Goal: Task Accomplishment & Management: Complete application form

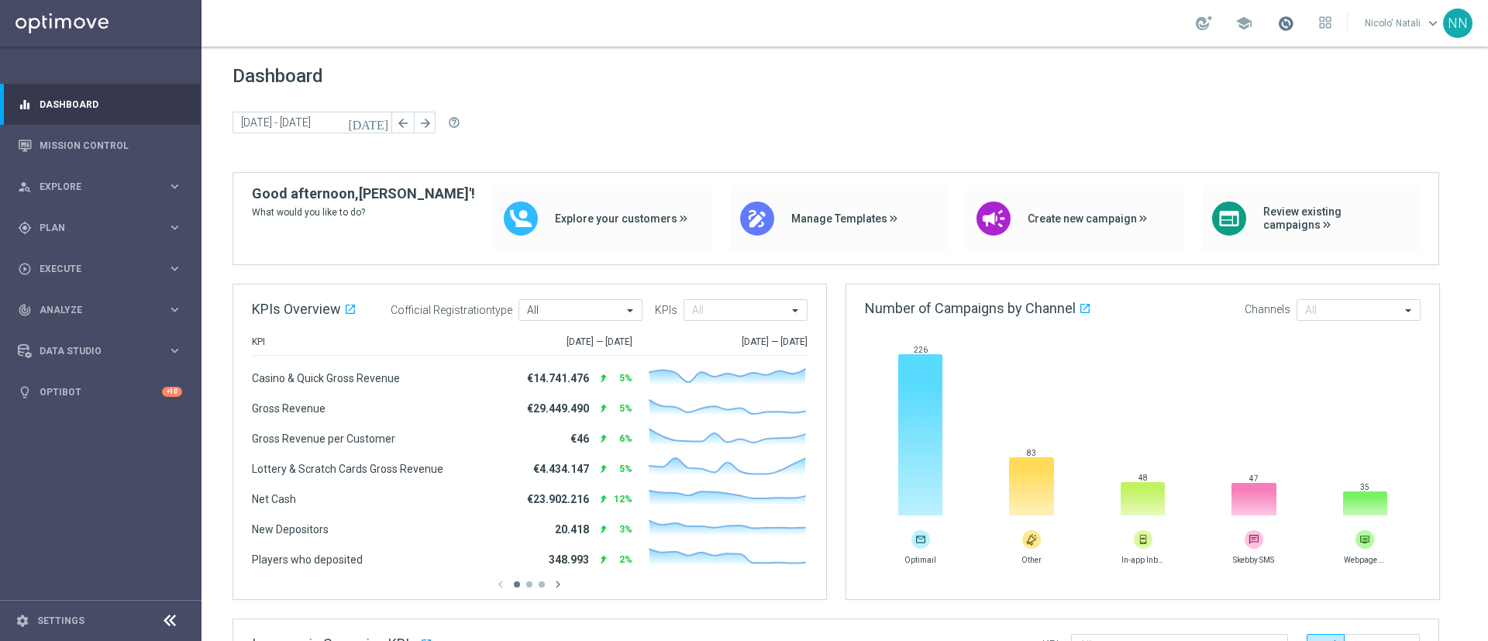
click at [1288, 19] on span at bounding box center [1285, 23] width 17 height 17
click at [60, 267] on span "Execute" at bounding box center [104, 268] width 128 height 9
click at [65, 300] on link "Campaign Builder" at bounding box center [100, 300] width 121 height 12
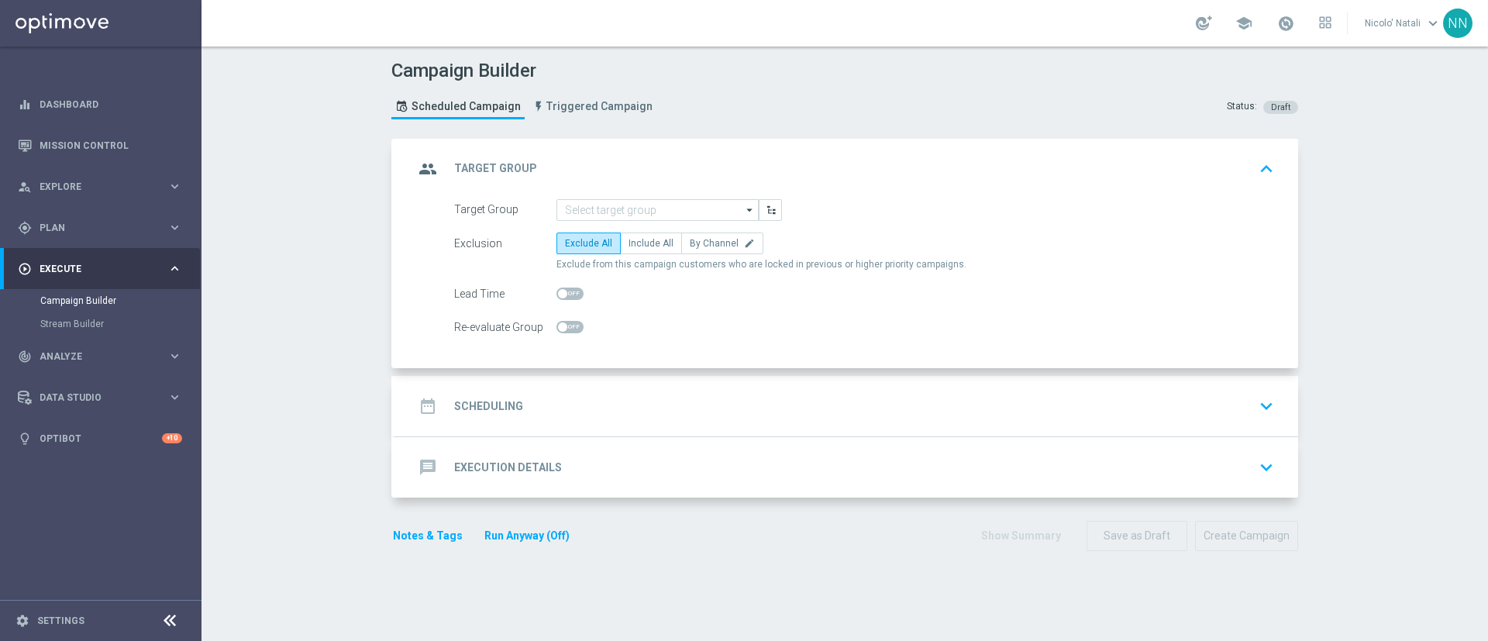
click at [834, 255] on div "Exclusion Exclude All Include All By Channel edit Exclude from this campaign cu…" at bounding box center [864, 251] width 820 height 39
click at [690, 203] on input at bounding box center [657, 210] width 202 height 22
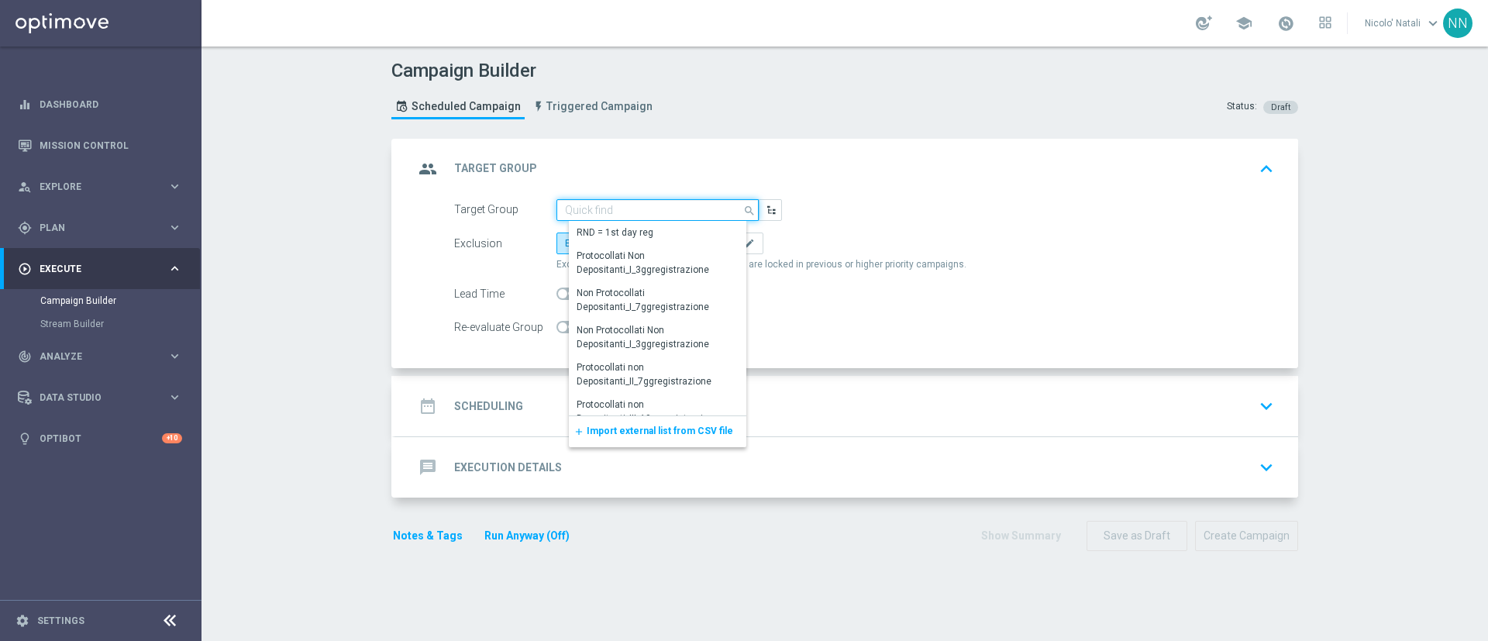
paste input "Active BETTING saldo GGR > 0 L3M OPTIMIZER/MAXIMIZER"
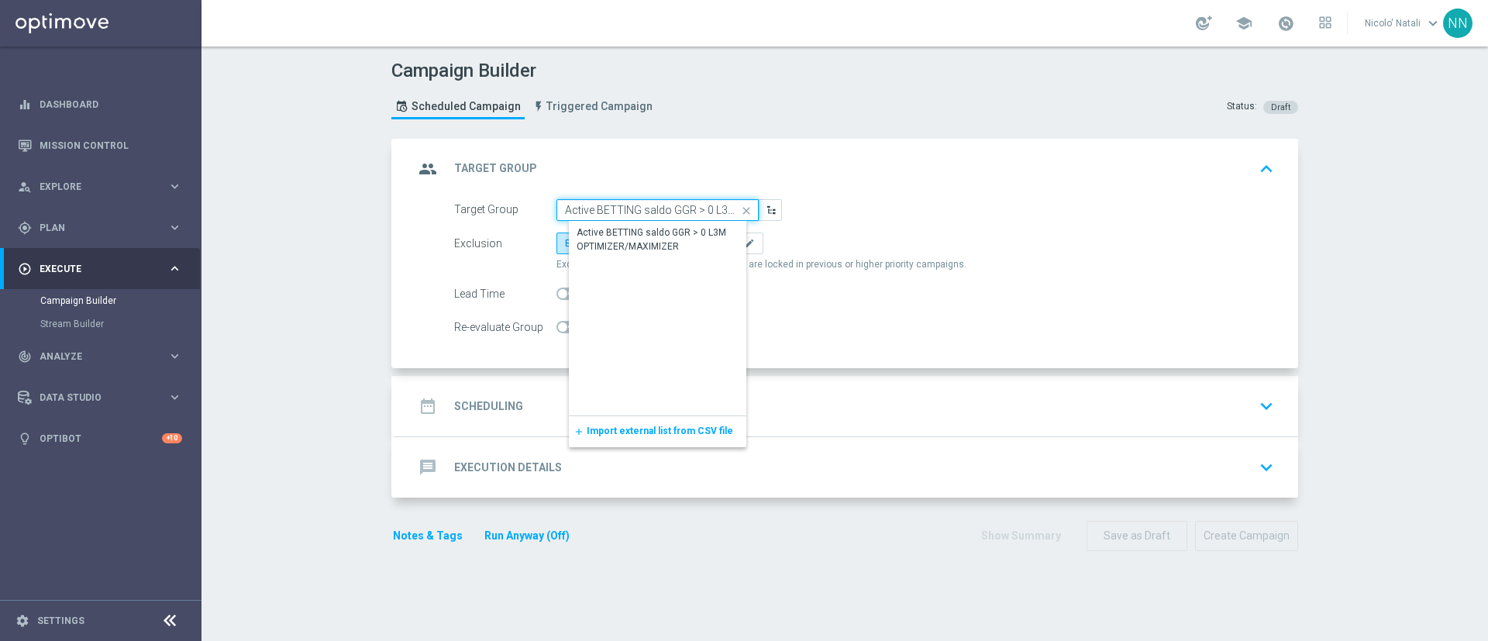
scroll to position [0, 111]
click at [669, 232] on div "Active BETTING saldo GGR > 0 L3M OPTIMIZER/MAXIMIZER" at bounding box center [669, 239] width 187 height 28
type input "Active BETTING saldo GGR > 0 L3M OPTIMIZER/MAXIMIZER"
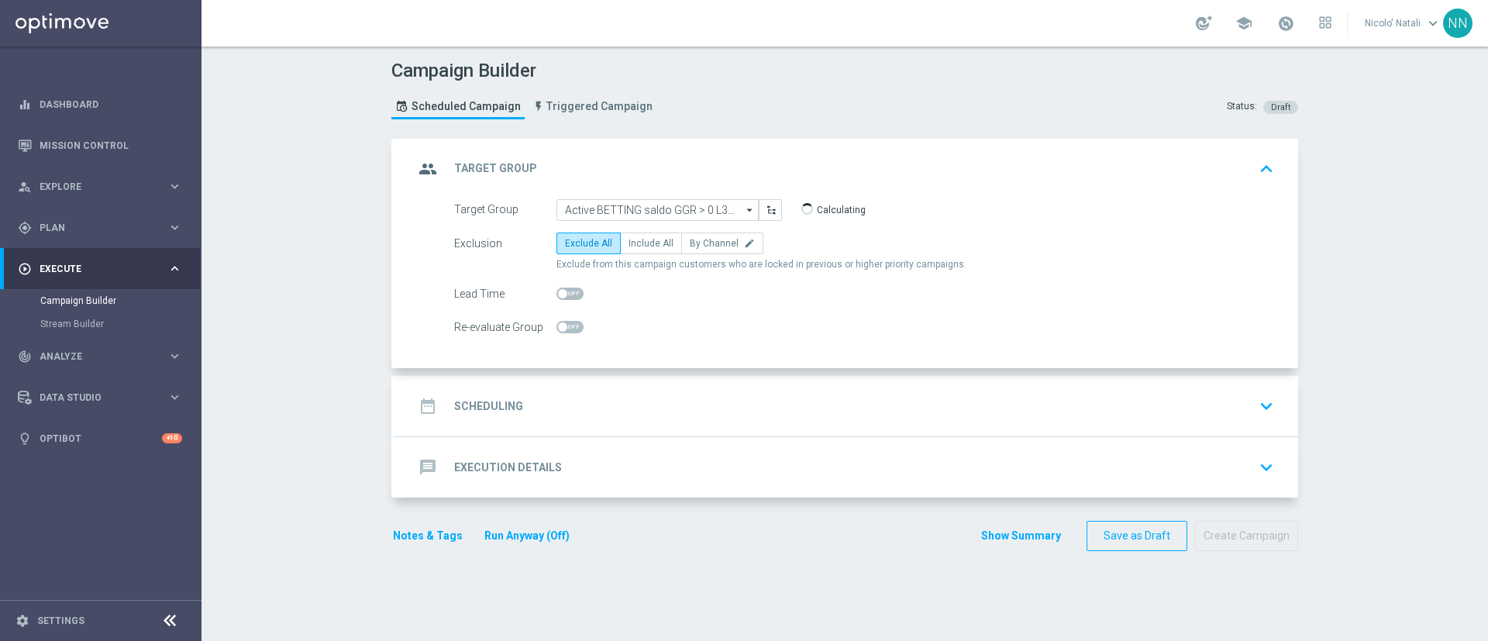
click at [610, 391] on div "date_range Scheduling keyboard_arrow_down" at bounding box center [846, 405] width 865 height 29
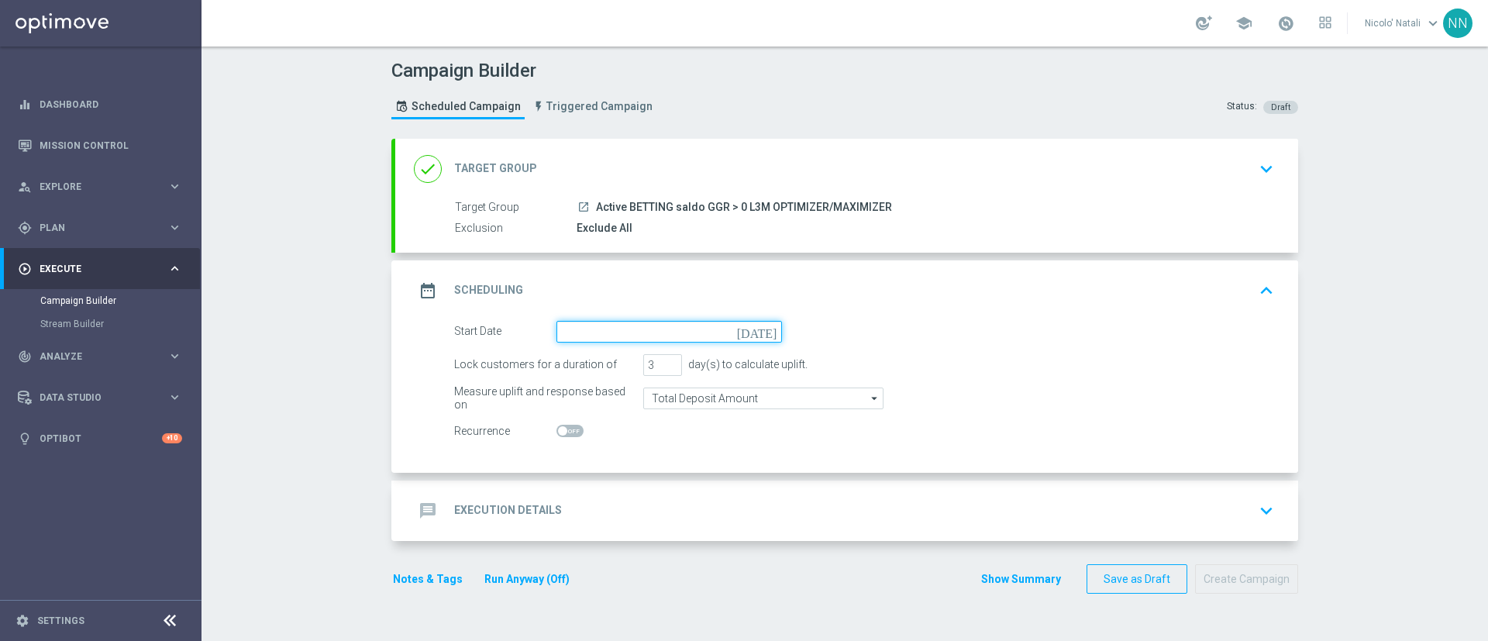
click at [594, 329] on input at bounding box center [668, 332] width 225 height 22
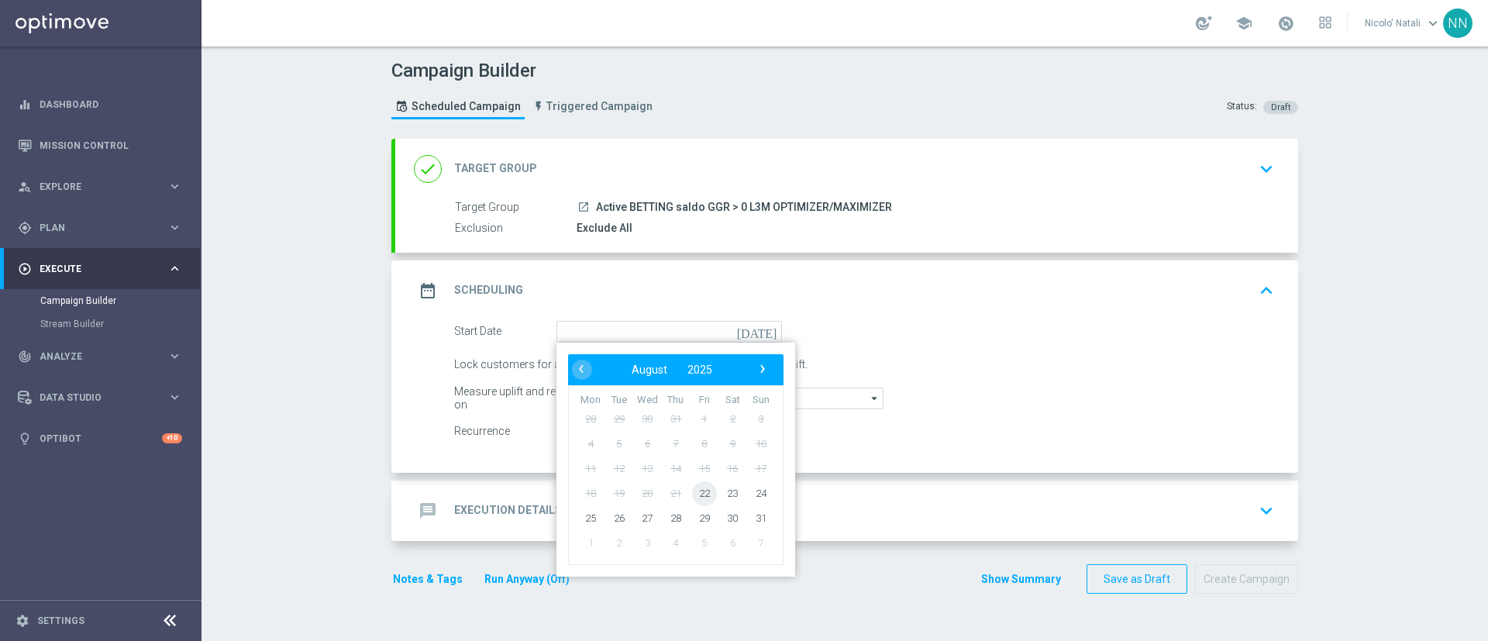
click at [692, 488] on span "22" at bounding box center [704, 492] width 25 height 25
type input "22 Aug 2025"
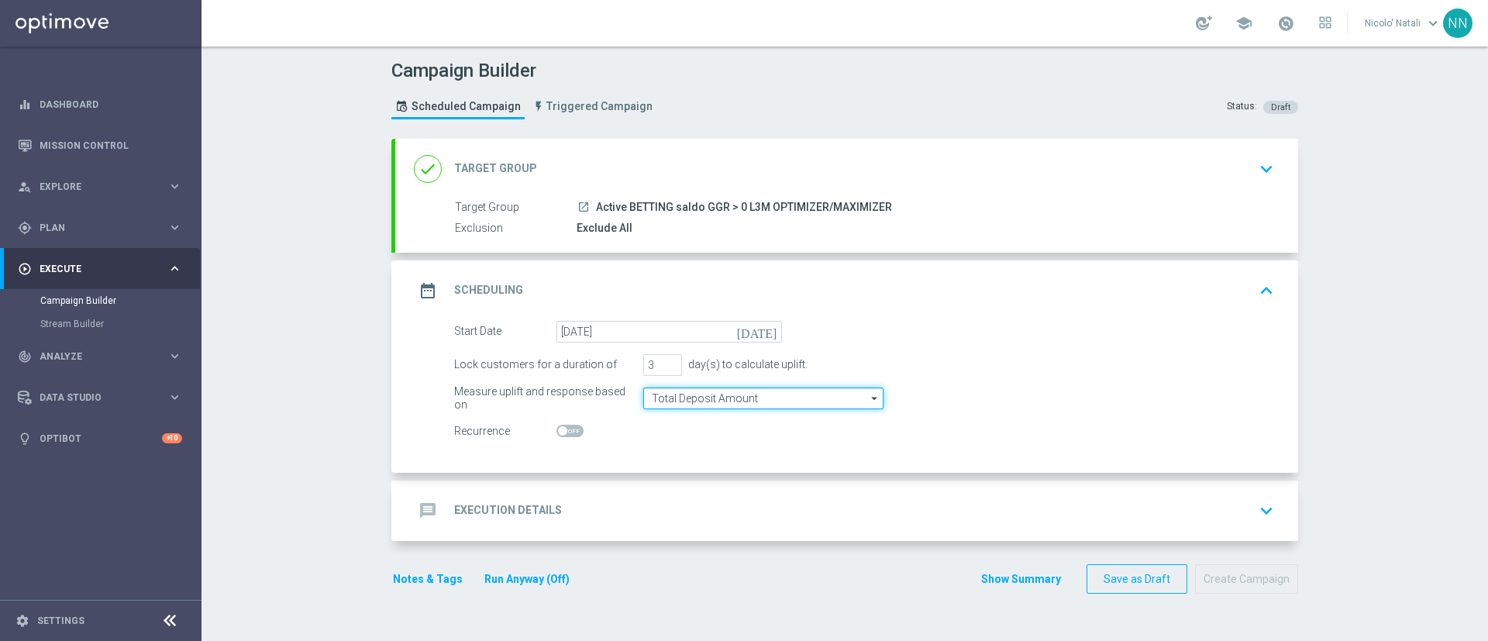
click at [662, 398] on input "Total Deposit Amount" at bounding box center [763, 398] width 240 height 22
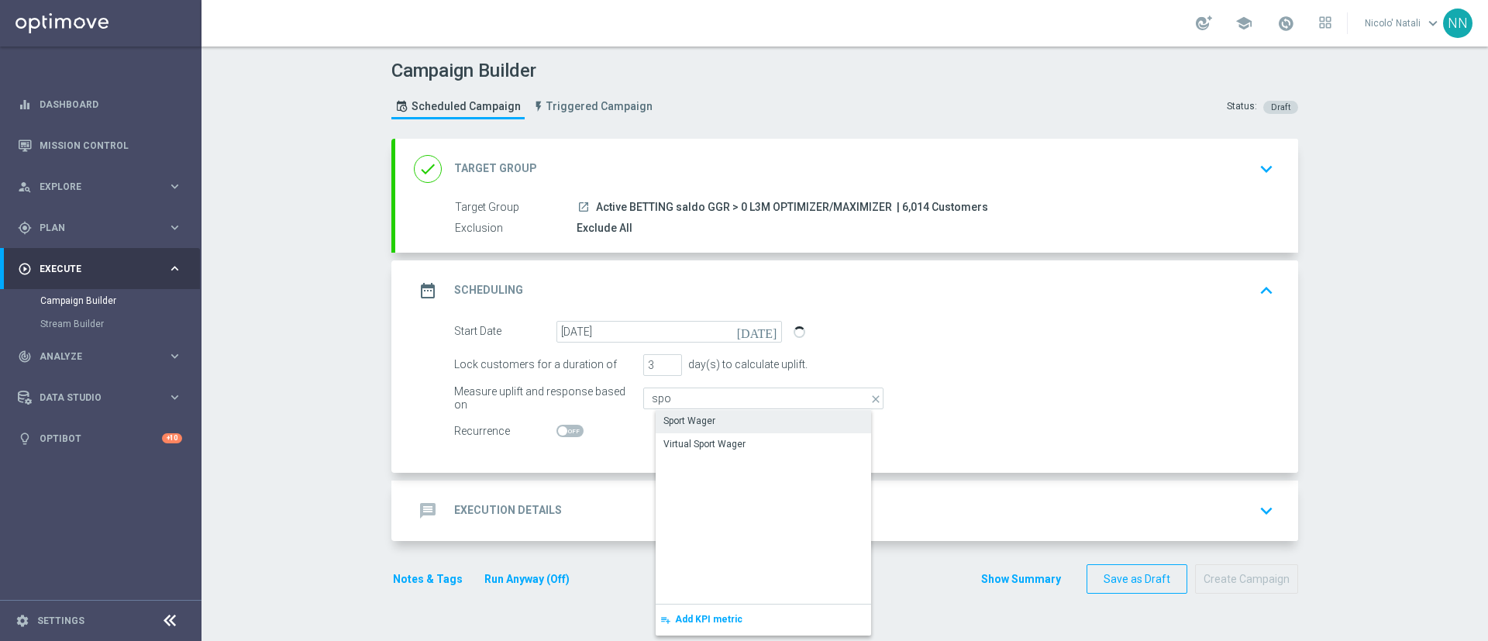
click at [696, 422] on div "Sport Wager" at bounding box center [689, 421] width 52 height 14
type input "Sport Wager"
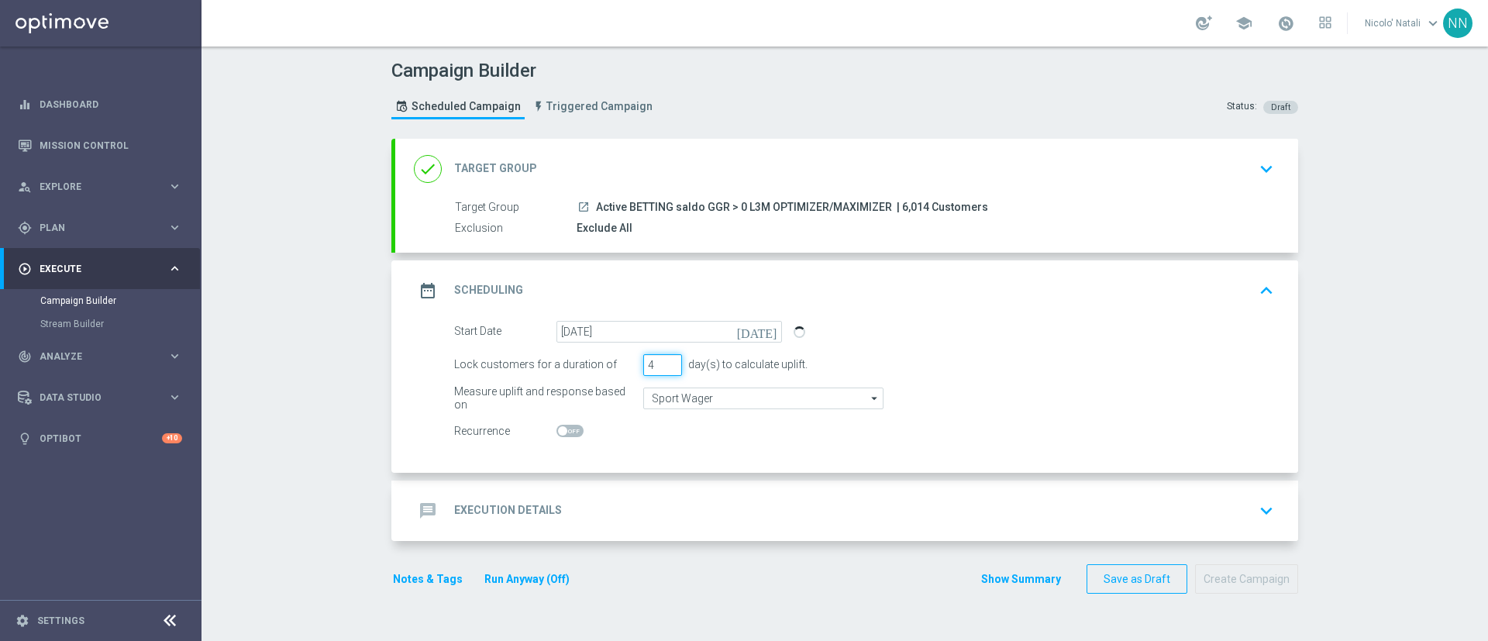
type input "4"
click at [665, 359] on input "4" at bounding box center [662, 365] width 39 height 22
click at [636, 503] on div "message Execution Details keyboard_arrow_down" at bounding box center [846, 510] width 865 height 29
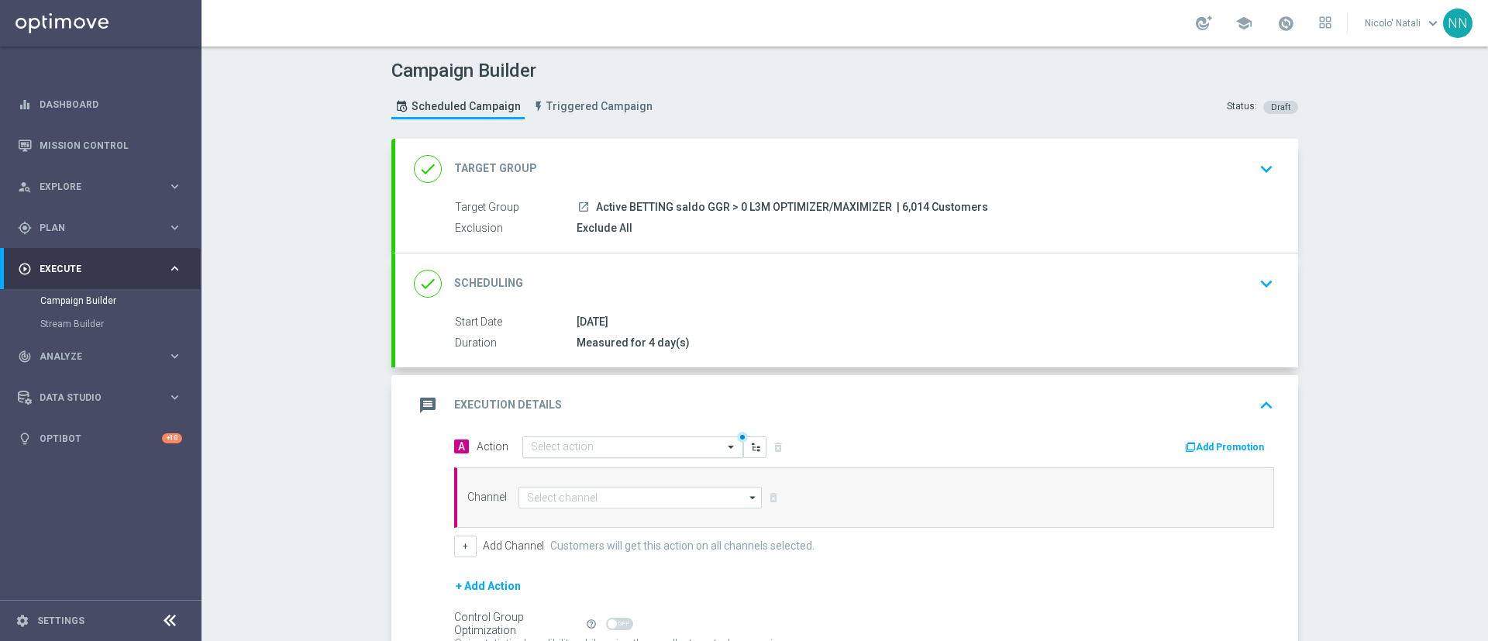
click at [619, 445] on input "text" at bounding box center [617, 447] width 173 height 13
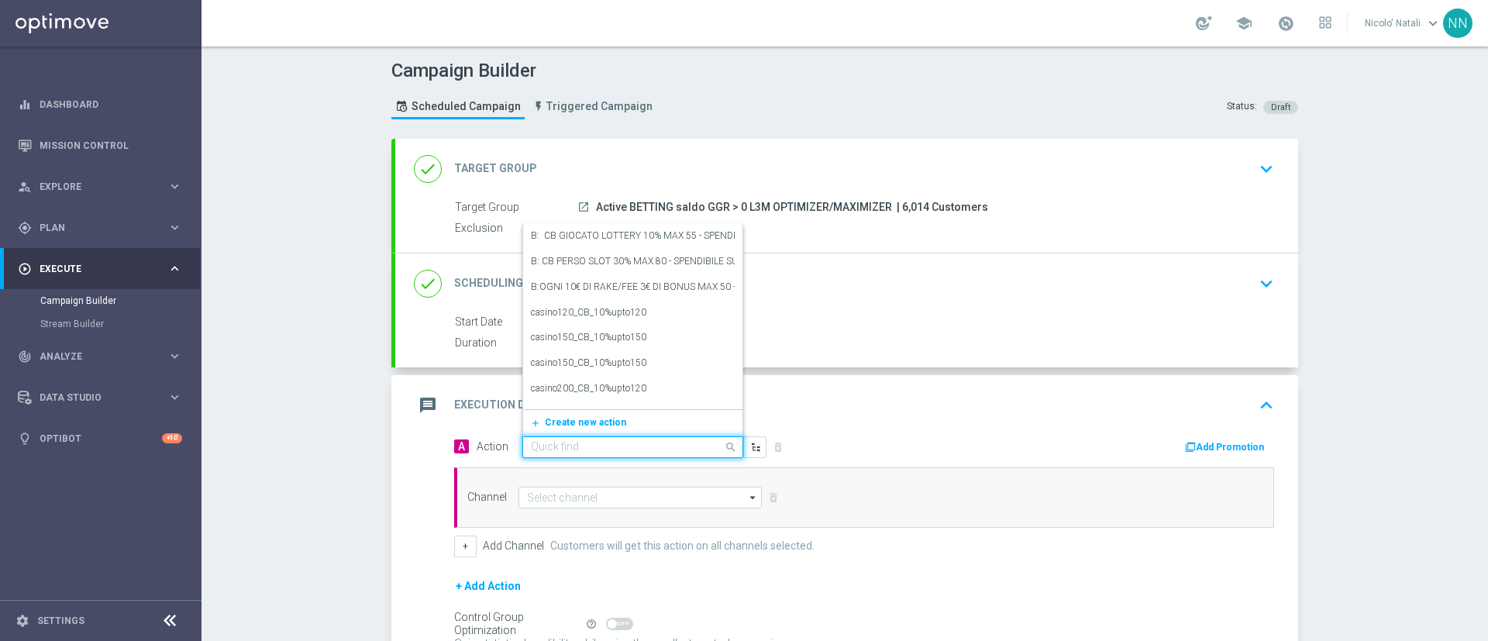
paste input "Gioca almeno 10€ quota legatura 5 per cb perso 25% fino a 30€ quota e legatura 5"
type input "Gioca almeno 10€ quota legatura 5 per cb perso 25% fino a 30€ quota e legatura 5"
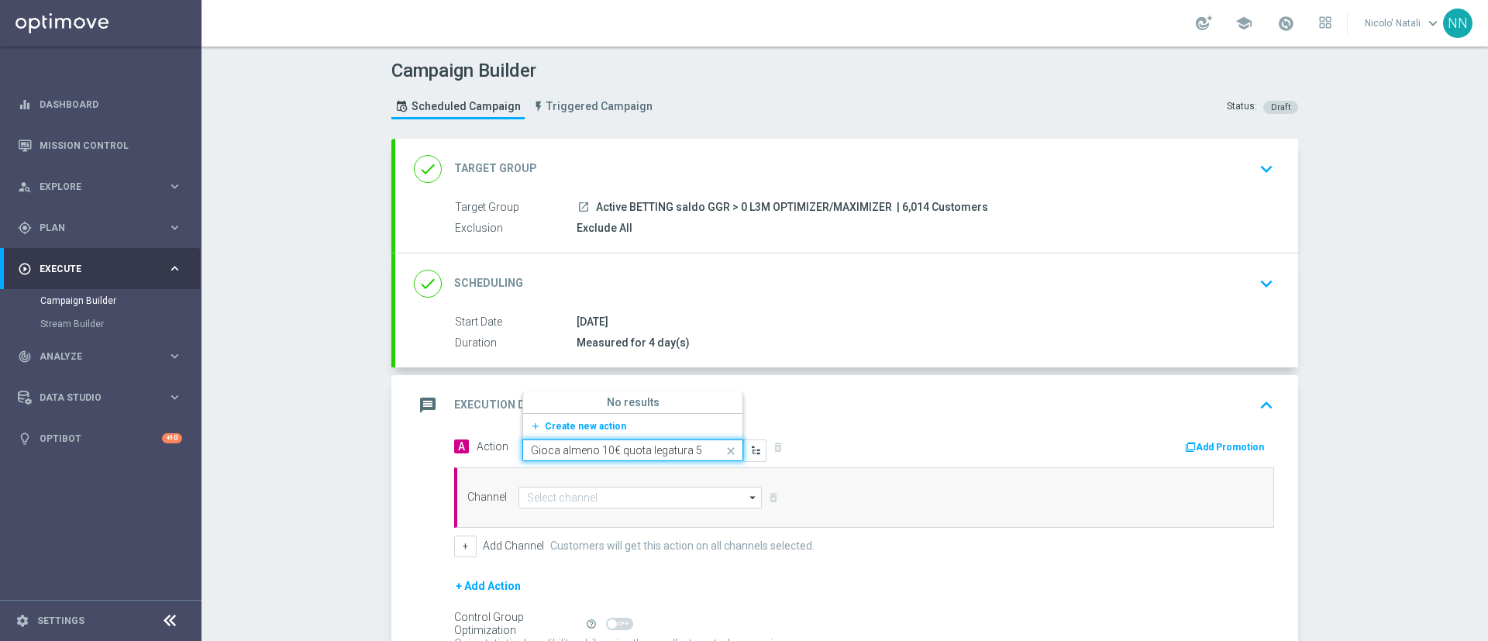
scroll to position [0, 218]
click at [583, 428] on span "Create new action" at bounding box center [585, 426] width 81 height 11
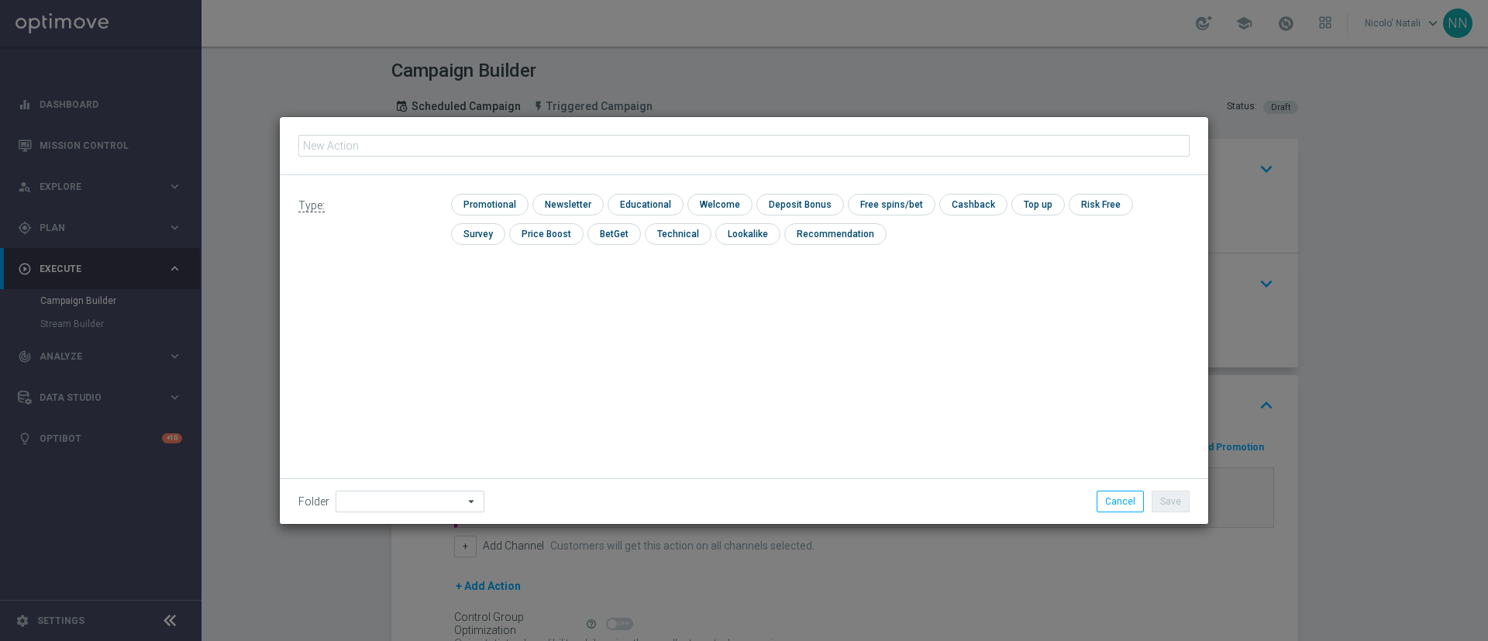
type input "Gioca almeno 10€ quota legatura 5 per cb perso 25% fino a 30€ quota e legatura 5"
click at [481, 205] on input "checkbox" at bounding box center [488, 204] width 74 height 21
checkbox input "true"
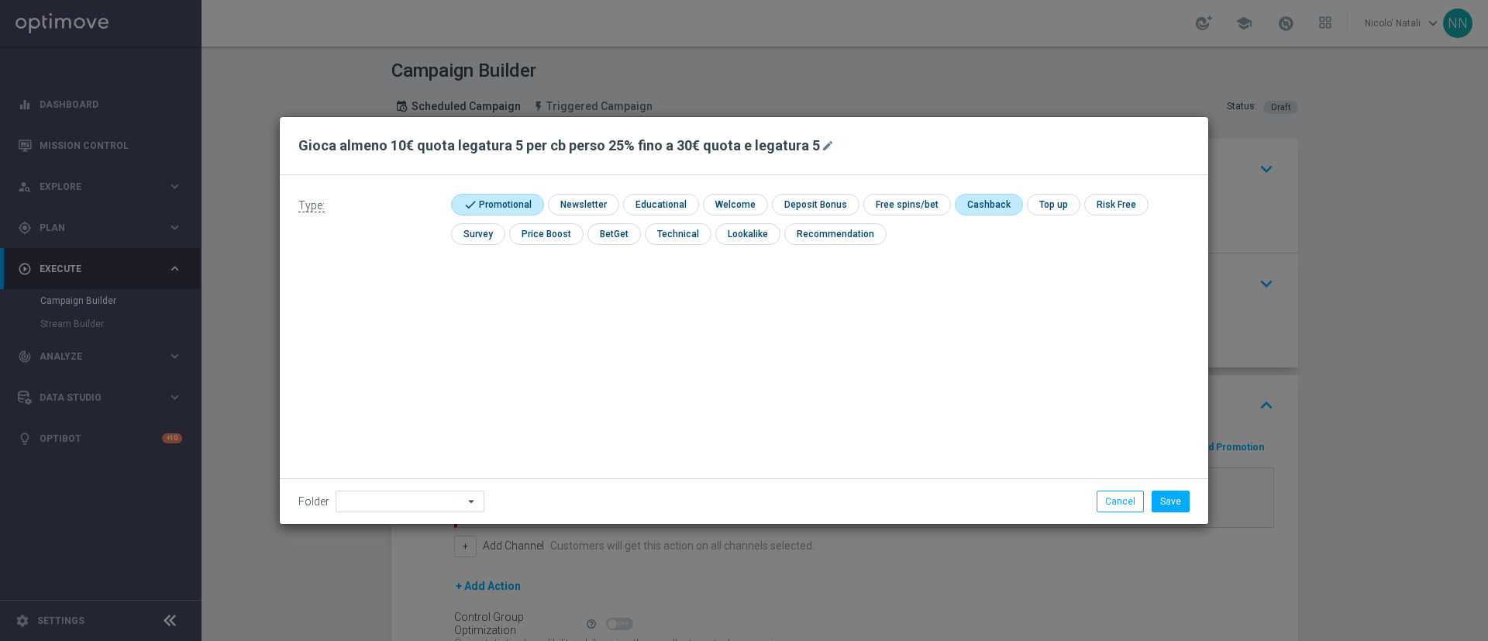
click at [968, 208] on input "checkbox" at bounding box center [986, 204] width 65 height 21
checkbox input "true"
click at [1179, 501] on button "Save" at bounding box center [1170, 501] width 38 height 22
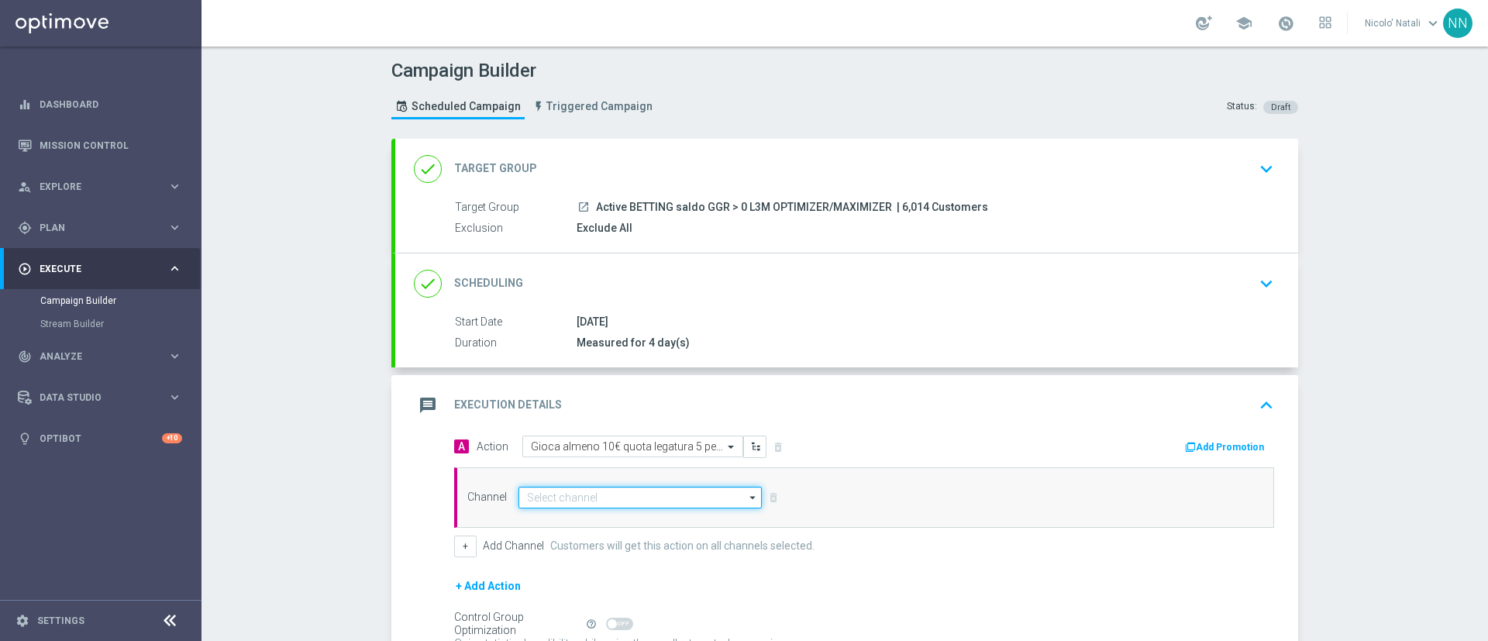
click at [631, 499] on input at bounding box center [639, 498] width 243 height 22
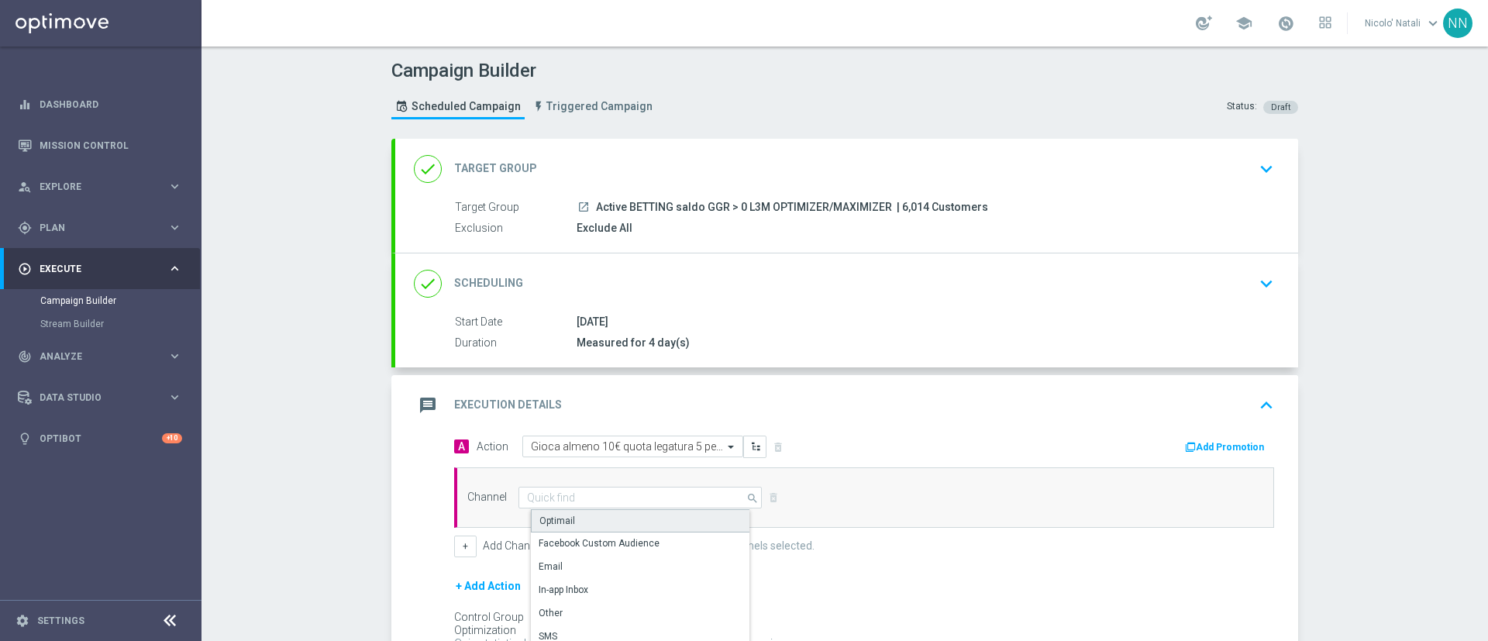
click at [614, 518] on div "Optimail" at bounding box center [646, 520] width 231 height 23
type input "Optimail"
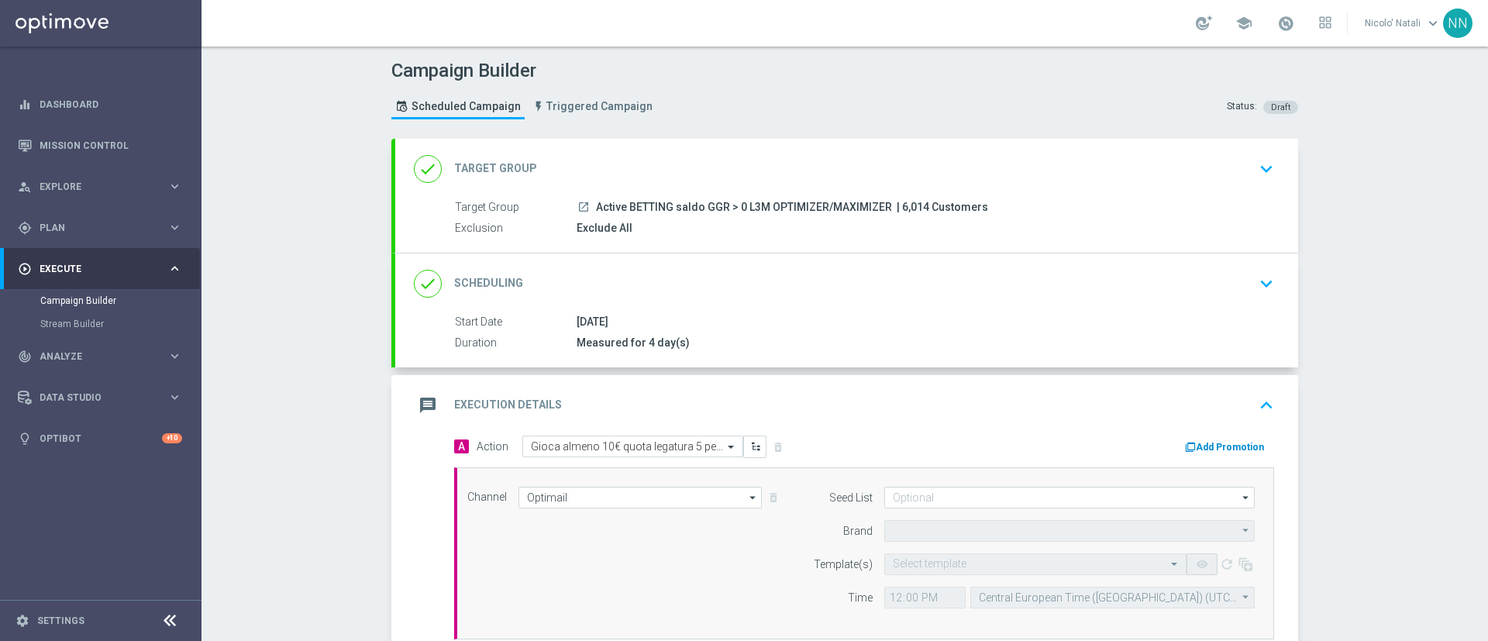
type input "Sisal Marketing"
click at [1195, 444] on button "Add Promotion" at bounding box center [1226, 447] width 86 height 17
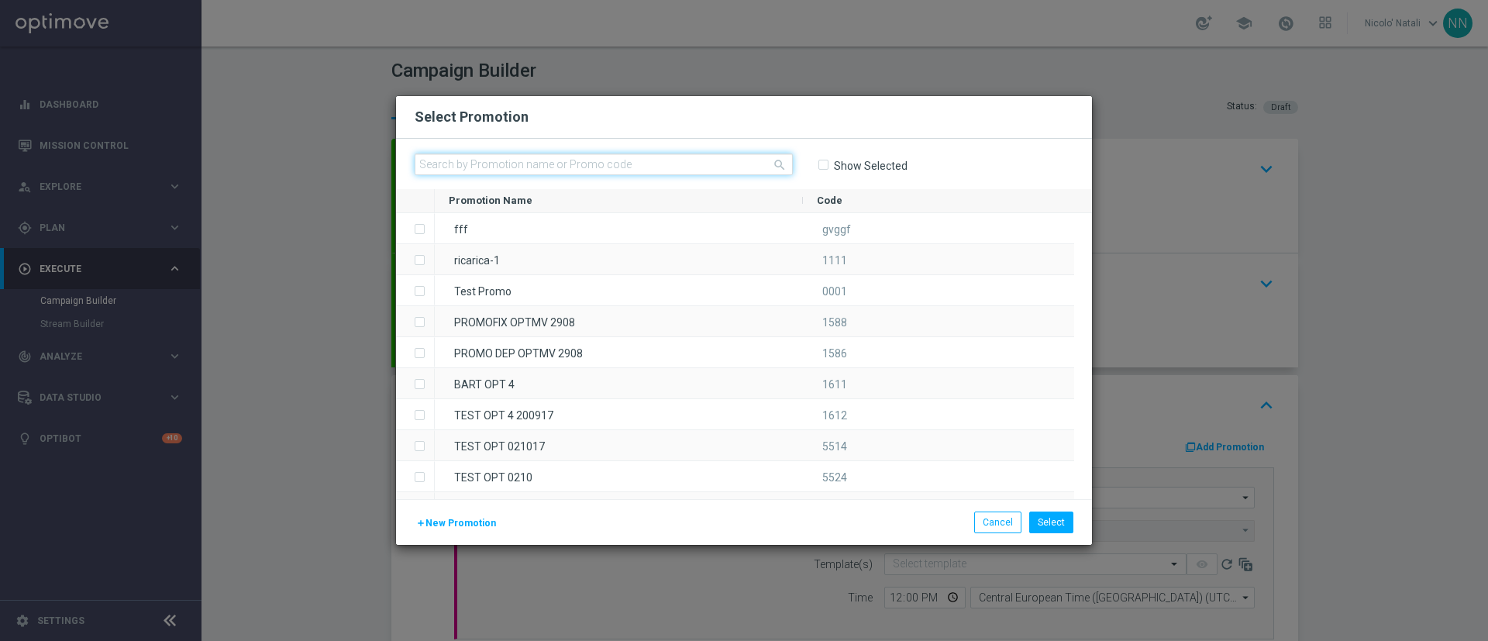
click at [676, 166] on input "text" at bounding box center [603, 164] width 378 height 22
paste input "SPORT22082025"
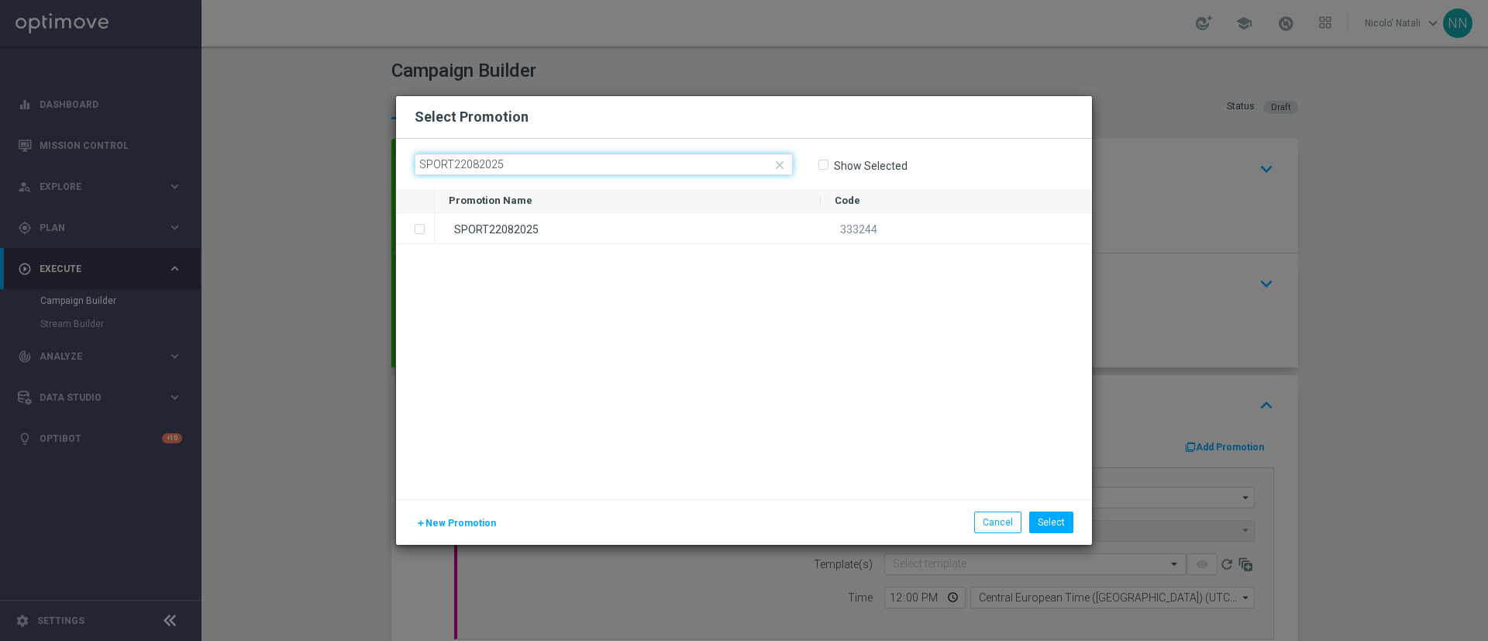
type input "SPORT22082025"
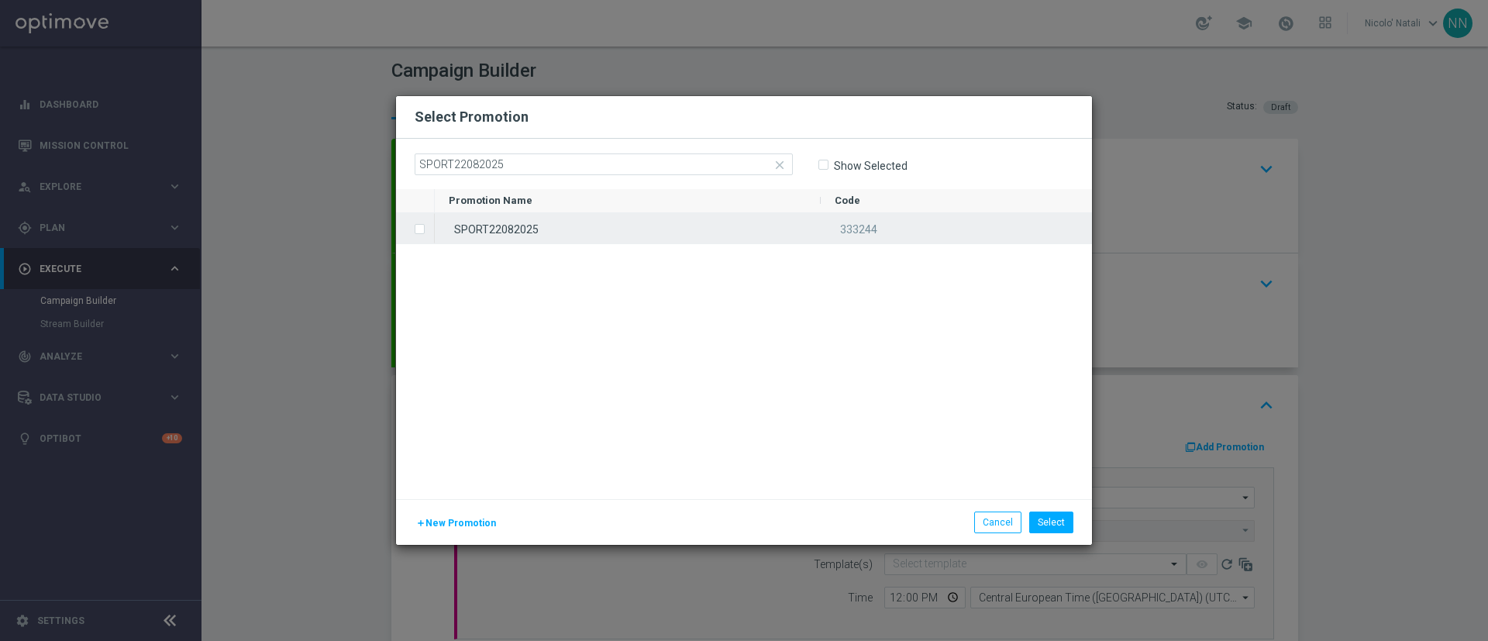
click at [659, 224] on div "SPORT22082025" at bounding box center [628, 228] width 386 height 30
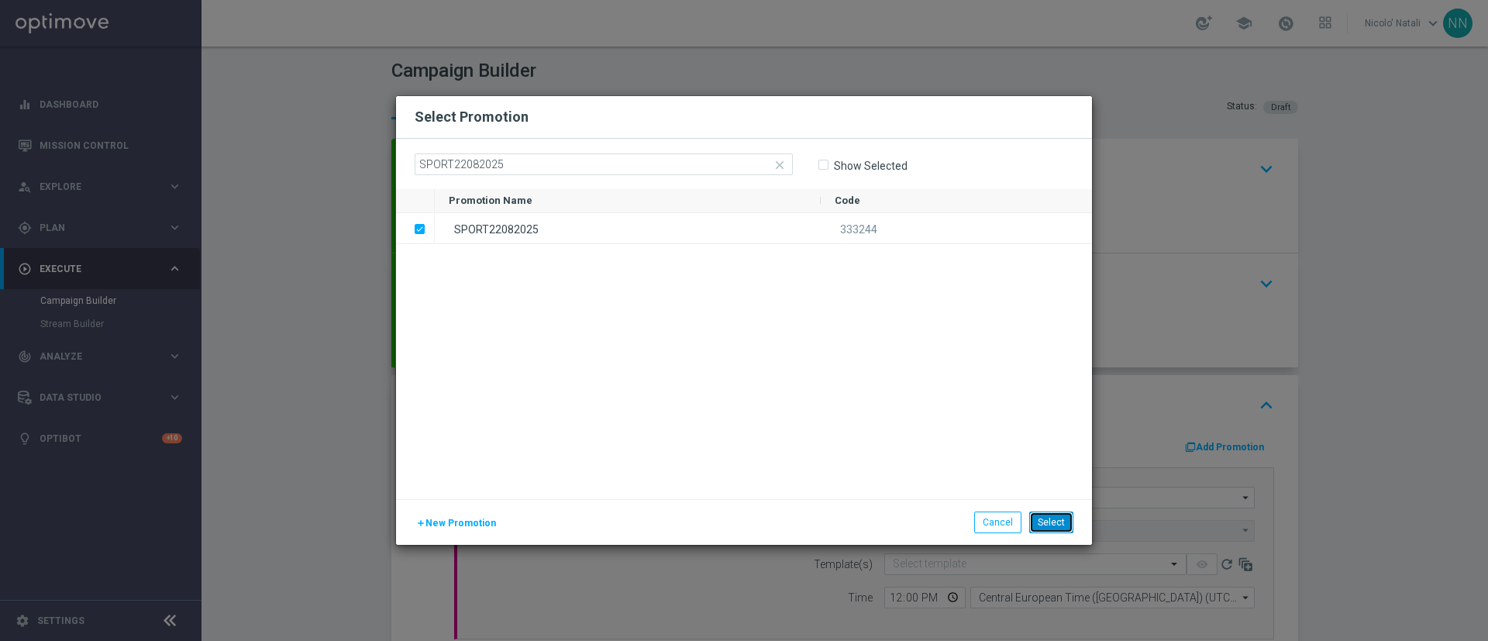
click at [1060, 515] on button "Select" at bounding box center [1051, 522] width 44 height 22
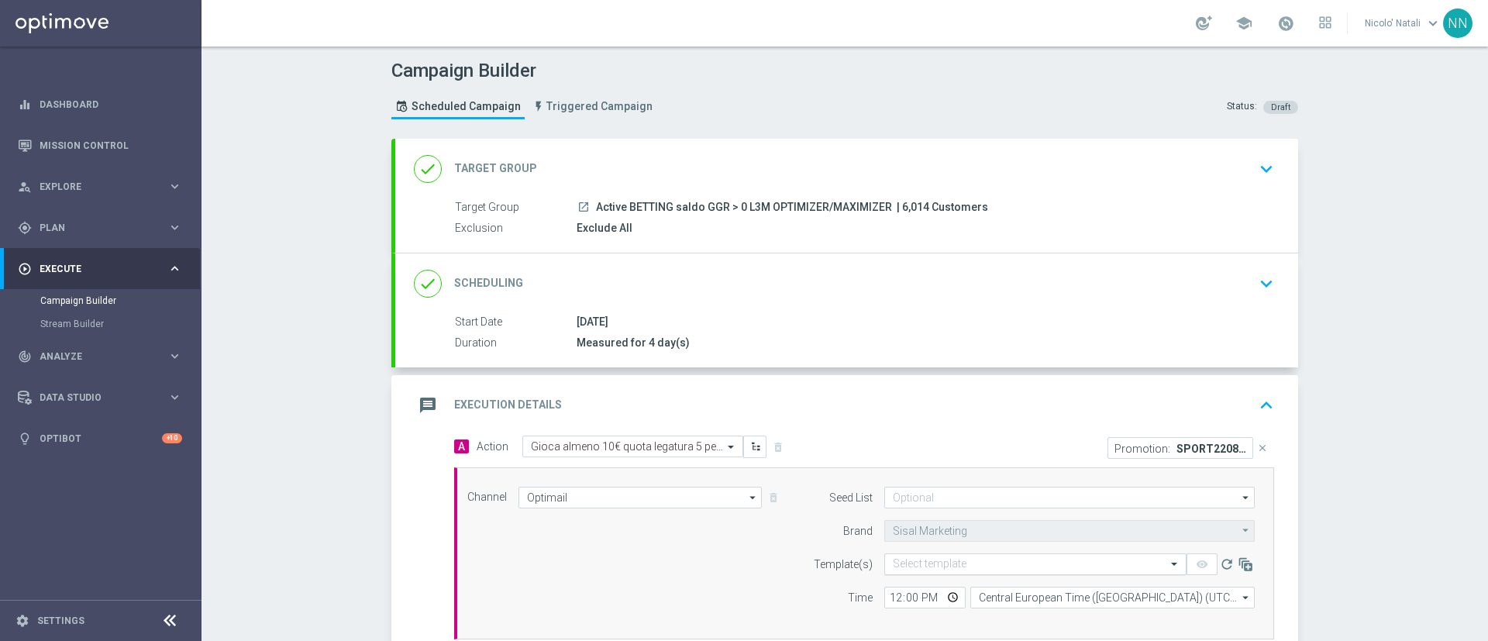
click at [953, 562] on input "text" at bounding box center [1020, 564] width 254 height 13
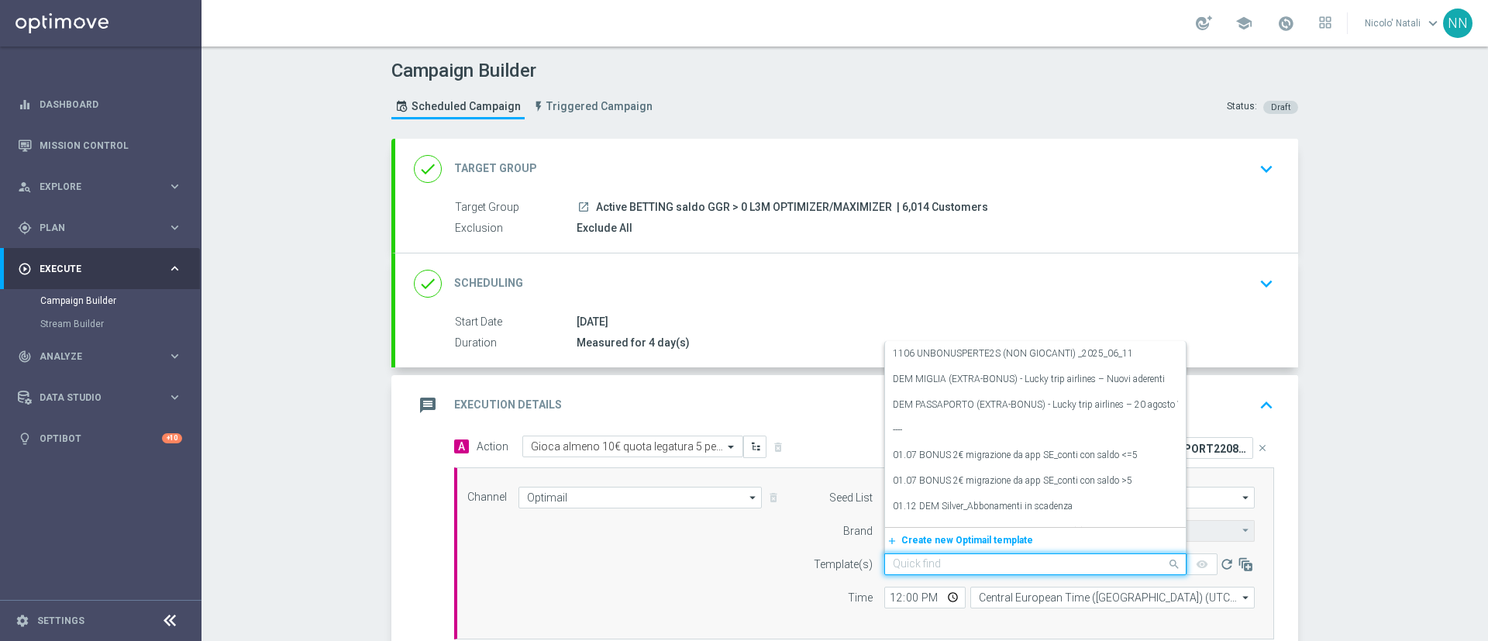
paste input "SPORT22082025"
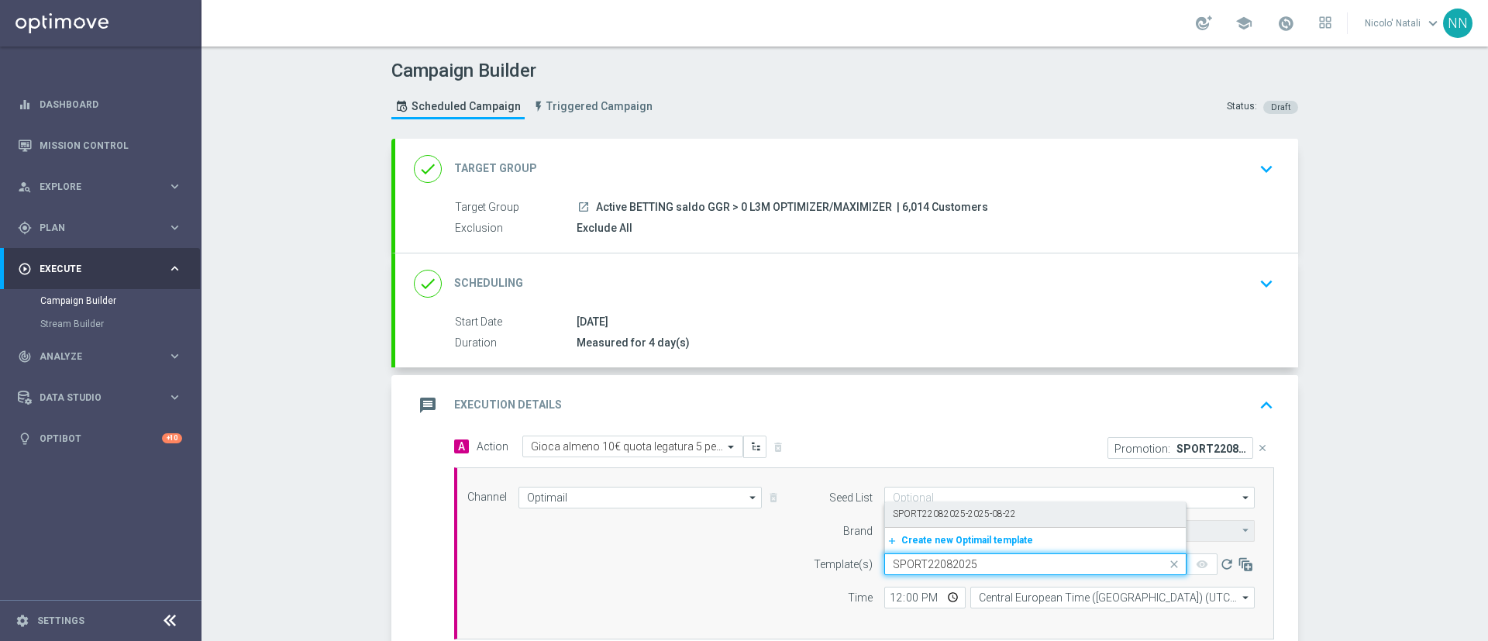
click at [941, 511] on label "SPORT22082025-2025-08-22" at bounding box center [954, 513] width 123 height 13
type input "SPORT22082025"
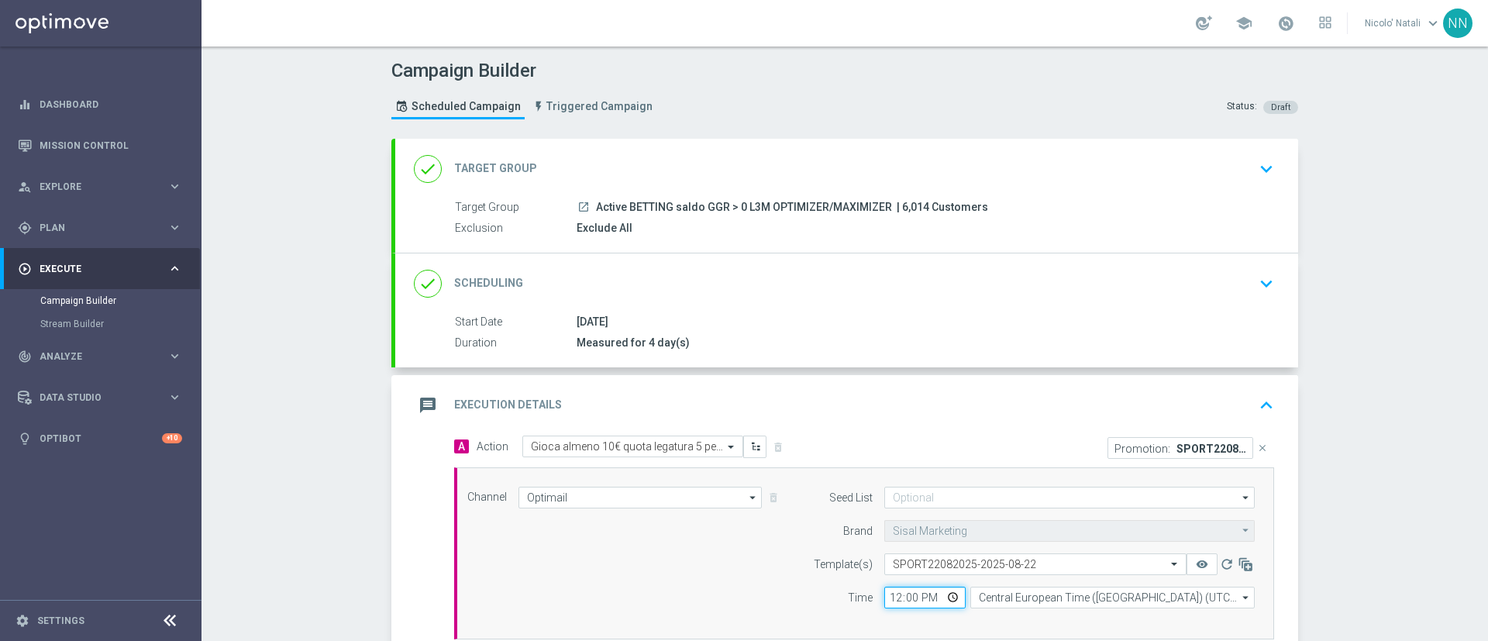
click at [890, 600] on input "12:00" at bounding box center [924, 597] width 81 height 22
type input "18:00"
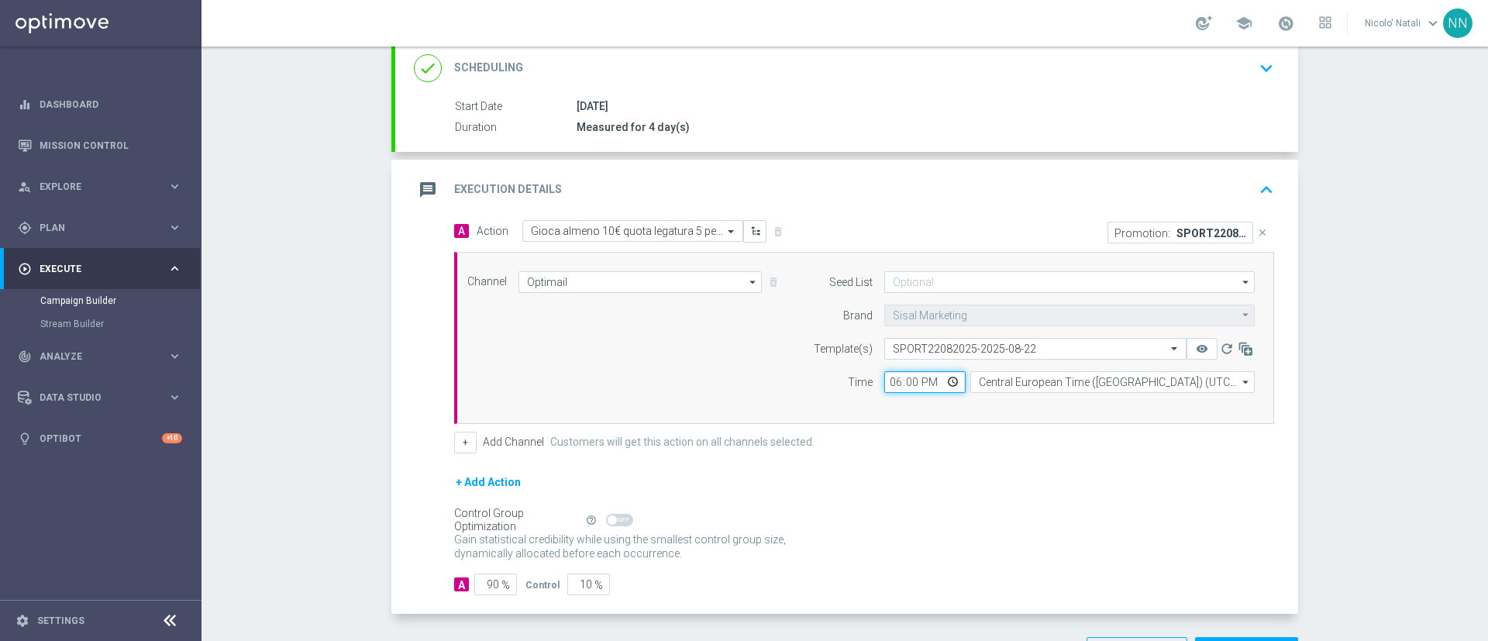
scroll to position [273, 0]
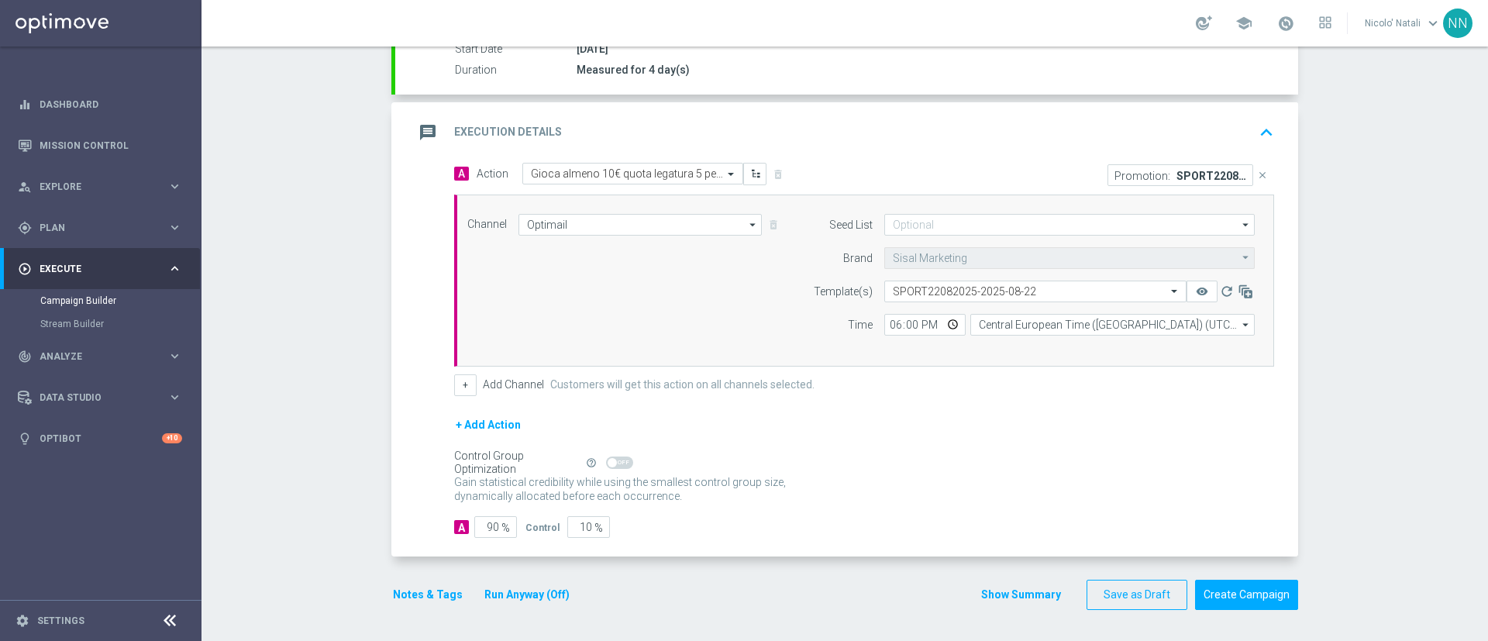
click at [425, 583] on div "Notes & Tags Run Anyway (Off)" at bounding box center [490, 595] width 198 height 30
click at [420, 598] on button "Notes & Tags" at bounding box center [427, 594] width 73 height 19
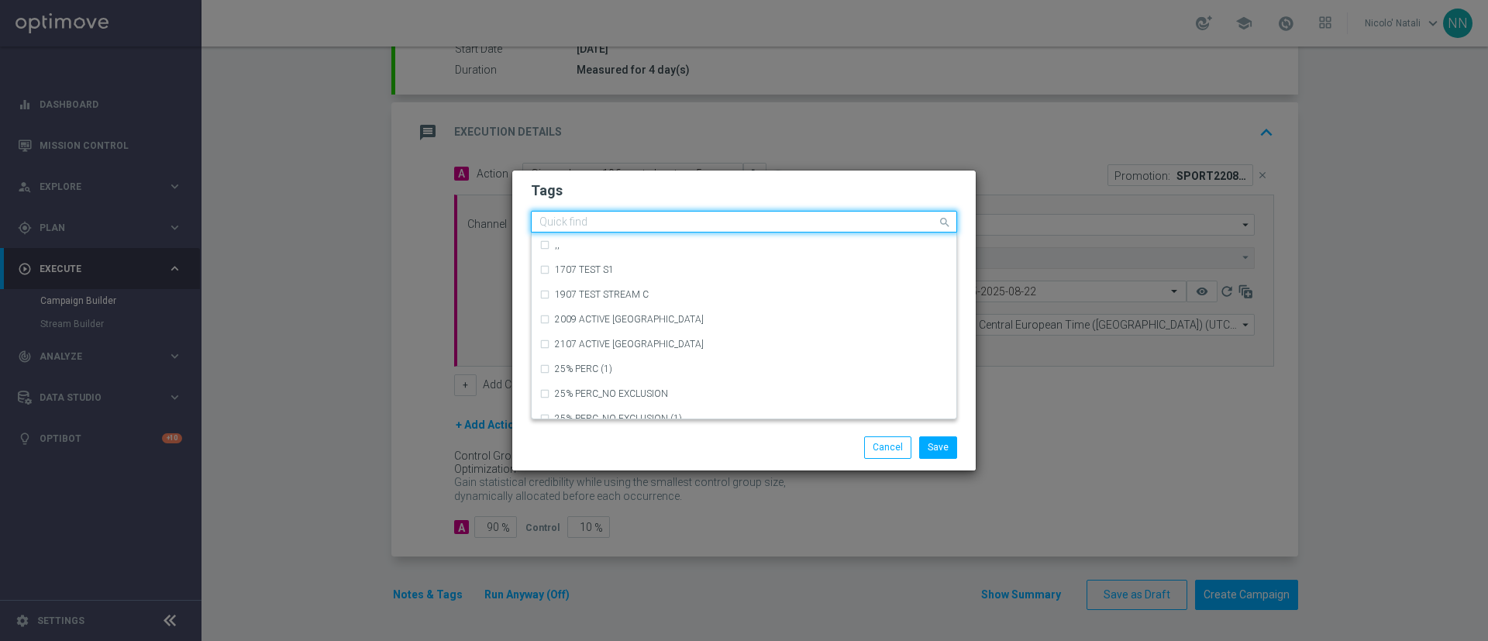
click at [611, 222] on input "text" at bounding box center [737, 222] width 397 height 13
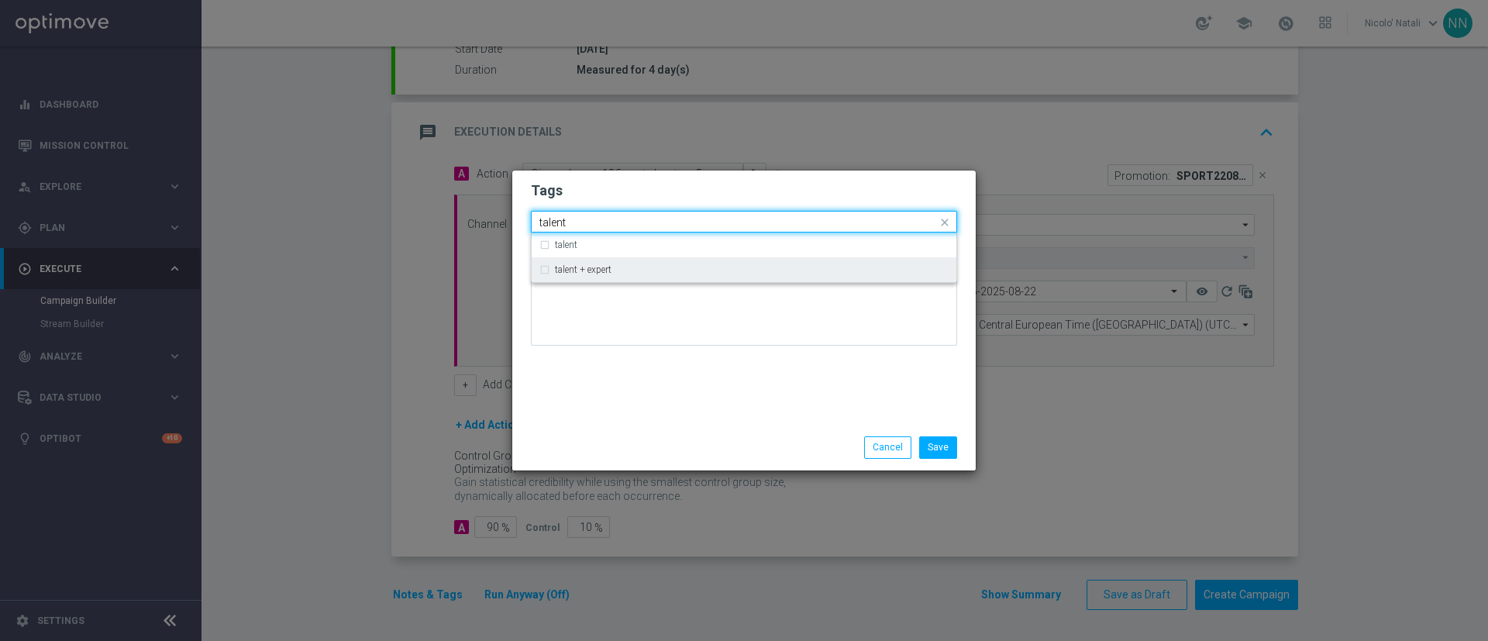
click at [600, 263] on div "talent + expert" at bounding box center [743, 269] width 409 height 25
type input "talent"
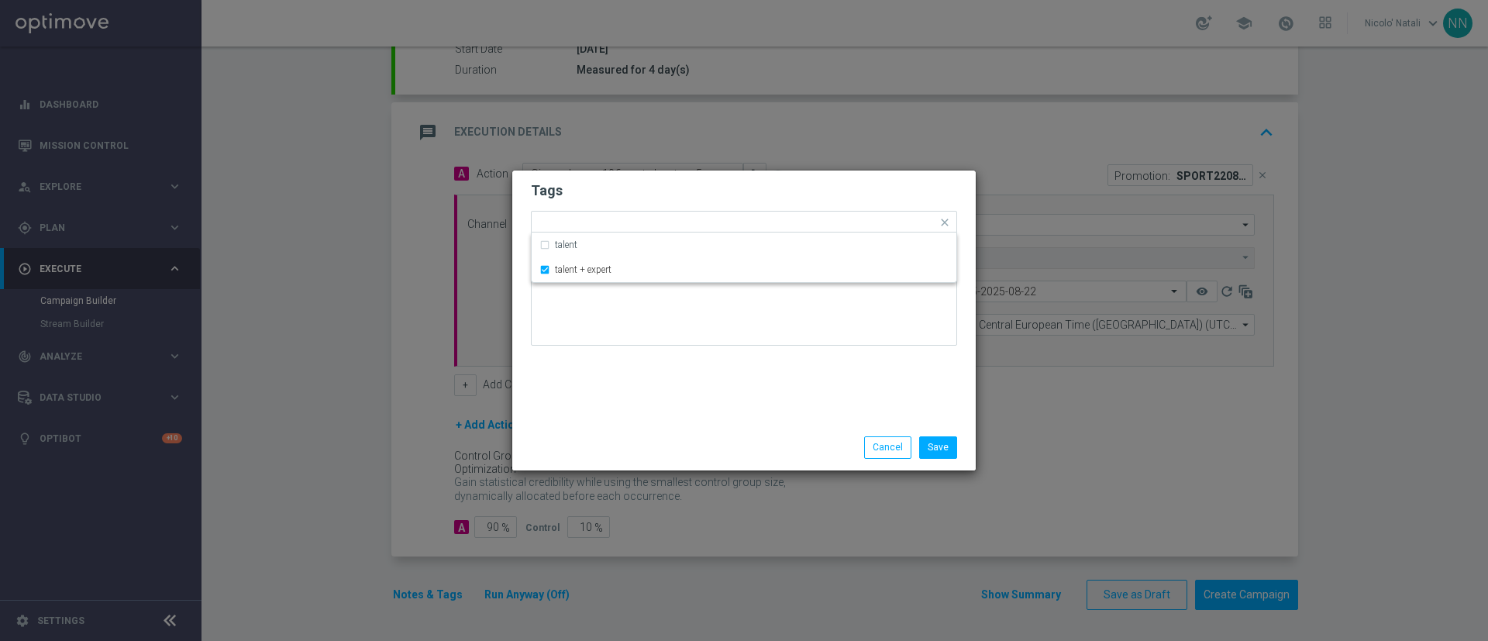
click at [616, 353] on div at bounding box center [744, 312] width 426 height 91
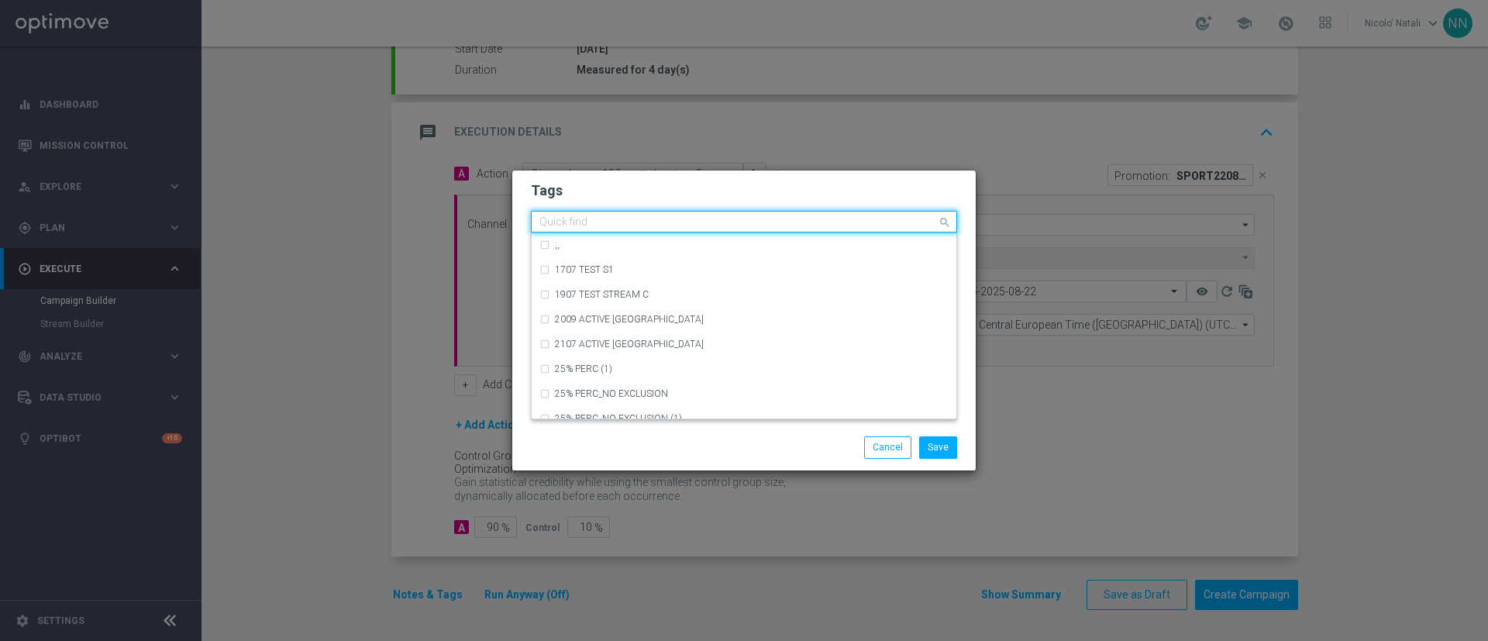
click at [673, 230] on div at bounding box center [737, 223] width 400 height 15
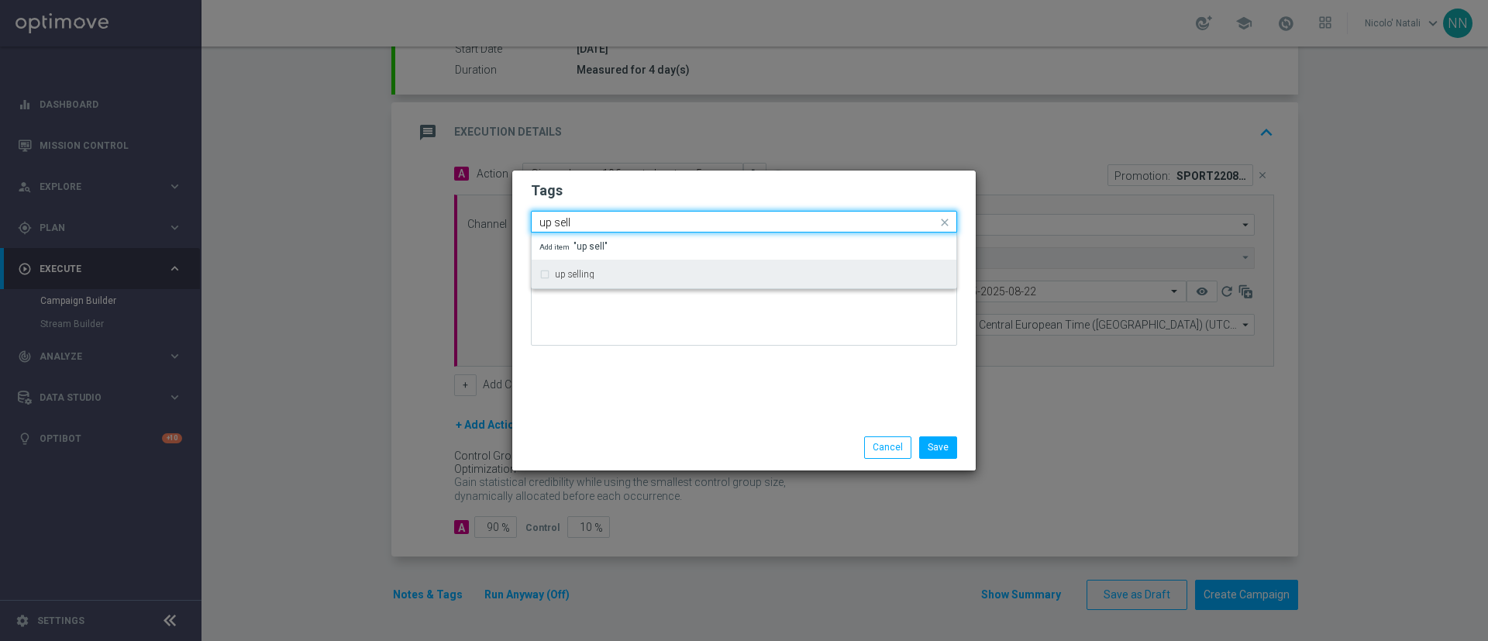
click at [635, 265] on div "up selling" at bounding box center [743, 274] width 409 height 25
type input "up sell"
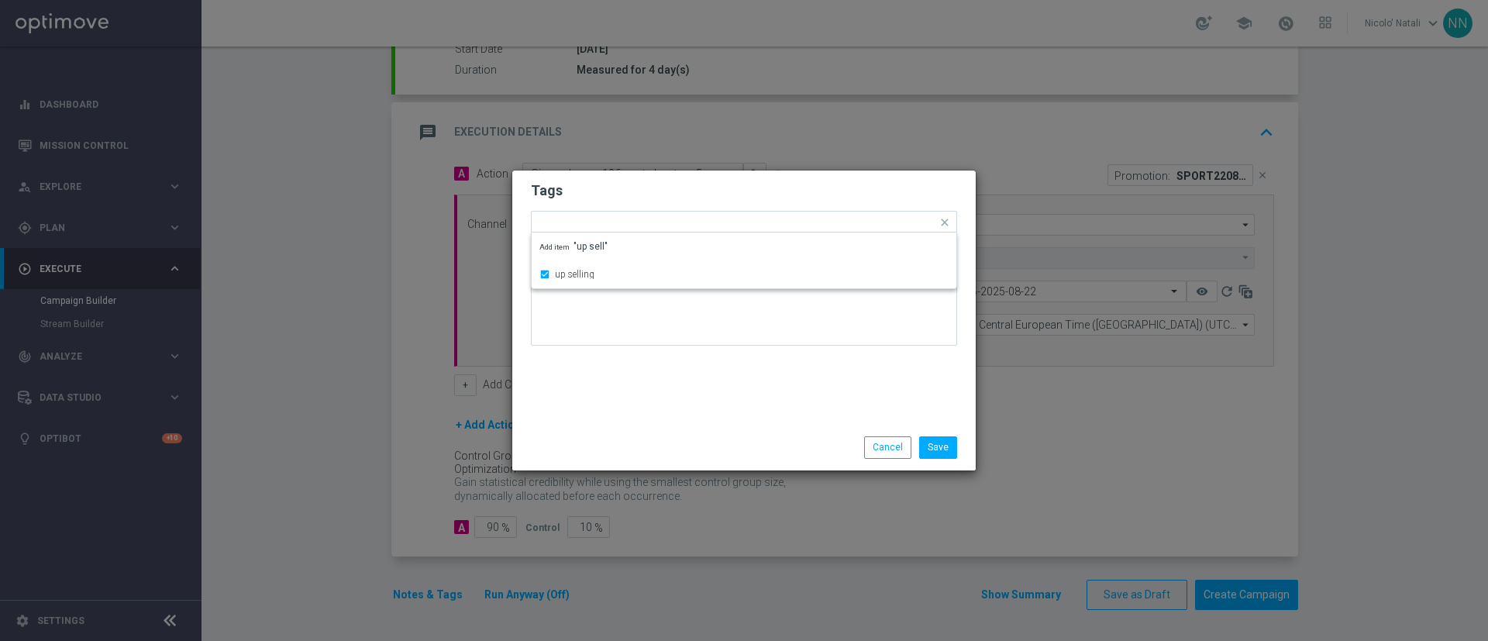
click at [638, 385] on div "Tags Quick find × talent + expert × up selling up selling Add item "up sell" No…" at bounding box center [743, 297] width 463 height 254
click at [723, 220] on input "text" at bounding box center [820, 223] width 234 height 13
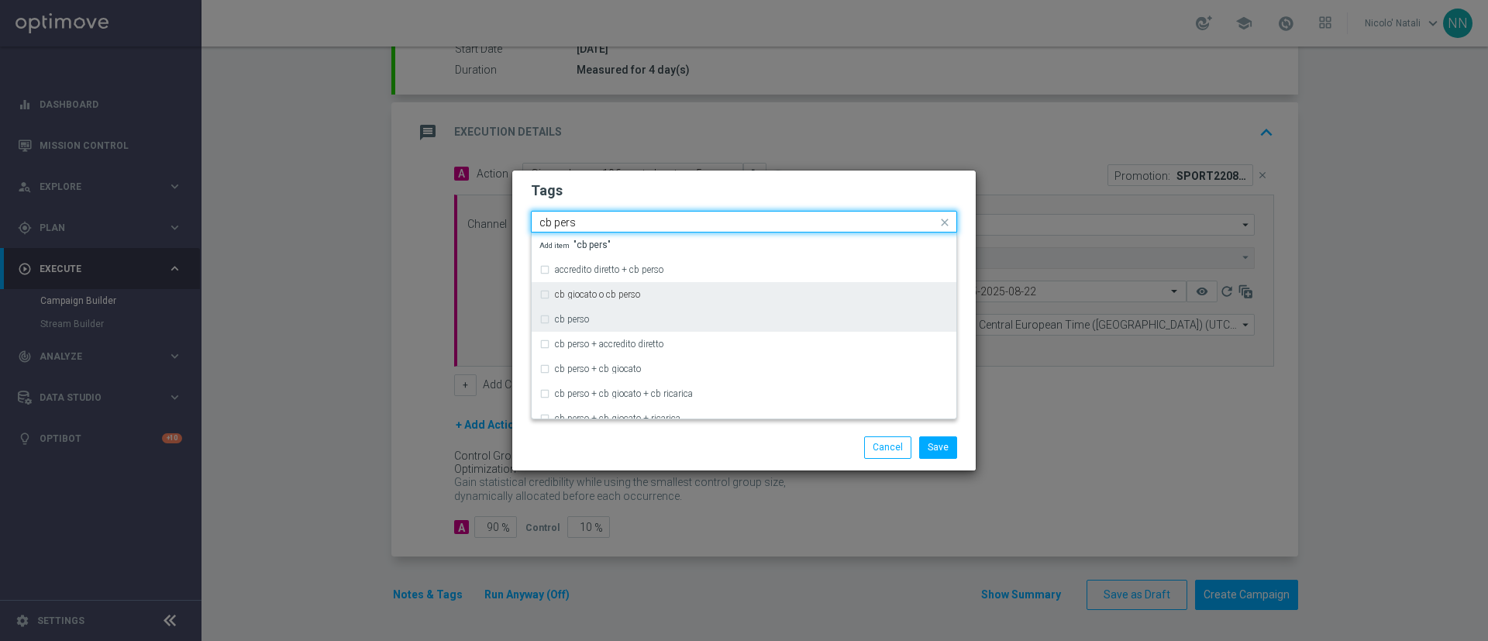
click at [638, 309] on div "cb perso" at bounding box center [743, 319] width 409 height 25
type input "cb pers"
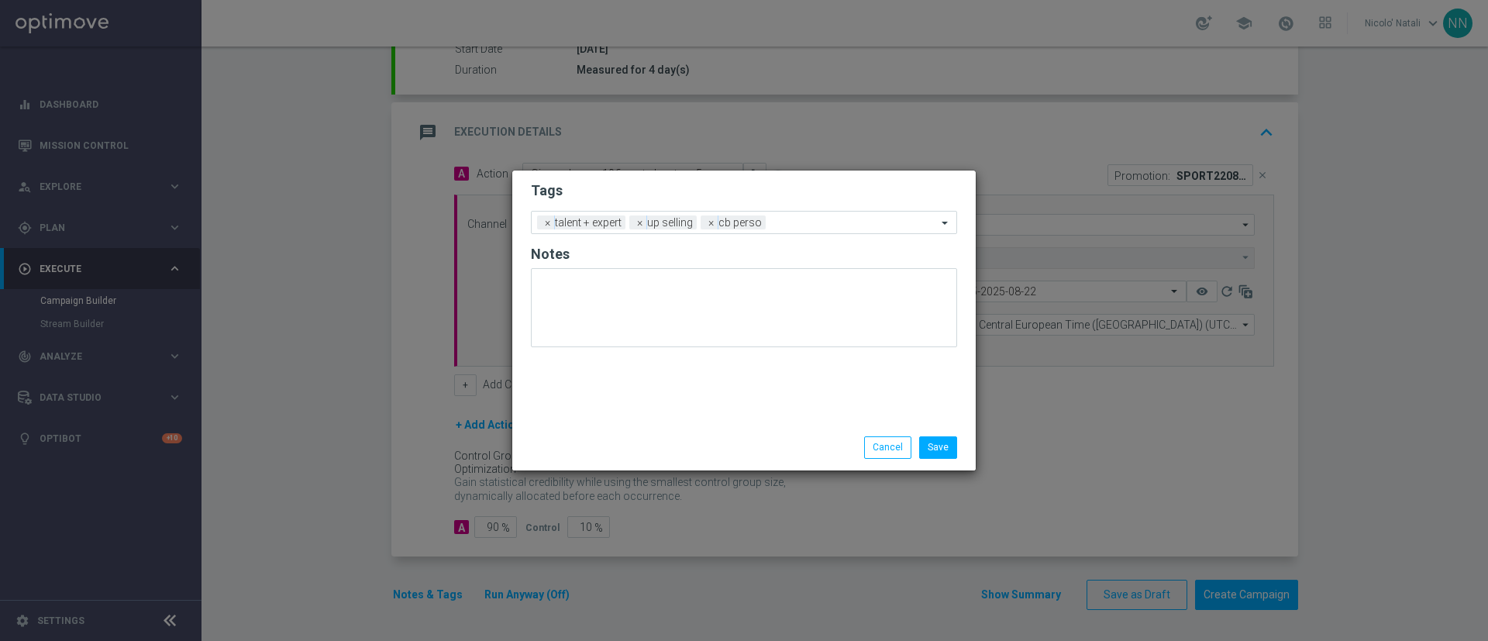
click at [676, 449] on div "Save Cancel" at bounding box center [819, 447] width 300 height 22
click at [827, 225] on input "text" at bounding box center [854, 223] width 165 height 13
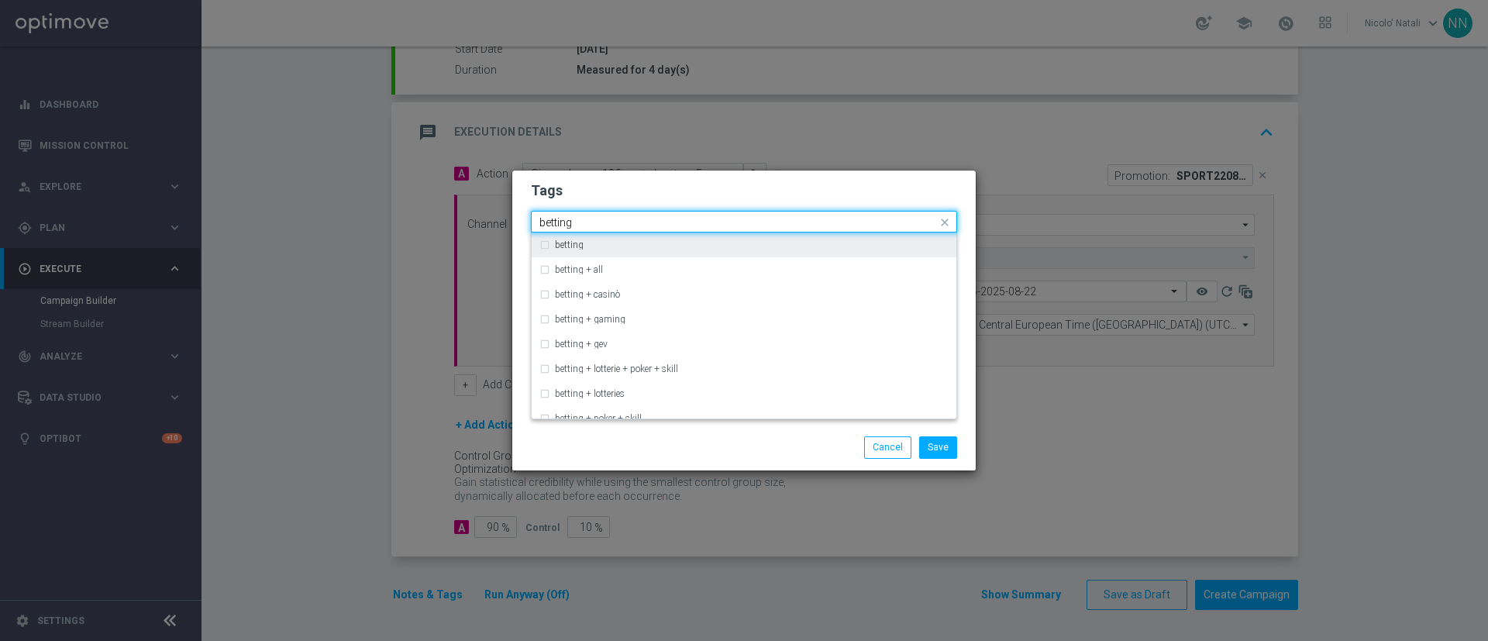
click at [810, 240] on div "betting" at bounding box center [752, 244] width 394 height 9
type input "betting"
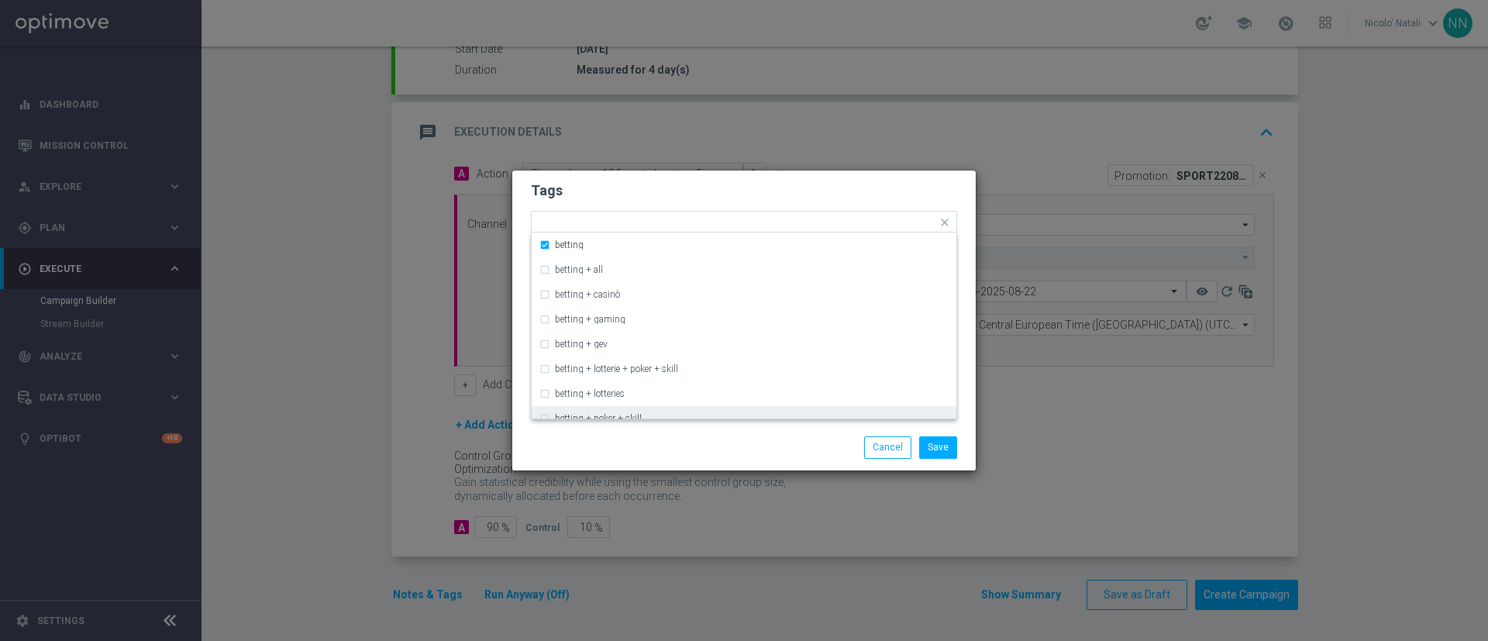
click at [765, 444] on div "Save Cancel" at bounding box center [819, 447] width 300 height 22
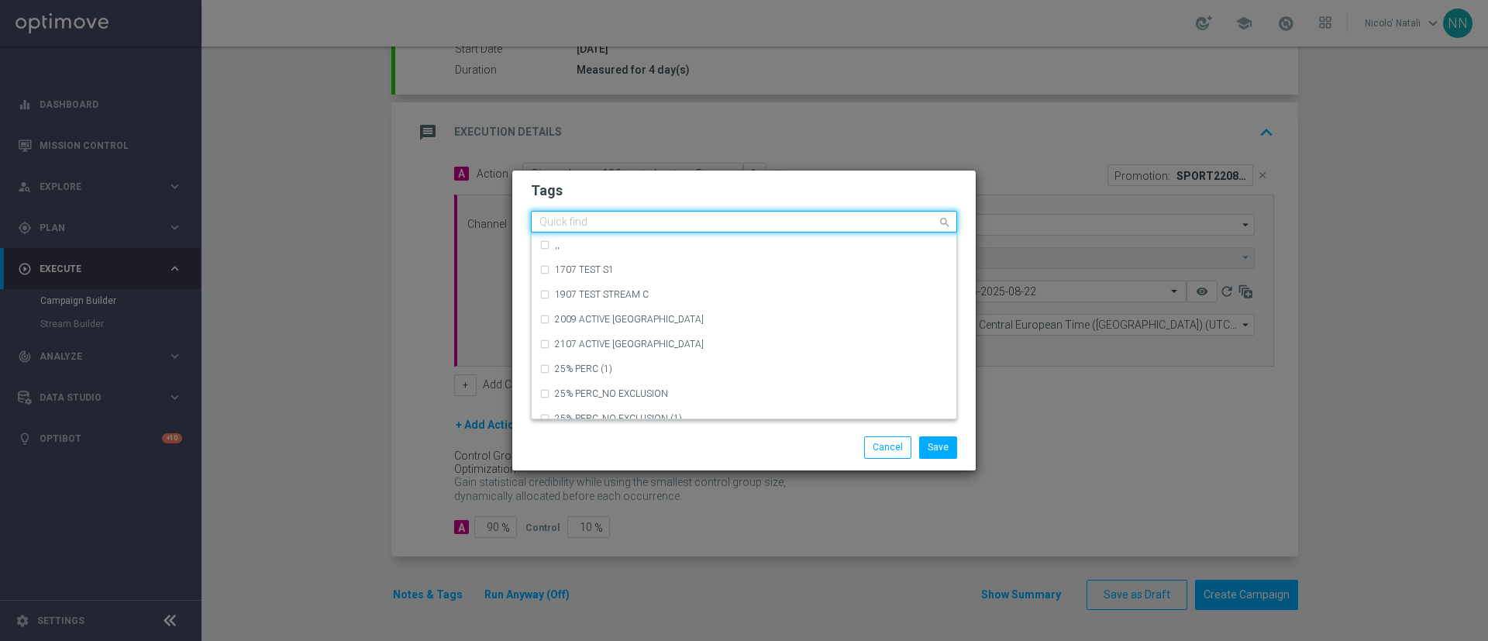
click at [874, 223] on input "text" at bounding box center [737, 222] width 397 height 13
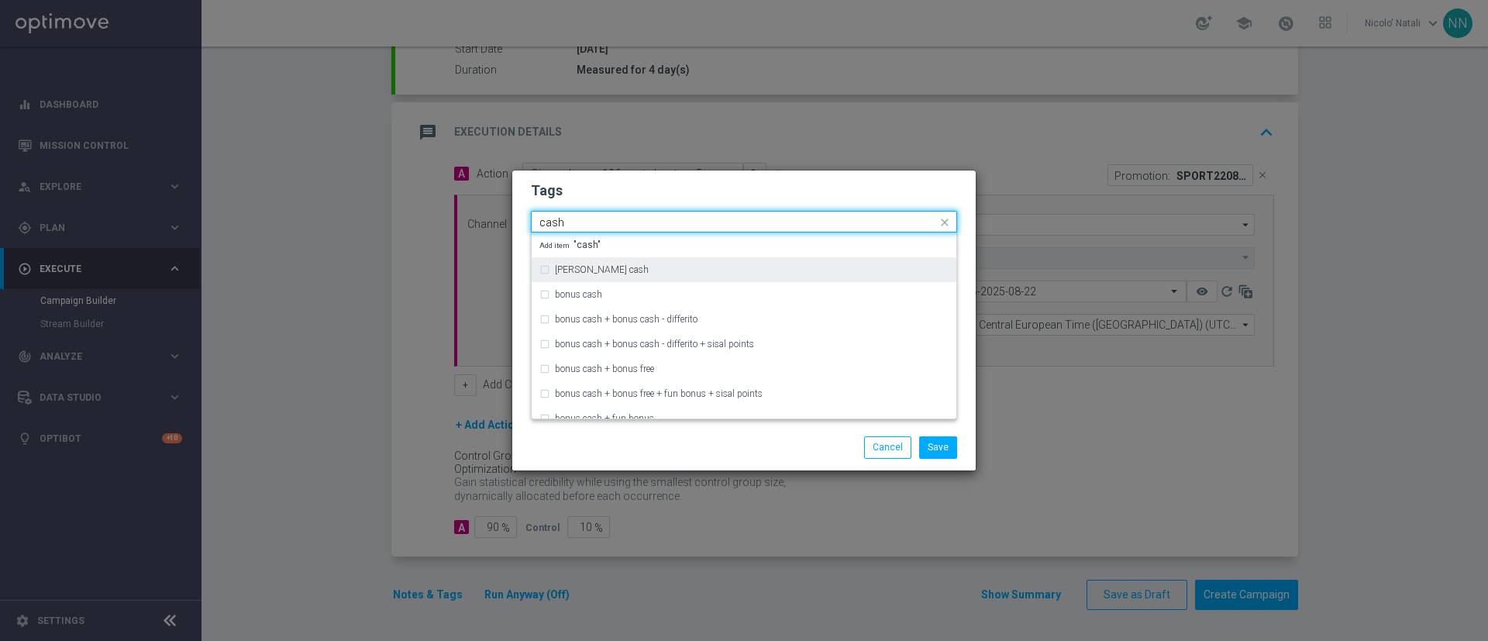
click at [776, 270] on div "bonsu cash" at bounding box center [752, 269] width 394 height 9
type input "cash"
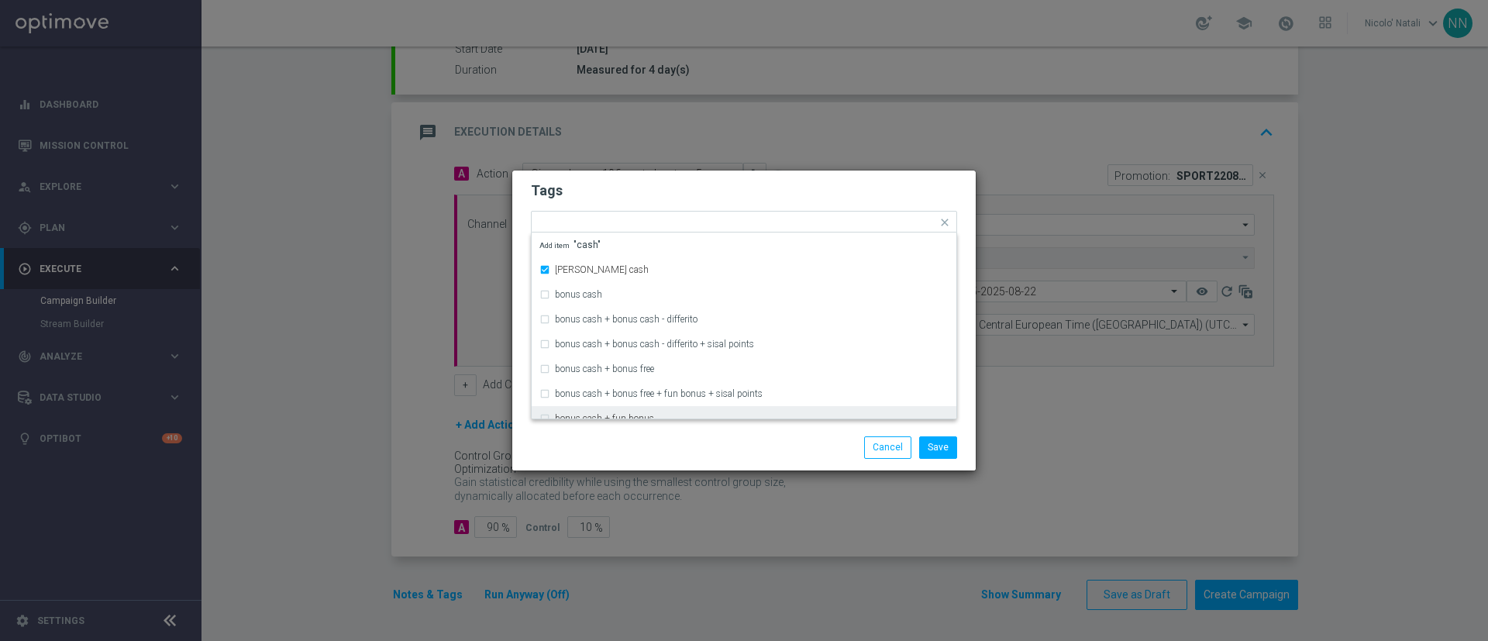
click at [776, 449] on div "Save Cancel" at bounding box center [819, 447] width 300 height 22
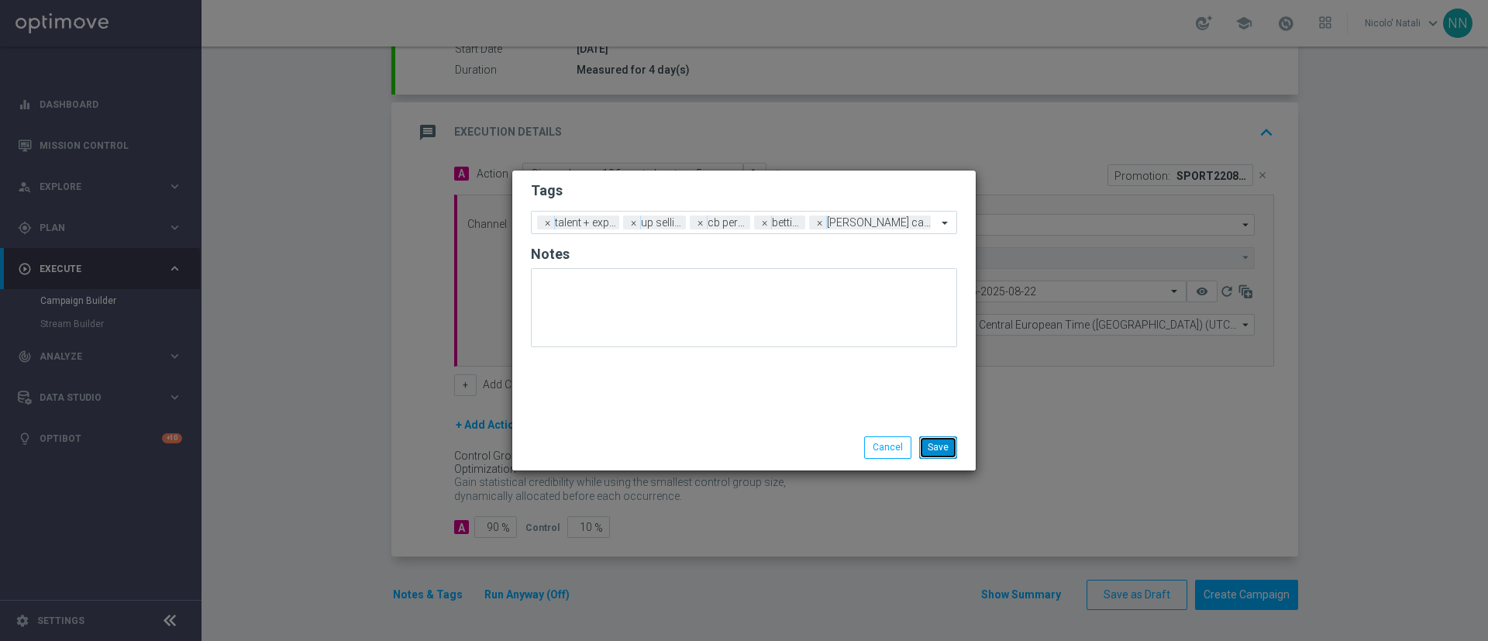
click at [935, 456] on button "Save" at bounding box center [938, 447] width 38 height 22
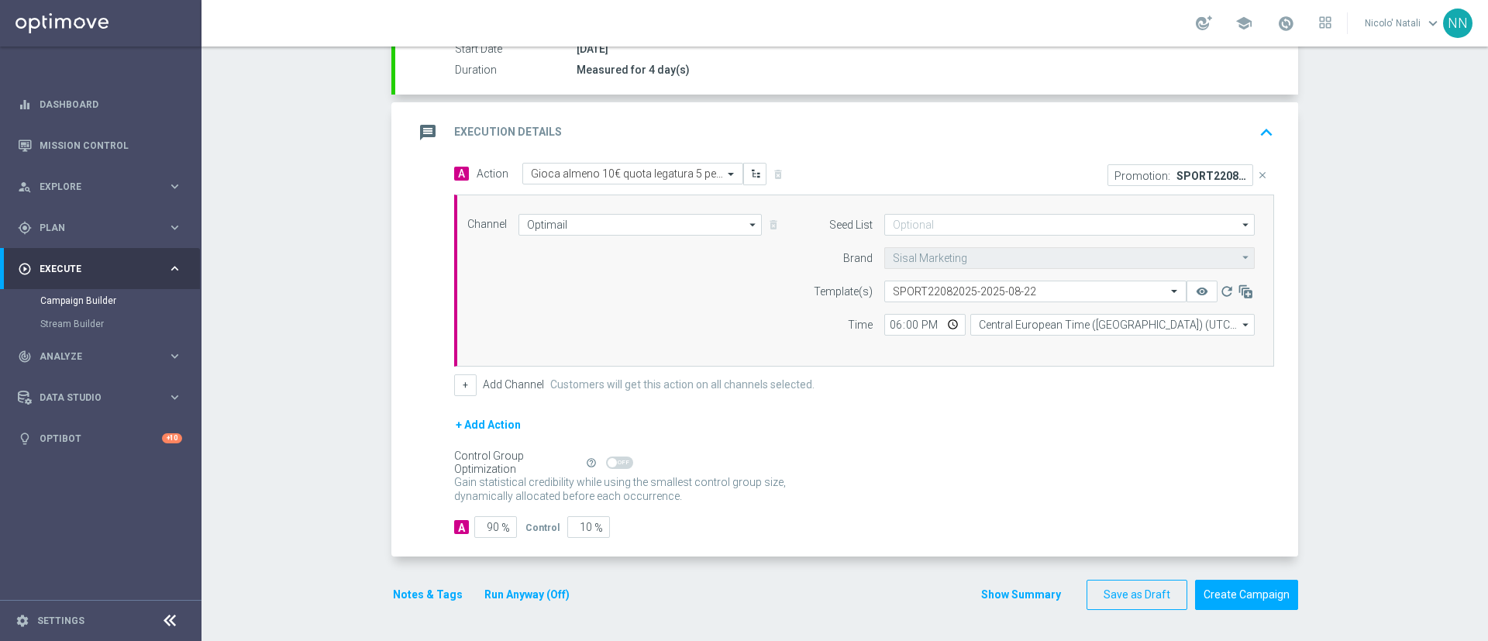
scroll to position [0, 0]
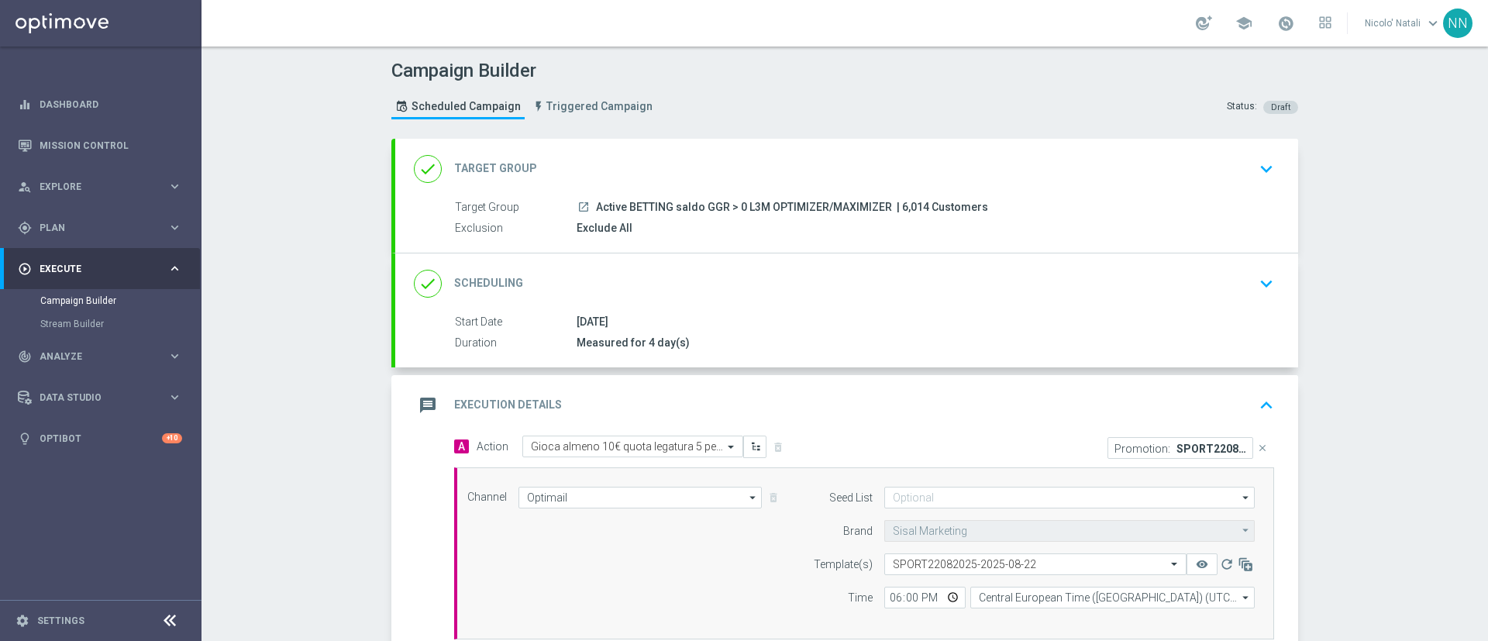
click at [830, 273] on div "done Scheduling keyboard_arrow_down" at bounding box center [846, 283] width 865 height 29
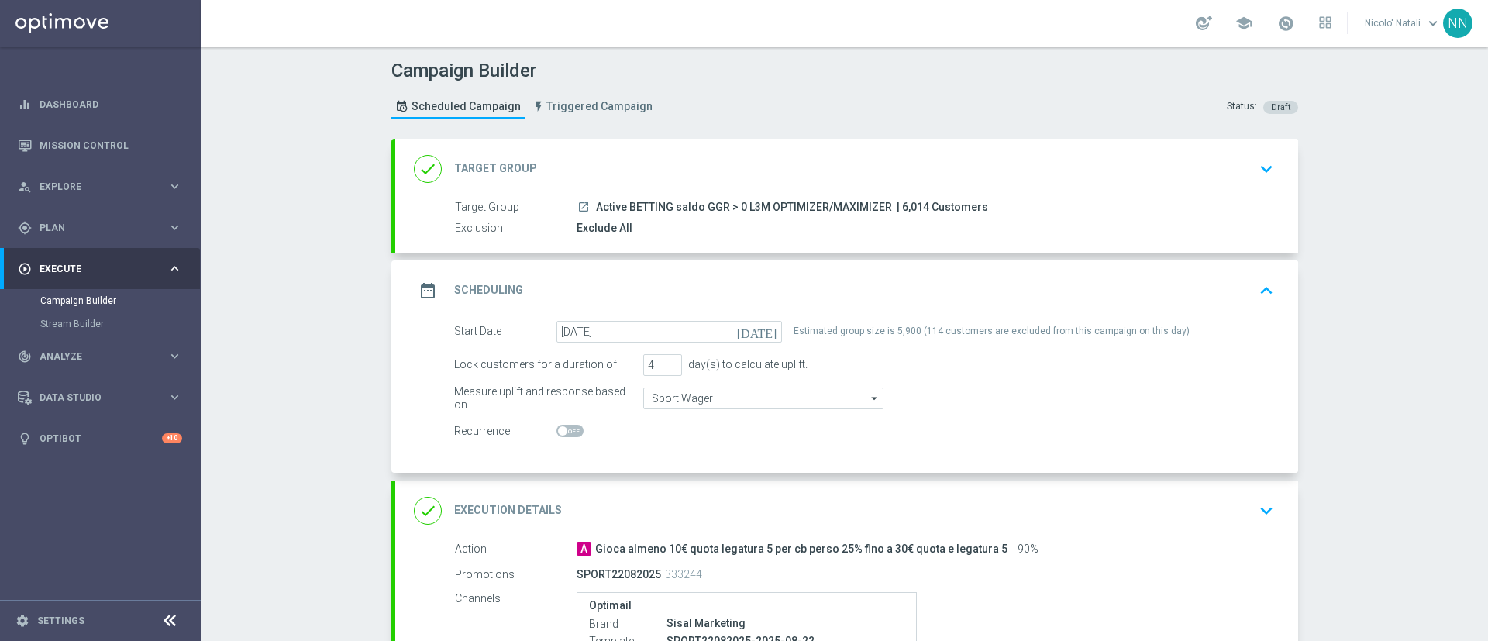
scroll to position [256, 0]
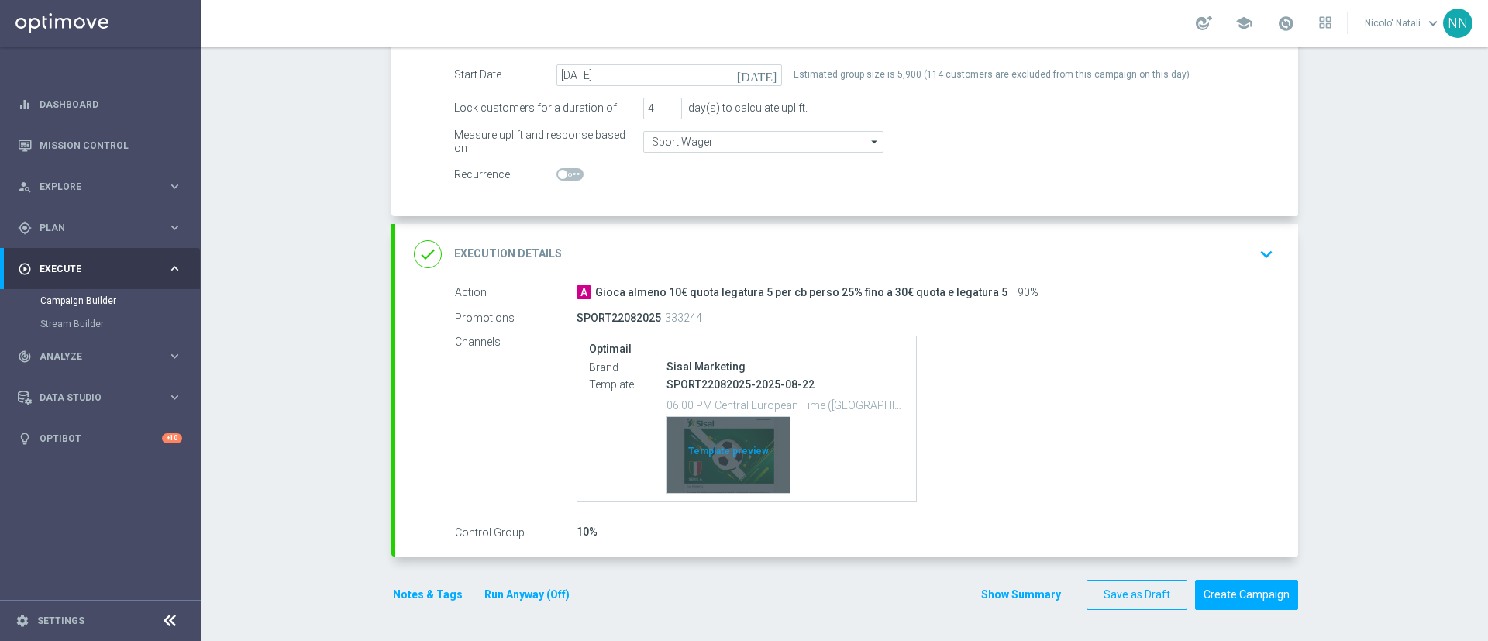
click at [692, 456] on div "Template preview" at bounding box center [728, 455] width 122 height 76
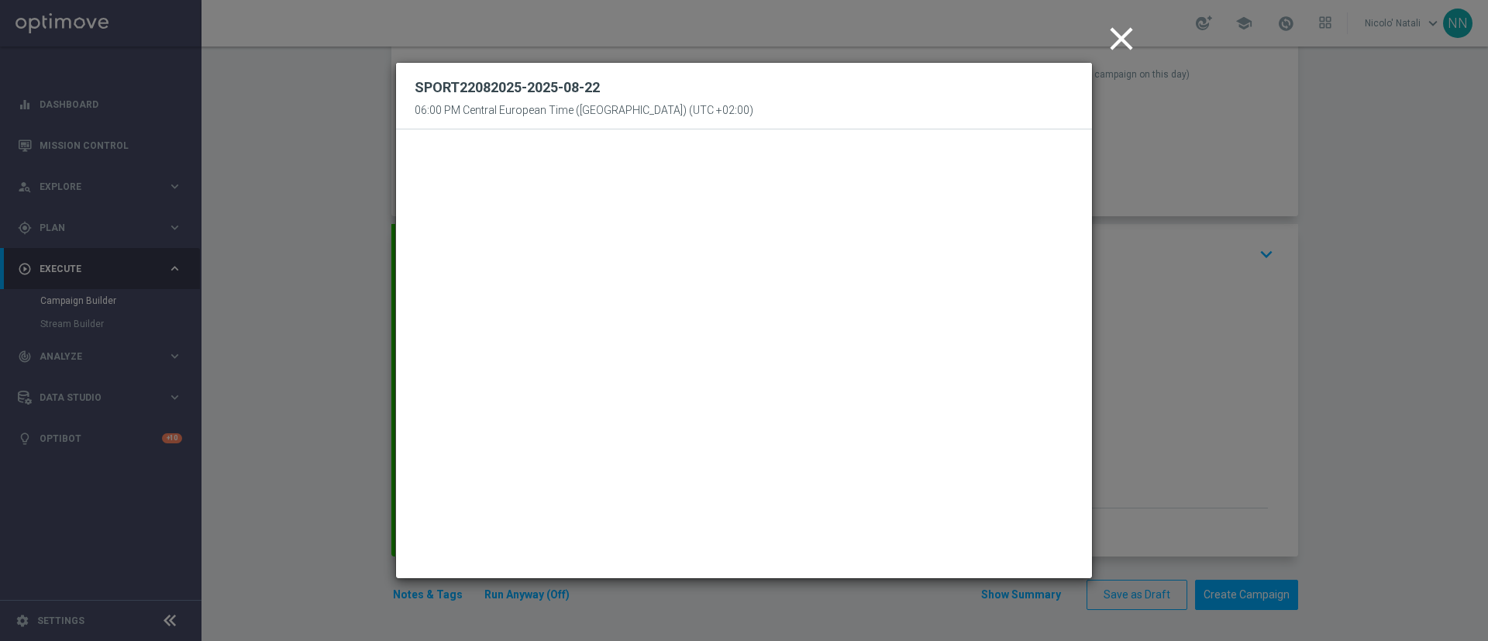
click at [1130, 38] on icon "close" at bounding box center [1121, 38] width 39 height 39
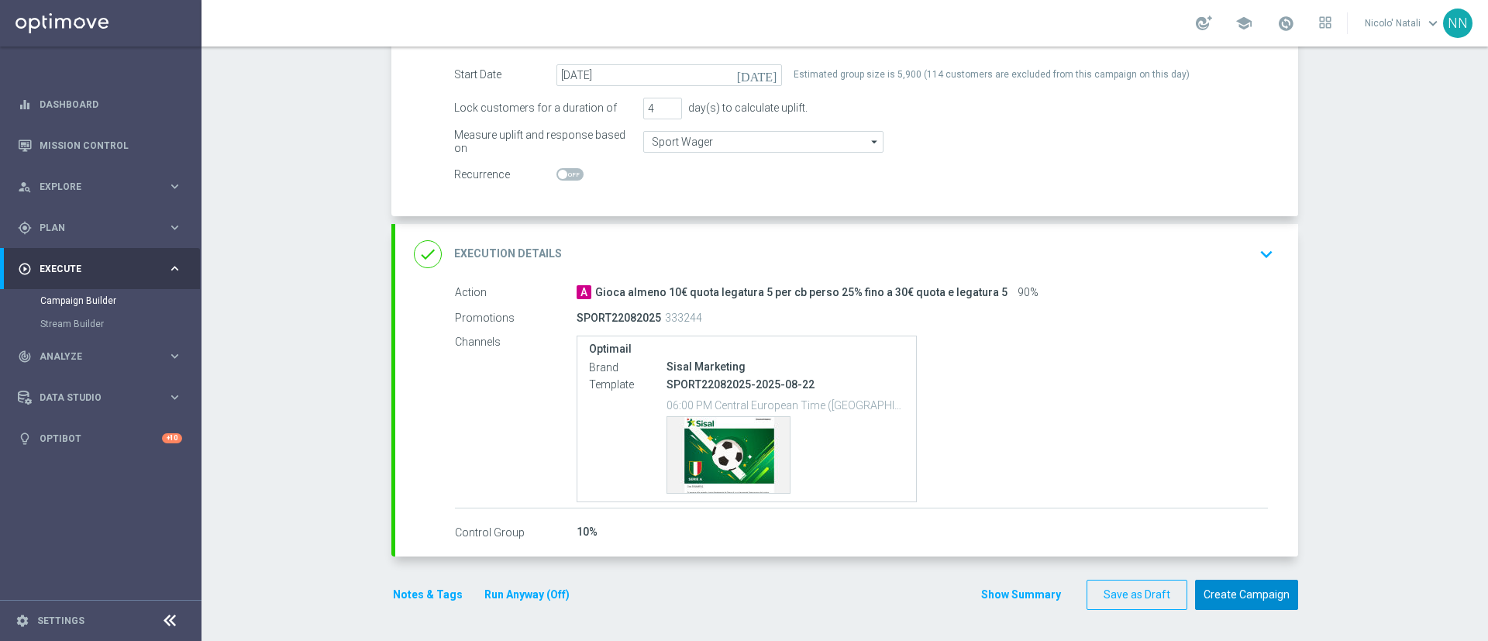
click at [1255, 590] on button "Create Campaign" at bounding box center [1246, 595] width 103 height 30
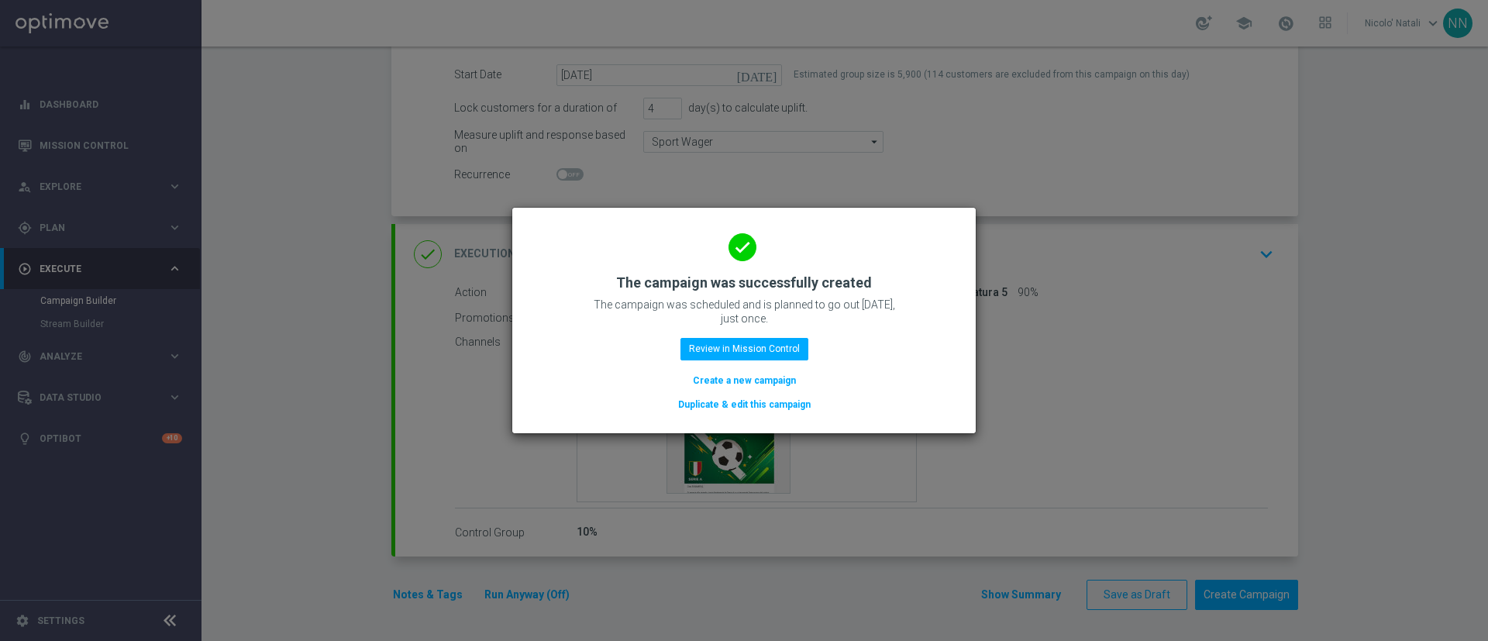
click at [776, 381] on button "Create a new campaign" at bounding box center [744, 380] width 106 height 17
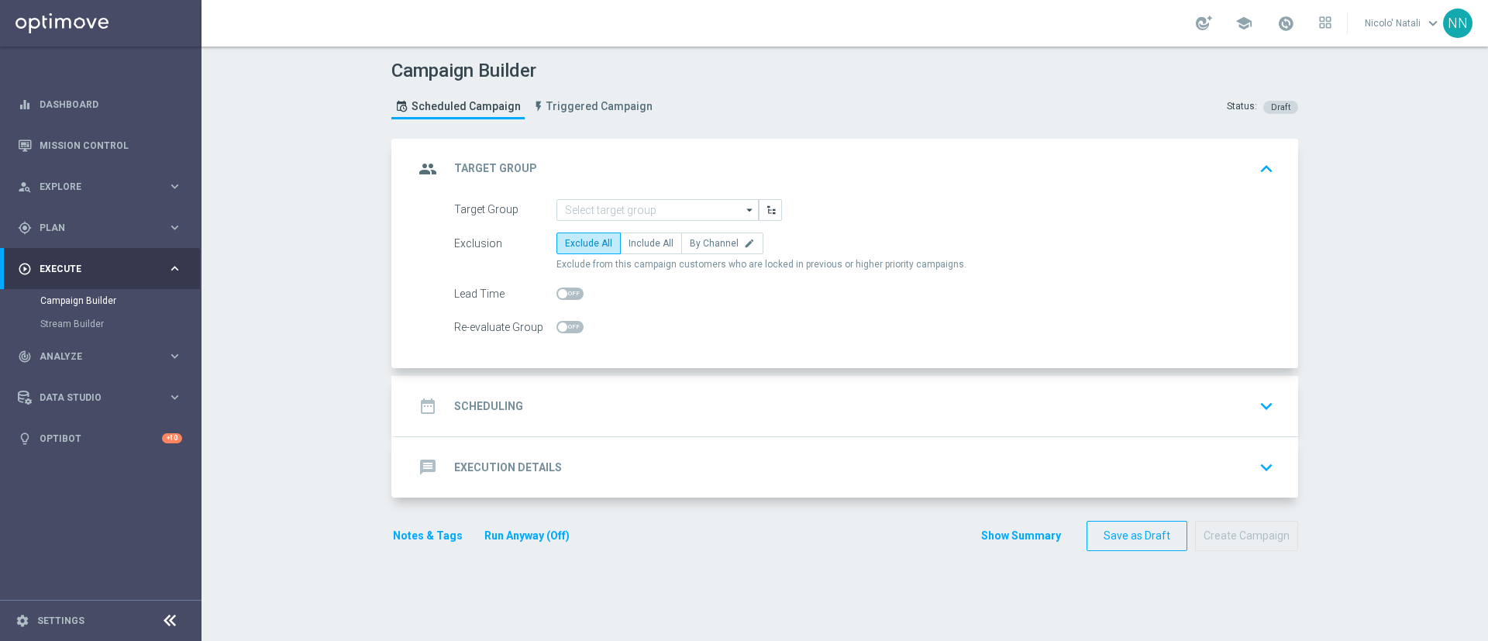
scroll to position [0, 0]
click at [662, 212] on input at bounding box center [657, 210] width 202 height 22
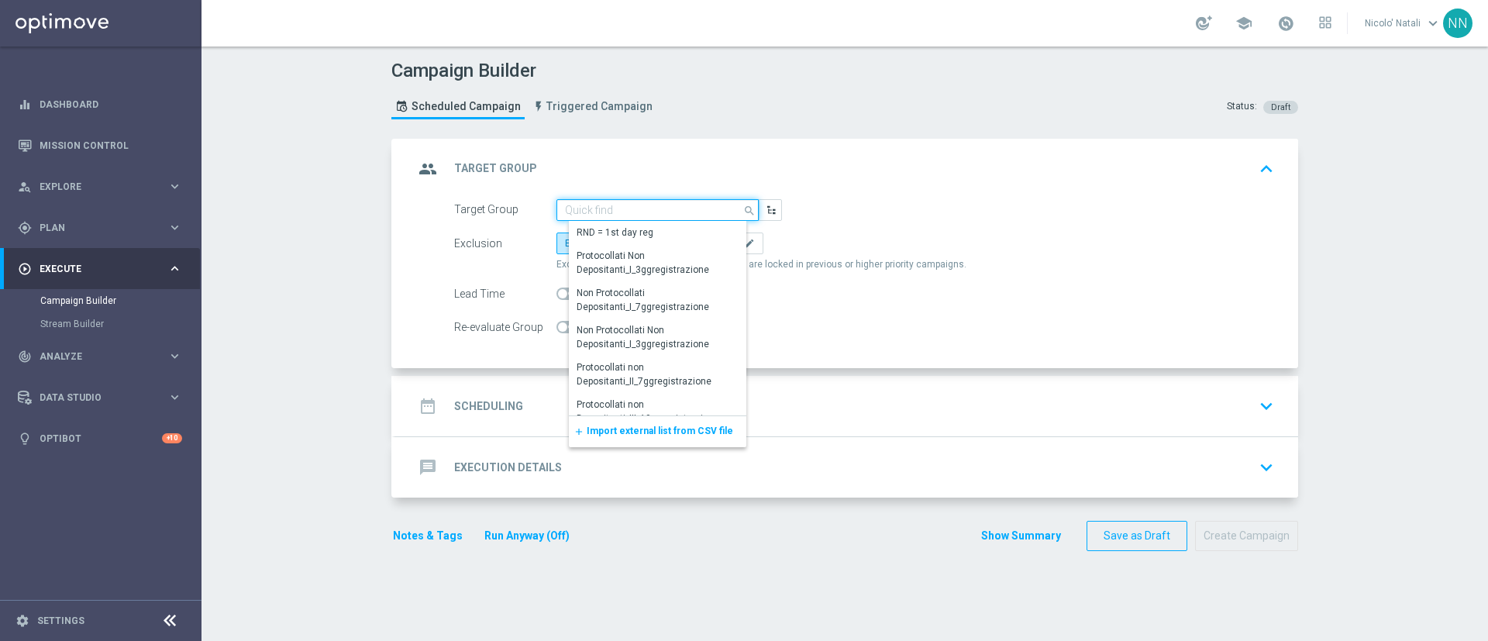
paste input "Active BETTING saldo GGR <= 0 L3M"
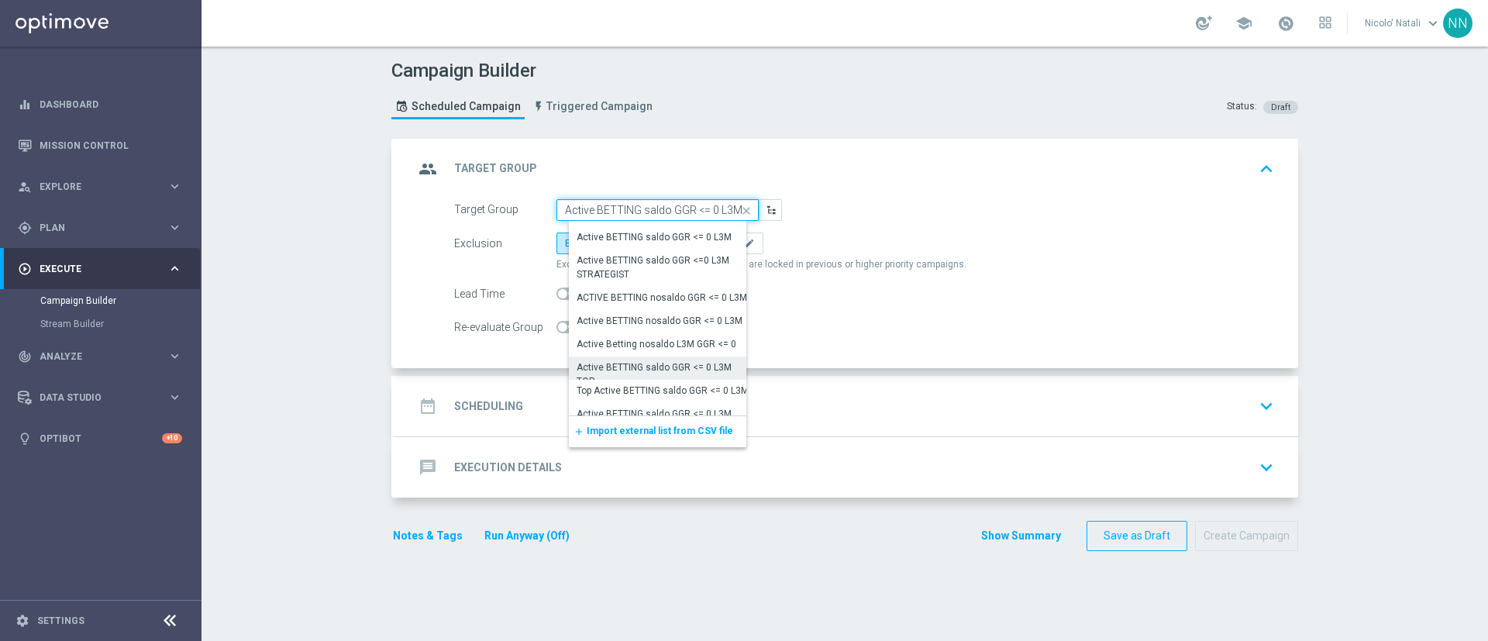
scroll to position [392, 0]
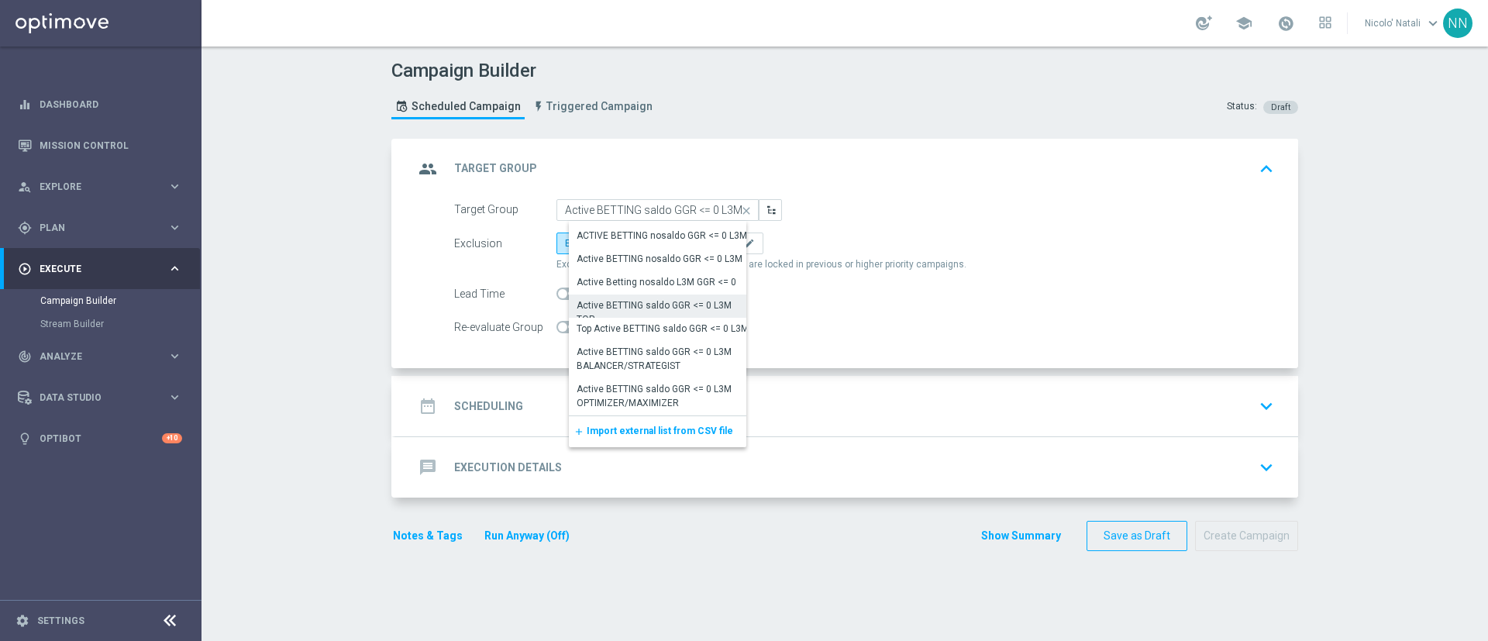
click at [638, 302] on div "Active BETTING saldo GGR <= 0 L3M TOP" at bounding box center [663, 312] width 174 height 28
type input "Active BETTING saldo GGR <= 0 L3M TOP"
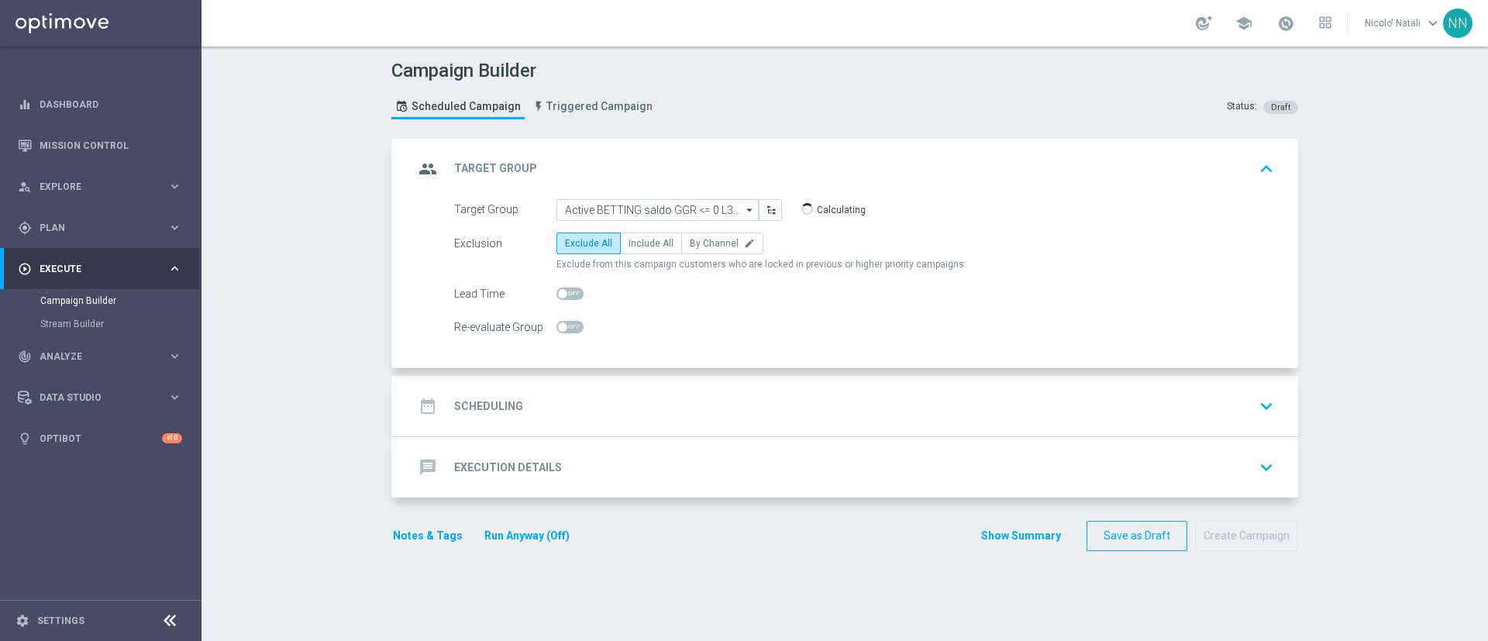
click at [670, 402] on div "date_range Scheduling keyboard_arrow_down" at bounding box center [846, 405] width 865 height 29
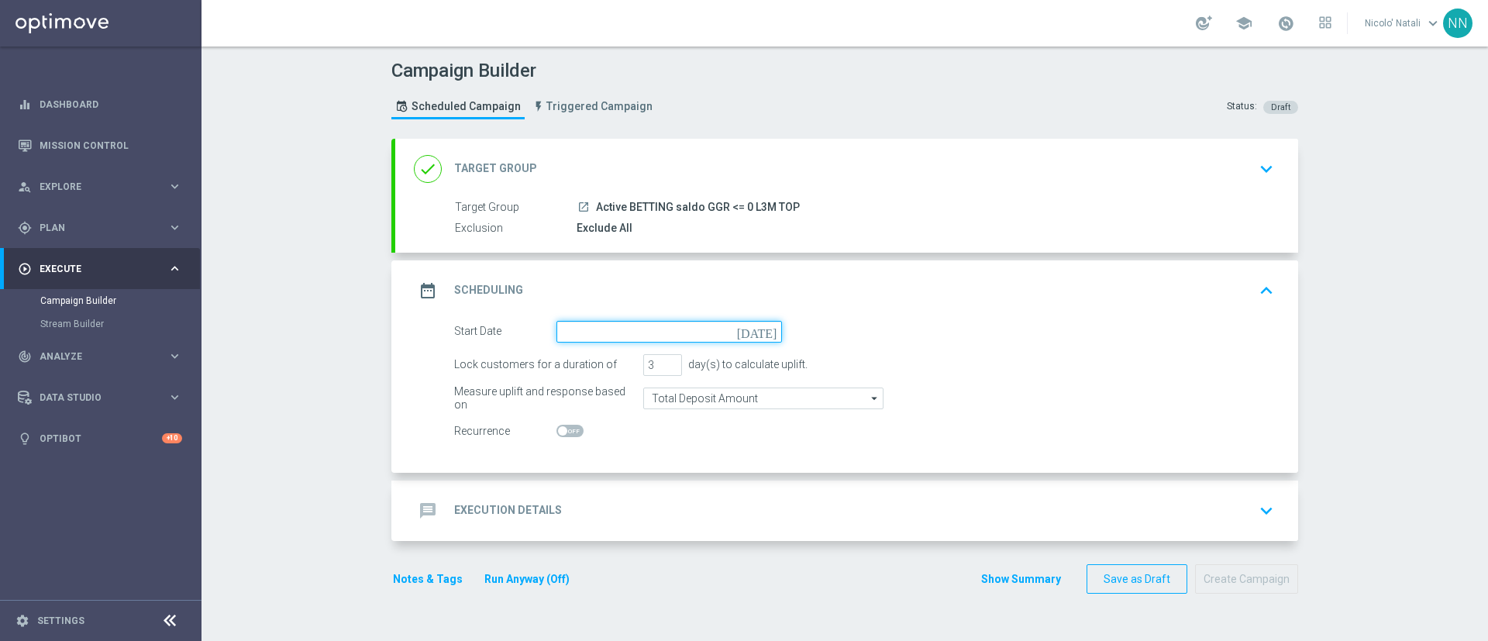
click at [628, 328] on input at bounding box center [668, 332] width 225 height 22
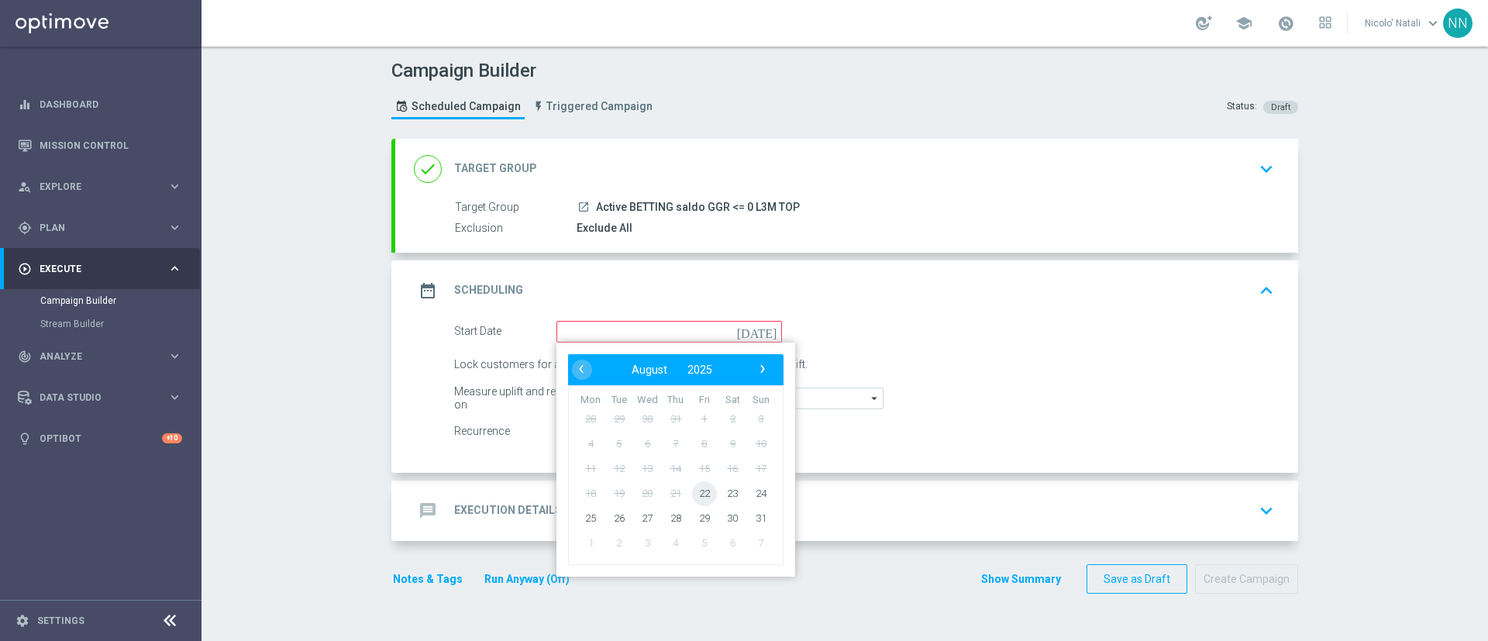
click at [696, 487] on span "22" at bounding box center [704, 492] width 25 height 25
type input "22 Aug 2025"
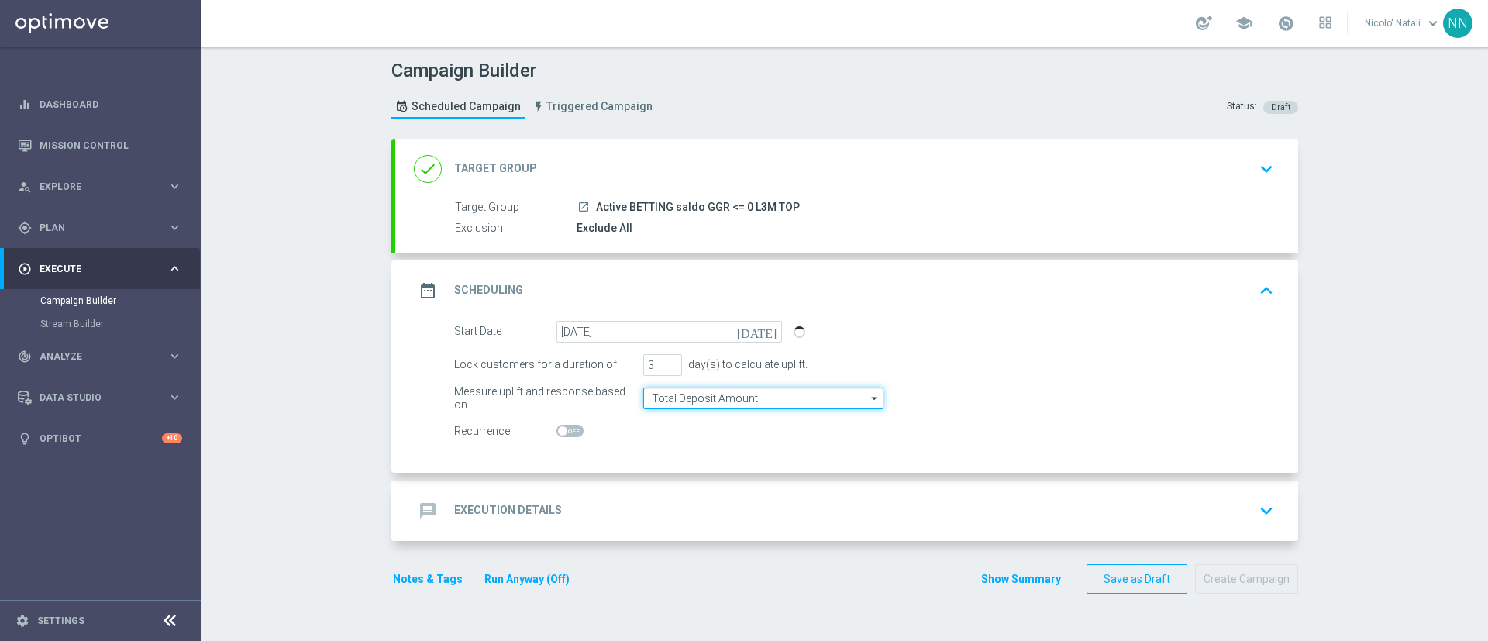
click at [694, 399] on input "Total Deposit Amount" at bounding box center [763, 398] width 240 height 22
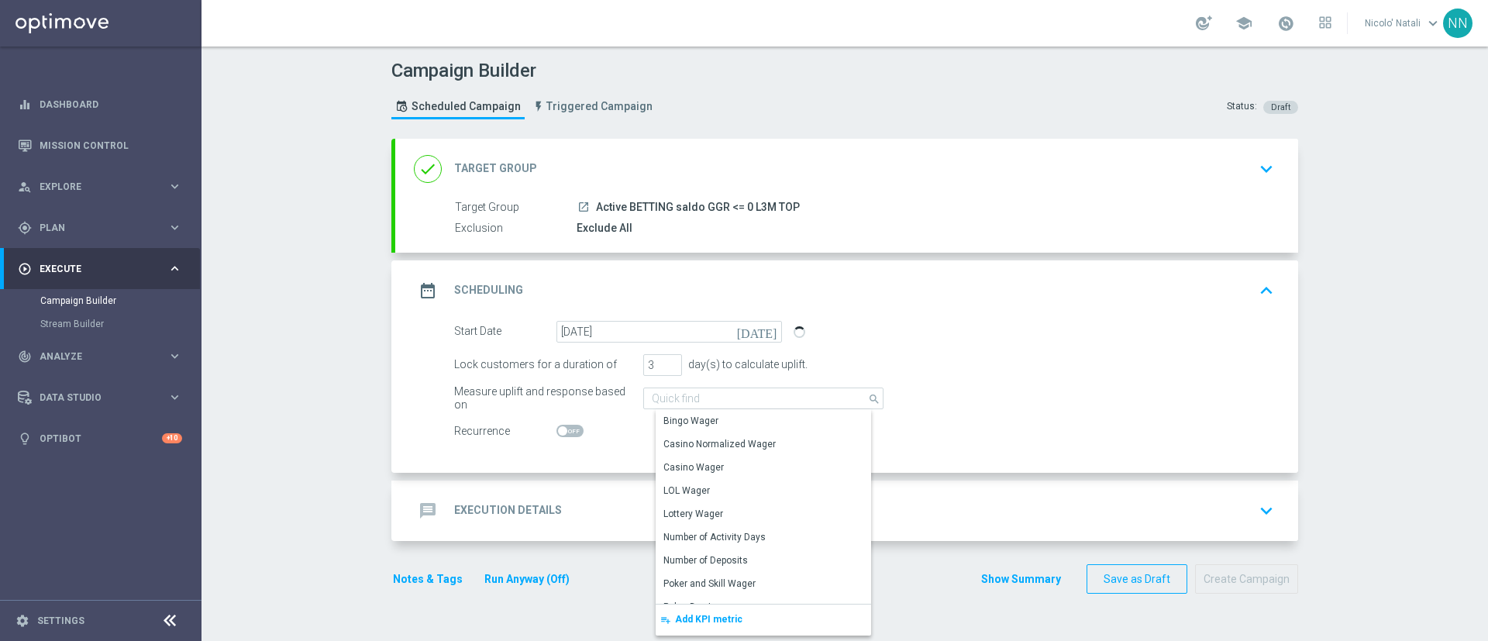
click at [878, 323] on div "Start Date 22 Aug 2025 today" at bounding box center [863, 332] width 843 height 22
type input "Total Deposit Amount"
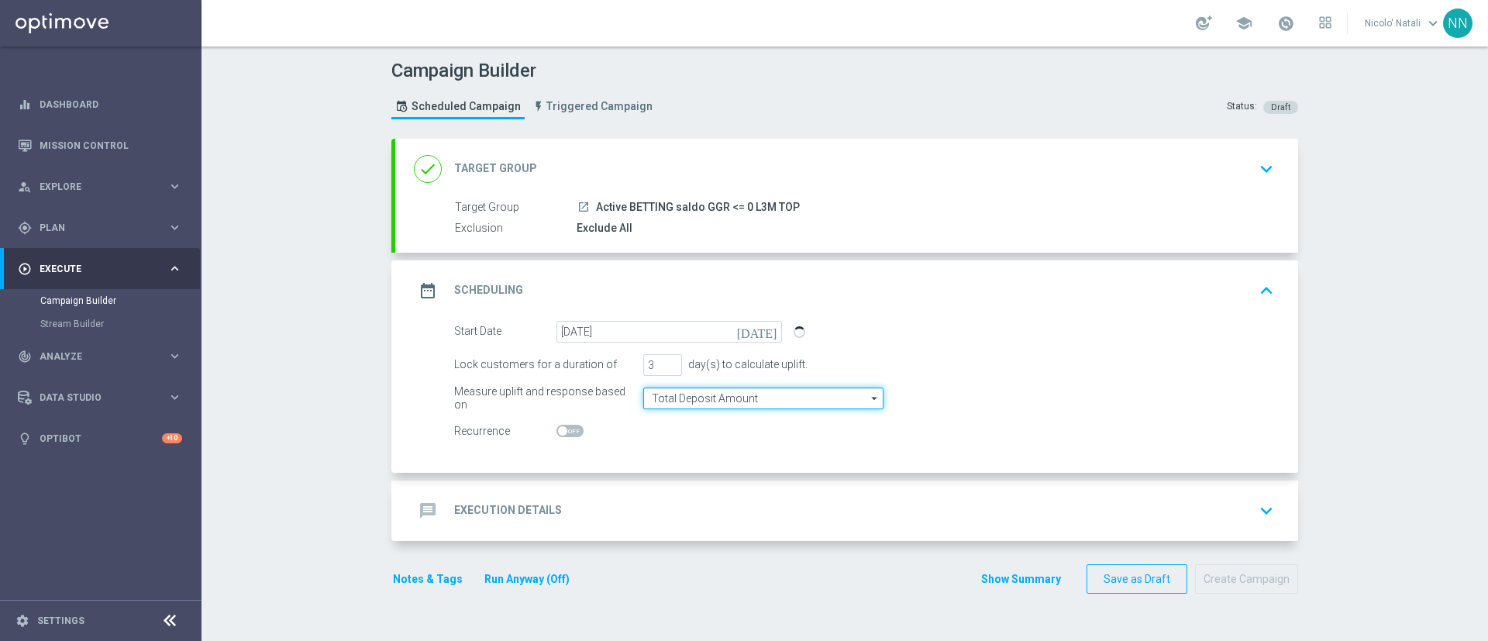
click at [758, 399] on input "Total Deposit Amount" at bounding box center [763, 398] width 240 height 22
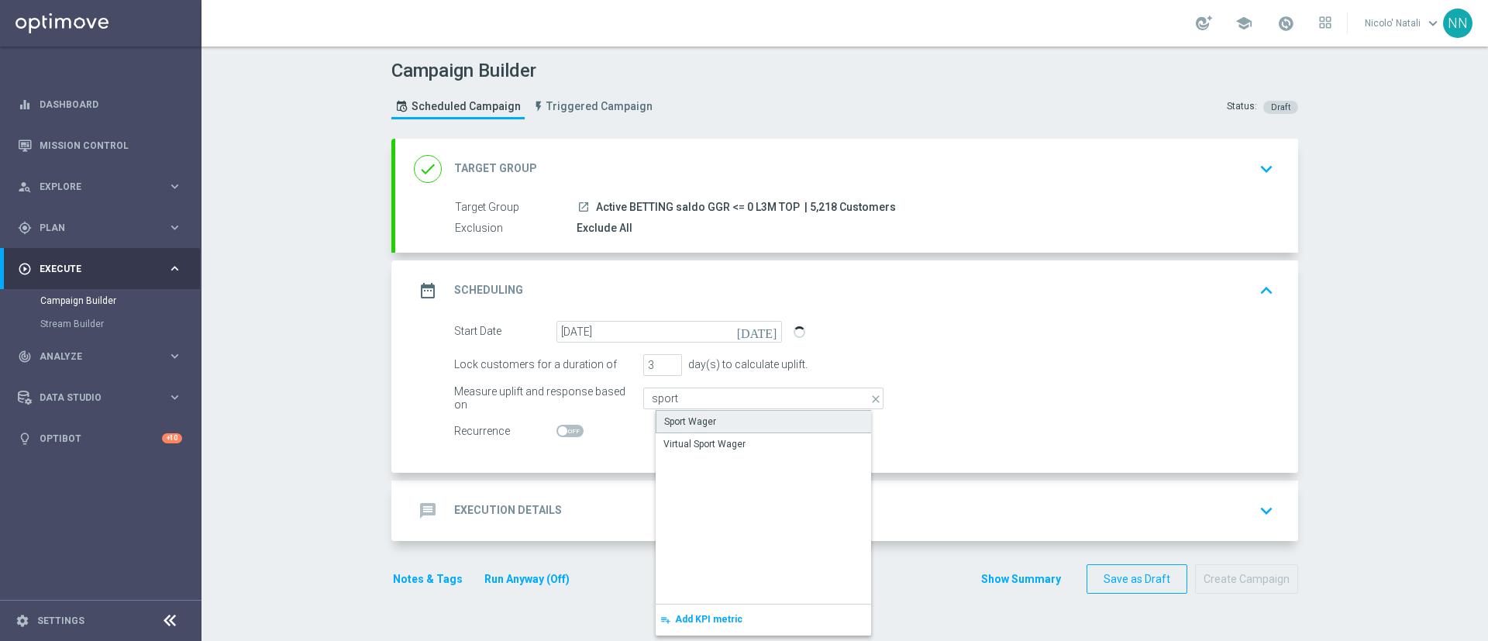
click at [746, 414] on div "Sport Wager" at bounding box center [775, 421] width 240 height 23
type input "Sport Wager"
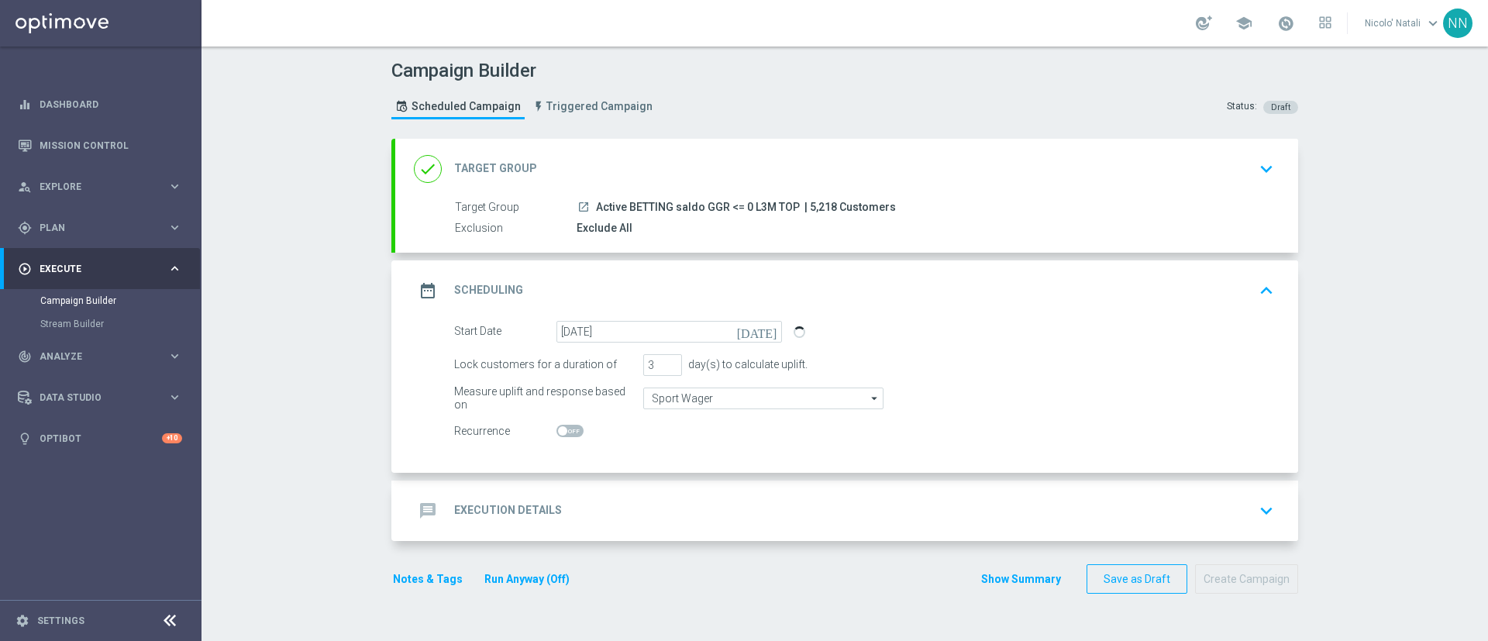
click at [665, 492] on div "message Execution Details keyboard_arrow_down" at bounding box center [846, 510] width 903 height 60
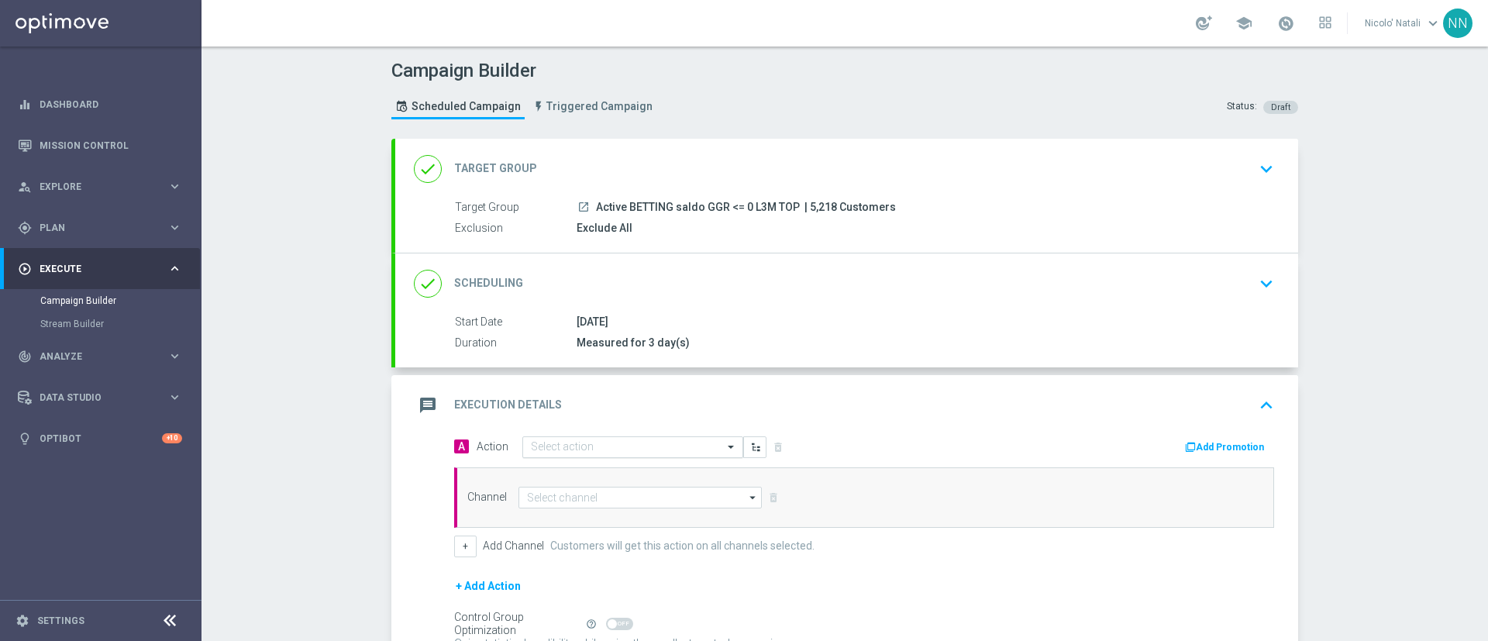
click at [631, 443] on input "text" at bounding box center [617, 447] width 173 height 13
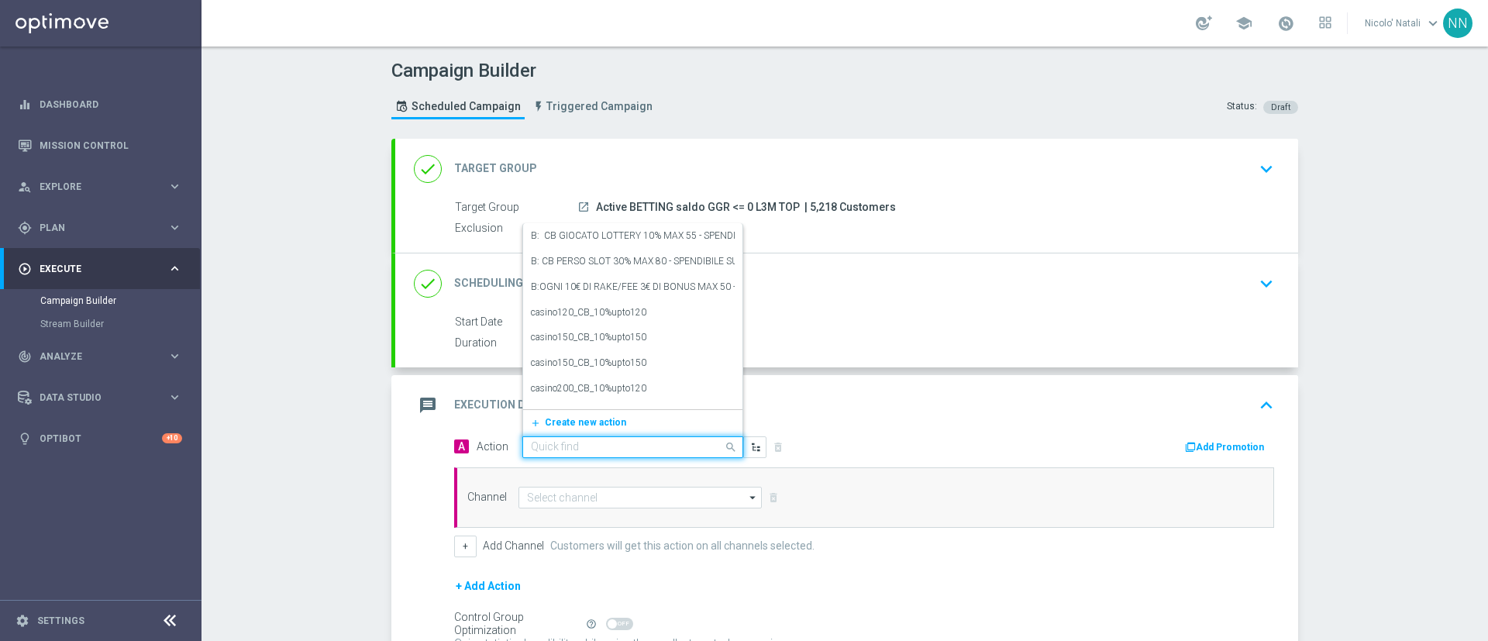
paste input "Gioca almeno 10€ con quota e legatura almeno 4 per ottenere 15% sulle giocate n…"
type input "Gioca almeno 10€ con quota e legatura almeno 4 per ottenere 15% sulle giocate n…"
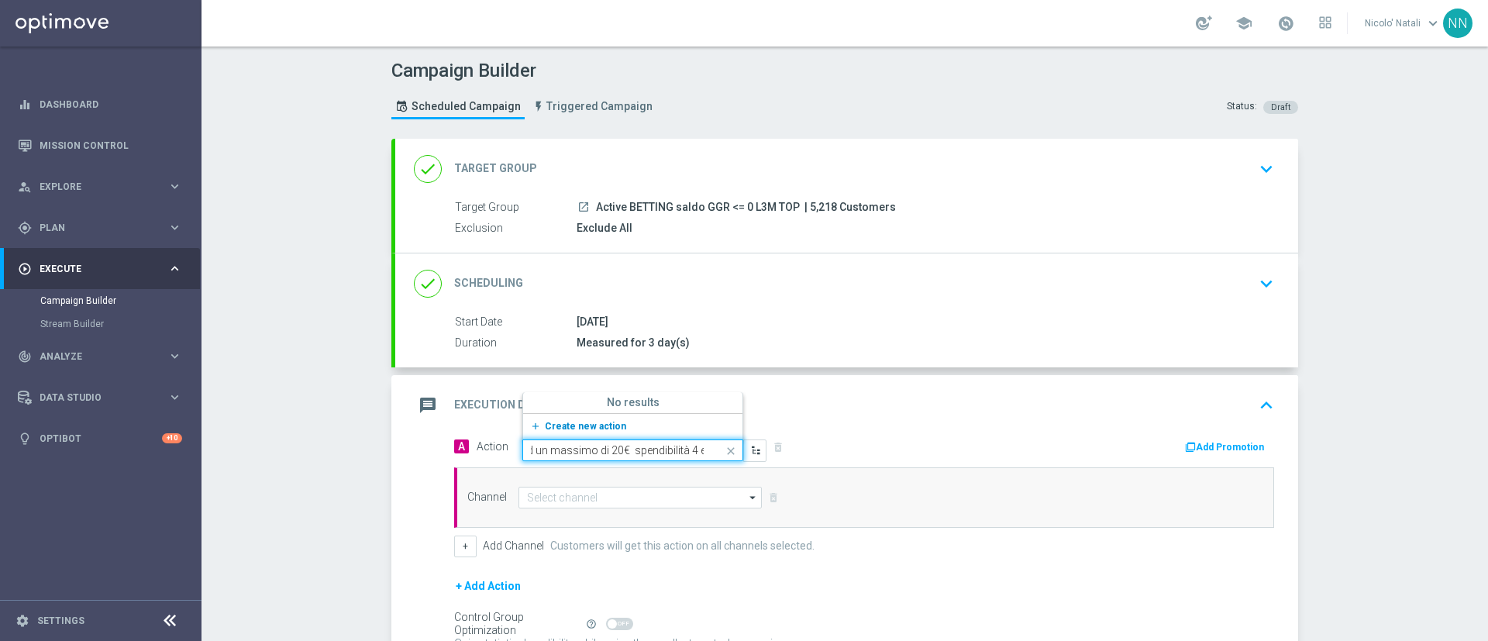
click at [567, 418] on button "add_new Create new action" at bounding box center [630, 427] width 214 height 18
click at [567, 438] on div "Select action" at bounding box center [632, 447] width 221 height 22
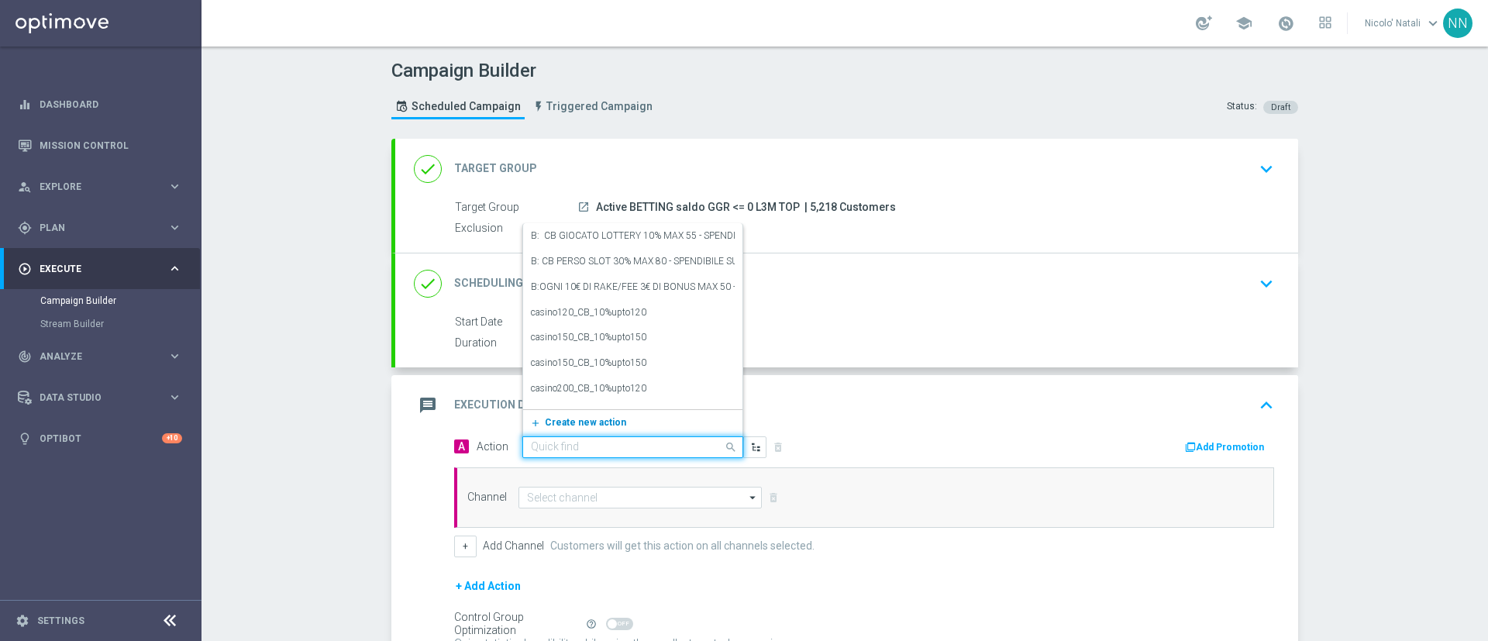
click at [567, 425] on span "Create new action" at bounding box center [585, 422] width 81 height 11
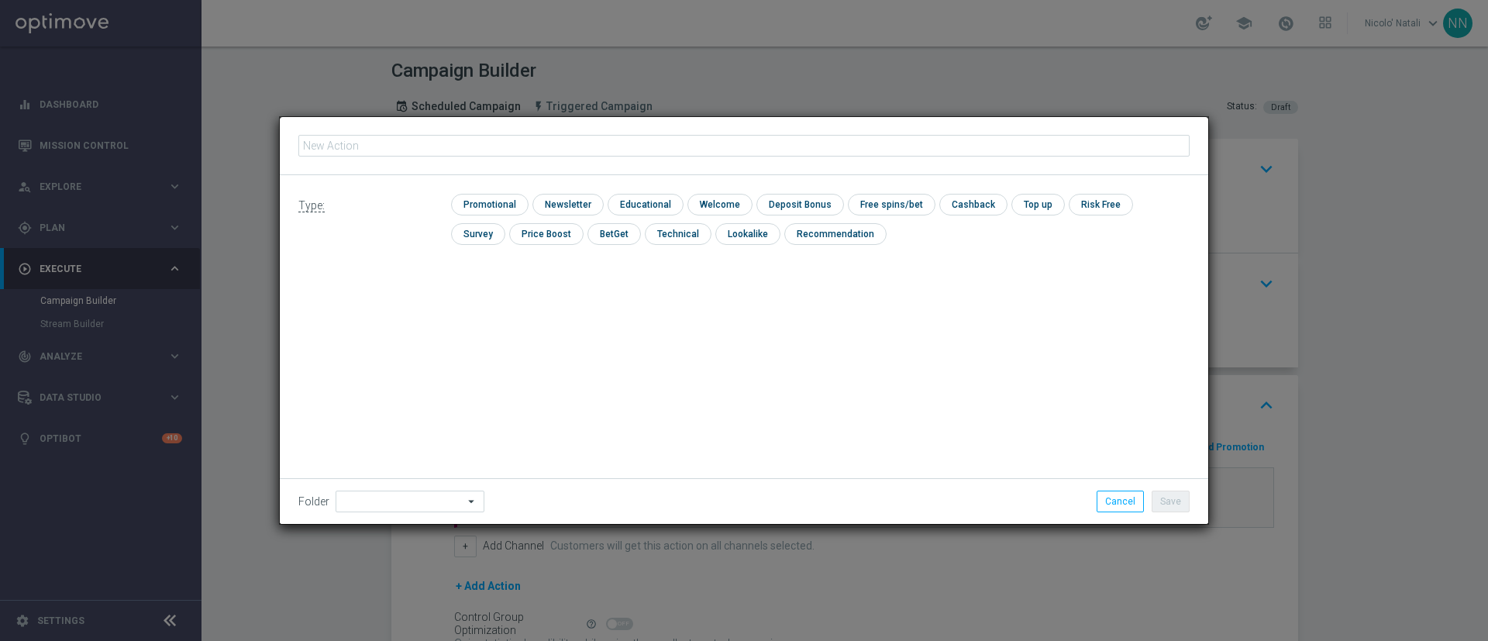
click at [564, 449] on div "Type: check Promotional check Newsletter check Educational check Welcome check …" at bounding box center [744, 349] width 928 height 349
click at [448, 124] on div "Action name must be provided." at bounding box center [744, 146] width 928 height 58
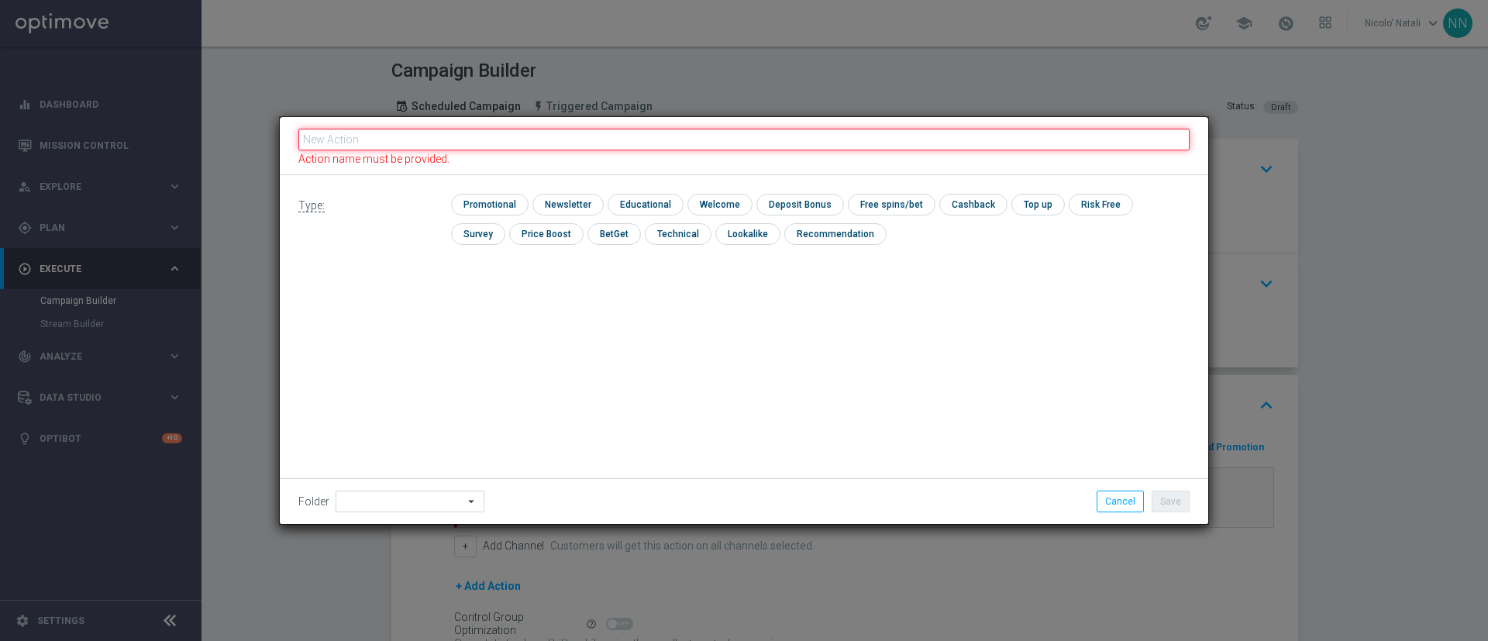
click at [447, 144] on input "text" at bounding box center [743, 140] width 891 height 22
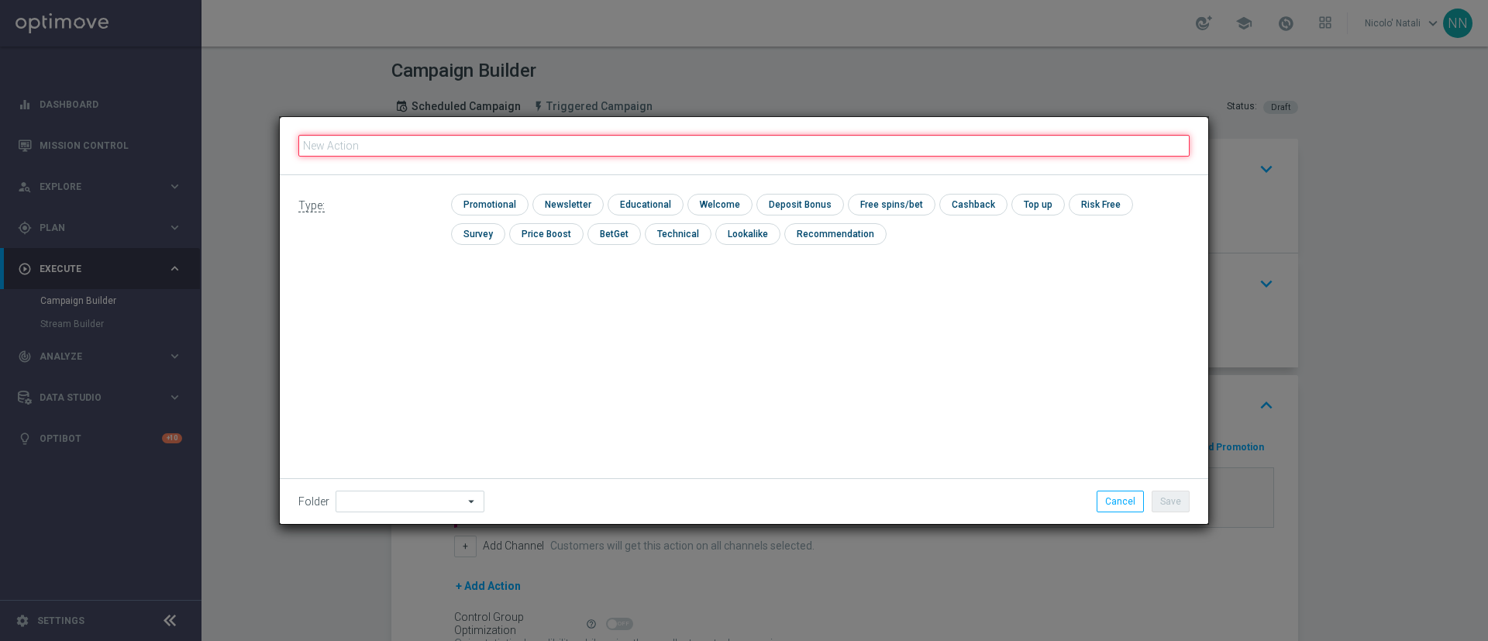
paste input "Gioca almeno 10€ con quota e legatura almeno 4 per ottenere 15% sulle giocate n…"
type input "Gioca almeno 10€ con quota e legatura almeno 4 per ottenere 15% sulle giocate n…"
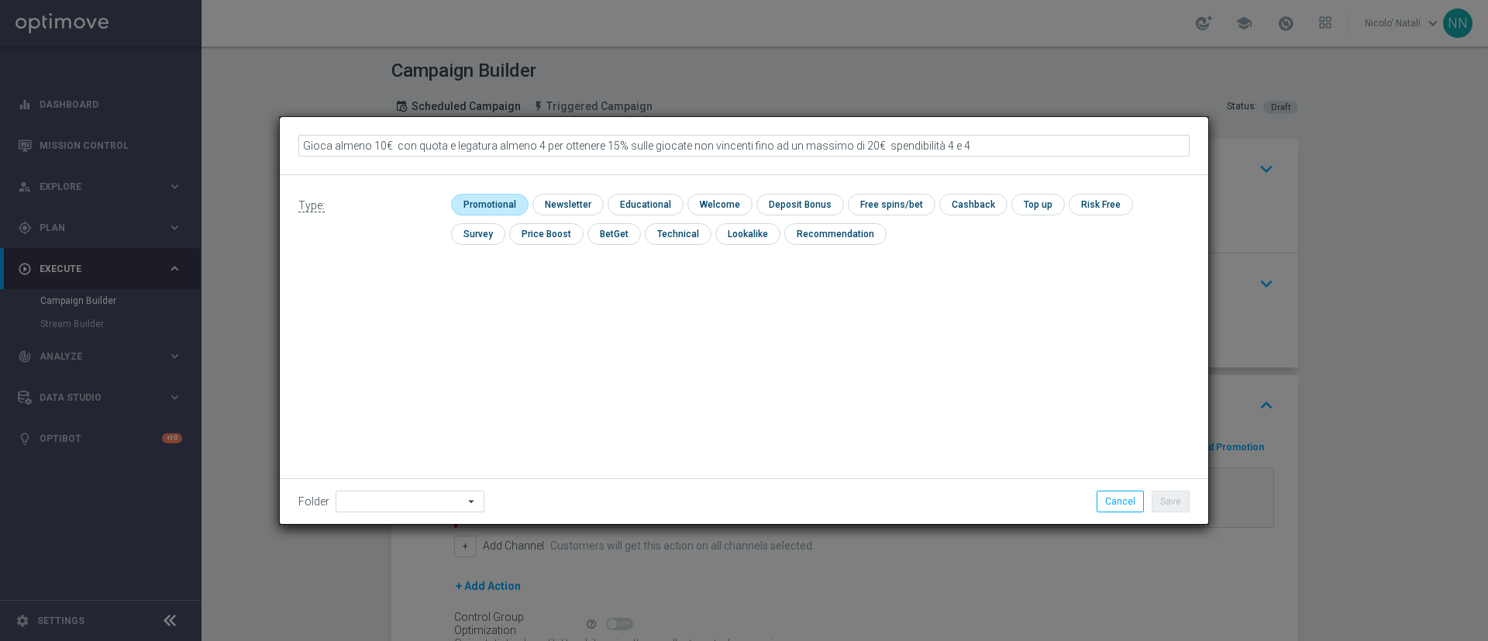
click at [483, 196] on input "checkbox" at bounding box center [488, 204] width 74 height 21
checkbox input "true"
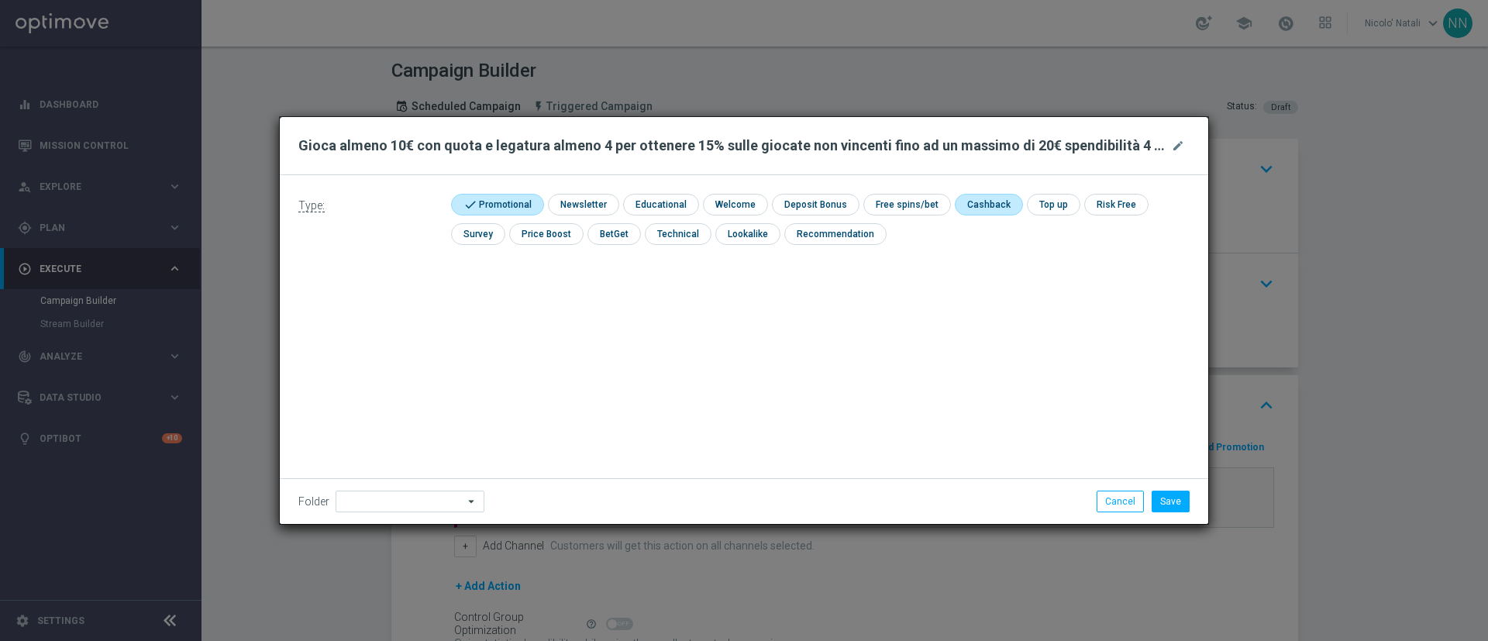
click at [957, 201] on input "checkbox" at bounding box center [986, 204] width 65 height 21
checkbox input "true"
click at [1170, 497] on button "Save" at bounding box center [1170, 501] width 38 height 22
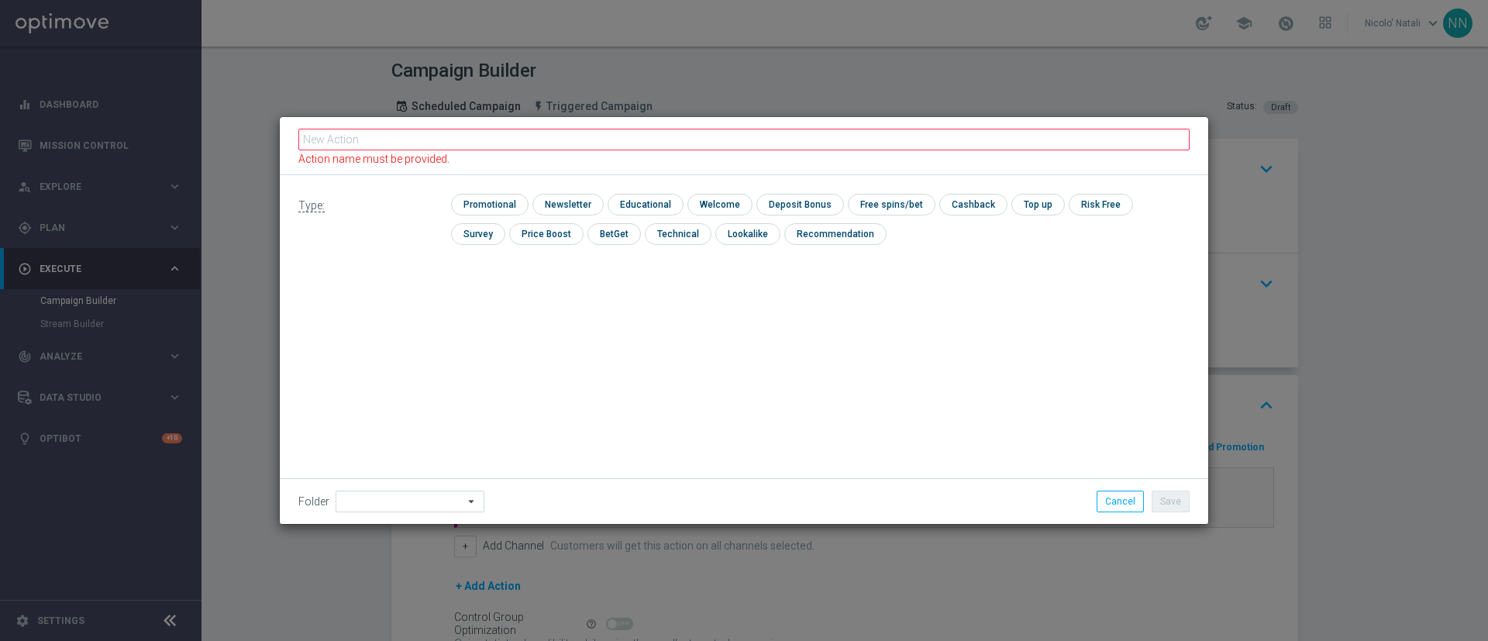
click at [603, 150] on fieldset "Action name must be provided." at bounding box center [743, 146] width 891 height 40
click at [592, 143] on input "text" at bounding box center [743, 140] width 891 height 22
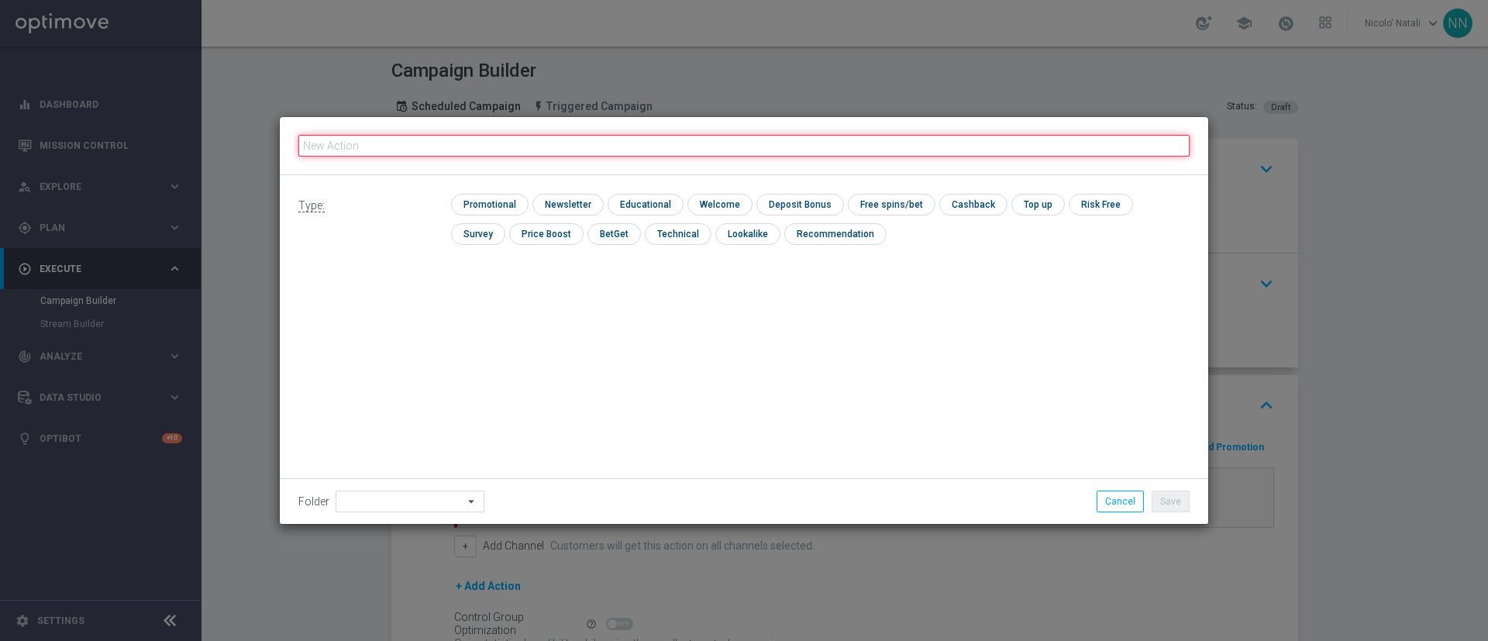
paste input "Gioca almeno 10€ con quota e legatura almeno 4 per ottenere 15% sulle giocate n…"
type input "Gioca almeno 10€ con quota e legatura almeno 4 per ottenere 15% sulle giocate n…"
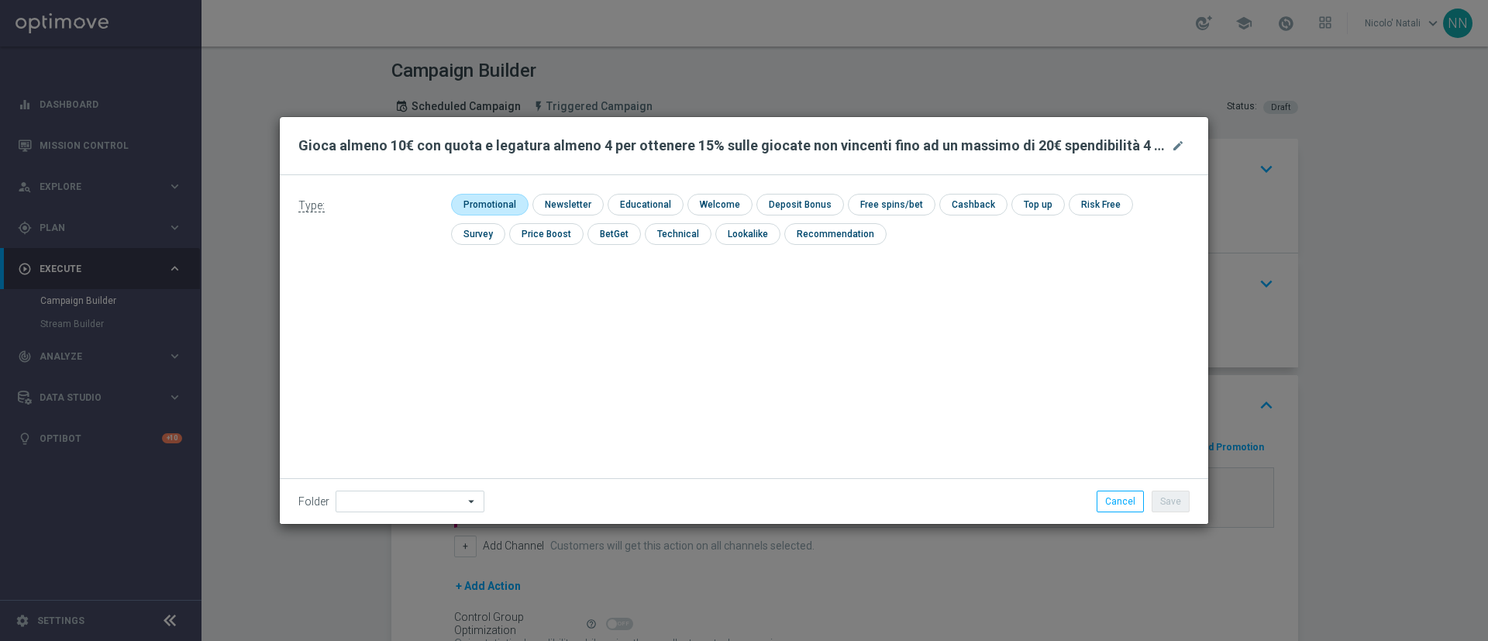
click at [497, 197] on input "checkbox" at bounding box center [488, 204] width 74 height 21
checkbox input "true"
click at [963, 210] on input "checkbox" at bounding box center [986, 204] width 65 height 21
checkbox input "true"
click at [1164, 497] on button "Save" at bounding box center [1170, 501] width 38 height 22
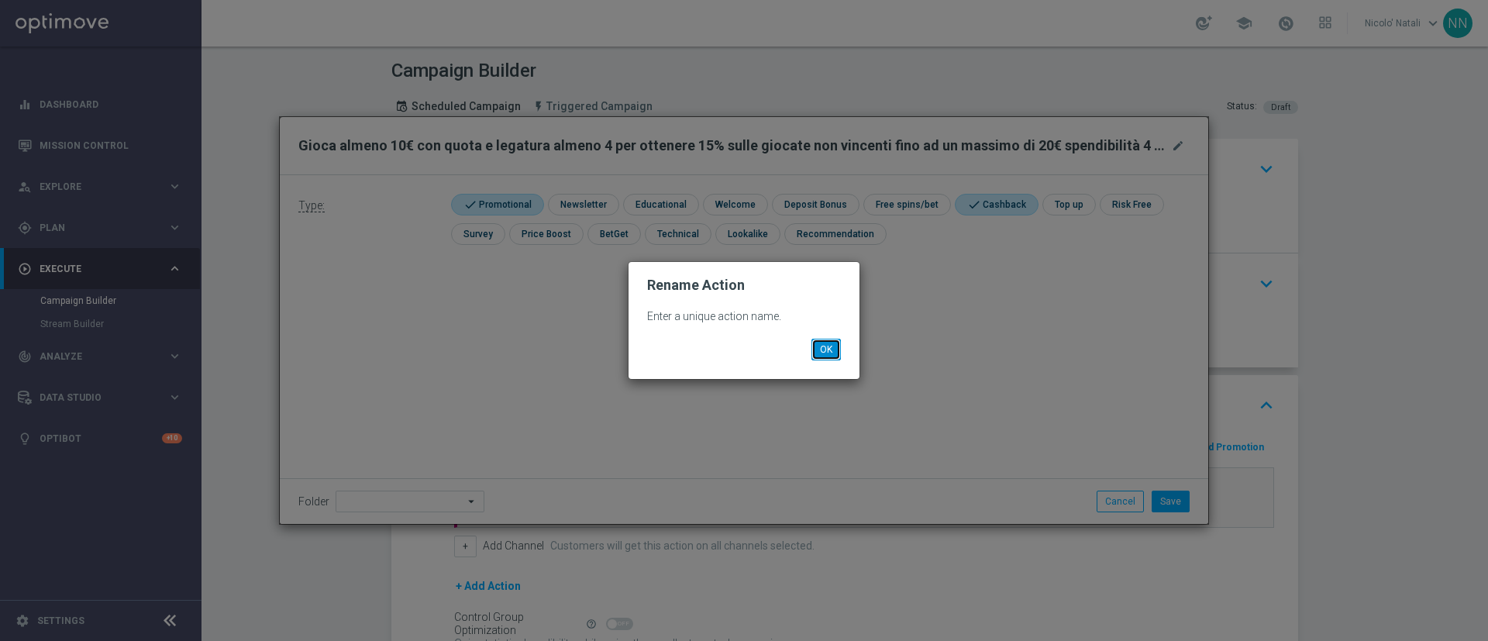
click at [831, 350] on button "OK" at bounding box center [825, 350] width 29 height 22
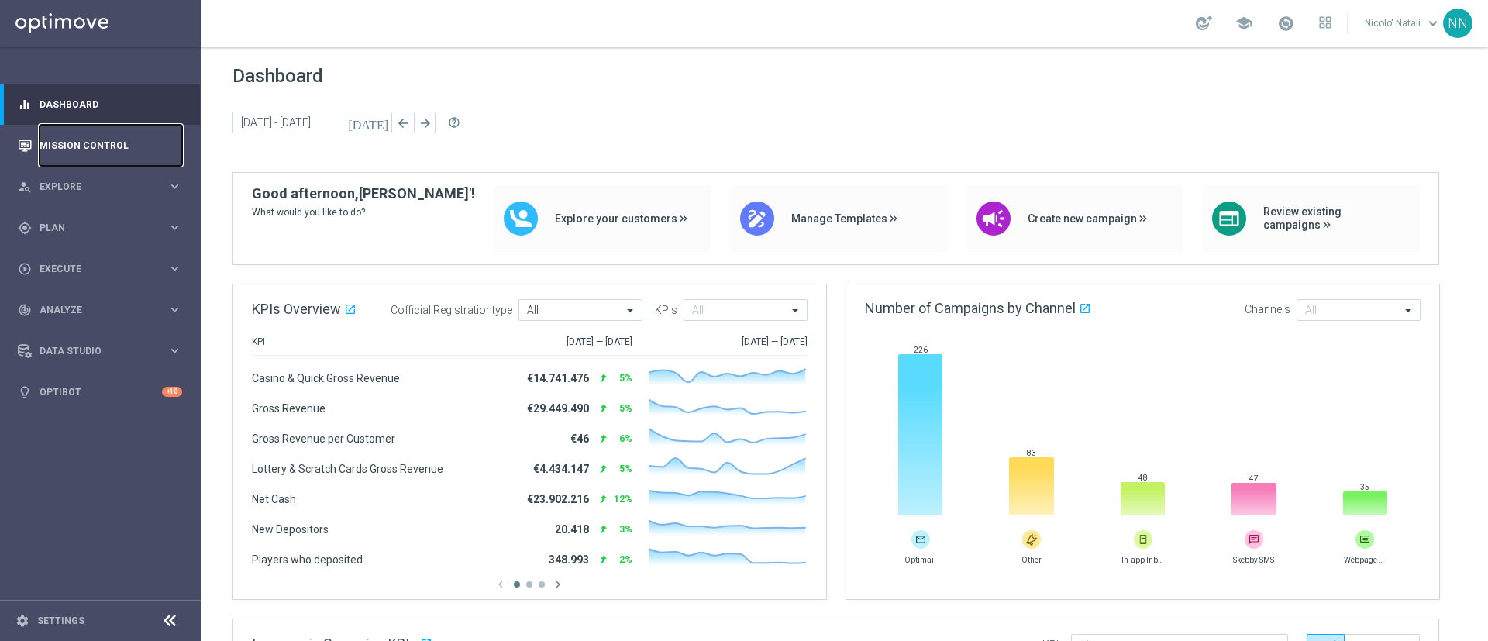
click at [108, 150] on link "Mission Control" at bounding box center [111, 145] width 143 height 41
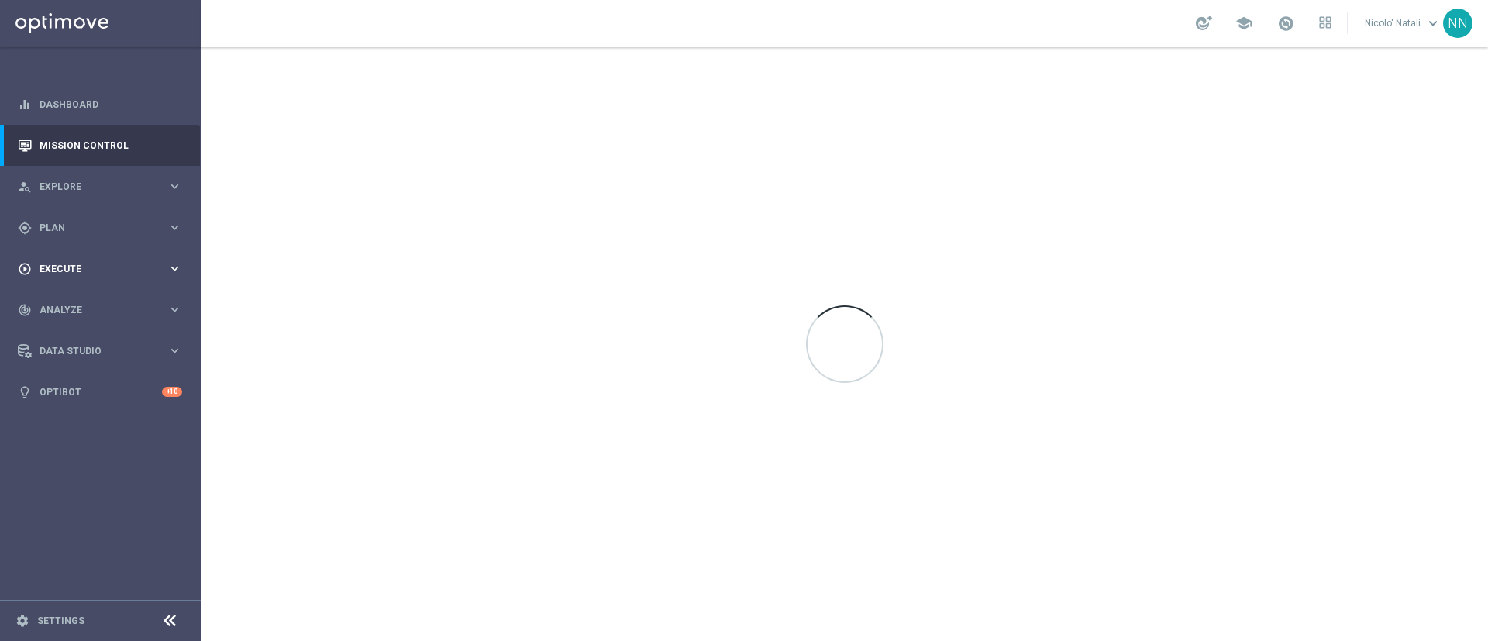
click at [74, 264] on span "Execute" at bounding box center [104, 268] width 128 height 9
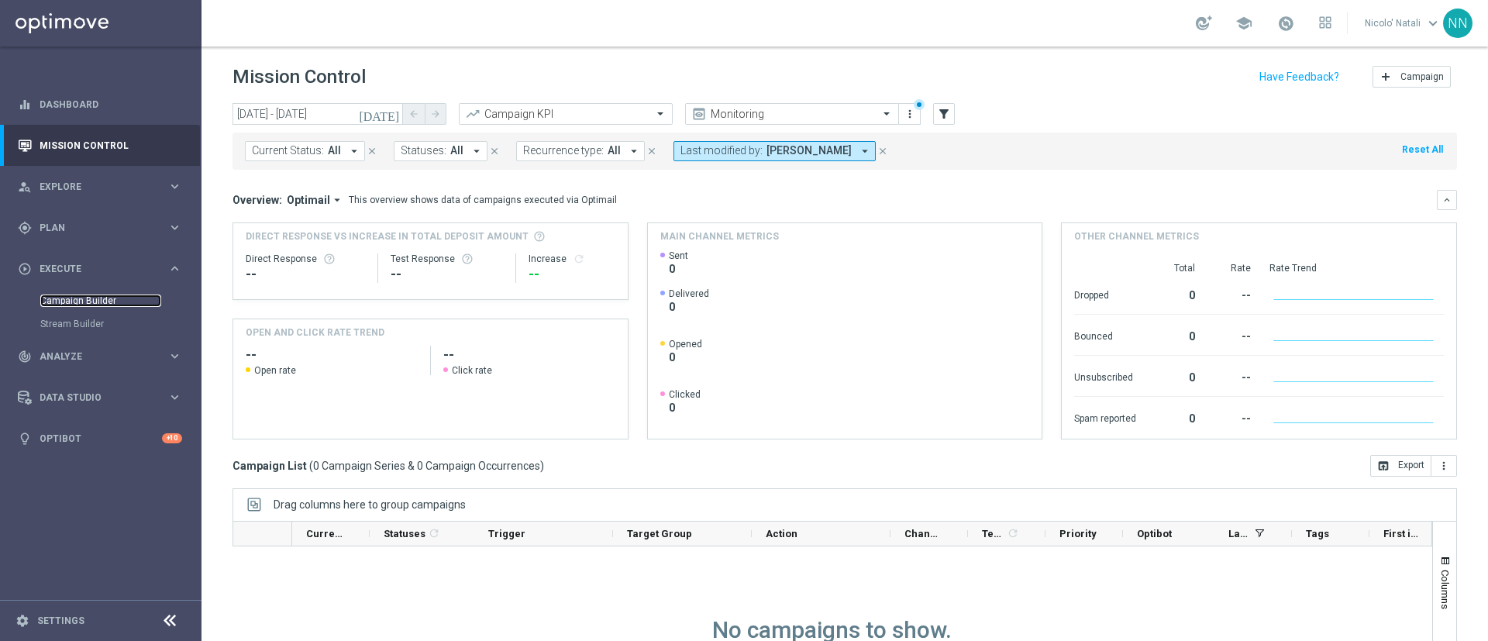
click at [95, 297] on link "Campaign Builder" at bounding box center [100, 300] width 121 height 12
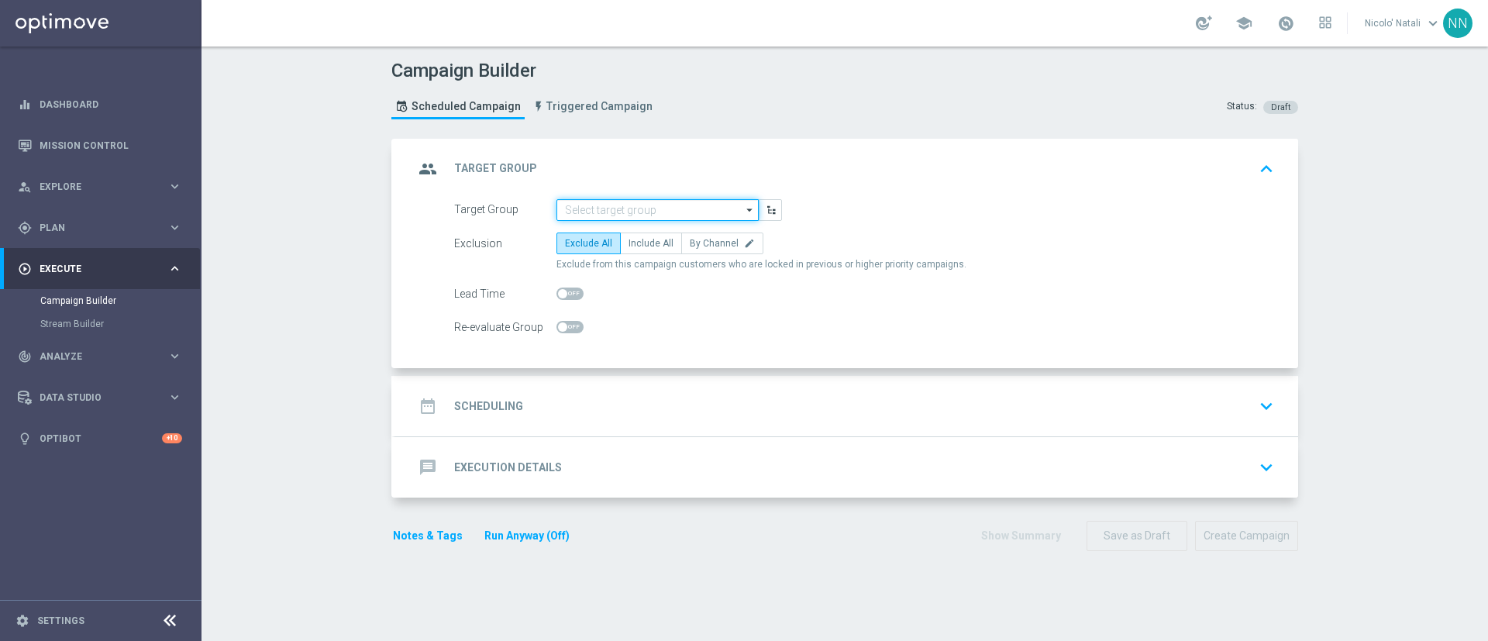
click at [603, 215] on input at bounding box center [657, 210] width 202 height 22
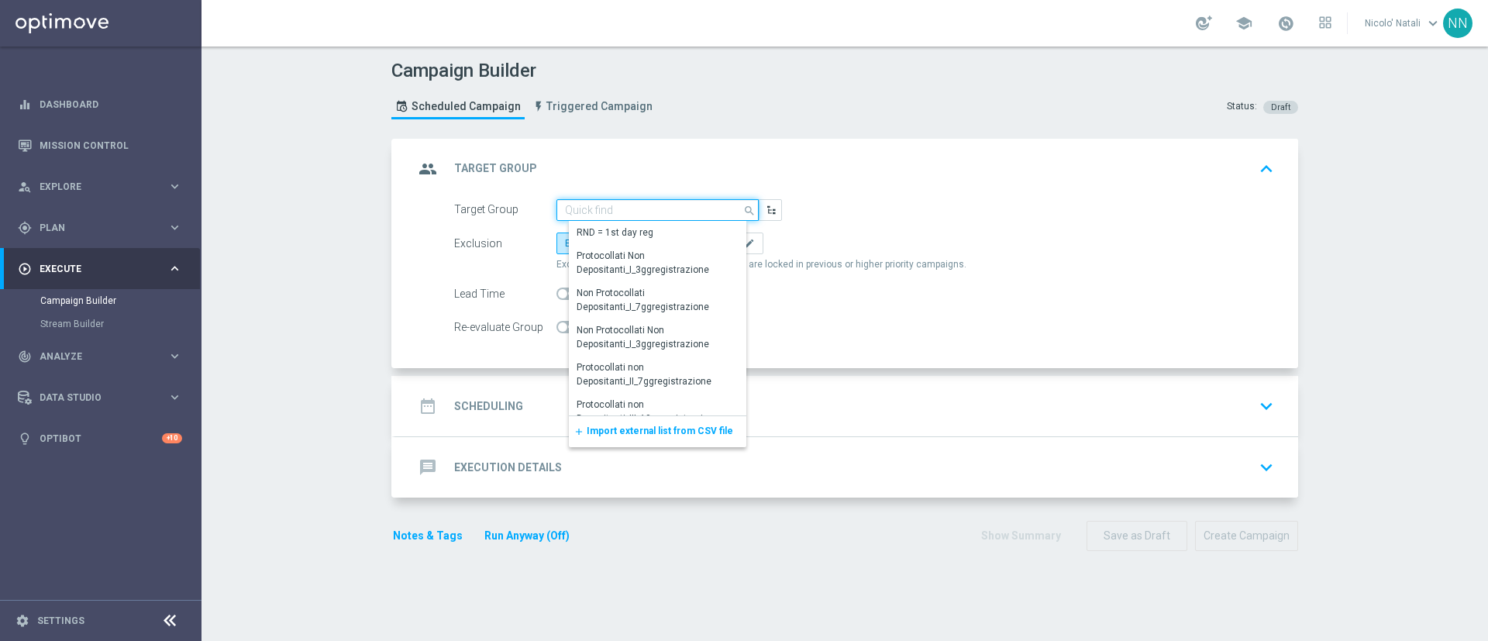
paste input "Active BETTING saldo GGR <= 0 L3M"
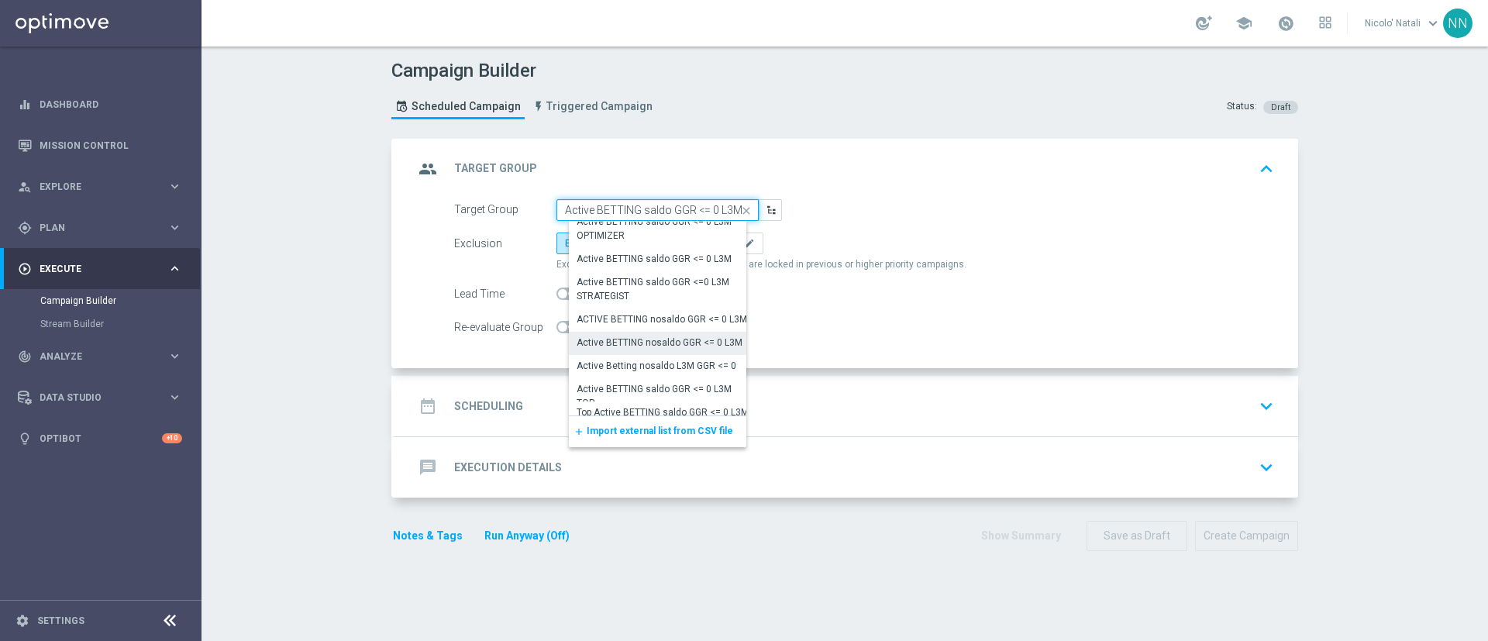
scroll to position [309, 0]
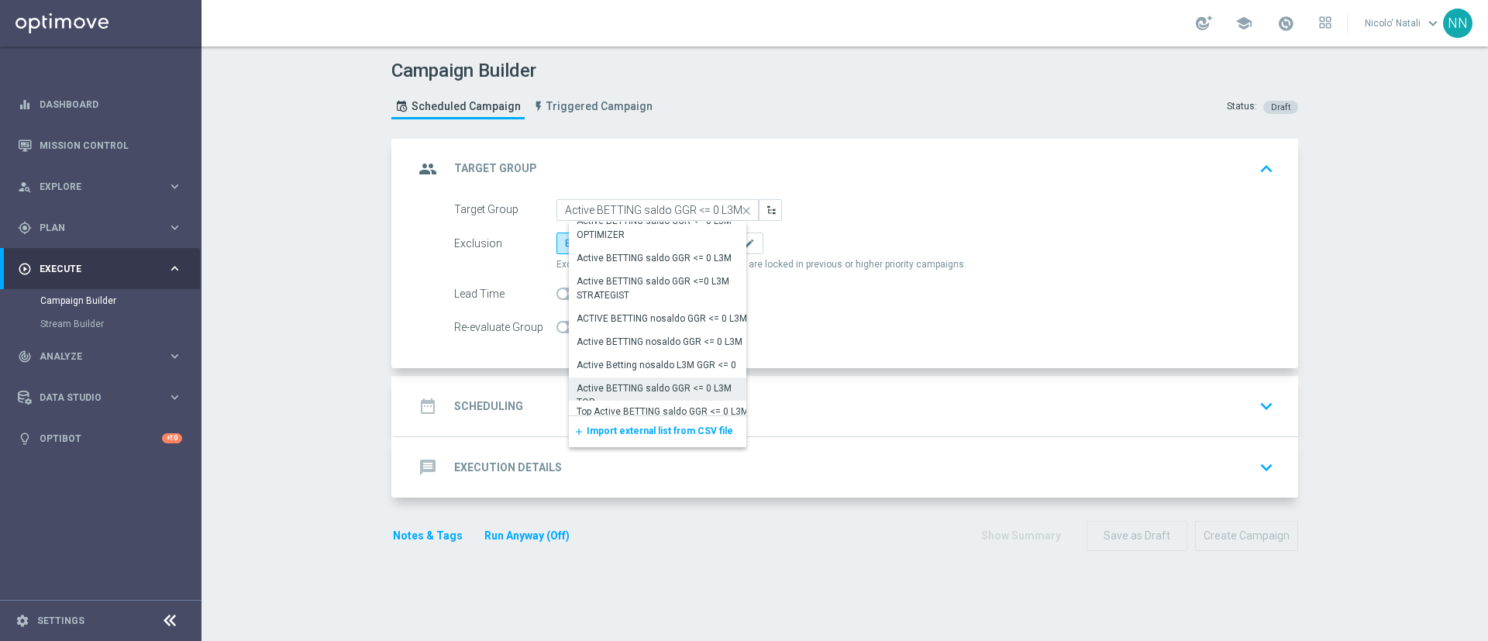
click at [640, 383] on div "Active BETTING saldo GGR <= 0 L3M TOP" at bounding box center [663, 395] width 174 height 28
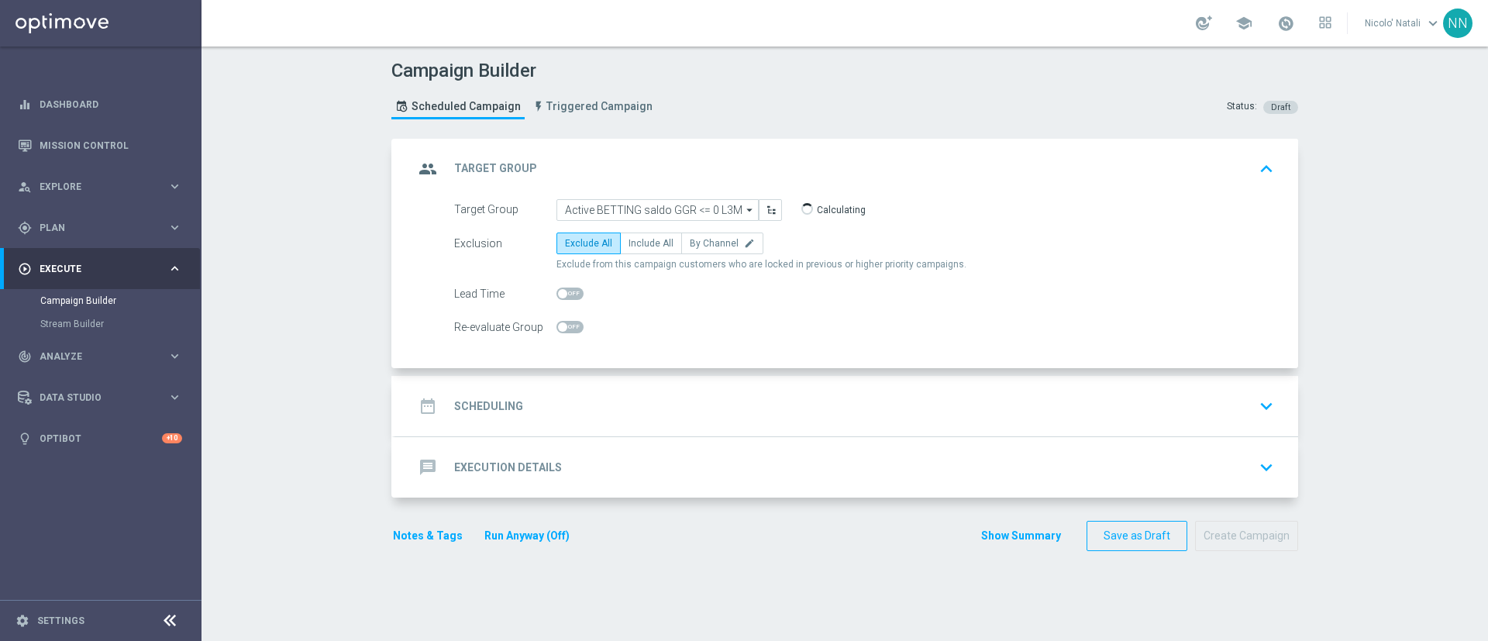
type input "Active BETTING saldo GGR <= 0 L3M TOP"
click at [592, 402] on div "date_range Scheduling keyboard_arrow_down" at bounding box center [846, 405] width 865 height 29
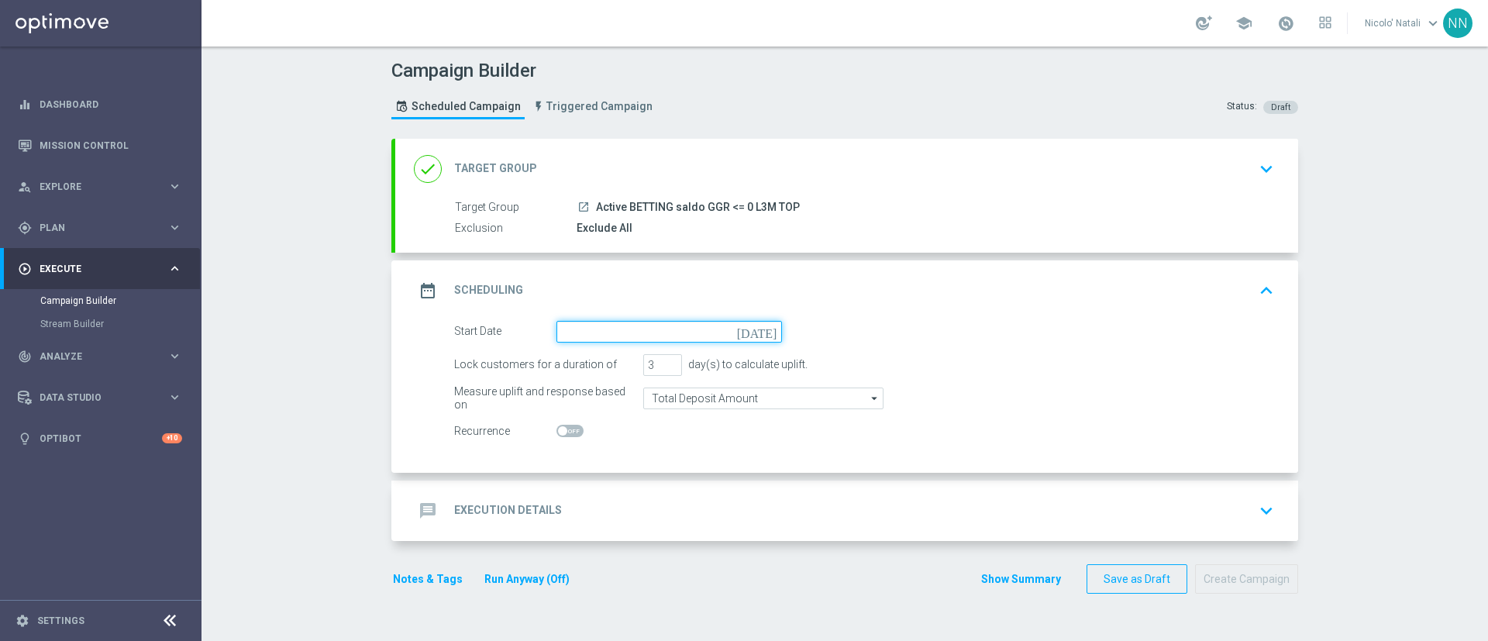
click at [582, 335] on input at bounding box center [668, 332] width 225 height 22
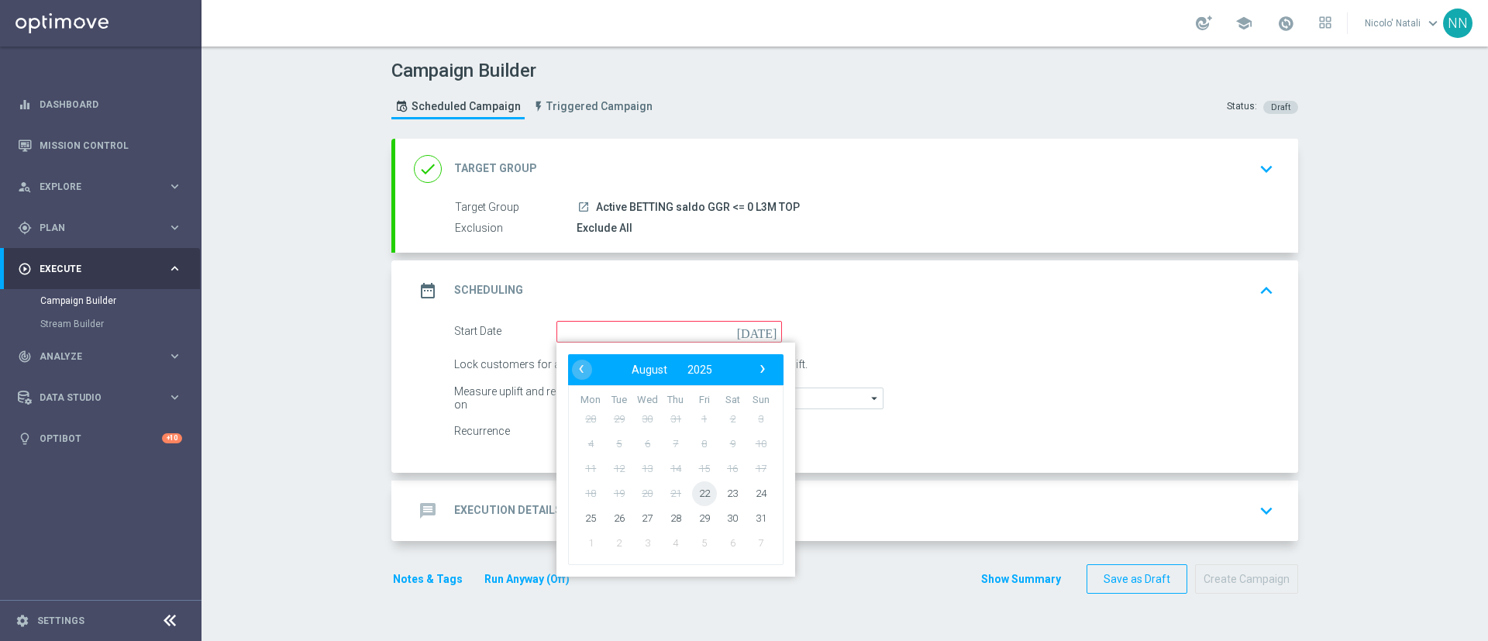
click at [694, 490] on span "22" at bounding box center [704, 492] width 25 height 25
type input "22 Aug 2025"
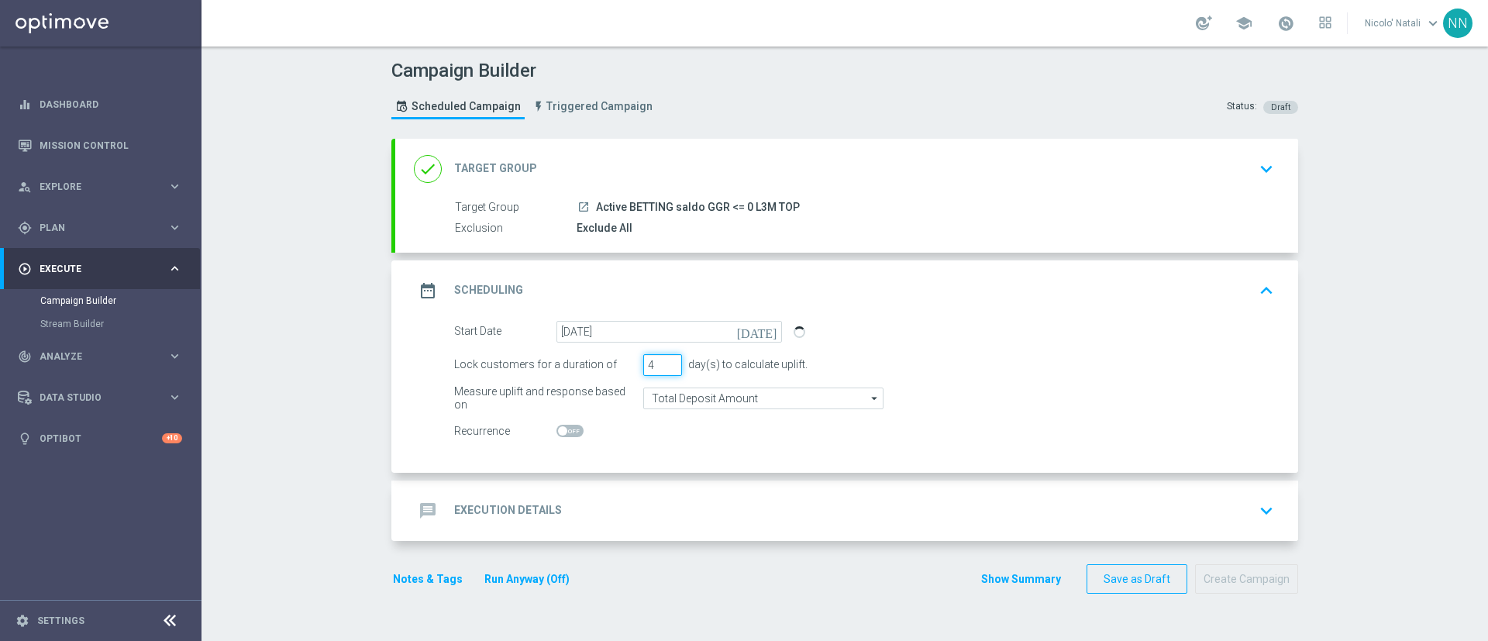
type input "4"
click at [661, 359] on input "4" at bounding box center [662, 365] width 39 height 22
click at [662, 392] on input "Total Deposit Amount" at bounding box center [763, 398] width 240 height 22
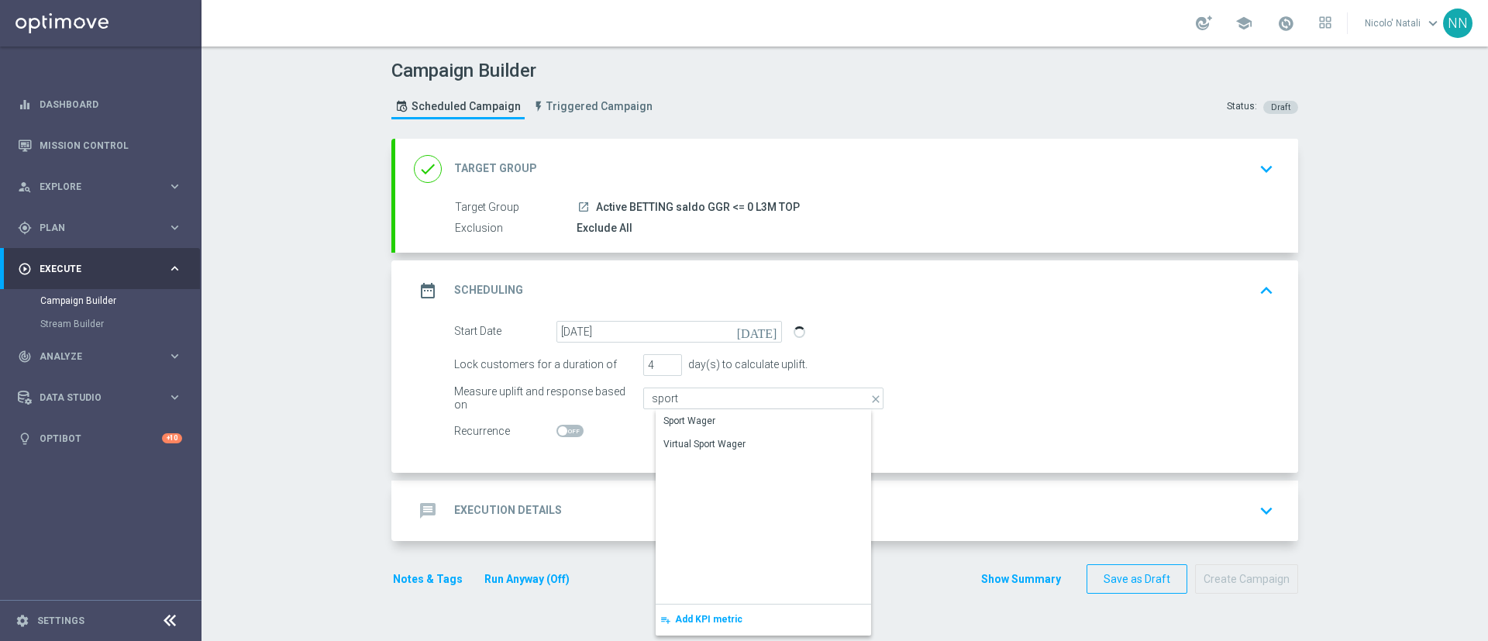
click at [670, 413] on div "Sport Wager" at bounding box center [775, 421] width 240 height 22
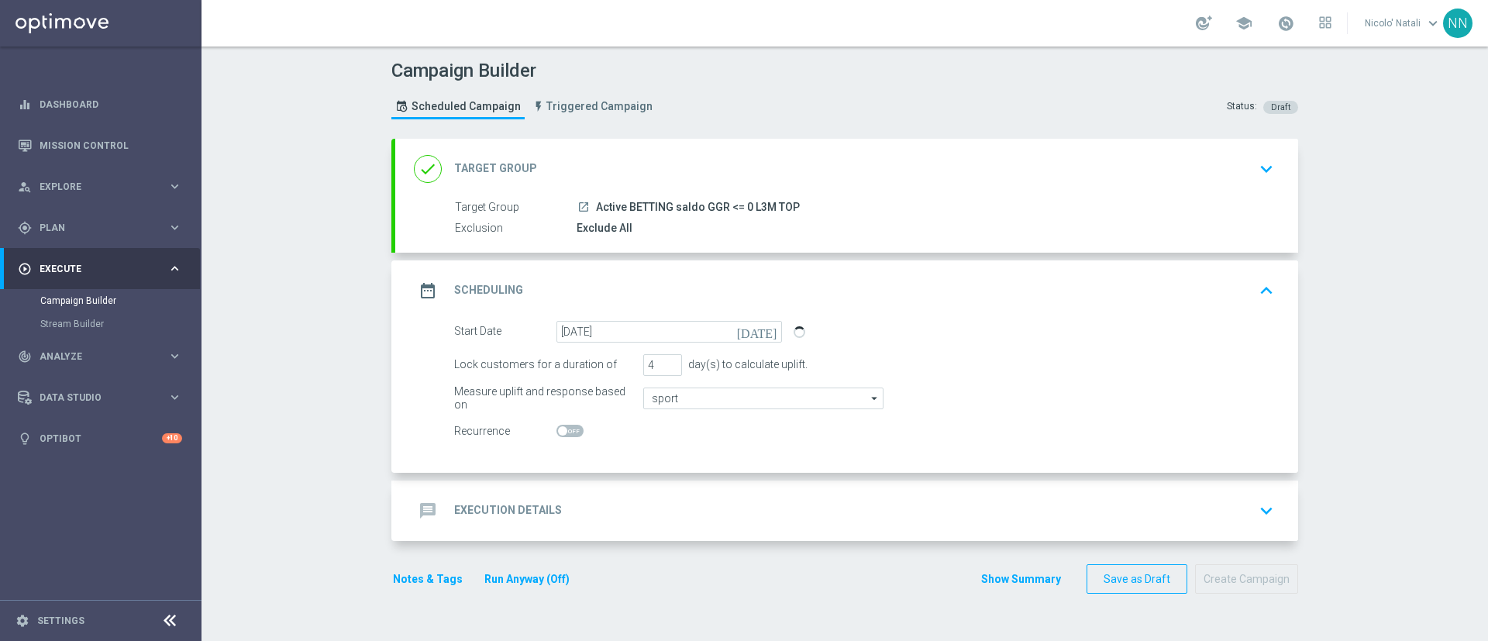
type input "Sport Wager"
click at [644, 485] on div "message Execution Details keyboard_arrow_down" at bounding box center [846, 510] width 903 height 60
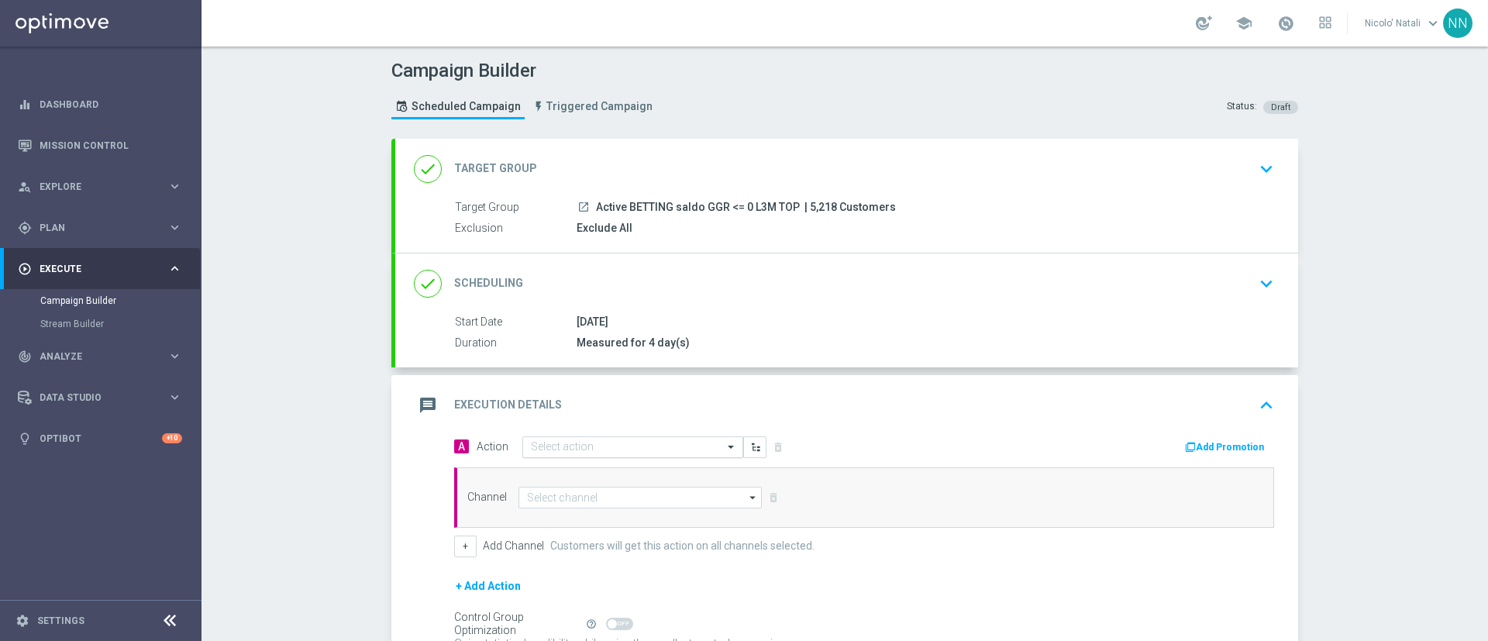
click at [634, 443] on input "text" at bounding box center [617, 447] width 173 height 13
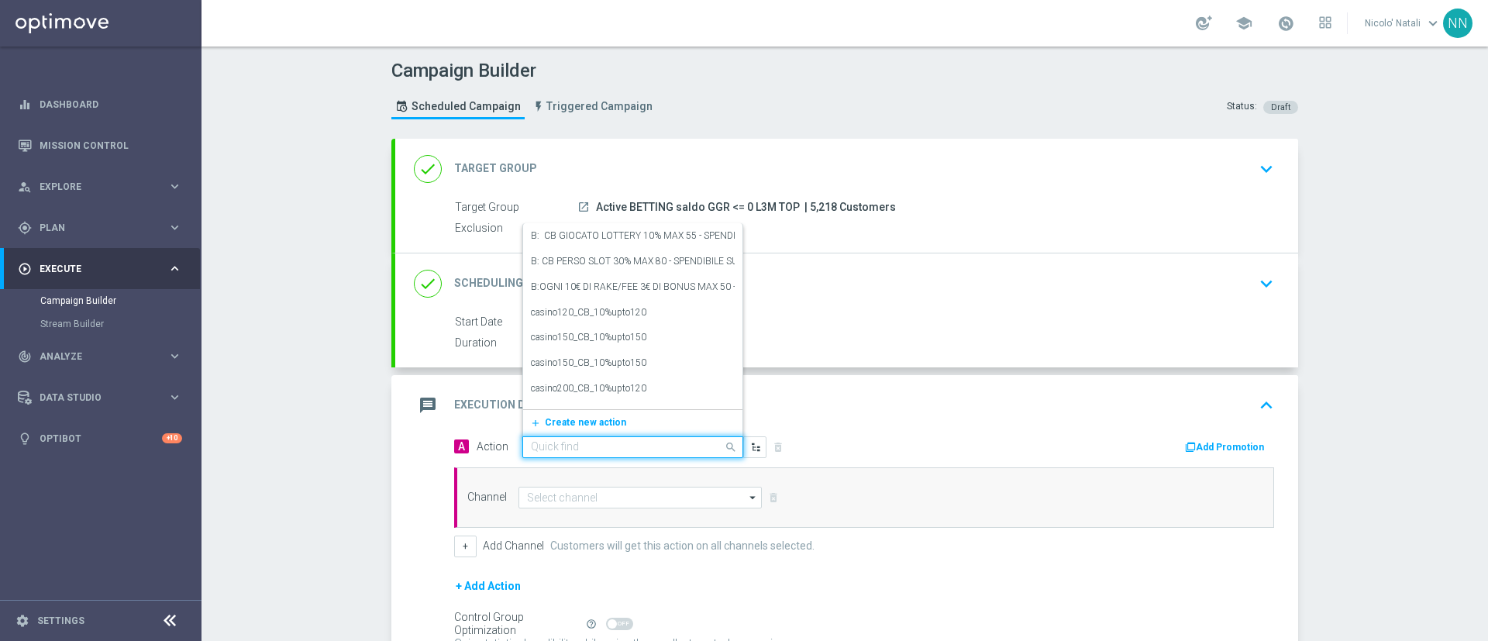
paste input "Gioca almeno 10€ con quota e legatura almeno 4 per ottenere 15% sulle giocate n…"
type input "Gioca almeno 10€ con quota e legatura almeno 4 per ottenere 15% sulle giocate n…"
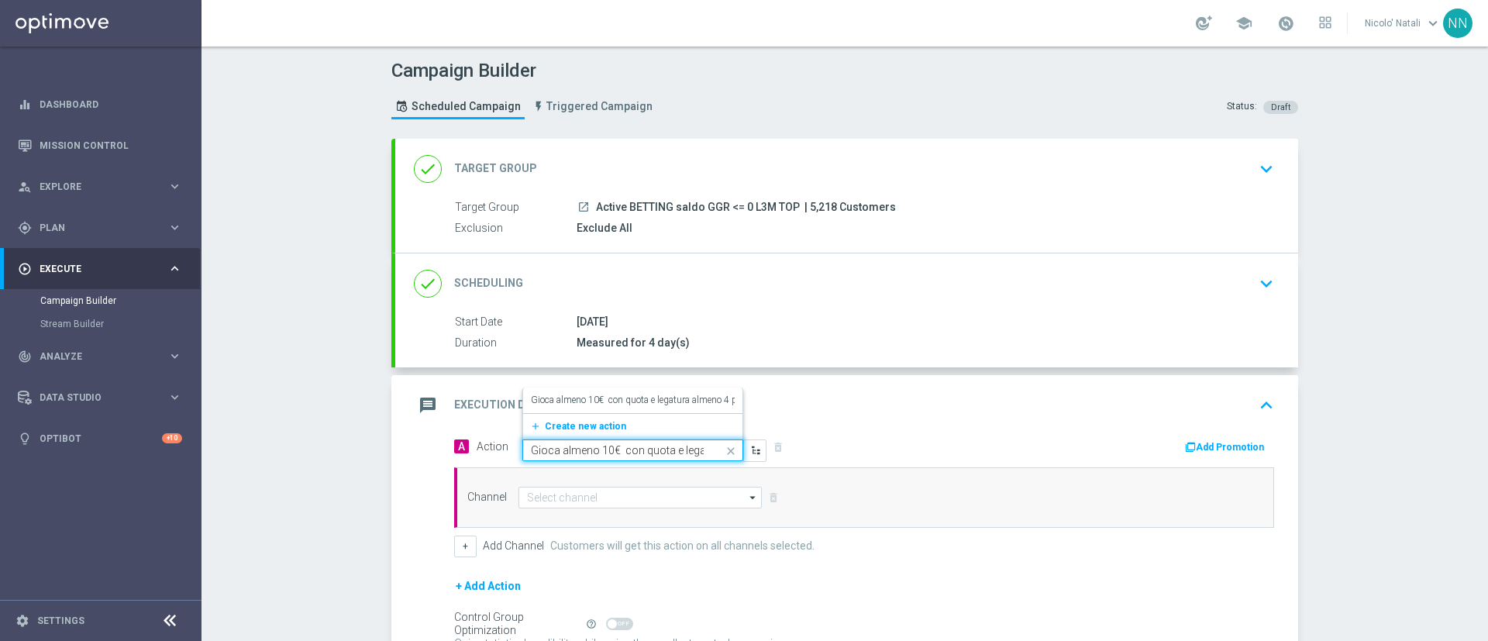
scroll to position [0, 483]
click at [620, 401] on label "Gioca almeno 10€ con quota e legatura almeno 4 per ottenere 15% sulle giocate n…" at bounding box center [808, 400] width 555 height 13
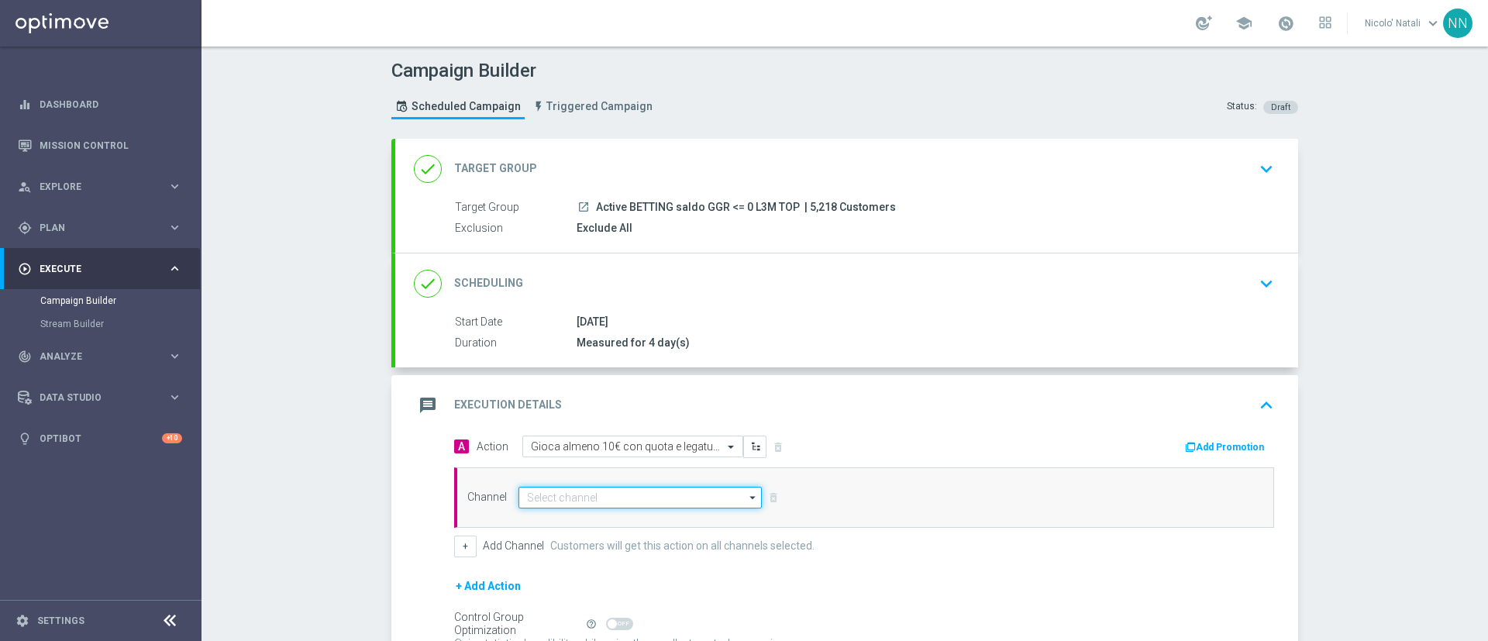
click at [599, 498] on input at bounding box center [639, 498] width 243 height 22
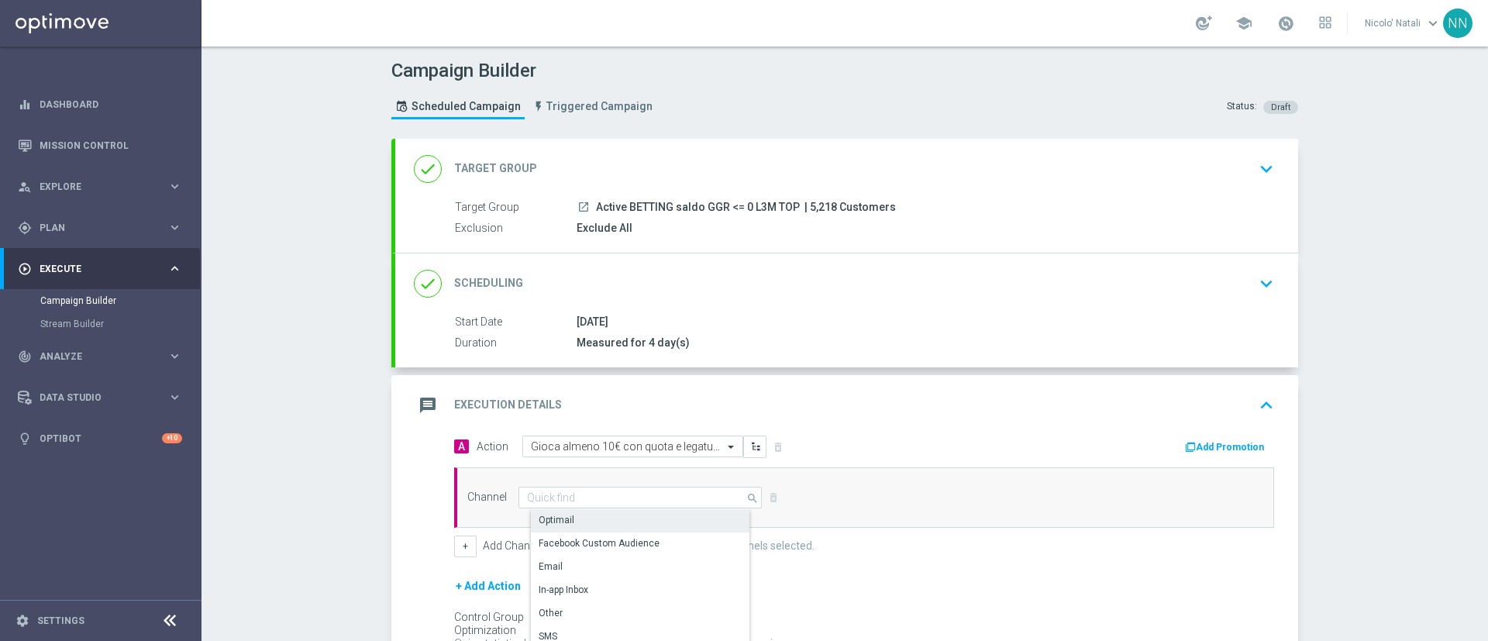
click at [580, 521] on div "Optimail" at bounding box center [646, 520] width 231 height 22
type input "Optimail"
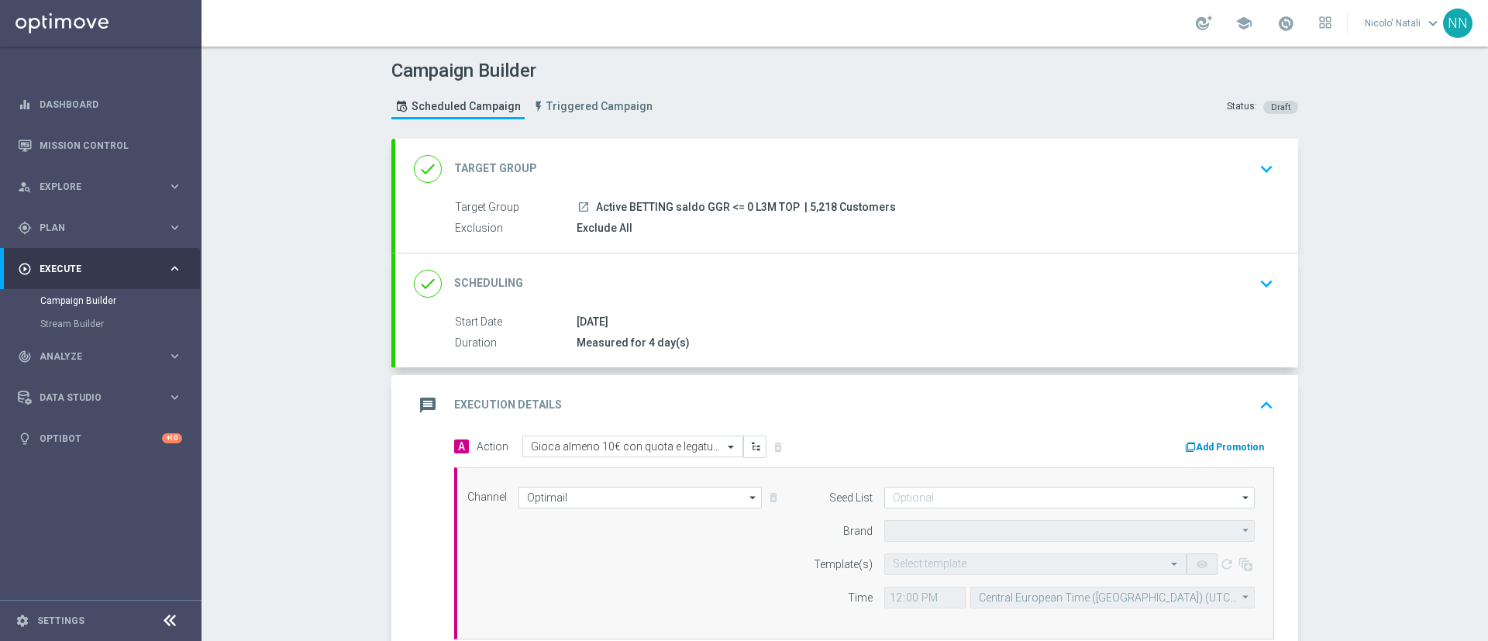
type input "Sisal Marketing"
click at [1203, 439] on button "Add Promotion" at bounding box center [1226, 447] width 86 height 17
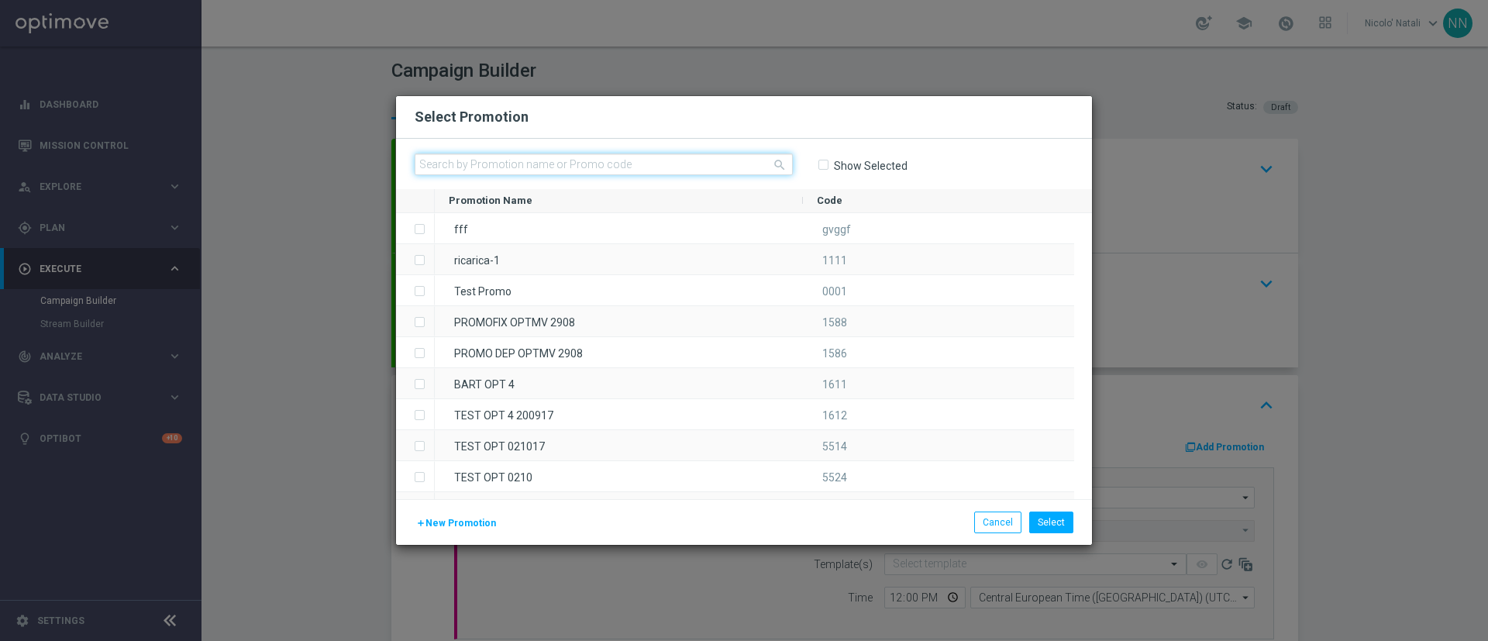
click at [635, 164] on input "text" at bounding box center [603, 164] width 378 height 22
paste input "SCOMMESSE2208"
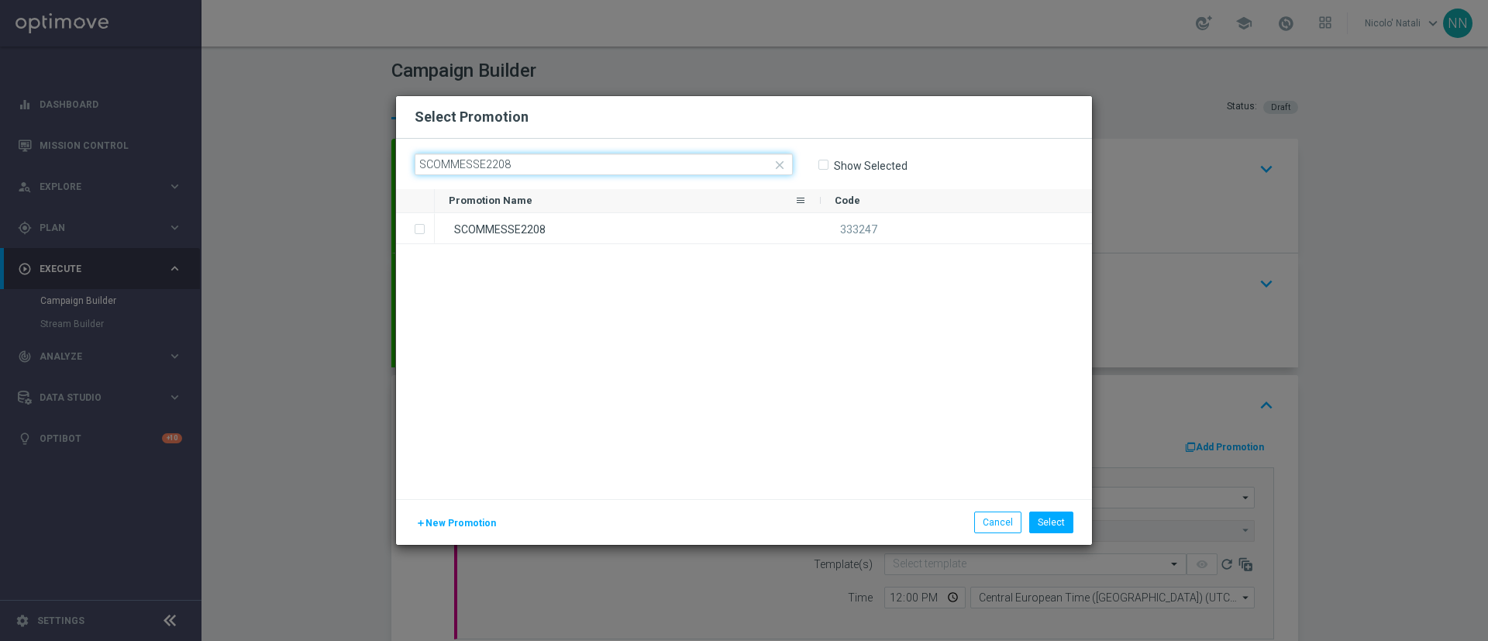
type input "SCOMMESSE2208"
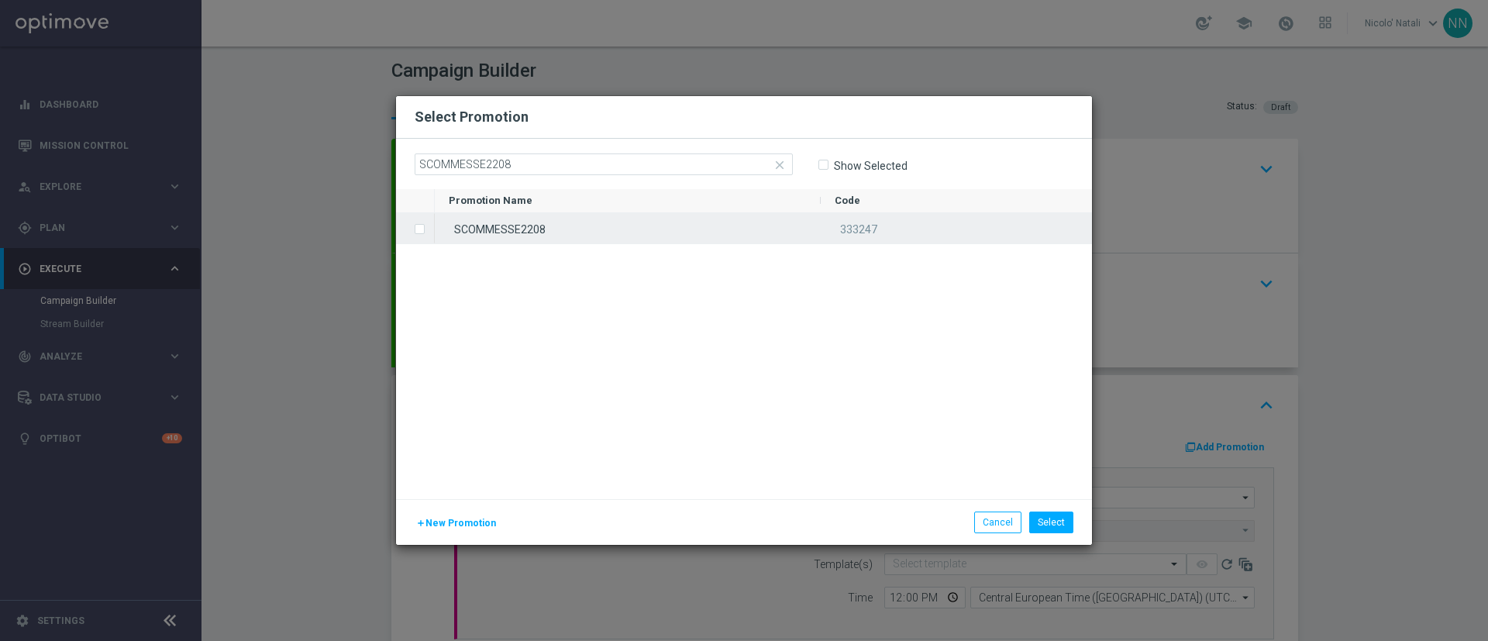
click at [604, 229] on div "SCOMMESSE2208" at bounding box center [628, 228] width 386 height 30
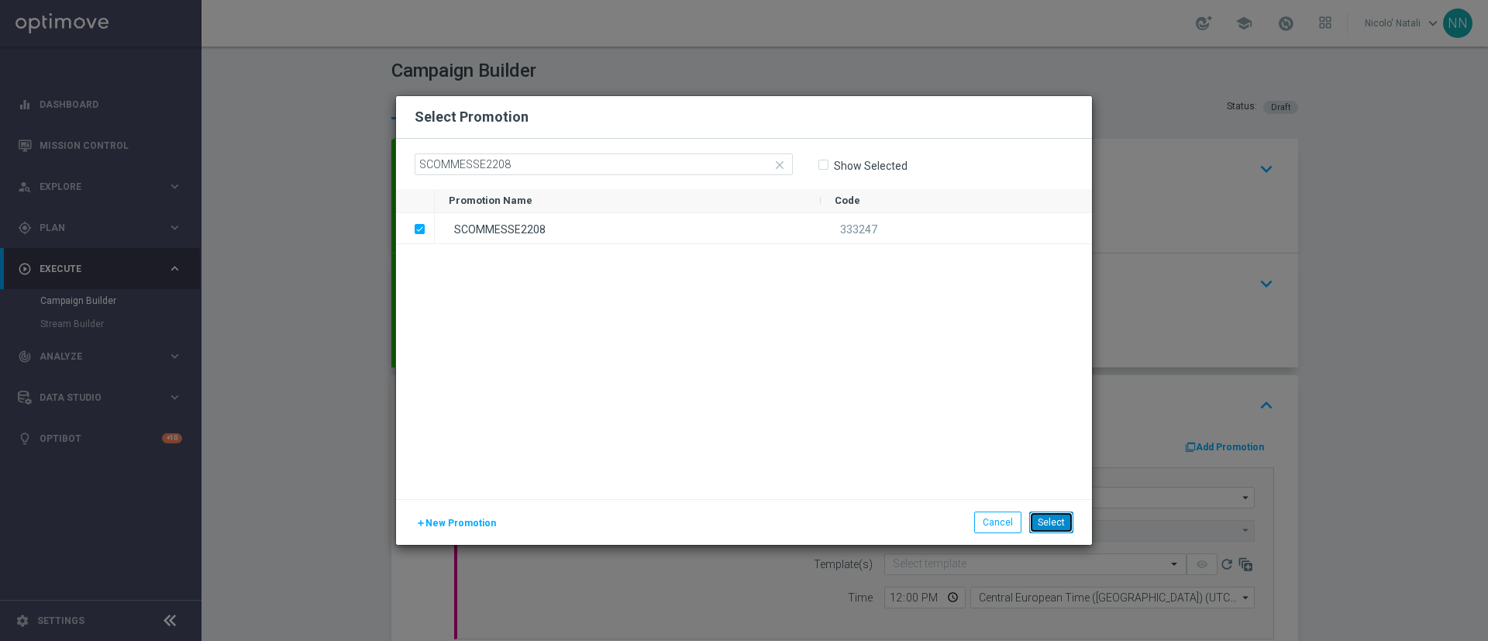
click at [1053, 511] on button "Select" at bounding box center [1051, 522] width 44 height 22
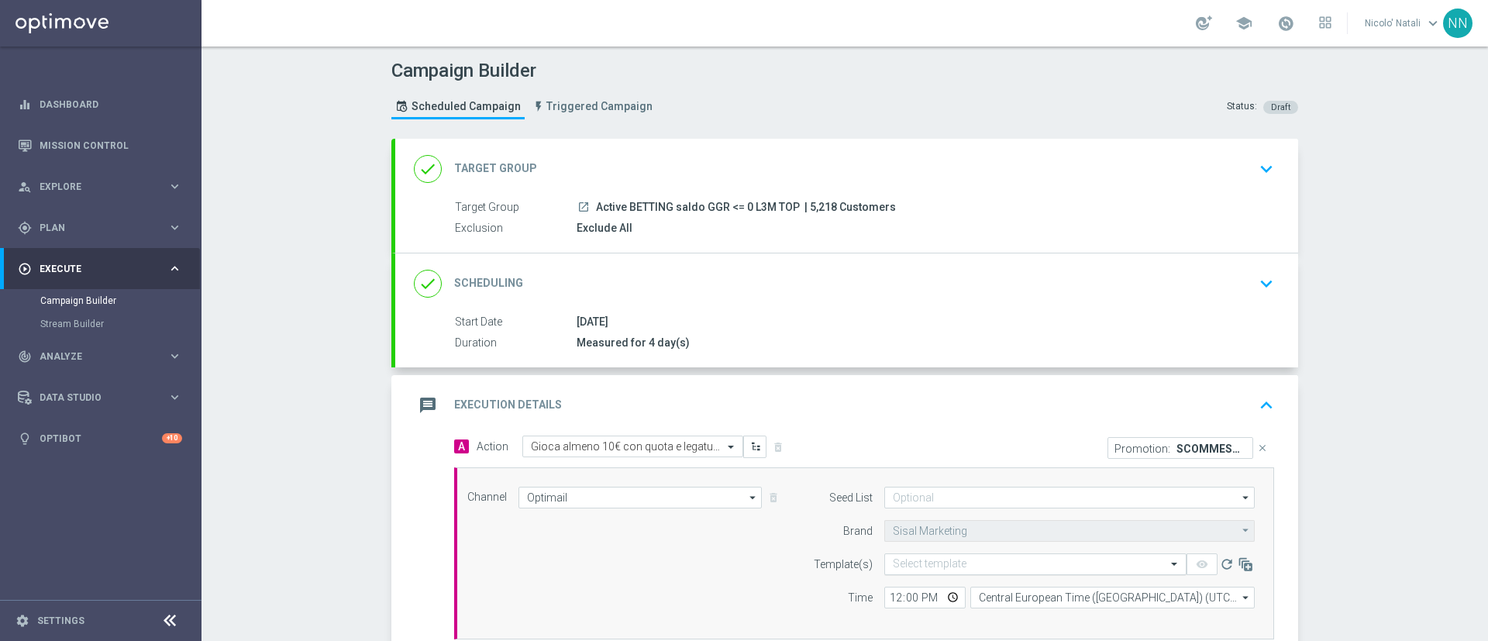
click at [965, 566] on input "text" at bounding box center [1020, 564] width 254 height 13
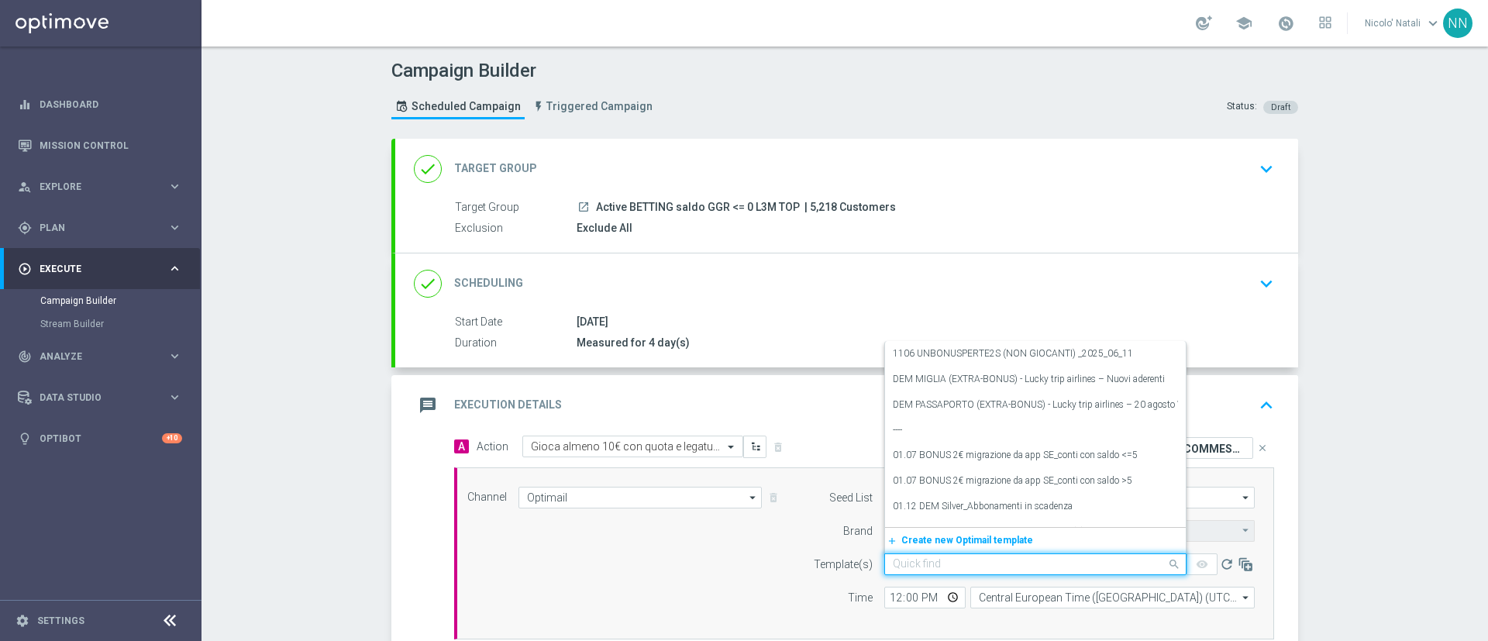
paste input "SCOMMESSE2208"
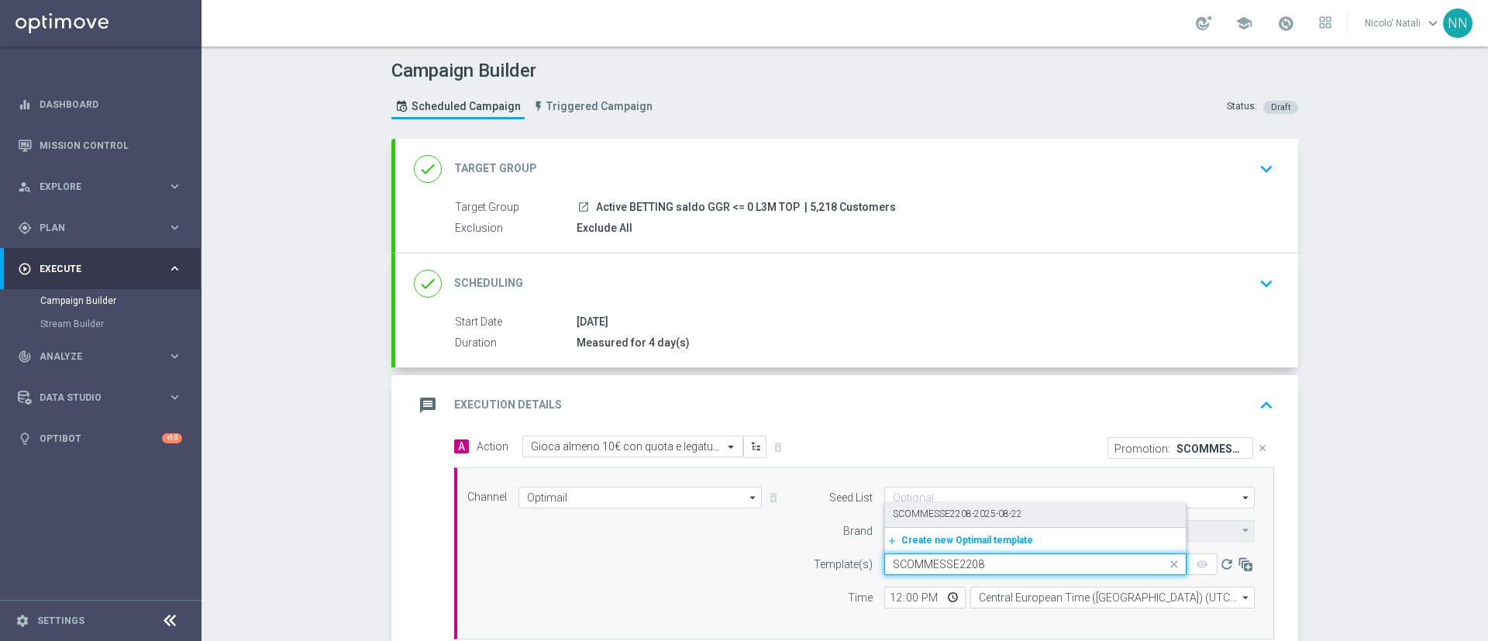
click at [953, 509] on label "SCOMMESSE2208-2025-08-22" at bounding box center [957, 513] width 129 height 13
type input "SCOMMESSE2208"
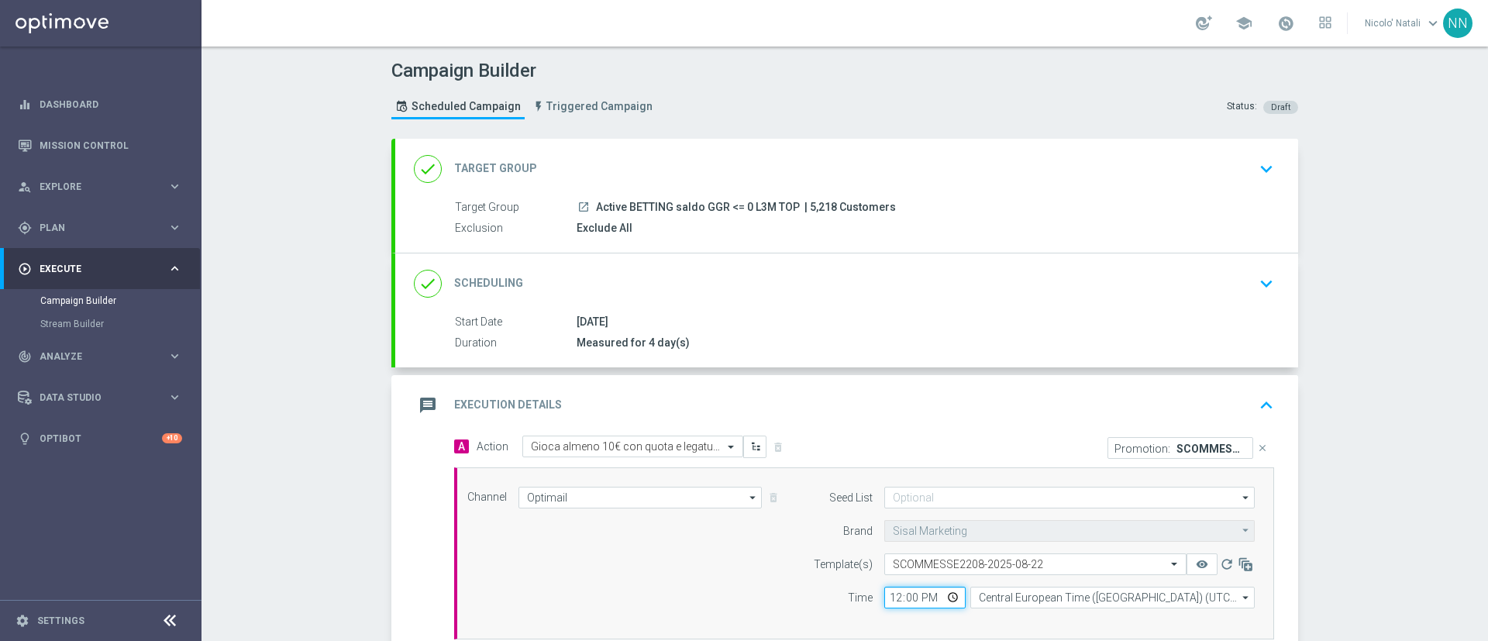
click at [891, 600] on input "12:00" at bounding box center [924, 597] width 81 height 22
type input "18:00"
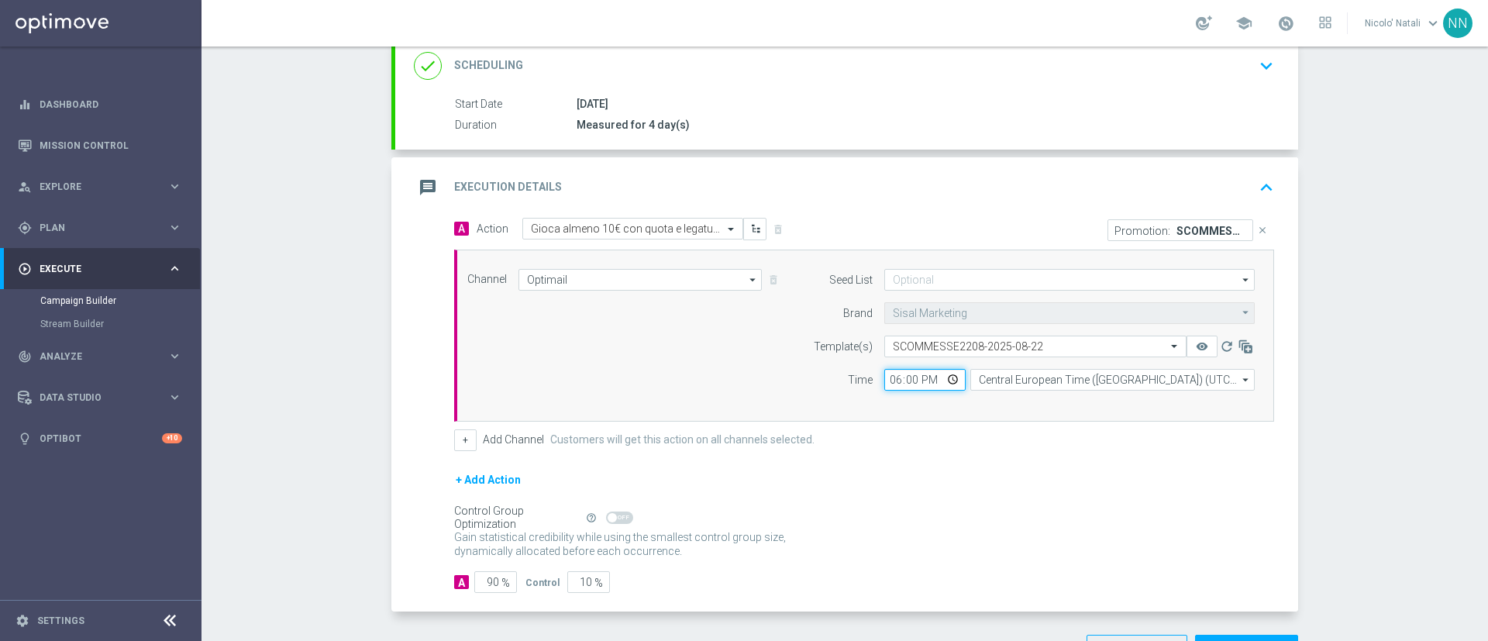
scroll to position [260, 0]
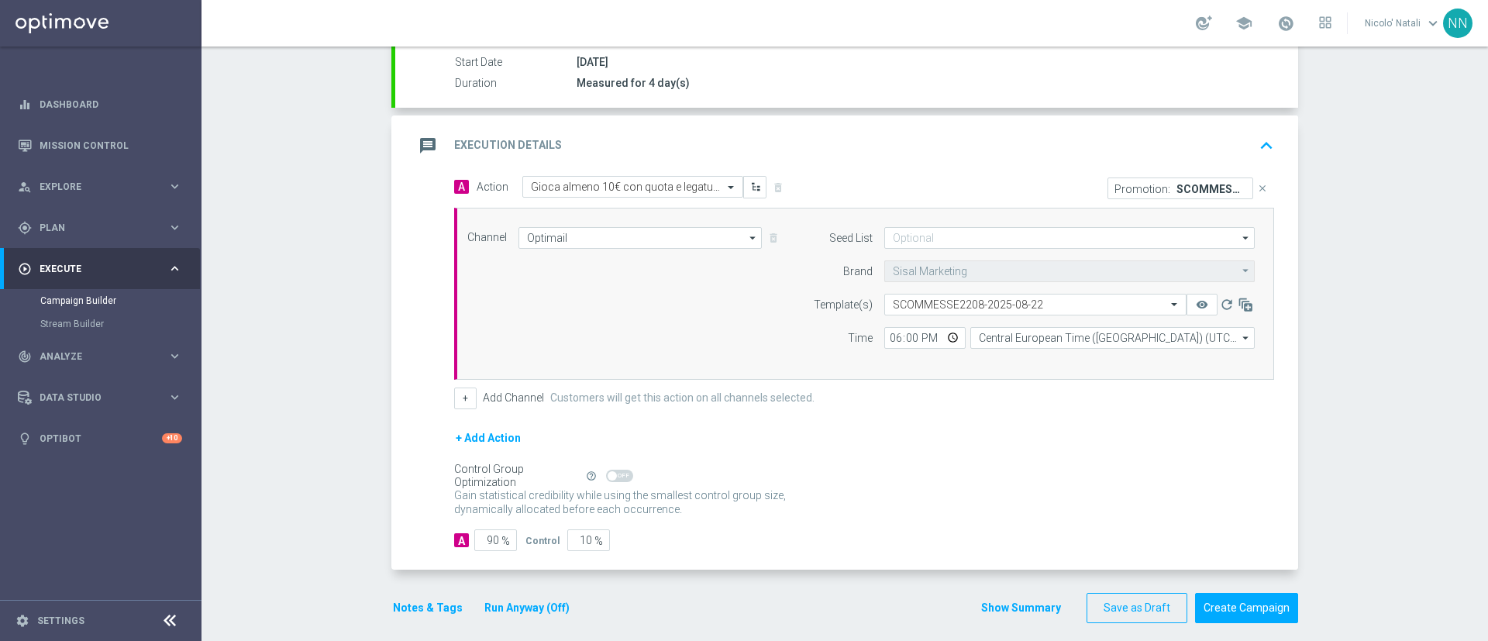
click at [439, 611] on button "Notes & Tags" at bounding box center [427, 607] width 73 height 19
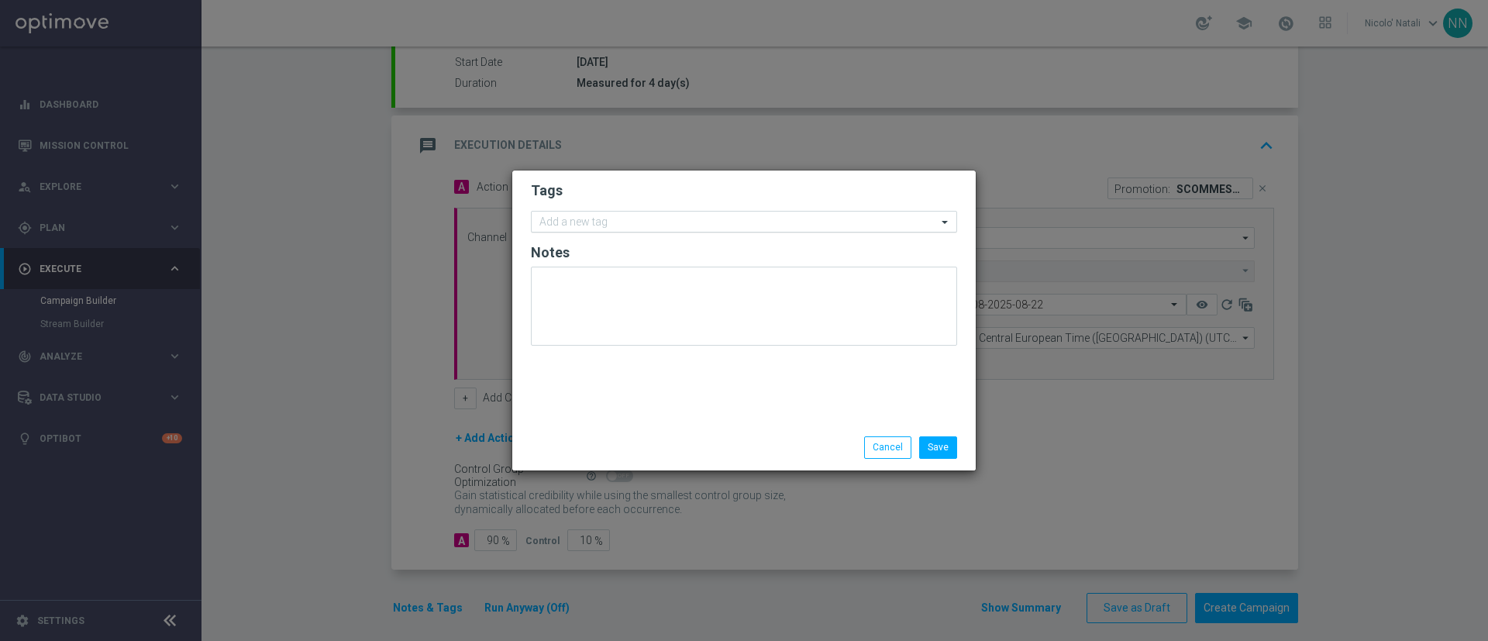
click at [562, 222] on input "text" at bounding box center [737, 222] width 397 height 13
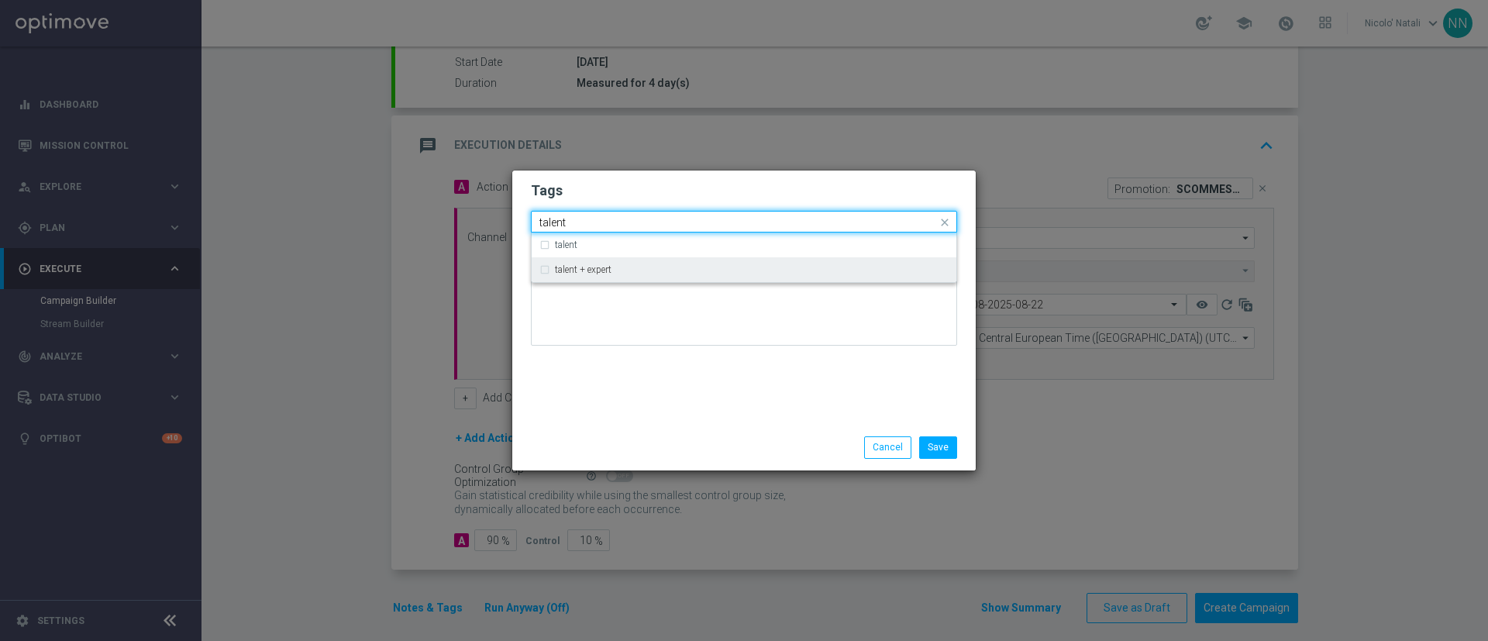
click at [576, 265] on label "talent + expert" at bounding box center [583, 269] width 57 height 9
type input "talent"
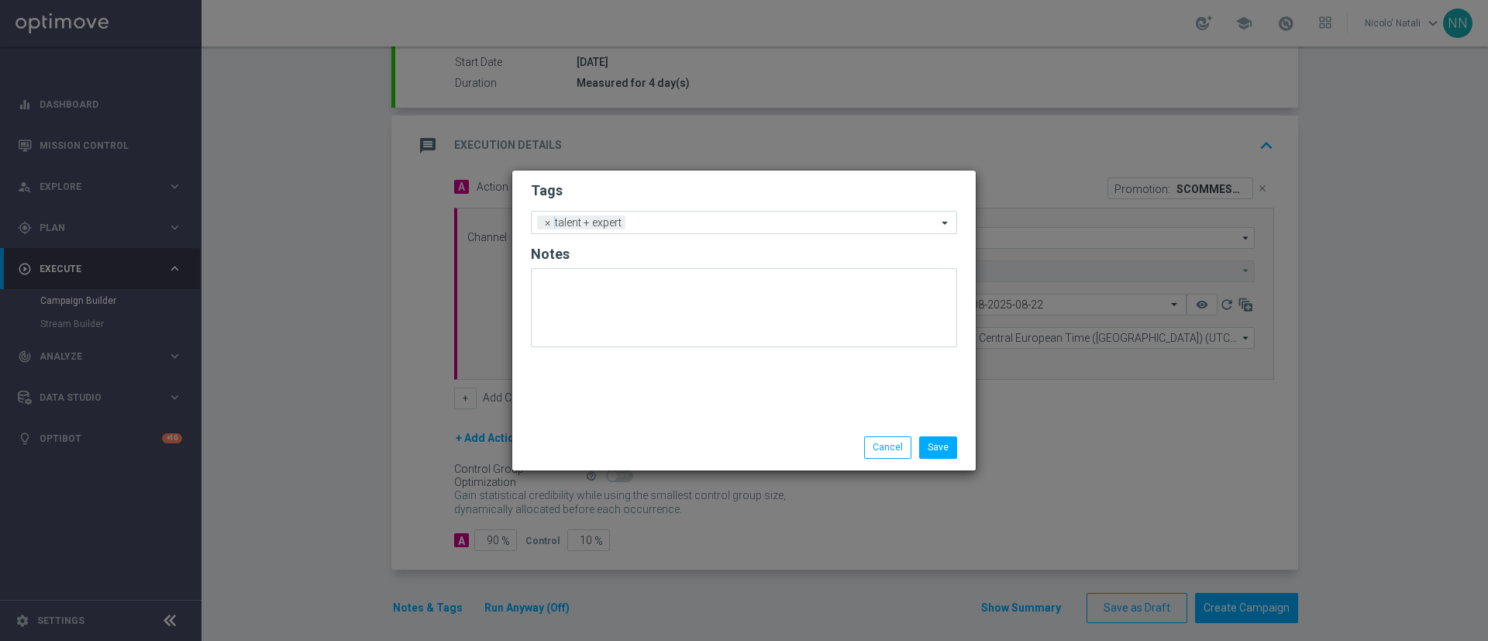
click at [591, 364] on div "Tags Add a new tag × talent + expert Notes" at bounding box center [743, 297] width 463 height 254
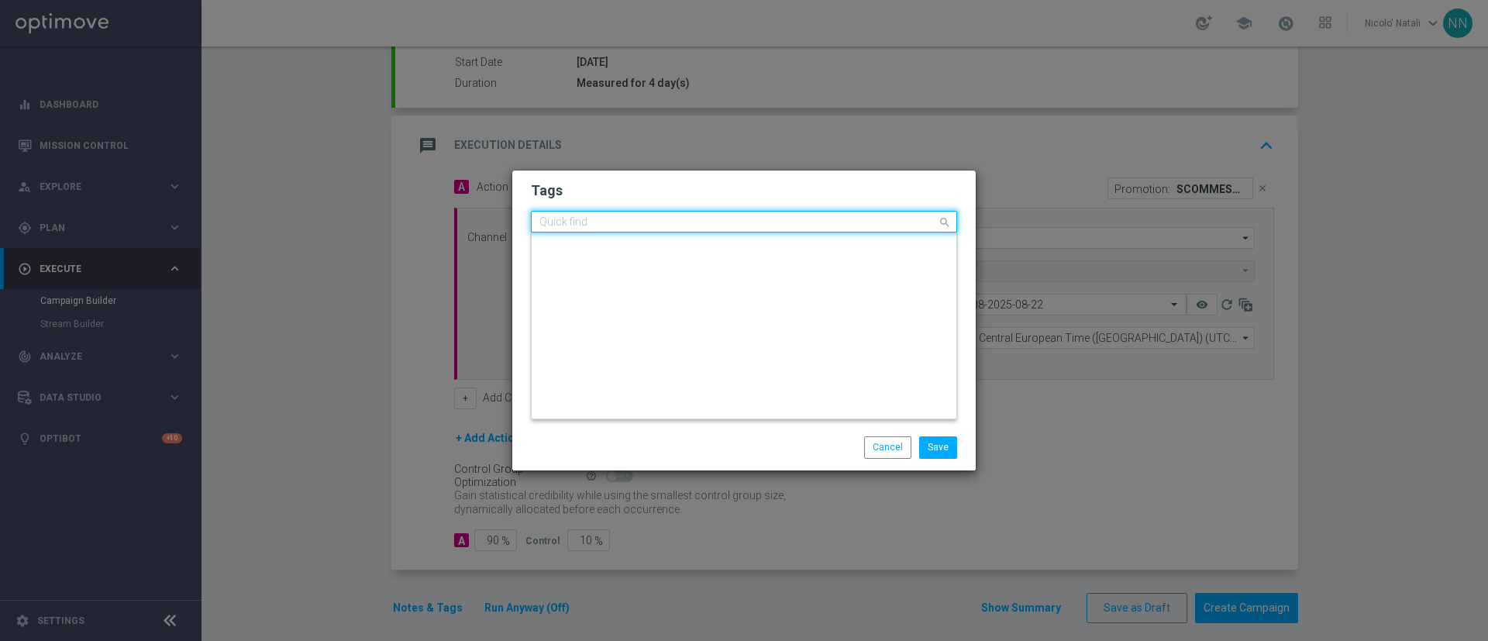
click at [655, 229] on input "text" at bounding box center [737, 222] width 397 height 13
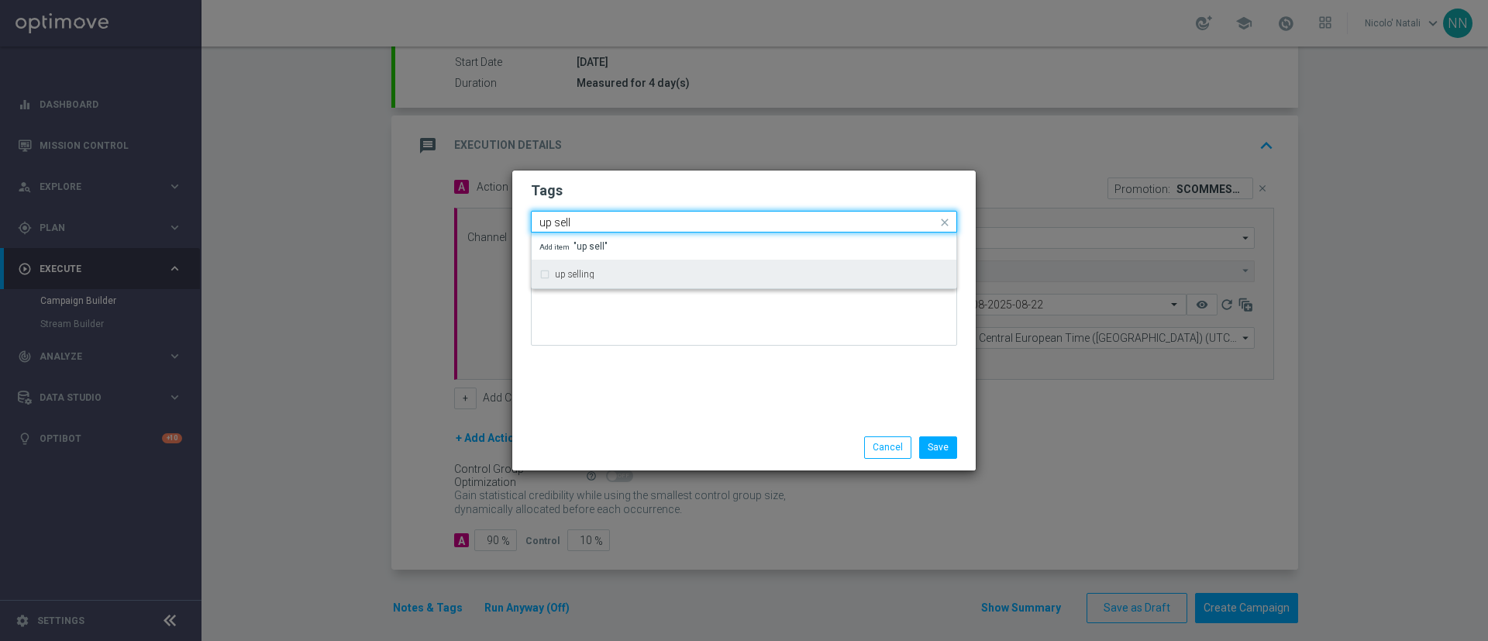
type input "up sell"
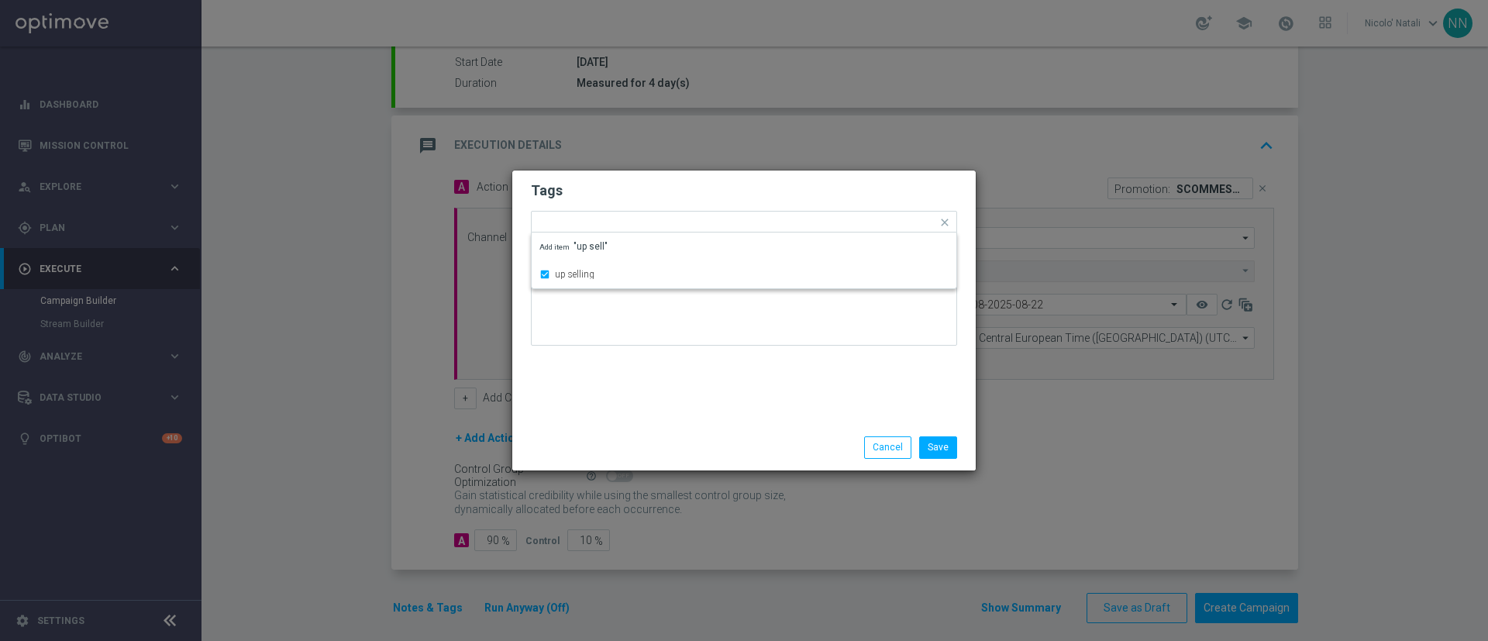
click at [648, 391] on div "Tags Quick find × talent + expert × up selling up selling Add item "up sell" No…" at bounding box center [743, 297] width 463 height 254
click at [720, 220] on input "text" at bounding box center [820, 223] width 234 height 13
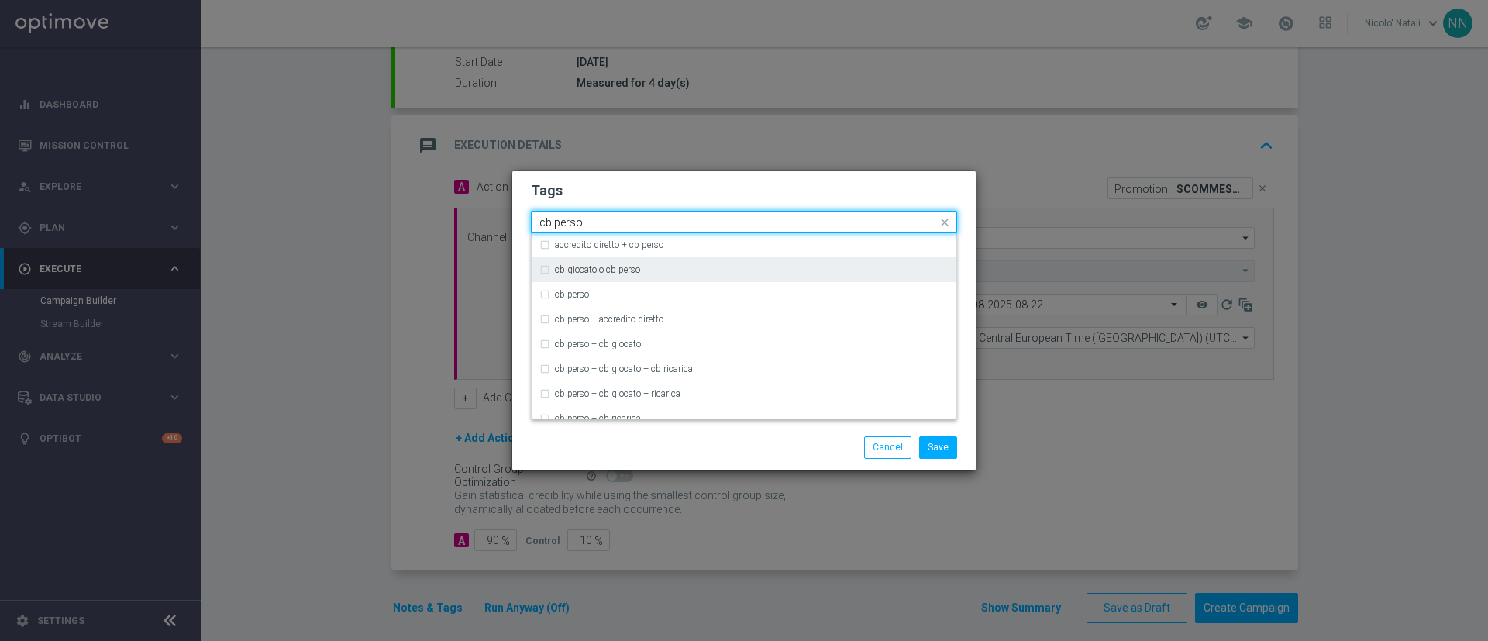
type input "cb perso"
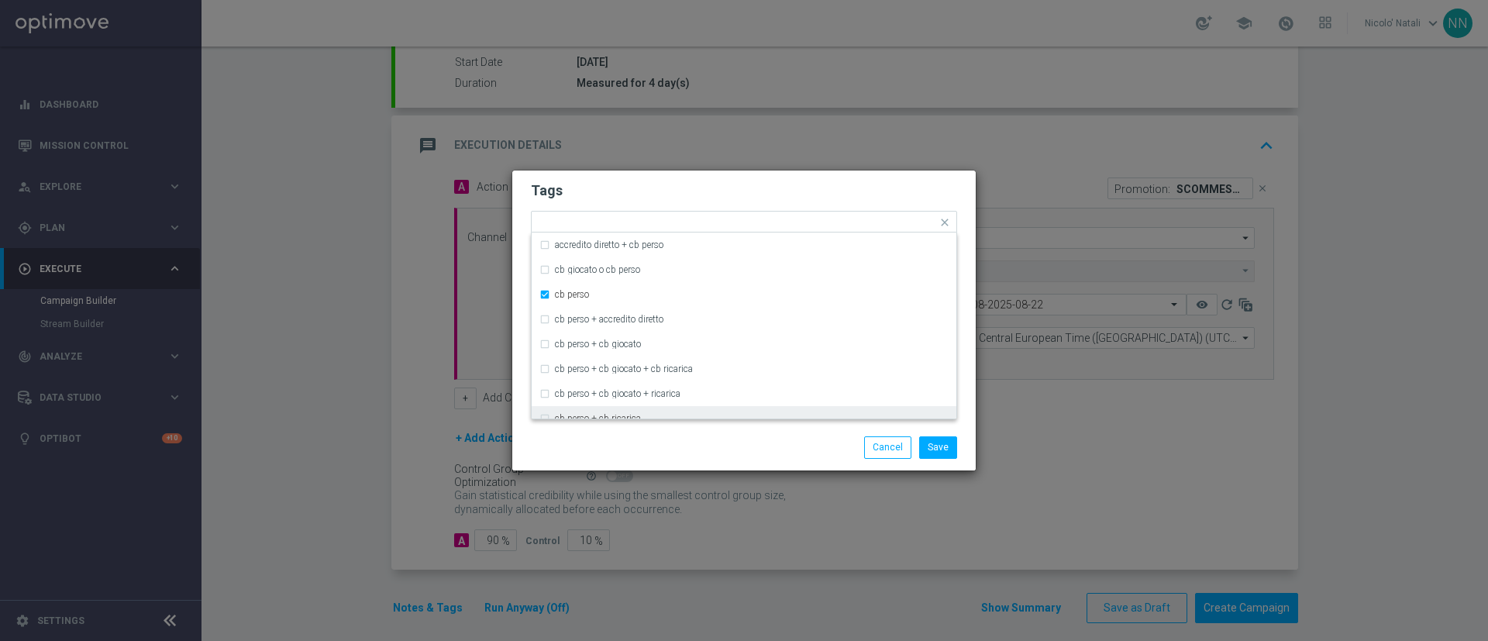
click at [714, 441] on div "Save Cancel" at bounding box center [819, 447] width 300 height 22
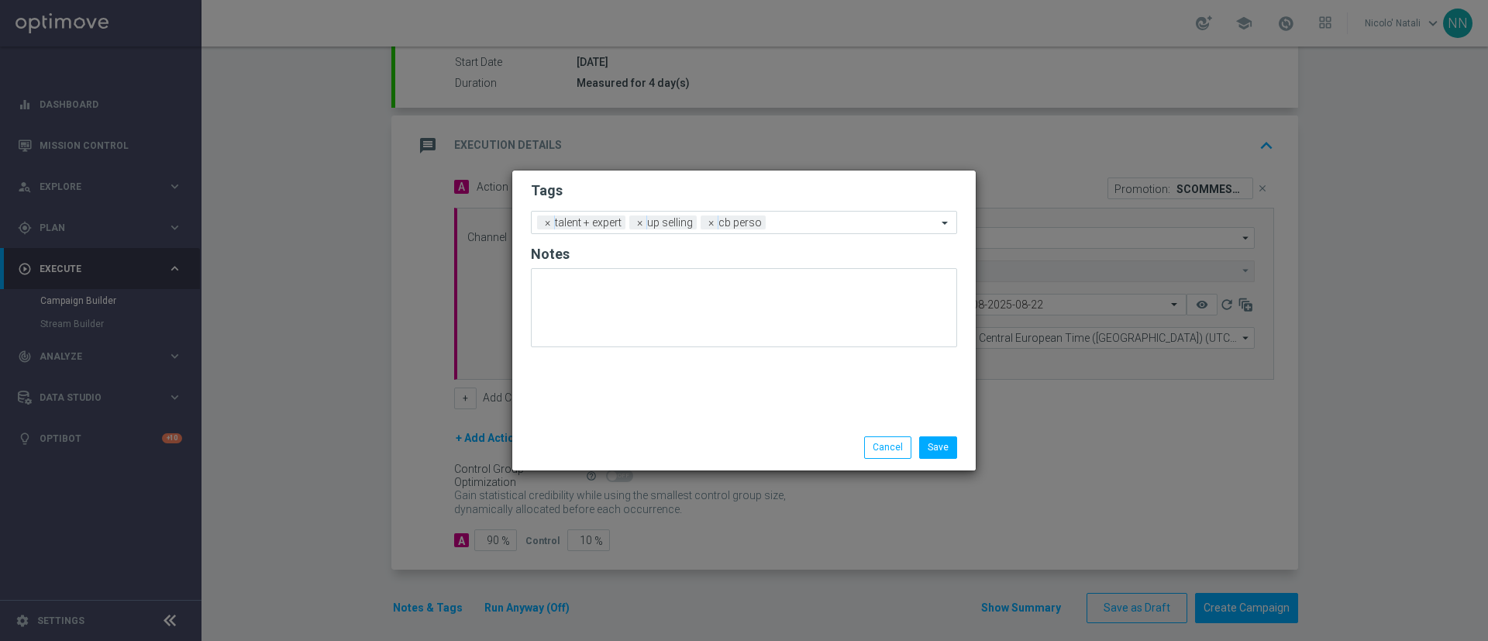
click at [803, 235] on form "Tags Add a new tag × talent + expert × up selling × cb perso Notes" at bounding box center [744, 267] width 426 height 181
click at [803, 225] on input "text" at bounding box center [854, 223] width 165 height 13
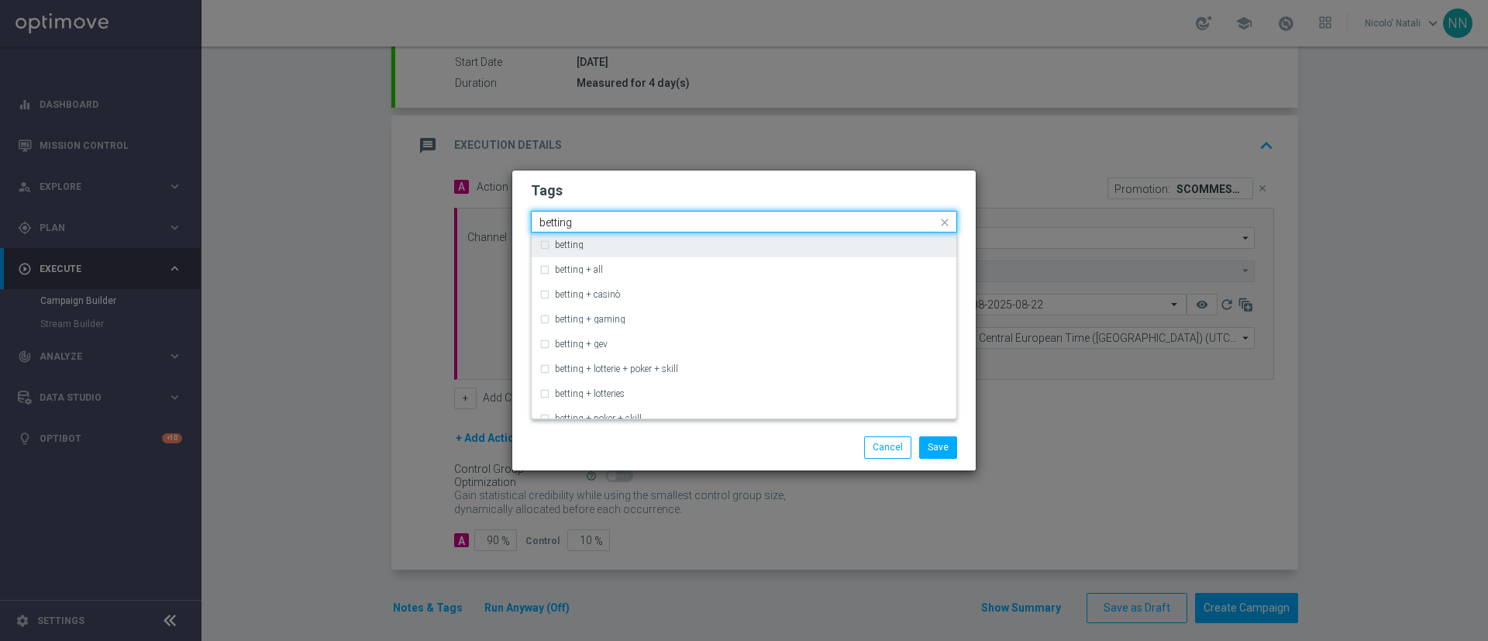
type input "betting"
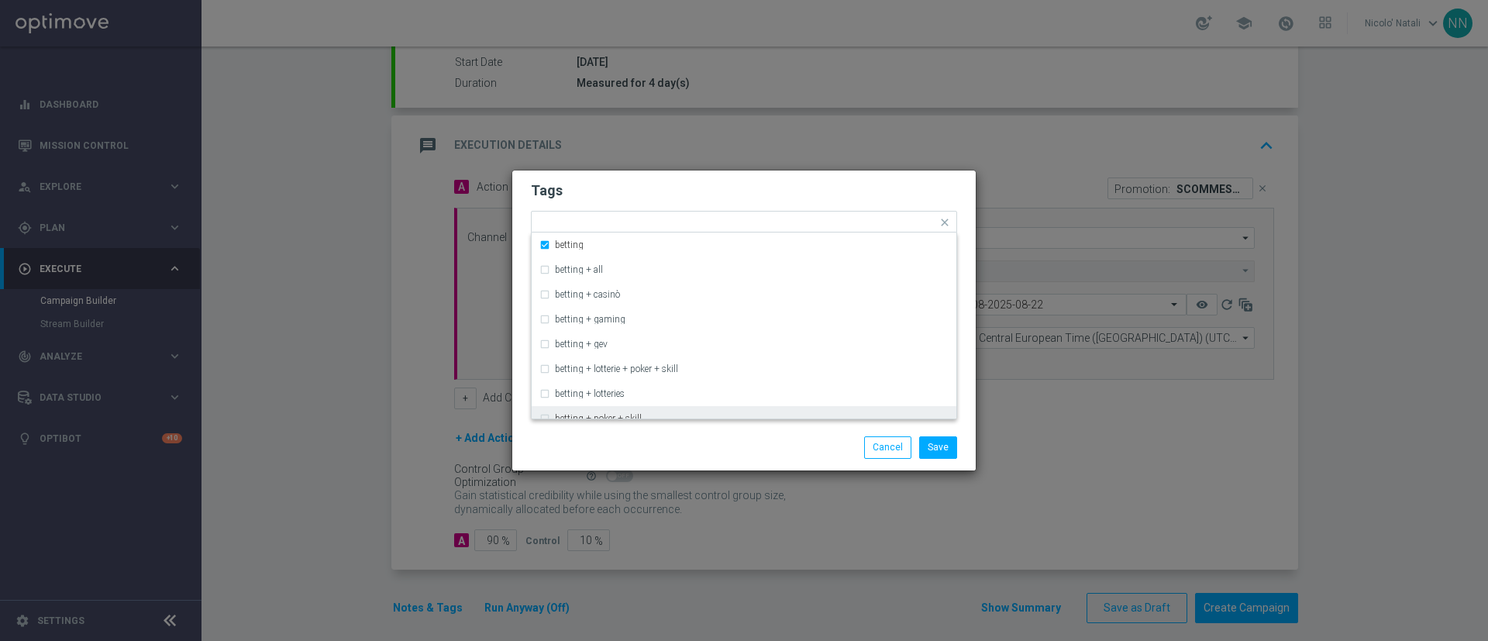
click at [764, 436] on div "Save Cancel" at bounding box center [819, 447] width 300 height 22
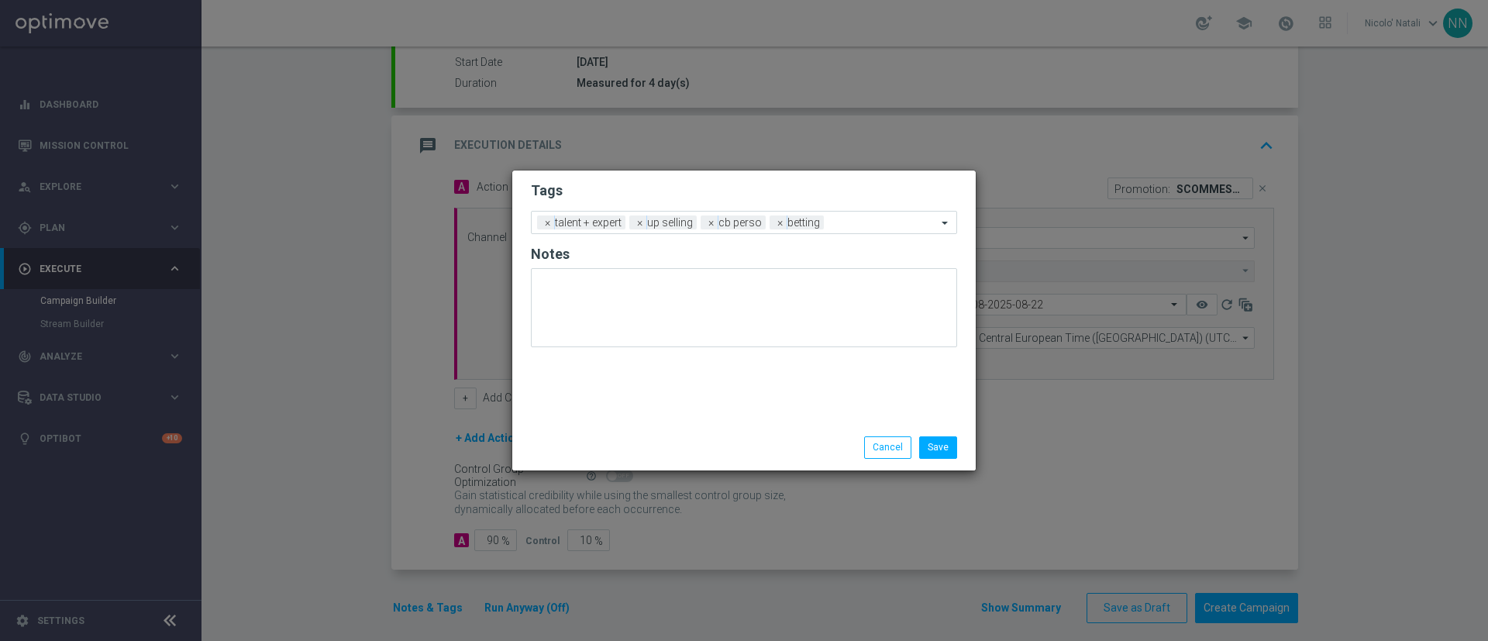
click at [855, 235] on form "Tags Add a new tag × talent + expert × up selling × cb perso × betting Notes" at bounding box center [744, 267] width 426 height 181
click at [857, 222] on input "text" at bounding box center [883, 223] width 107 height 13
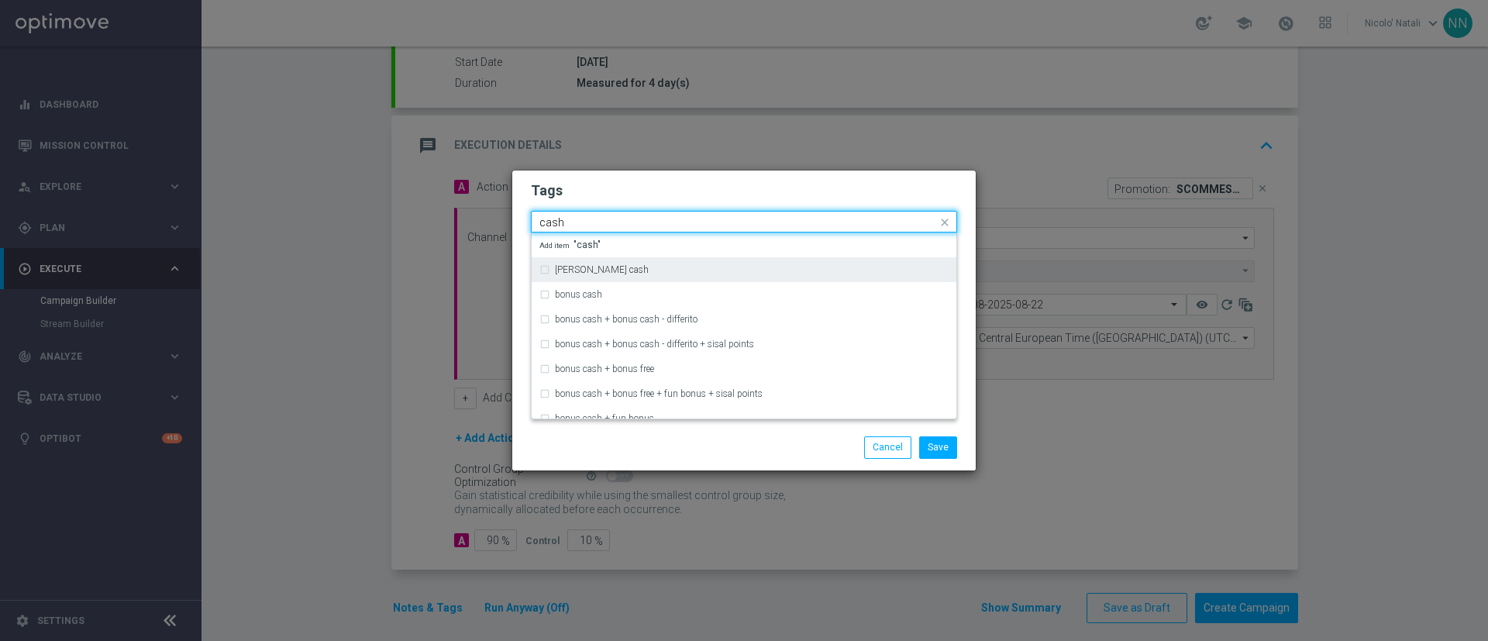
click at [774, 270] on div "bonsu cash" at bounding box center [752, 269] width 394 height 9
type input "cash"
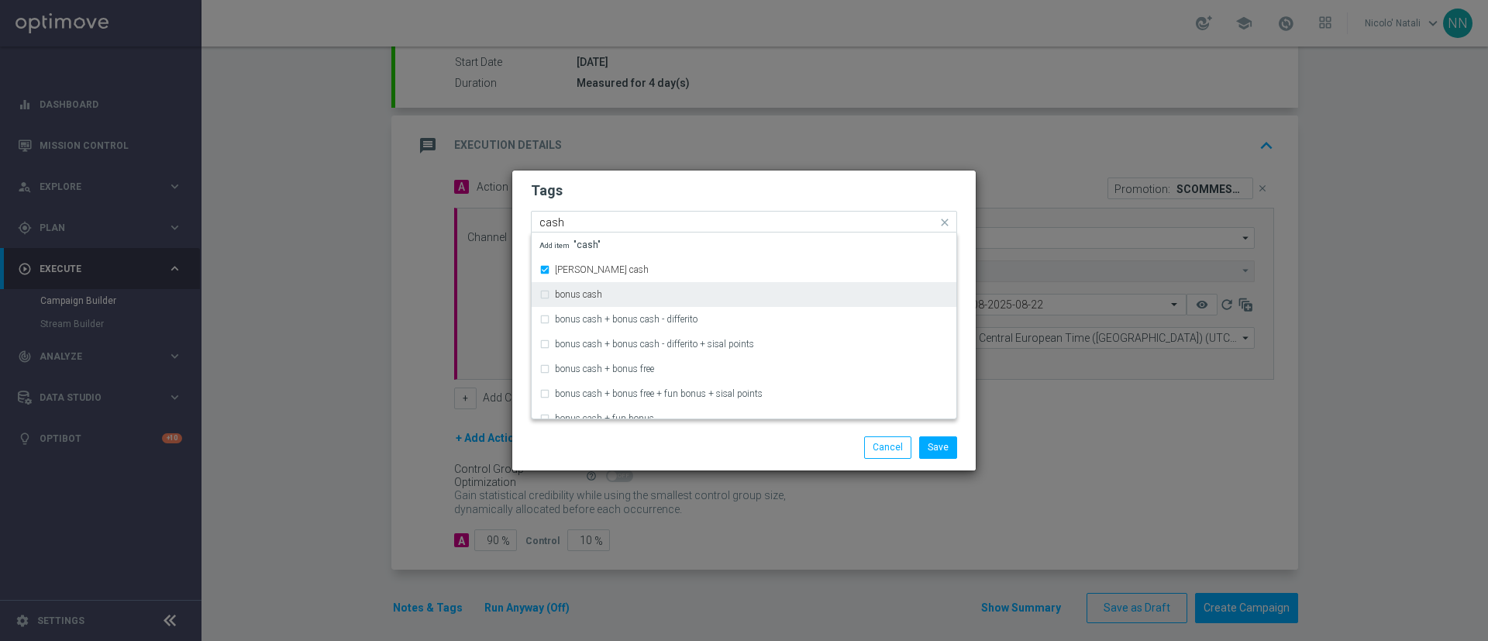
click at [688, 301] on div "bonus cash" at bounding box center [743, 294] width 409 height 25
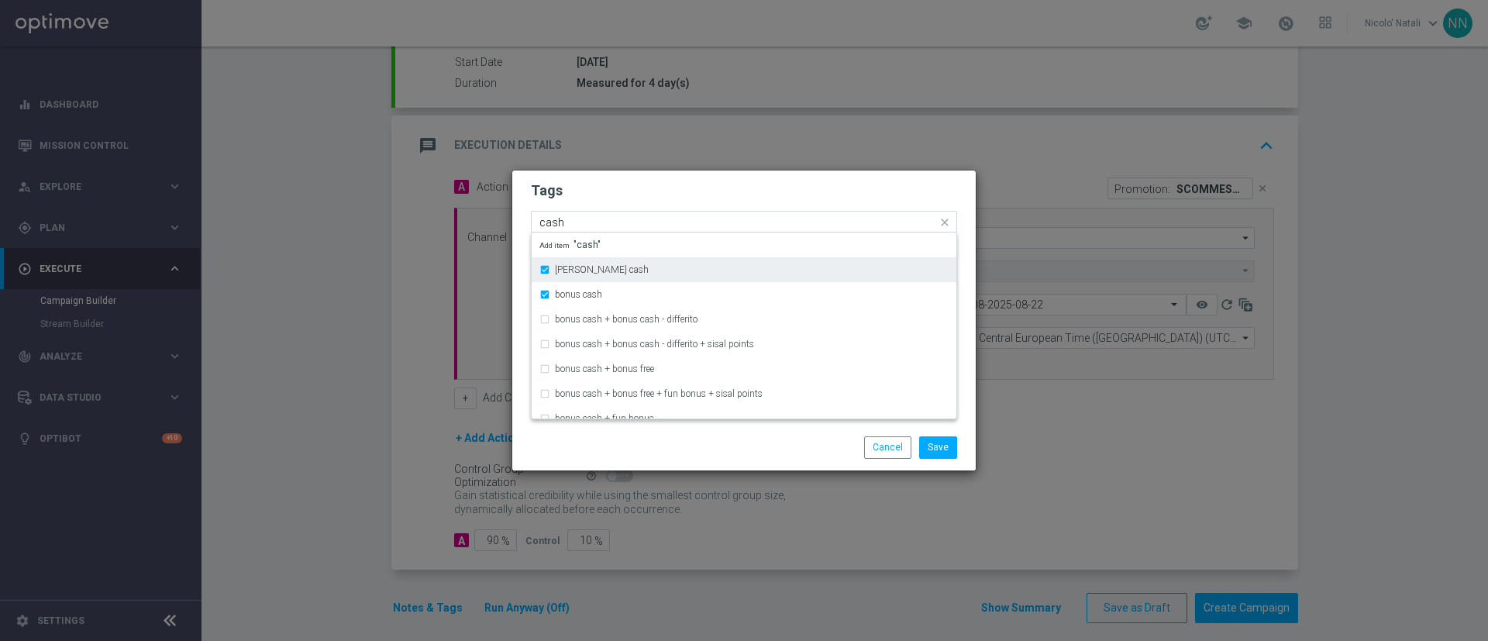
click at [648, 280] on div "bonsu cash" at bounding box center [743, 269] width 409 height 25
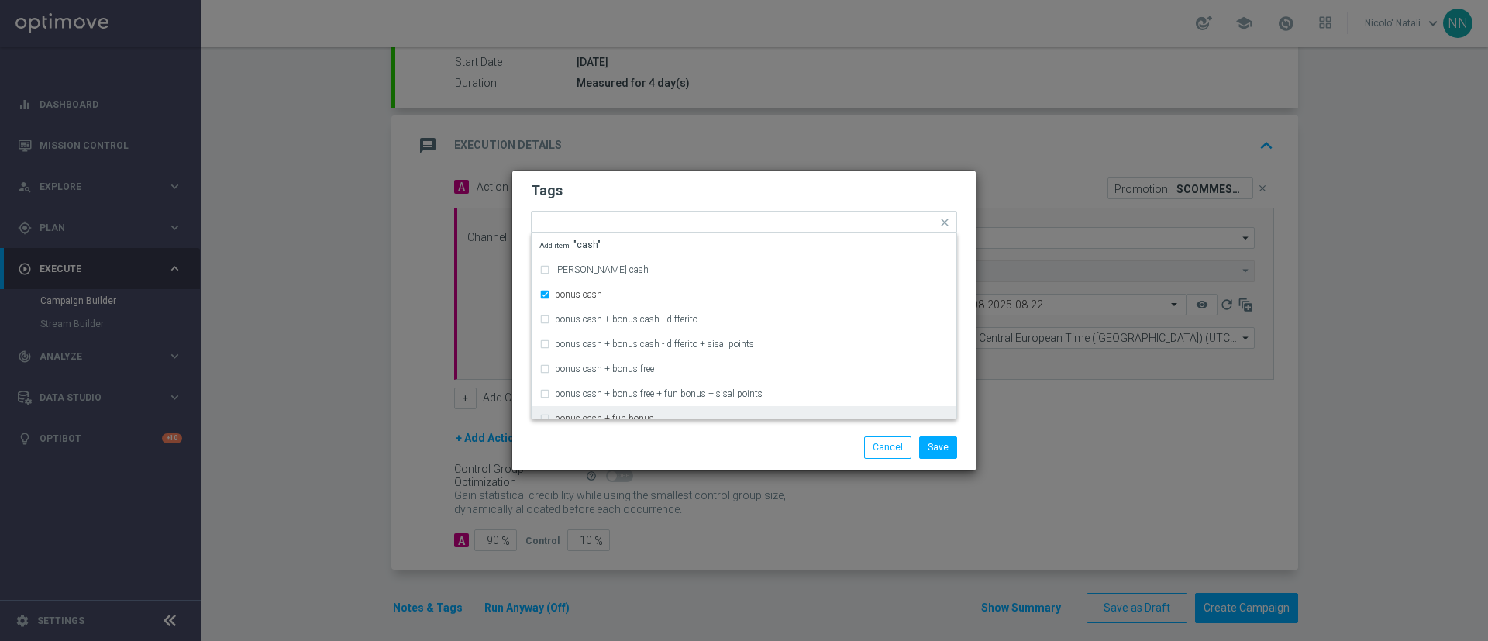
click at [705, 435] on div "Save Cancel" at bounding box center [743, 447] width 463 height 45
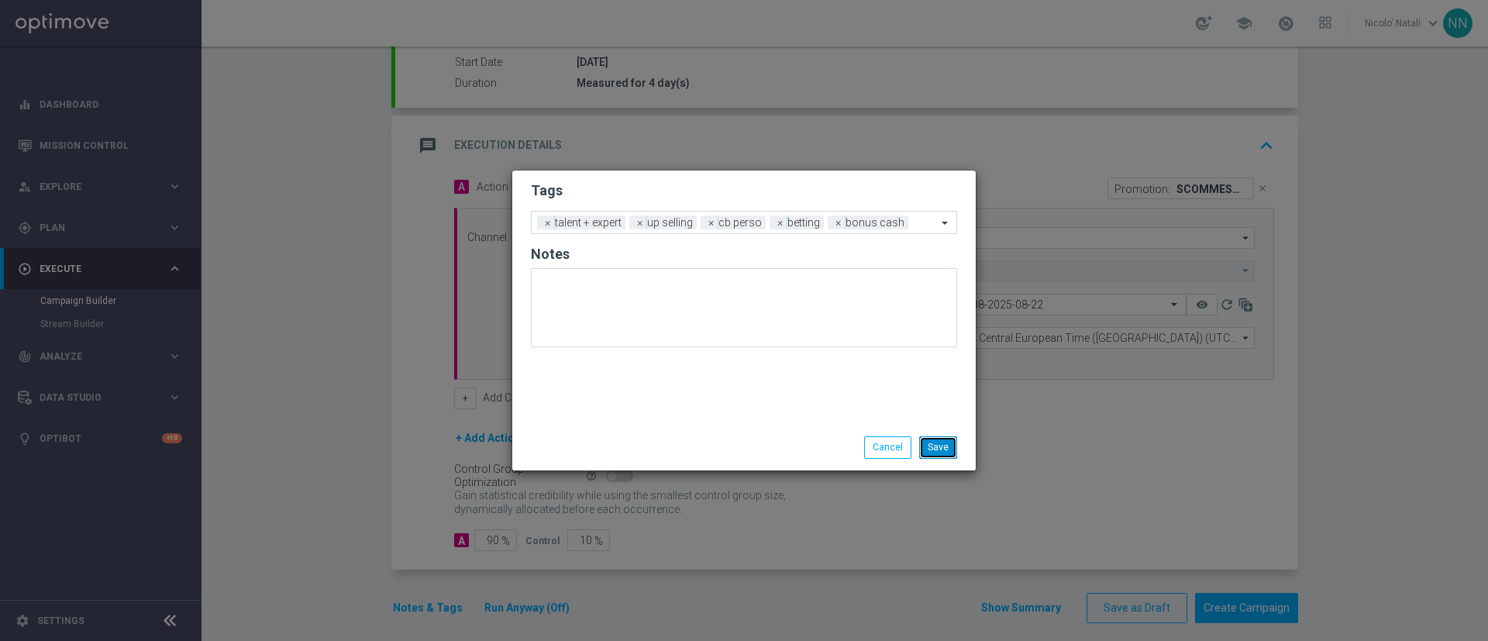
click at [947, 441] on button "Save" at bounding box center [938, 447] width 38 height 22
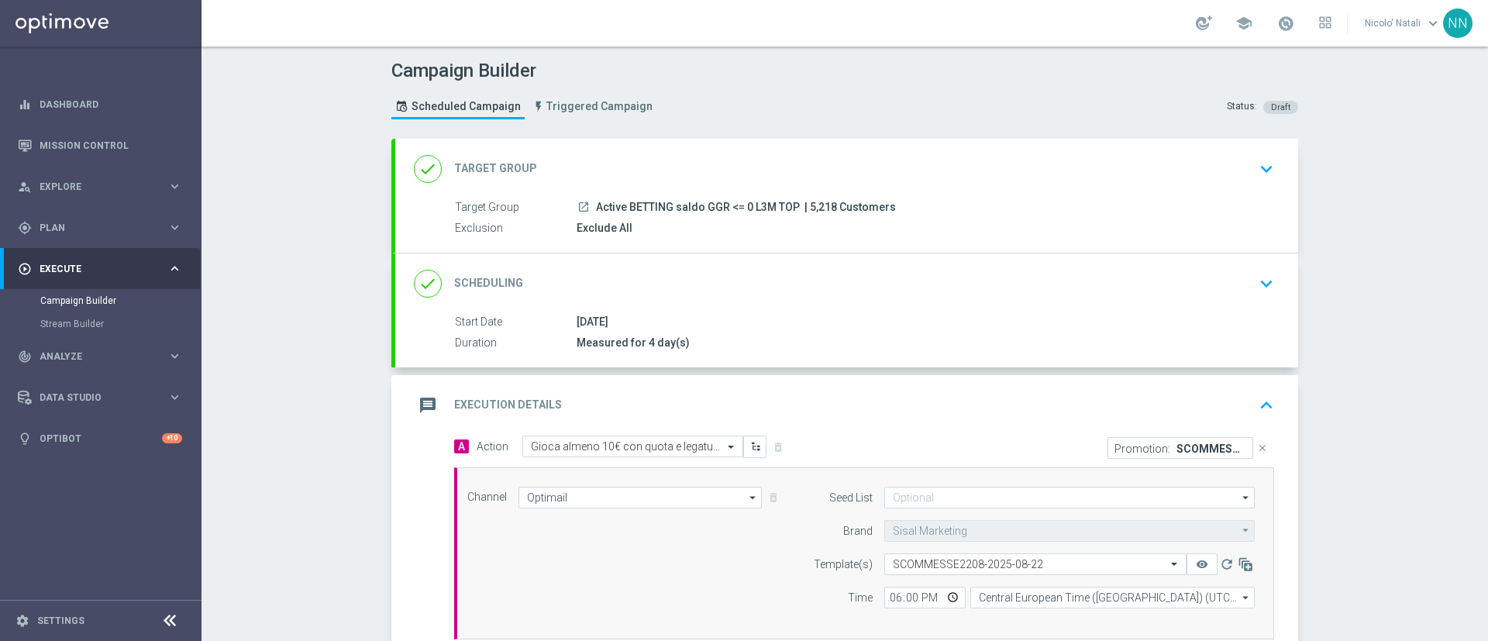
click at [820, 297] on div "done Scheduling keyboard_arrow_down" at bounding box center [846, 283] width 865 height 29
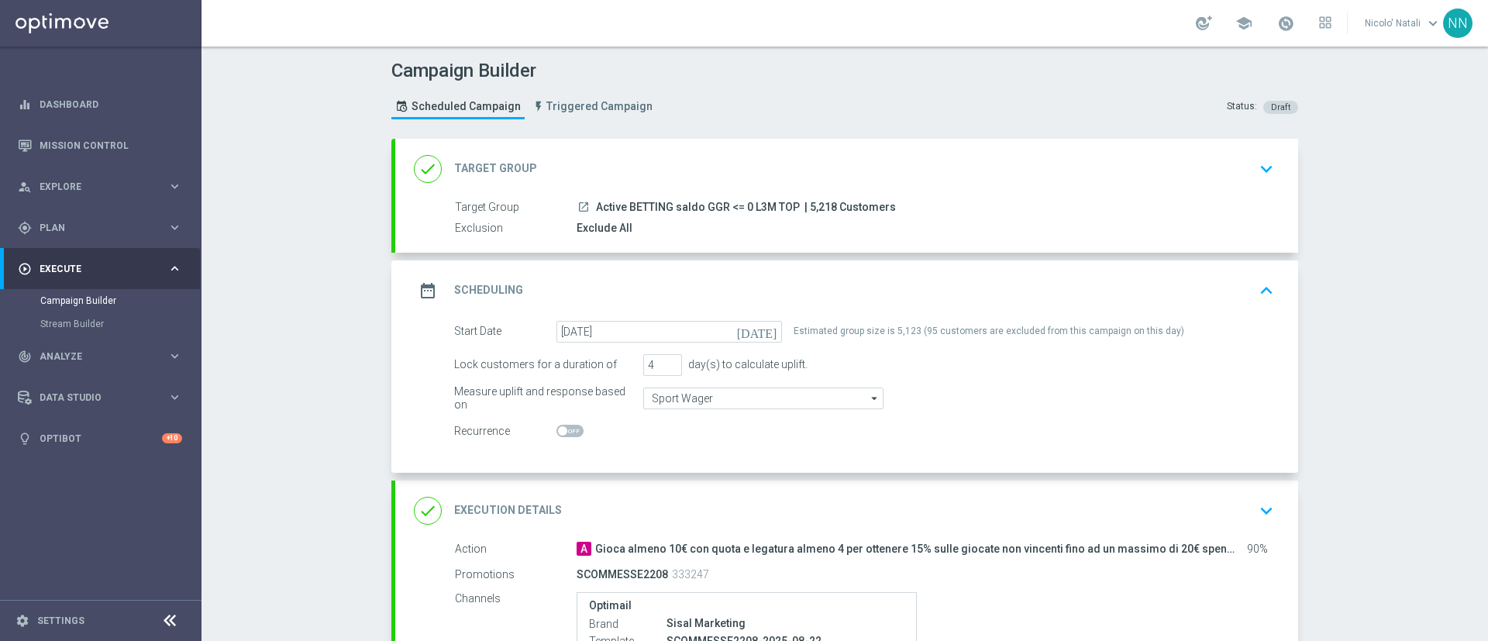
scroll to position [256, 0]
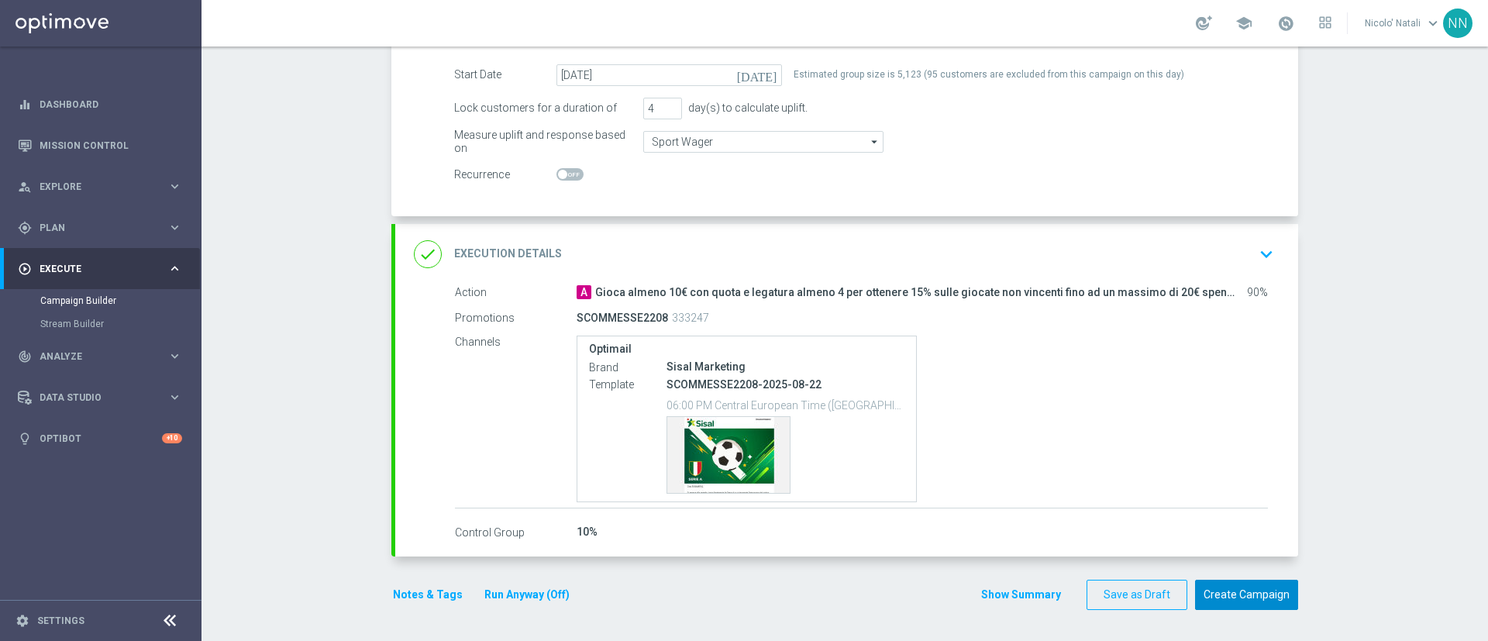
click at [1235, 602] on button "Create Campaign" at bounding box center [1246, 595] width 103 height 30
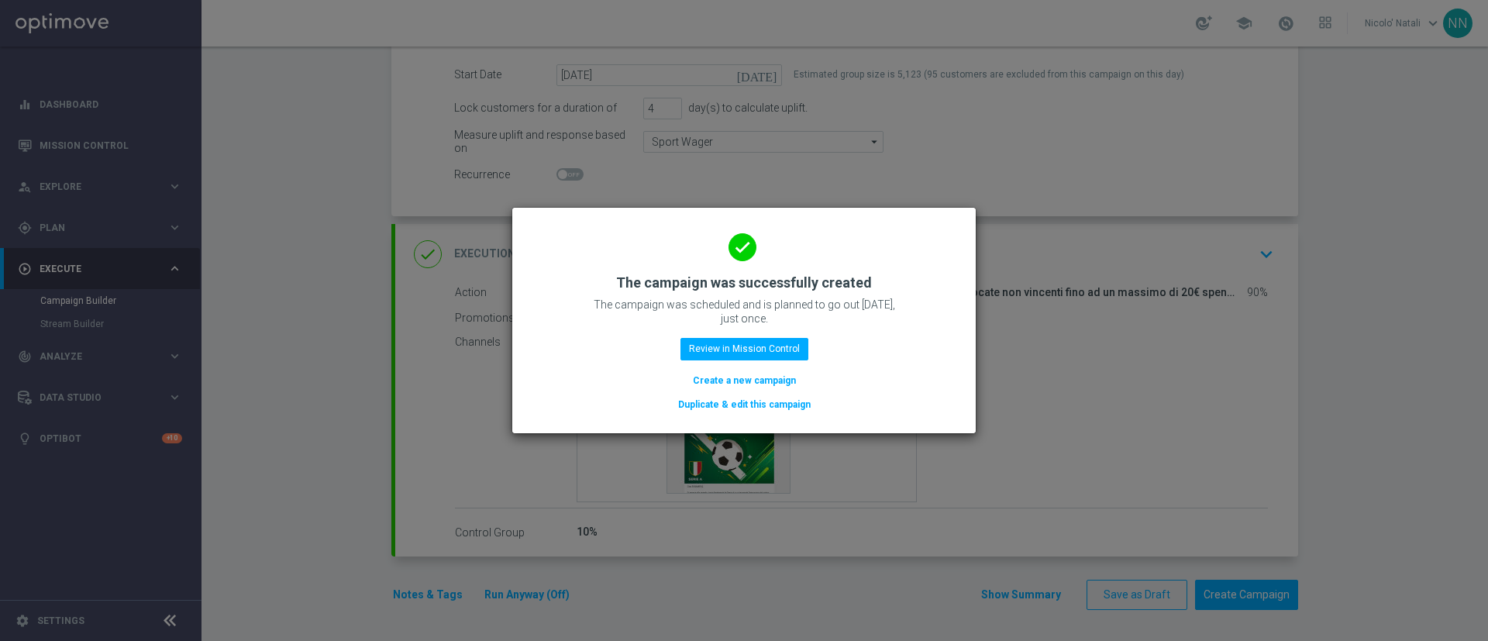
click at [772, 376] on button "Create a new campaign" at bounding box center [744, 380] width 106 height 17
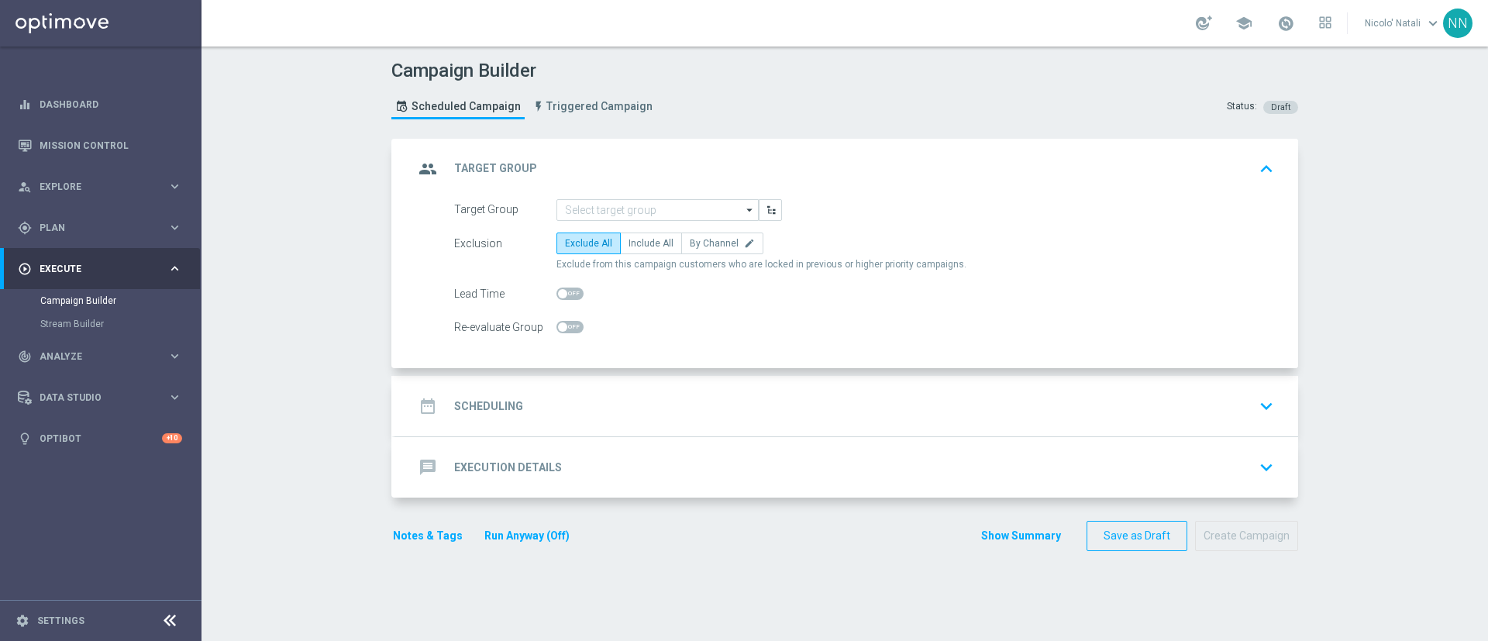
scroll to position [0, 0]
click at [582, 201] on input at bounding box center [657, 210] width 202 height 22
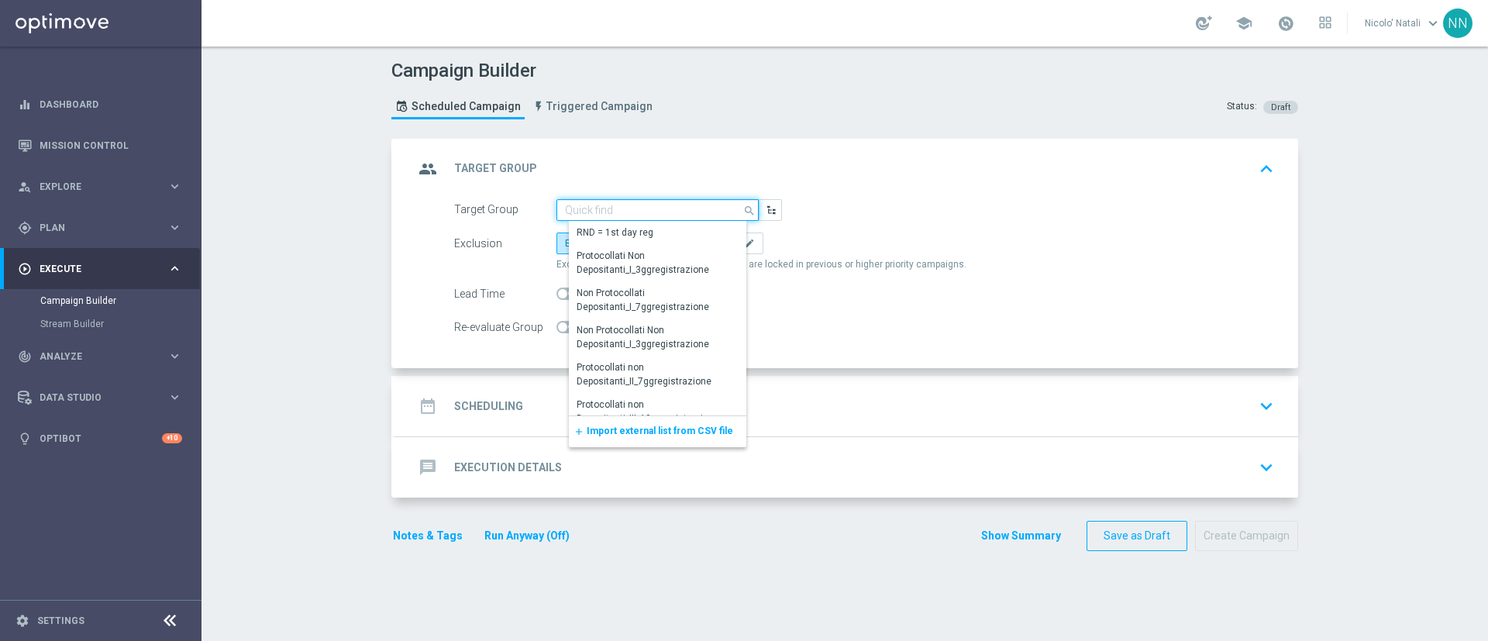
paste input "Active BETTING Master low no saldo GGRnb>0"
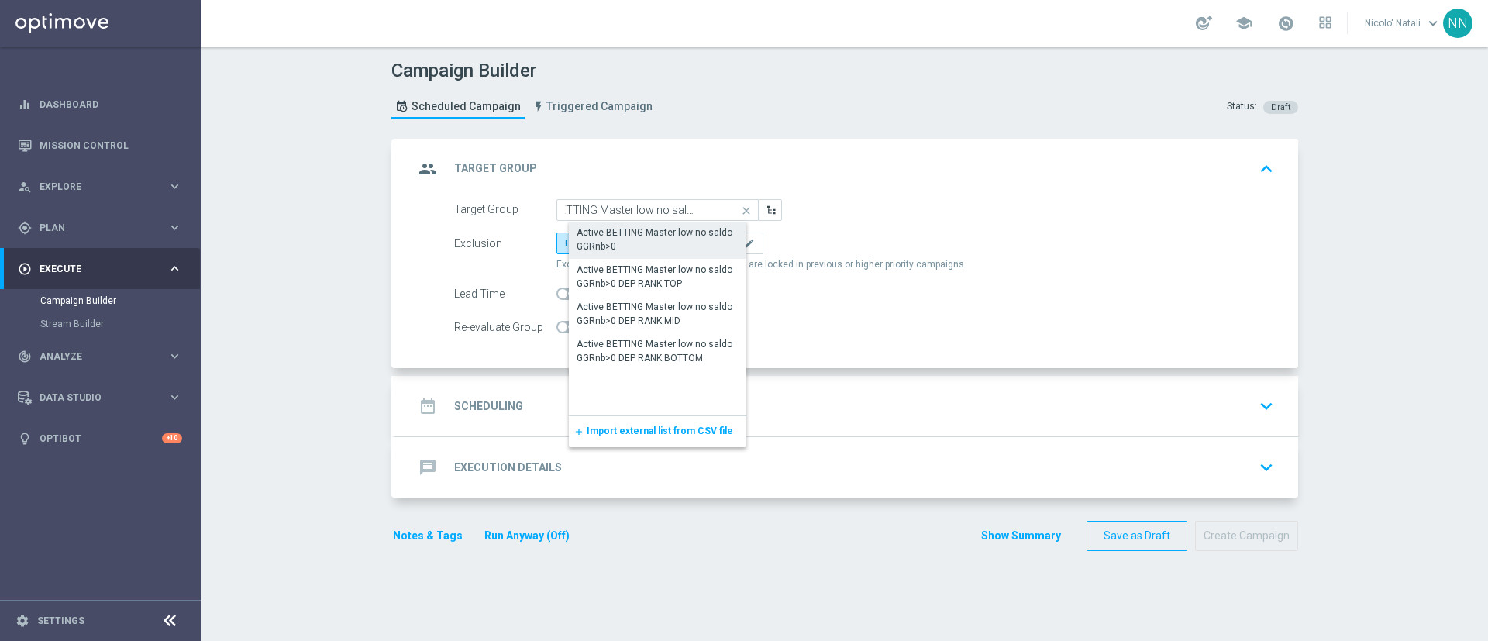
click at [605, 243] on div "Active BETTING Master low no saldo GGRnb>0" at bounding box center [669, 239] width 187 height 28
type input "Active BETTING Master low no saldo GGRnb>0"
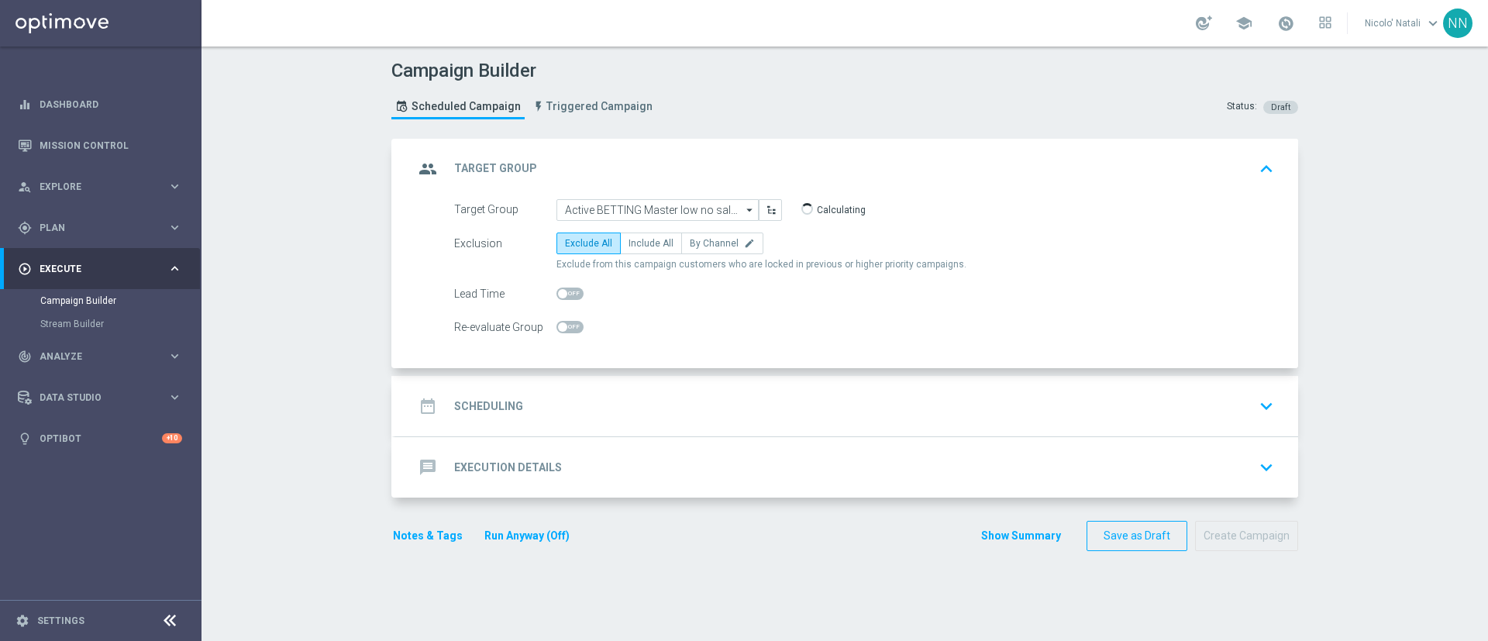
click at [607, 373] on accordion "group Target Group keyboard_arrow_up Target Group Active BETTING Master low no …" at bounding box center [844, 318] width 906 height 359
click at [604, 382] on div "date_range Scheduling keyboard_arrow_down" at bounding box center [846, 406] width 903 height 60
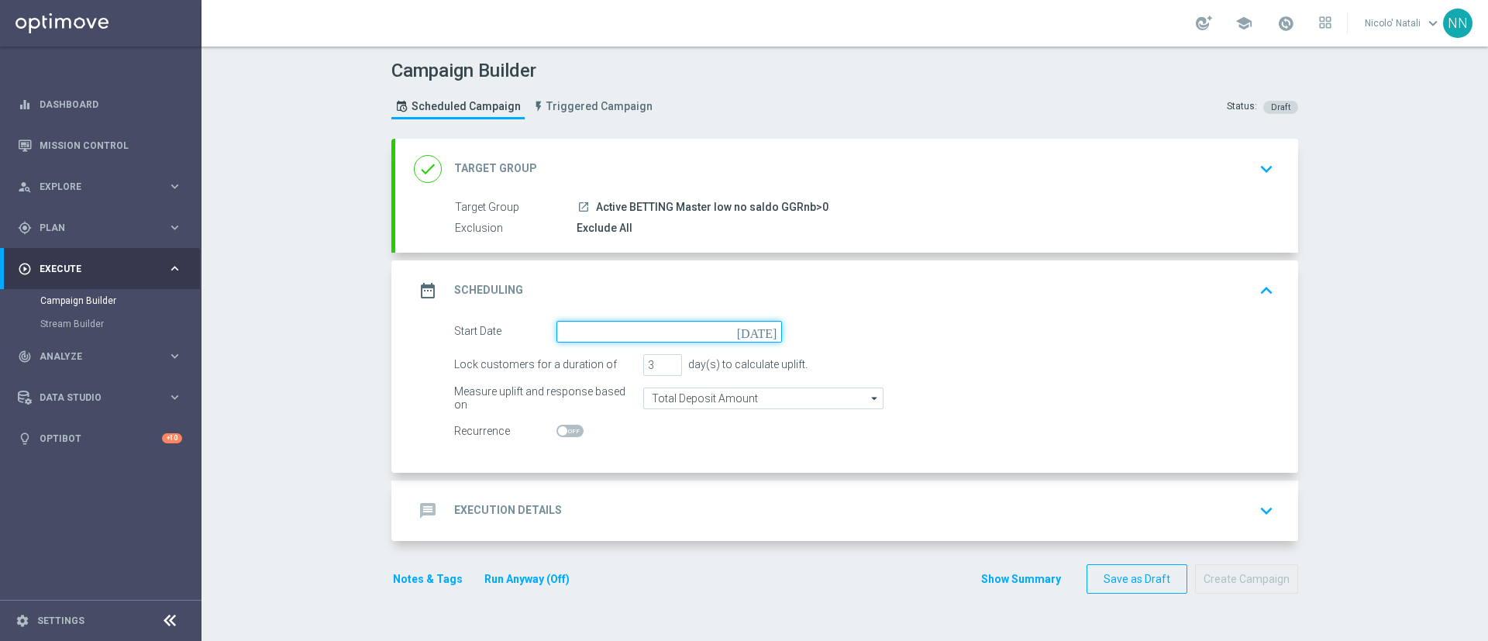
click at [595, 322] on input at bounding box center [668, 332] width 225 height 22
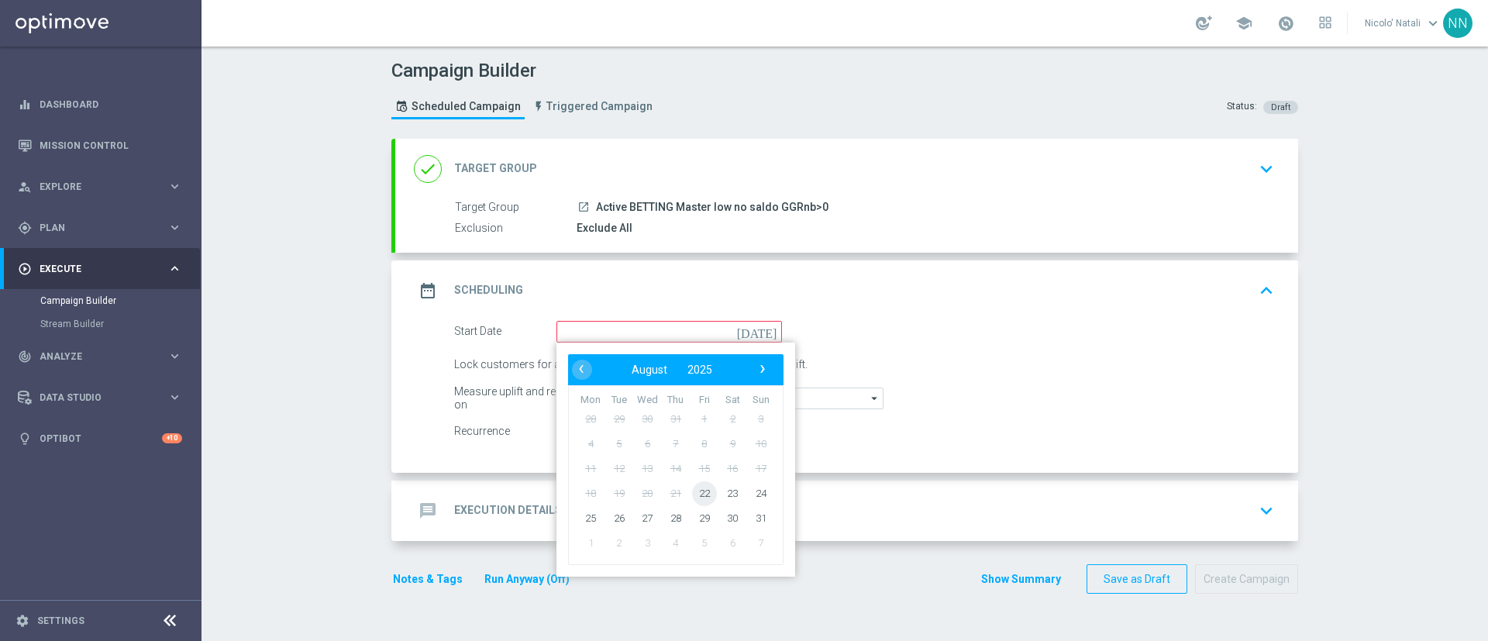
click at [695, 493] on span "22" at bounding box center [704, 492] width 25 height 25
type input "22 Aug 2025"
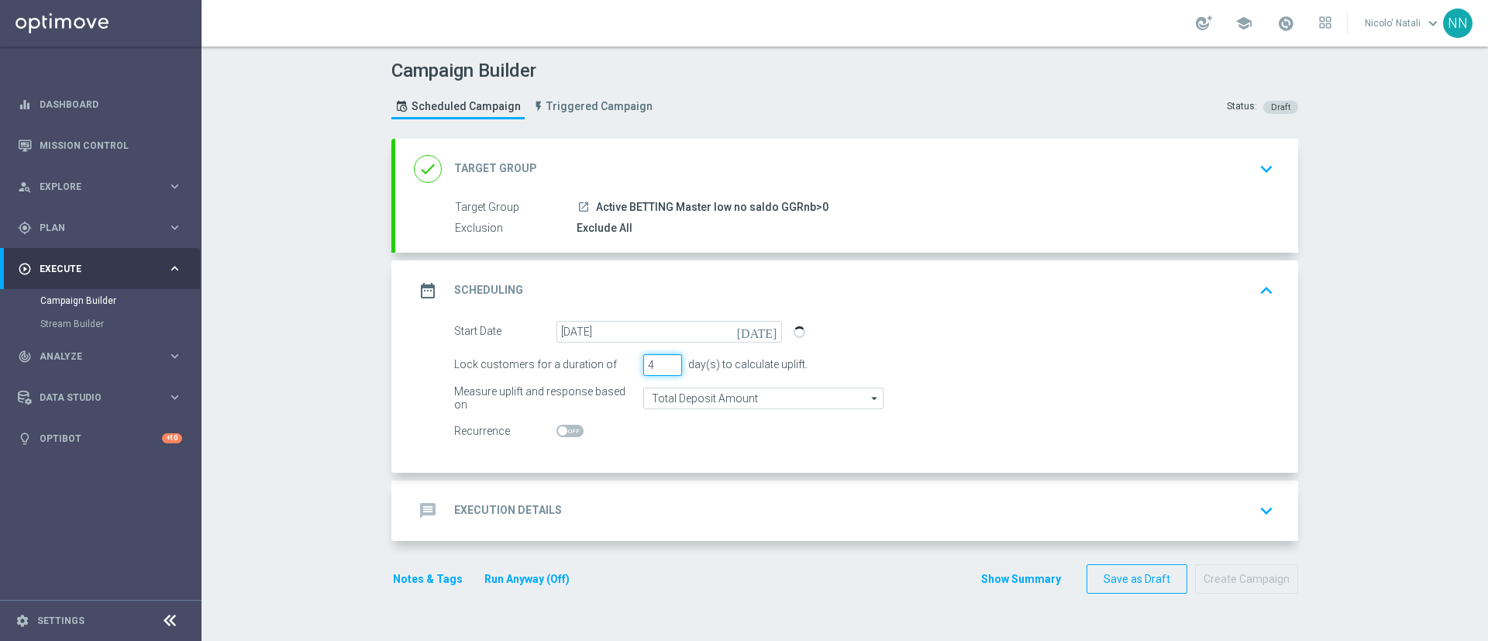
type input "4"
click at [663, 360] on input "4" at bounding box center [662, 365] width 39 height 22
click at [665, 394] on input "Total Deposit Amount" at bounding box center [763, 398] width 240 height 22
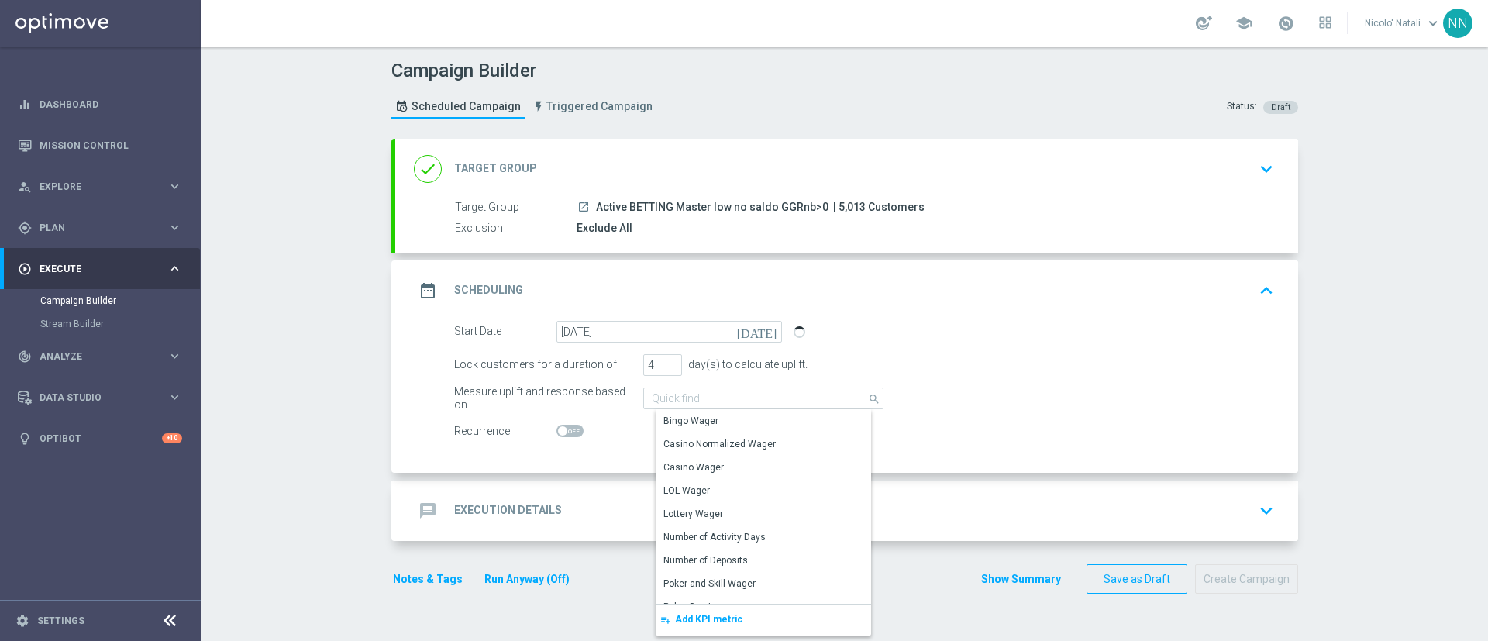
click at [1087, 268] on div "date_range Scheduling keyboard_arrow_up" at bounding box center [846, 290] width 903 height 60
type input "Total Deposit Amount"
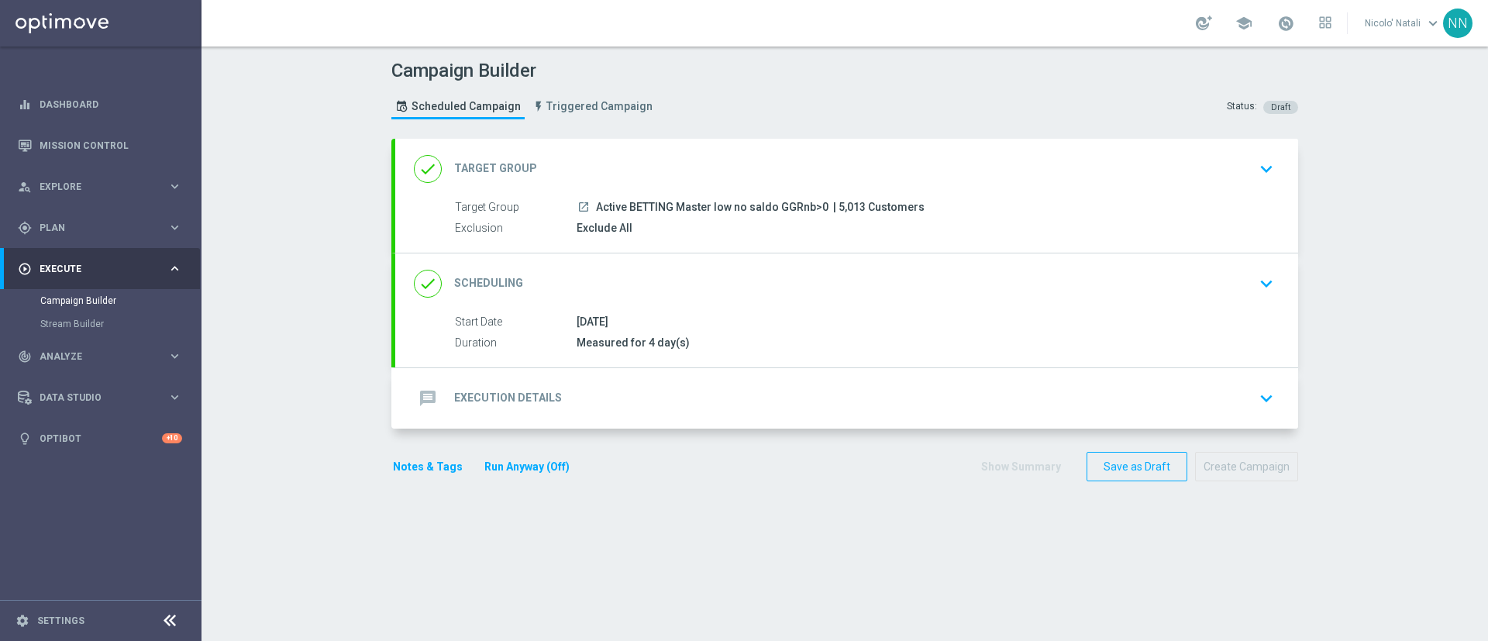
click at [856, 384] on div "message Execution Details keyboard_arrow_down" at bounding box center [846, 398] width 865 height 29
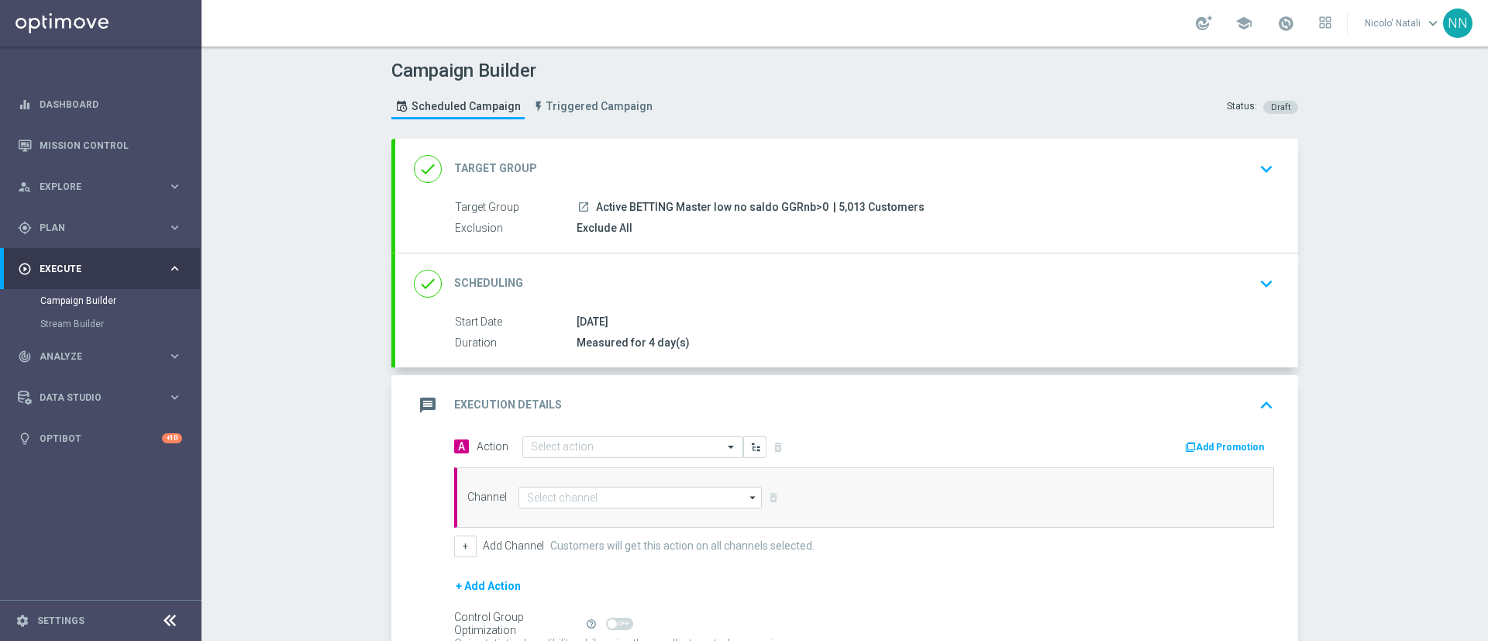
click at [704, 306] on div "done Scheduling keyboard_arrow_down" at bounding box center [846, 283] width 903 height 60
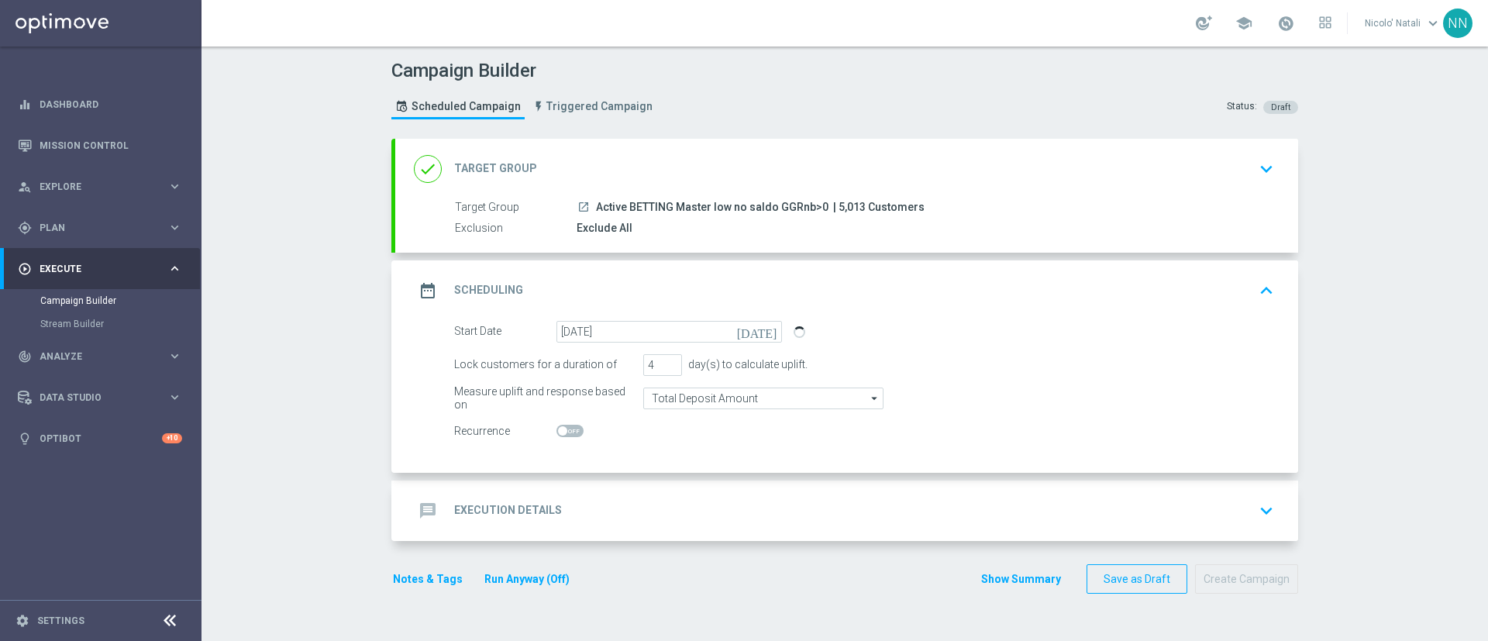
click at [724, 494] on div "message Execution Details keyboard_arrow_down" at bounding box center [846, 510] width 903 height 60
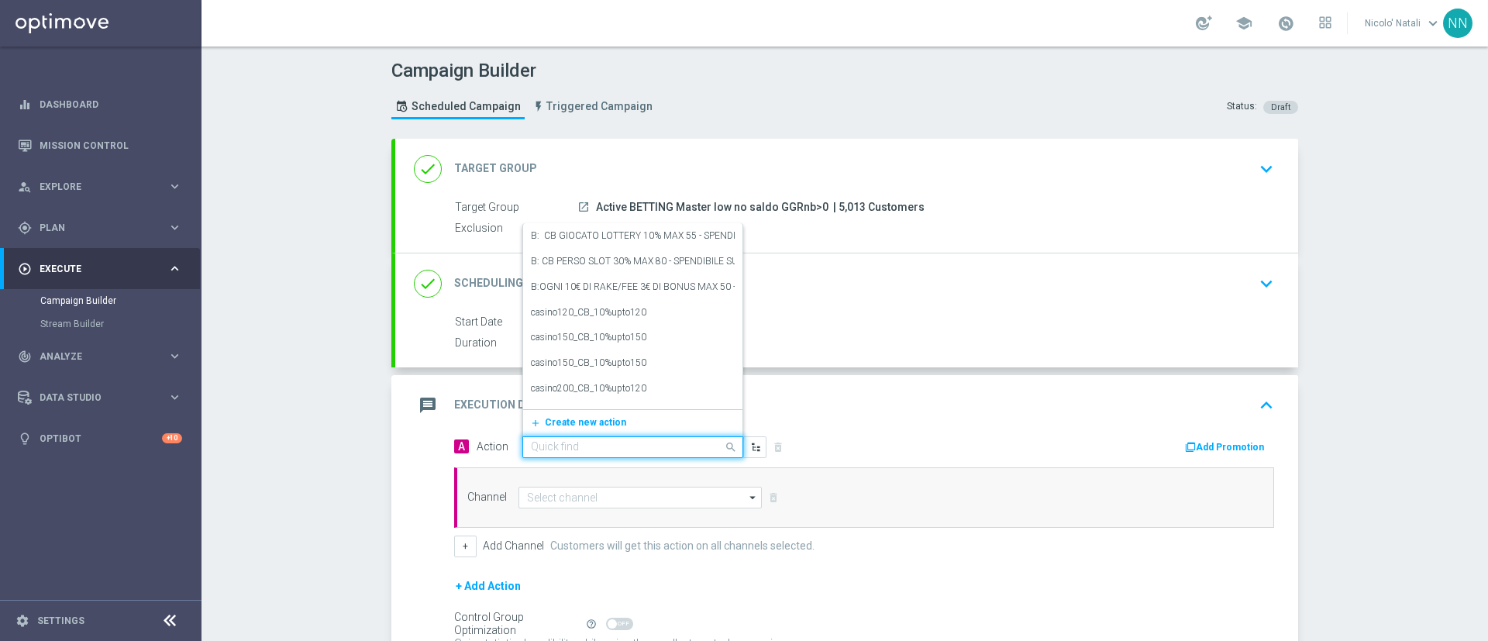
click at [658, 446] on input "text" at bounding box center [617, 447] width 173 height 13
paste input "Deposita e ottieni fino al 10% del tuo deposito fino ad un massimo di 200€ QEL 4"
type input "Deposita e ottieni fino al 10% del tuo deposito fino ad un massimo di 200€ QEL 4"
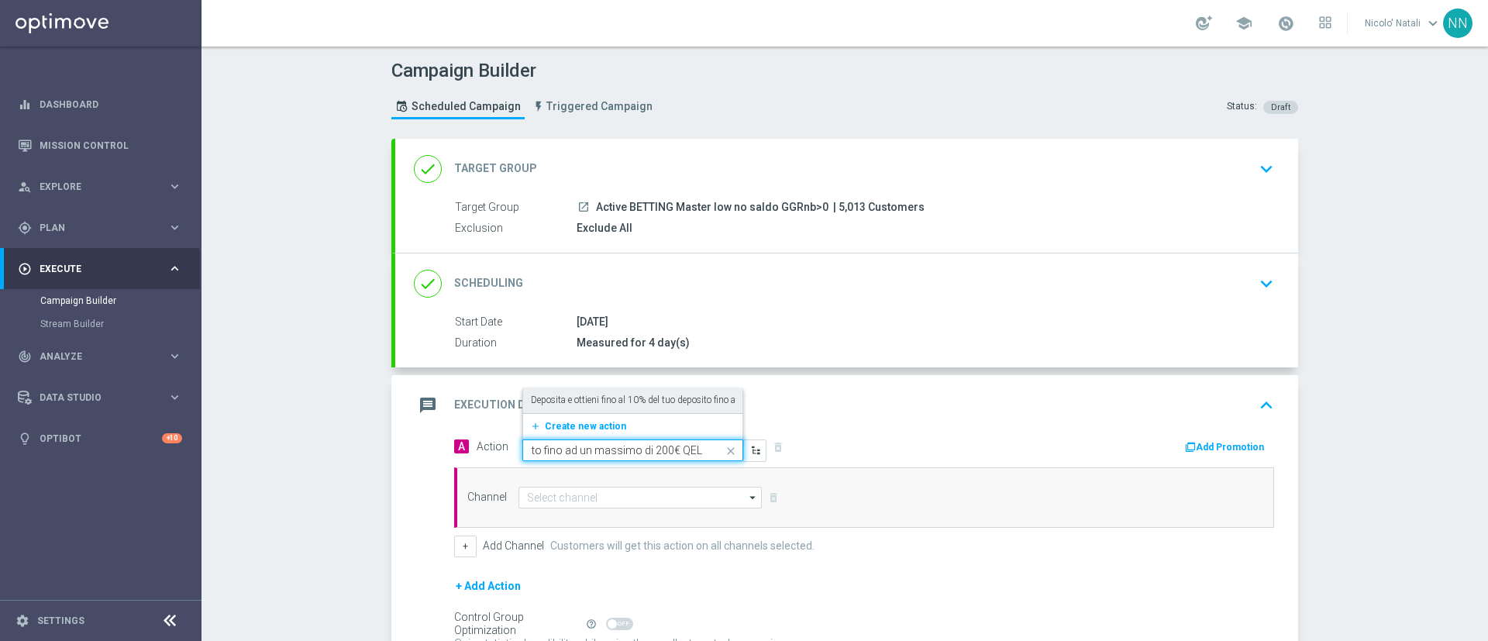
click at [617, 399] on label "Deposita e ottieni fino al 10% del tuo deposito fino ad un massimo di 200€ QEL 4" at bounding box center [693, 400] width 324 height 13
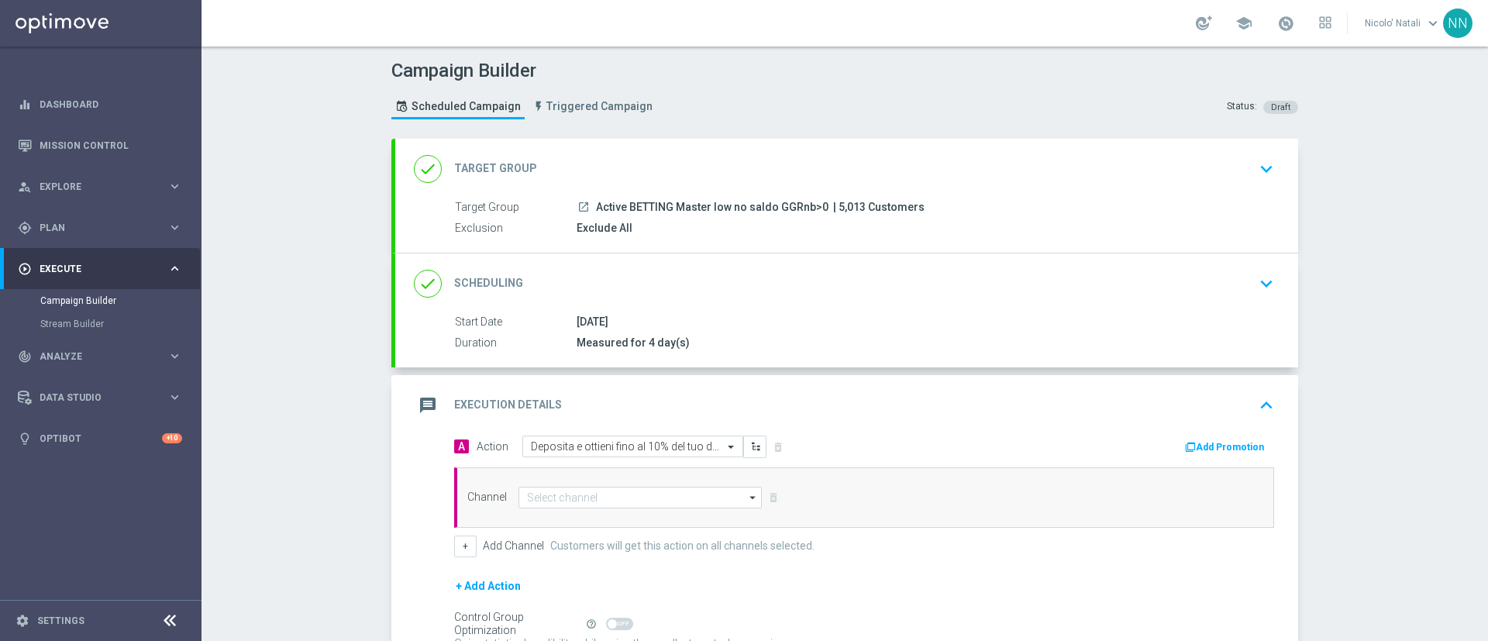
click at [1217, 450] on button "Add Promotion" at bounding box center [1226, 447] width 86 height 17
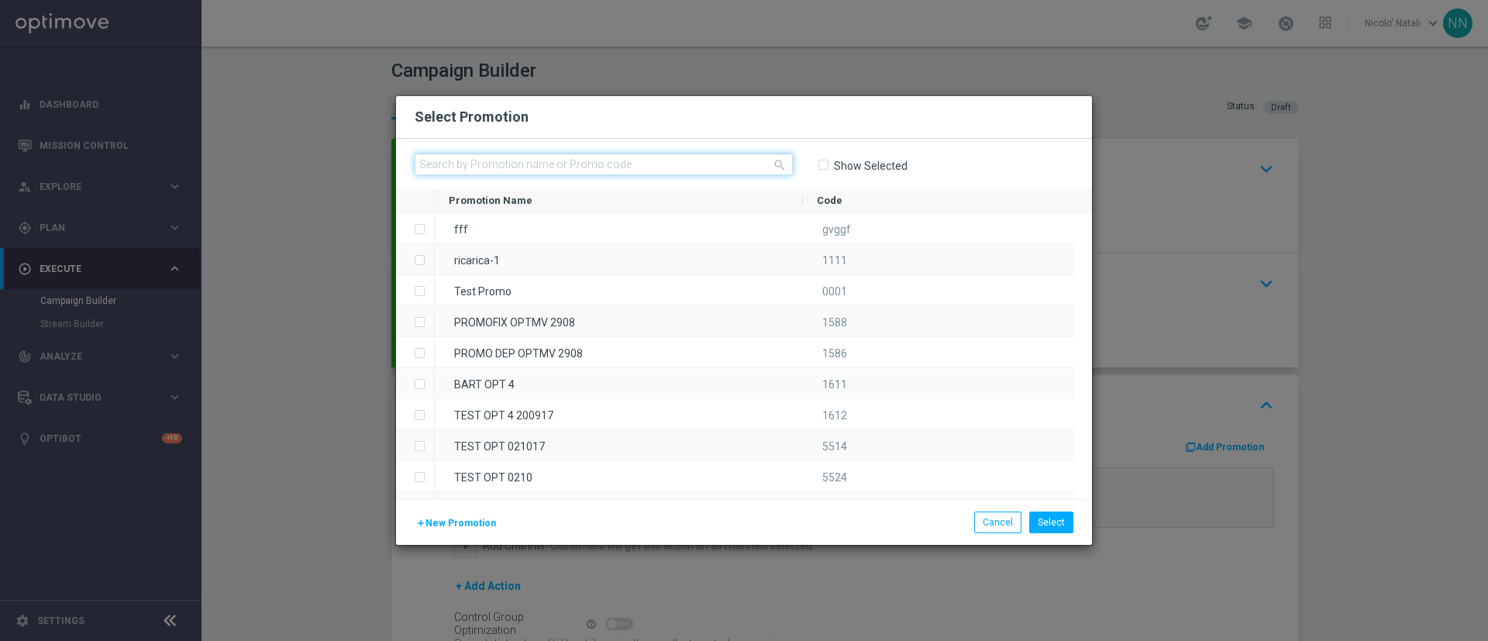
click at [734, 174] on input "text" at bounding box center [603, 164] width 378 height 22
paste input "SPORTDEP20825"
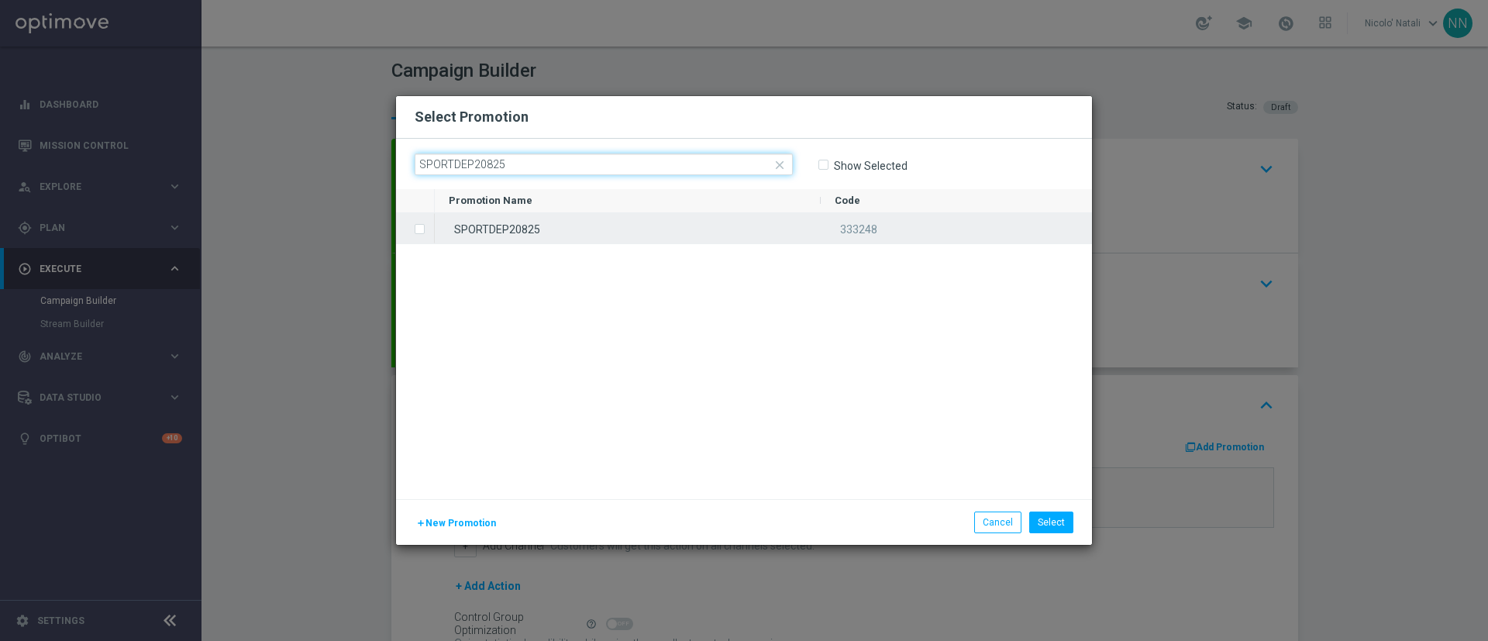
type input "SPORTDEP20825"
click at [699, 229] on div "SPORTDEP20825" at bounding box center [628, 228] width 386 height 30
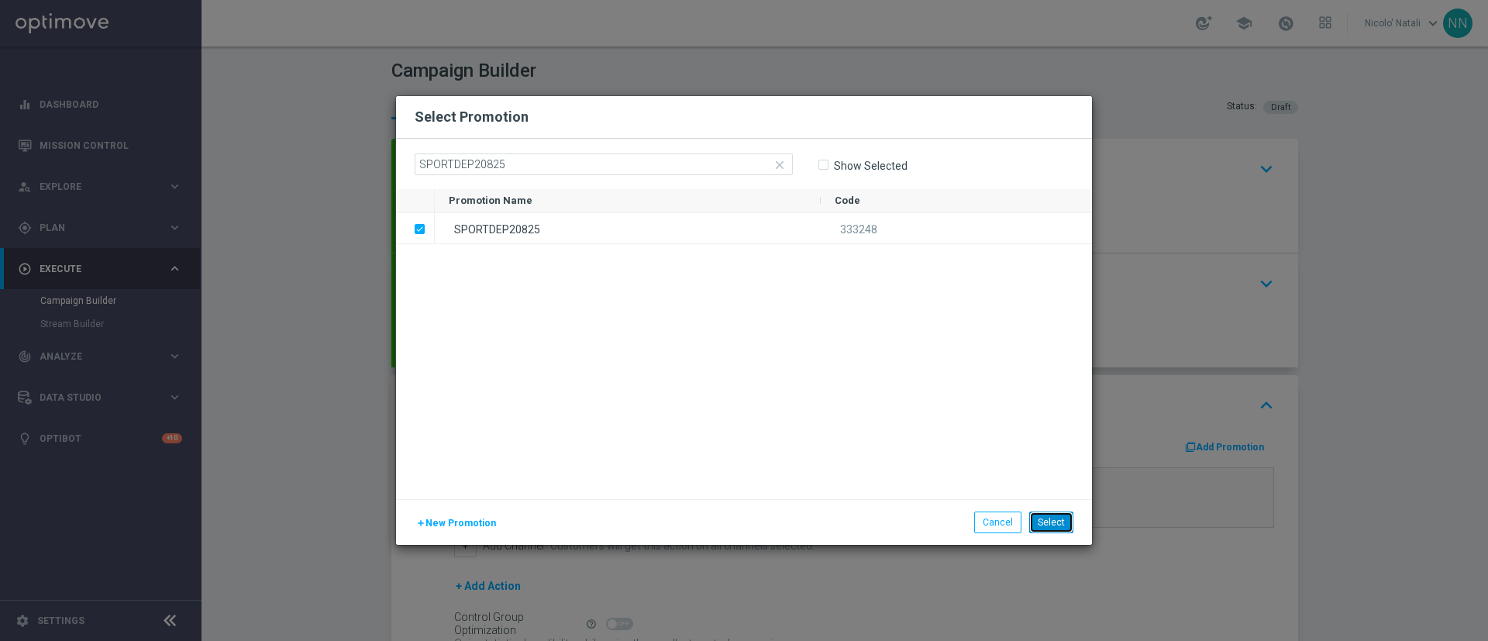
click at [1067, 518] on button "Select" at bounding box center [1051, 522] width 44 height 22
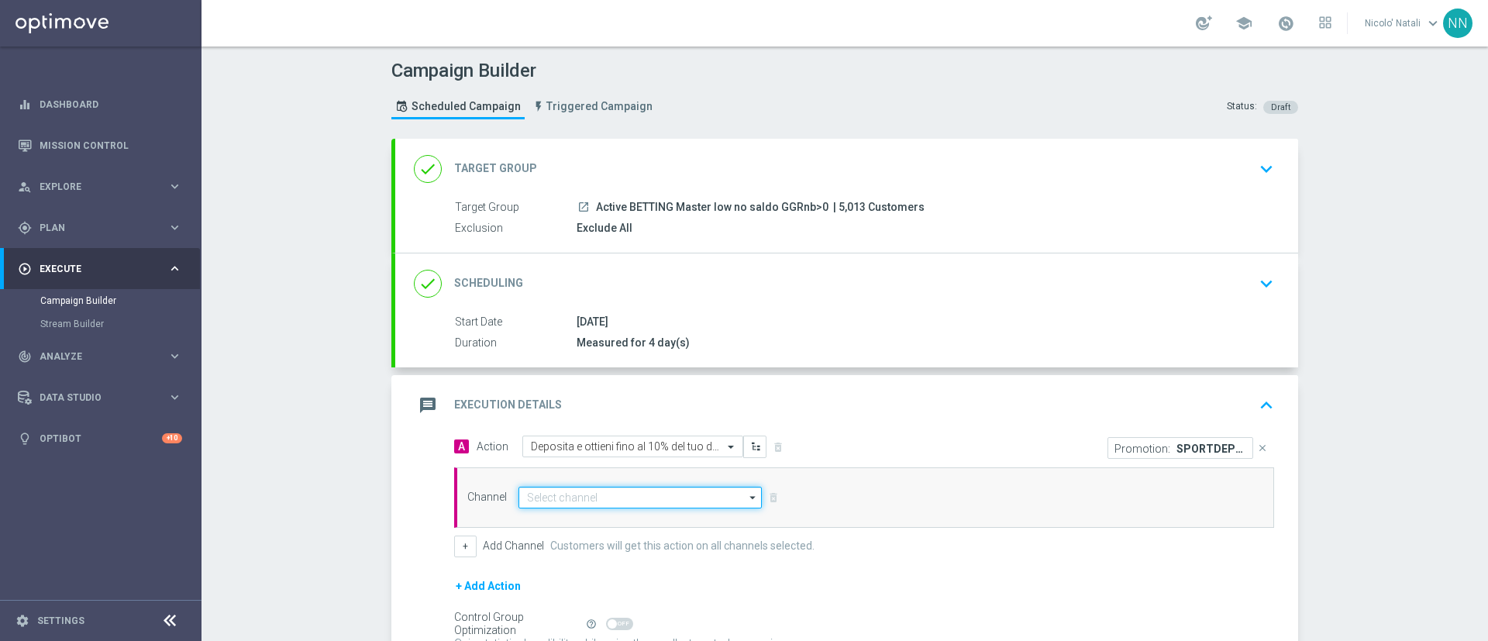
click at [630, 497] on input at bounding box center [639, 498] width 243 height 22
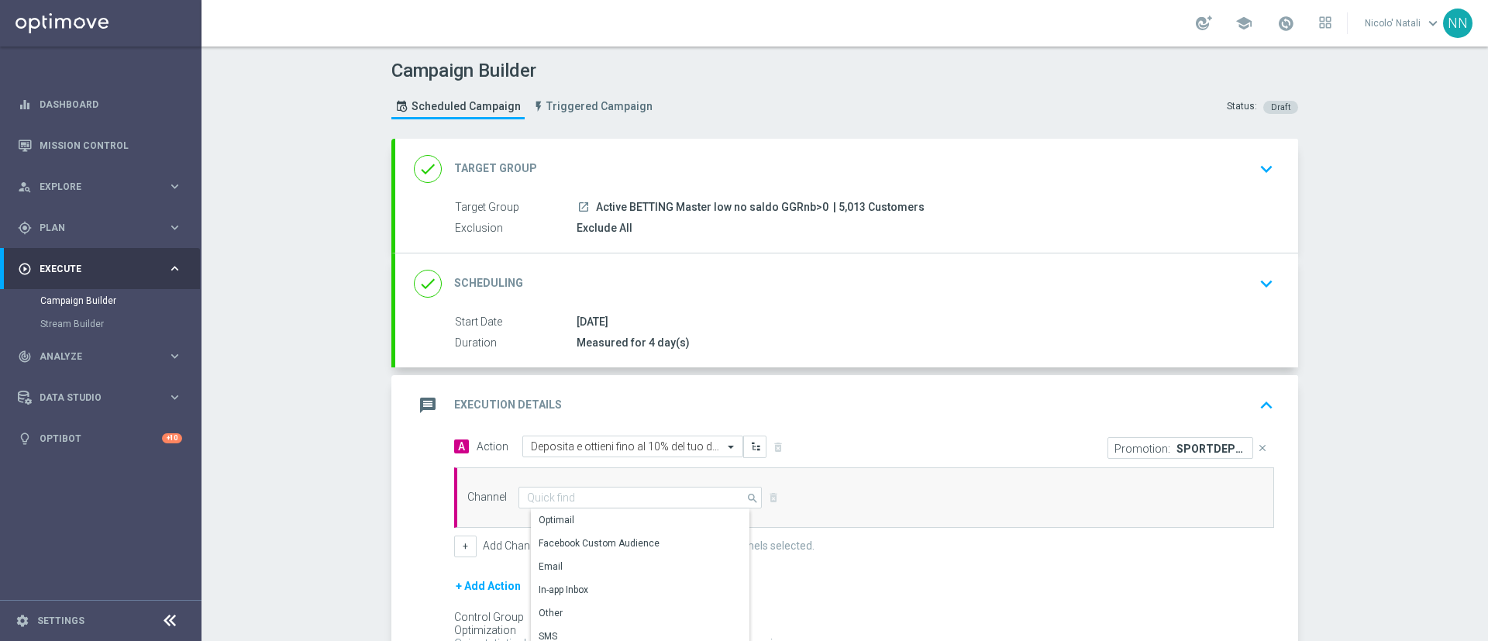
click at [601, 529] on div "Optimail" at bounding box center [646, 520] width 231 height 22
type input "Optimail"
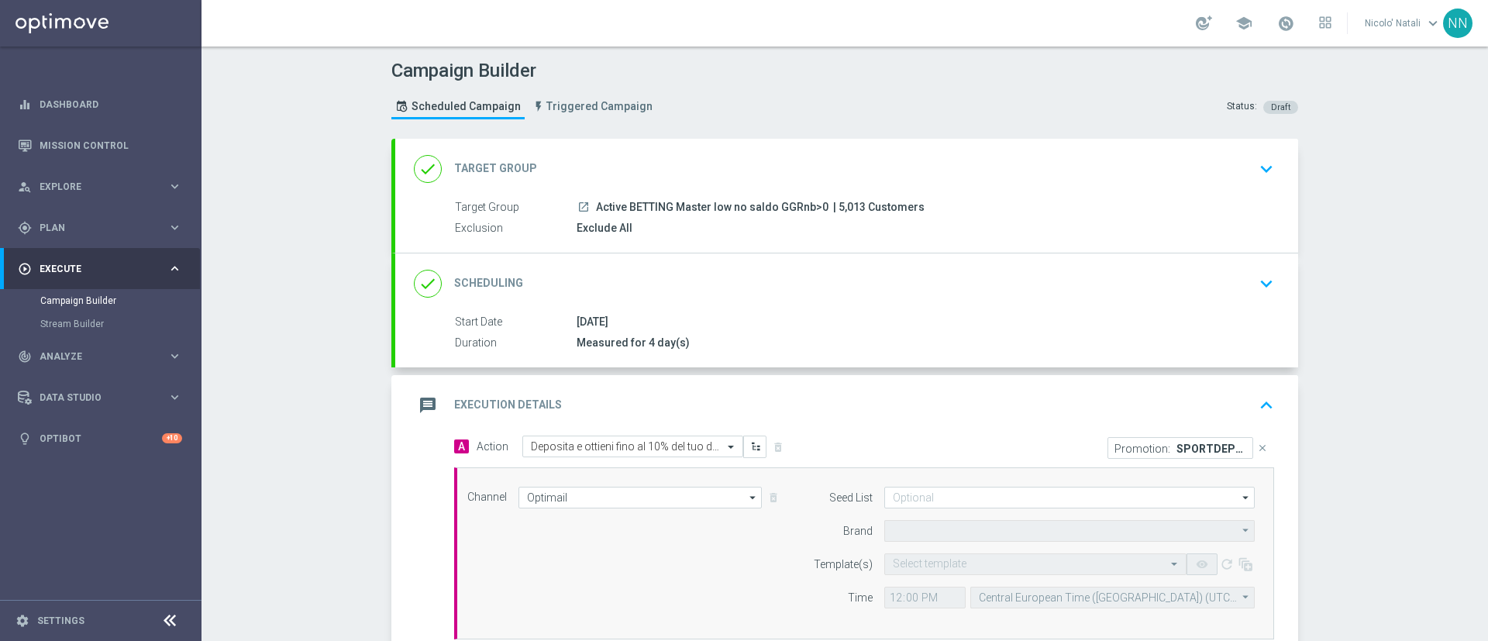
type input "Sisal Marketing"
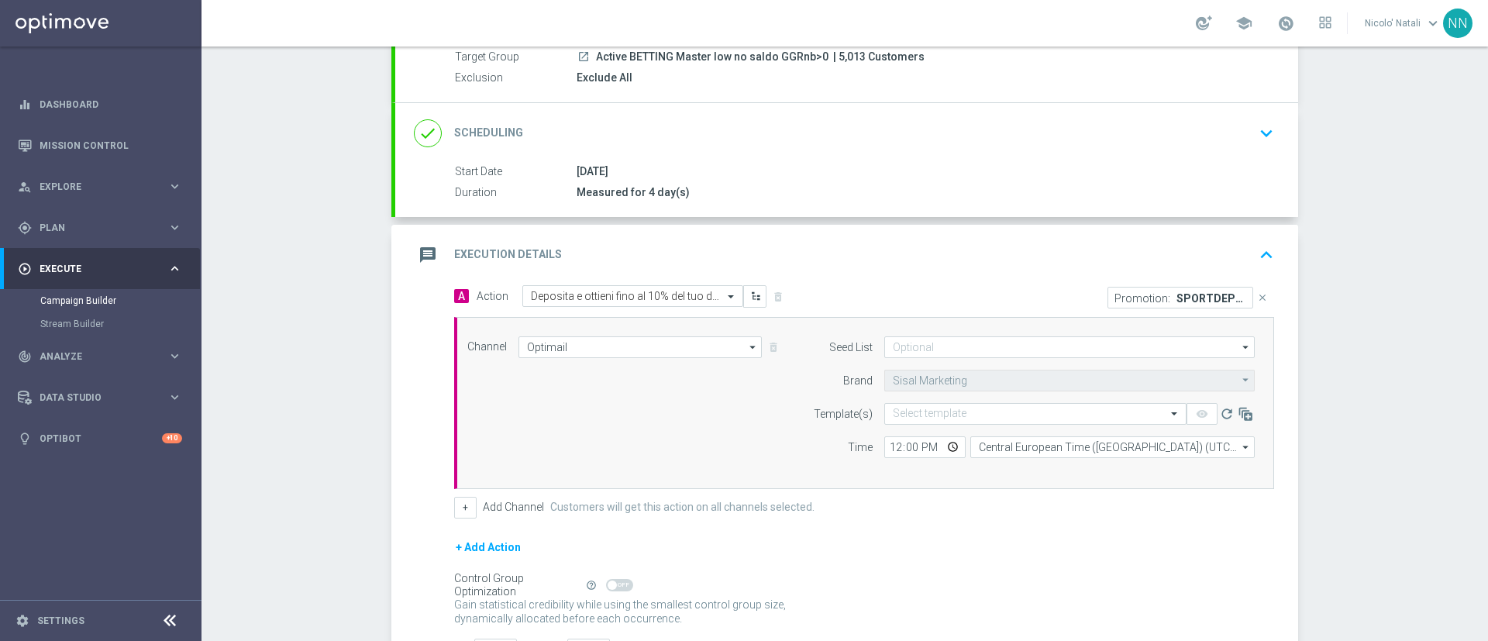
scroll to position [151, 0]
click at [909, 406] on div "Select template" at bounding box center [930, 412] width 74 height 13
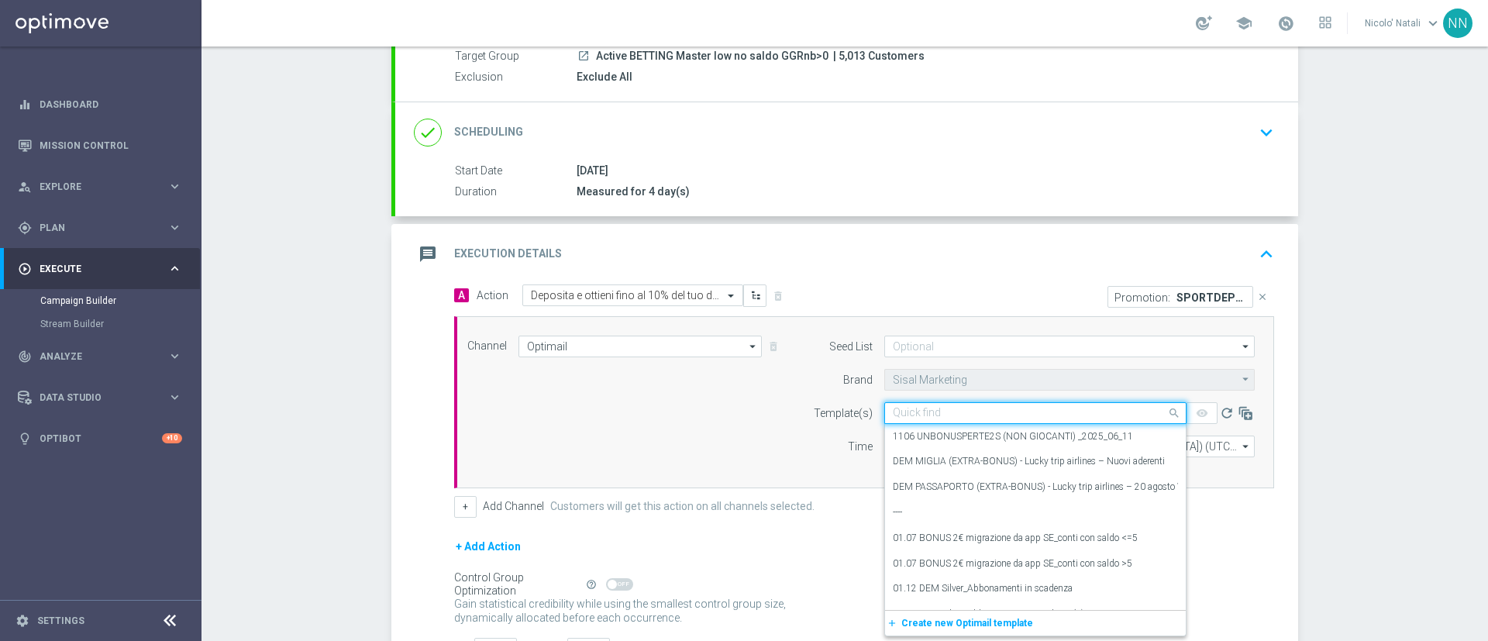
paste input "SPORTDEP20825"
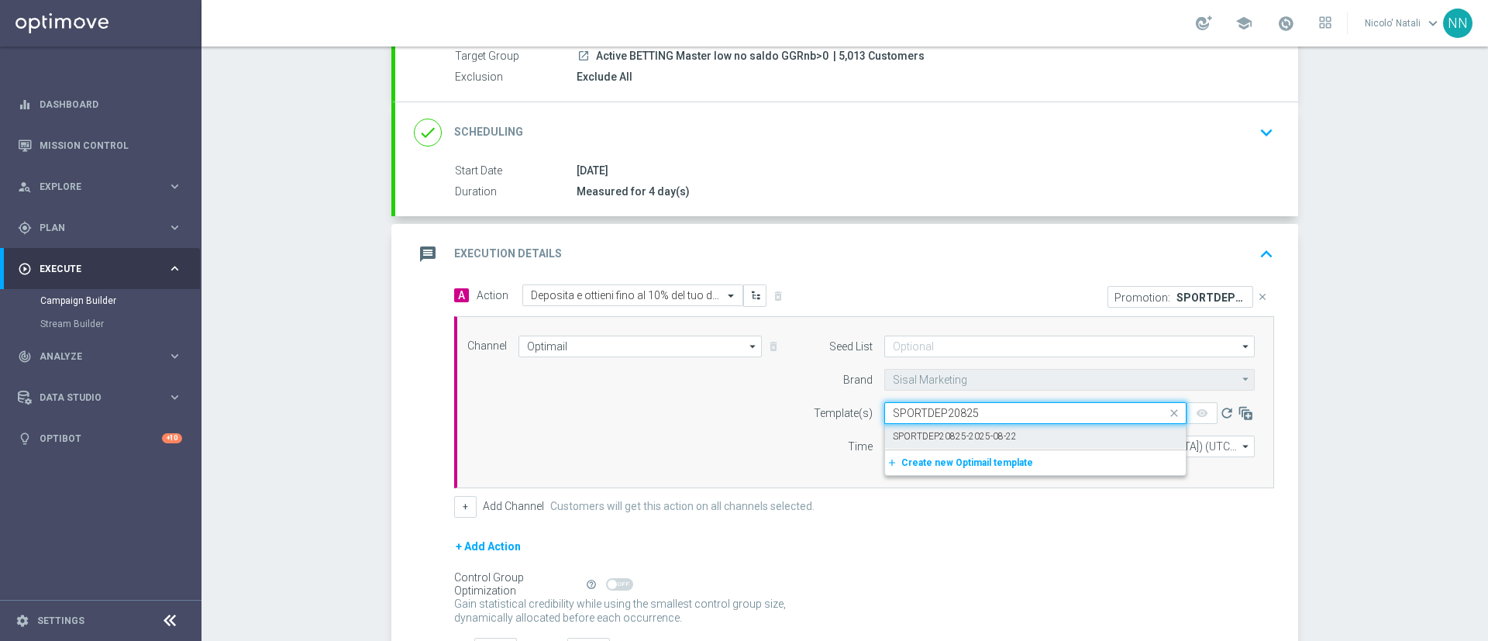
click at [913, 432] on label "SPORTDEP20825-2025-08-22" at bounding box center [955, 436] width 124 height 13
type input "SPORTDEP20825"
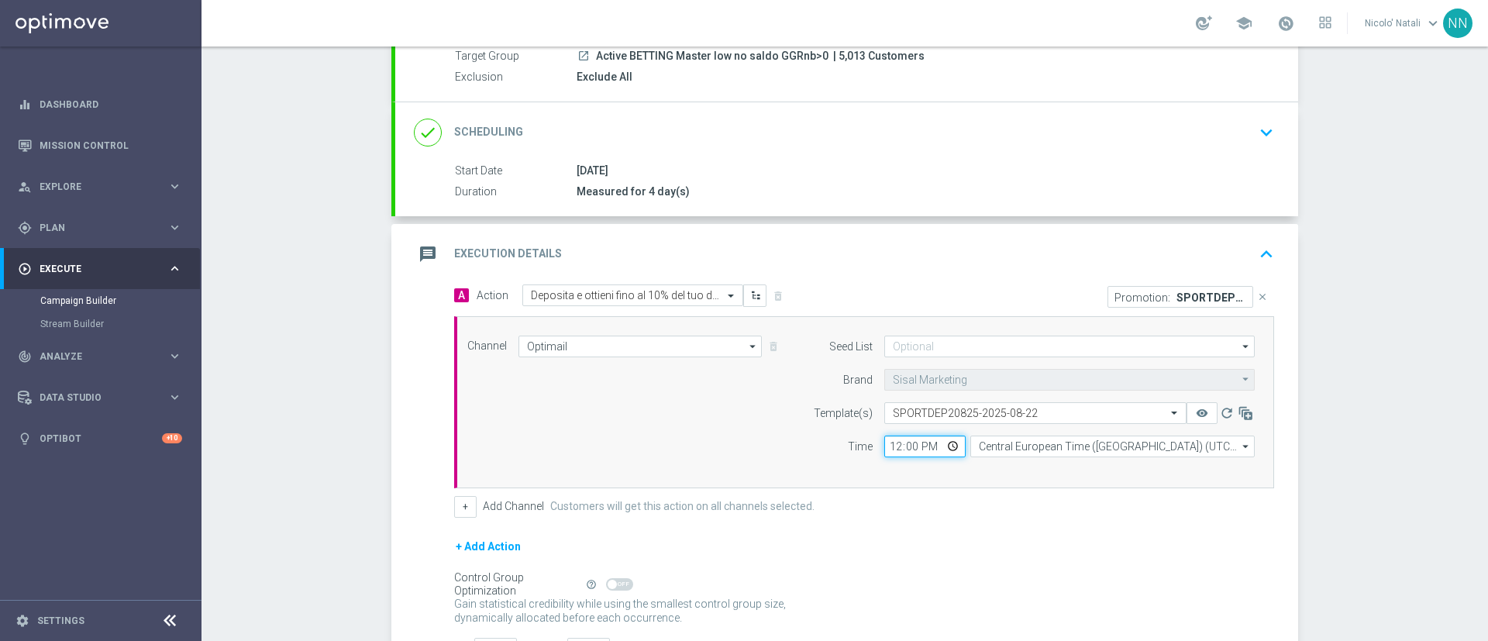
click at [886, 444] on input "12:00" at bounding box center [924, 446] width 81 height 22
type input "18:00"
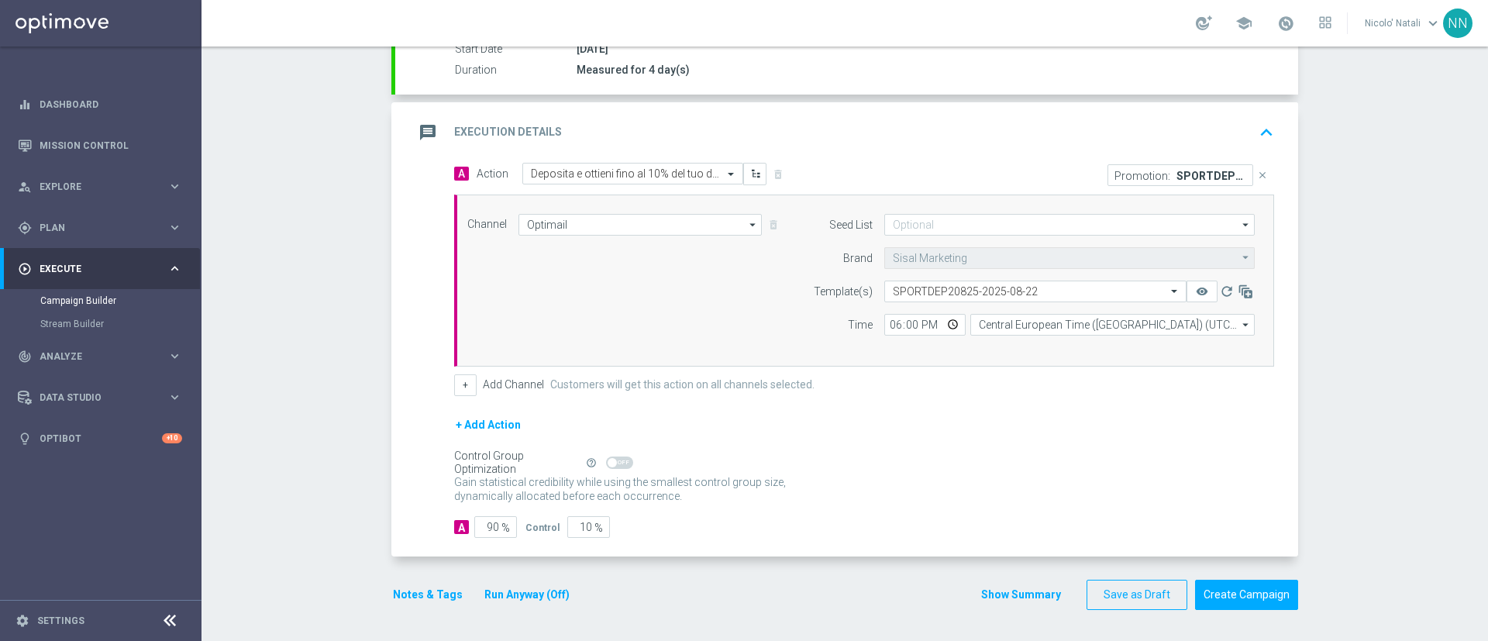
click at [414, 593] on button "Notes & Tags" at bounding box center [427, 594] width 73 height 19
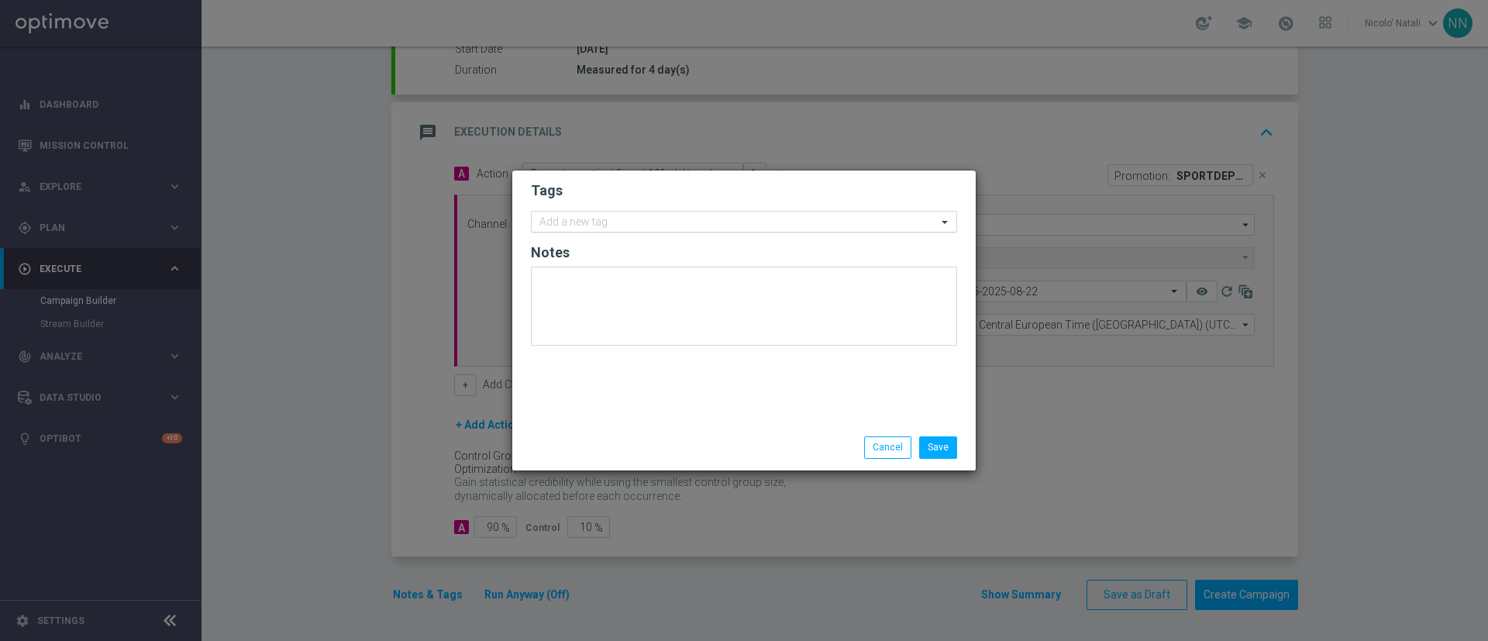
click at [559, 215] on div "Add a new tag" at bounding box center [572, 223] width 71 height 17
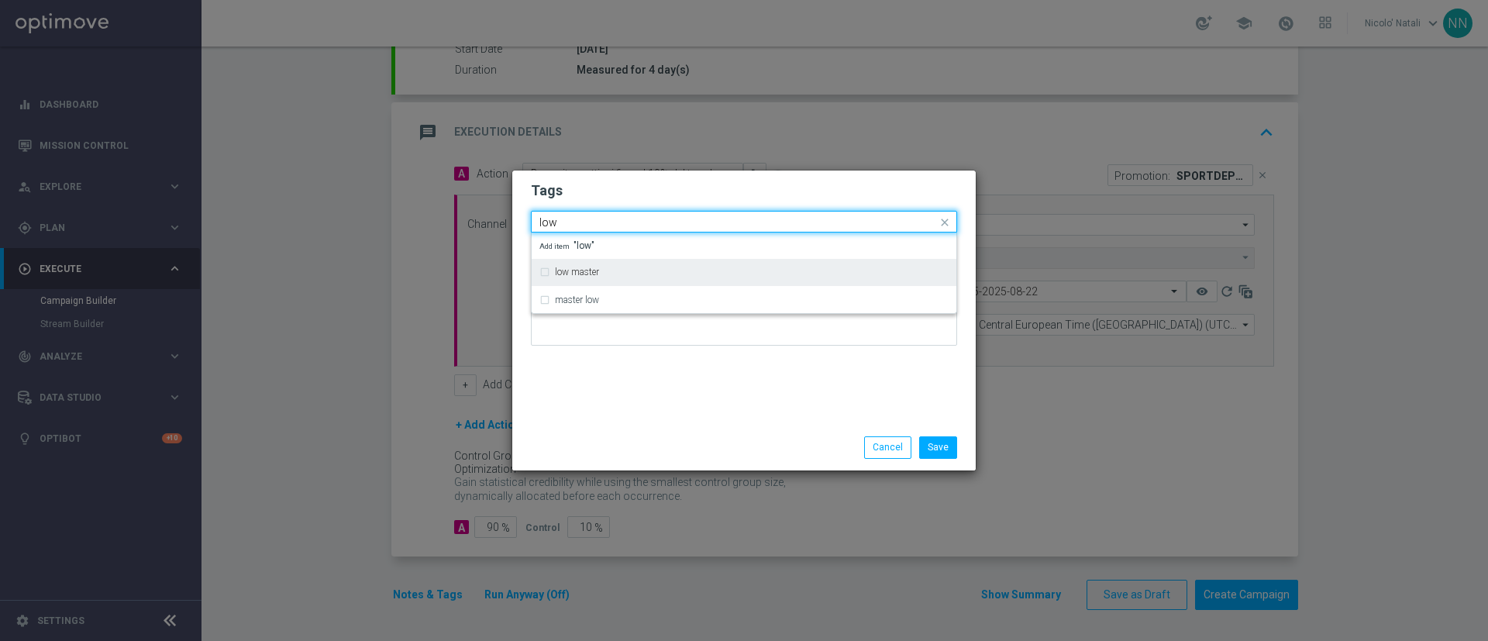
type input "low"
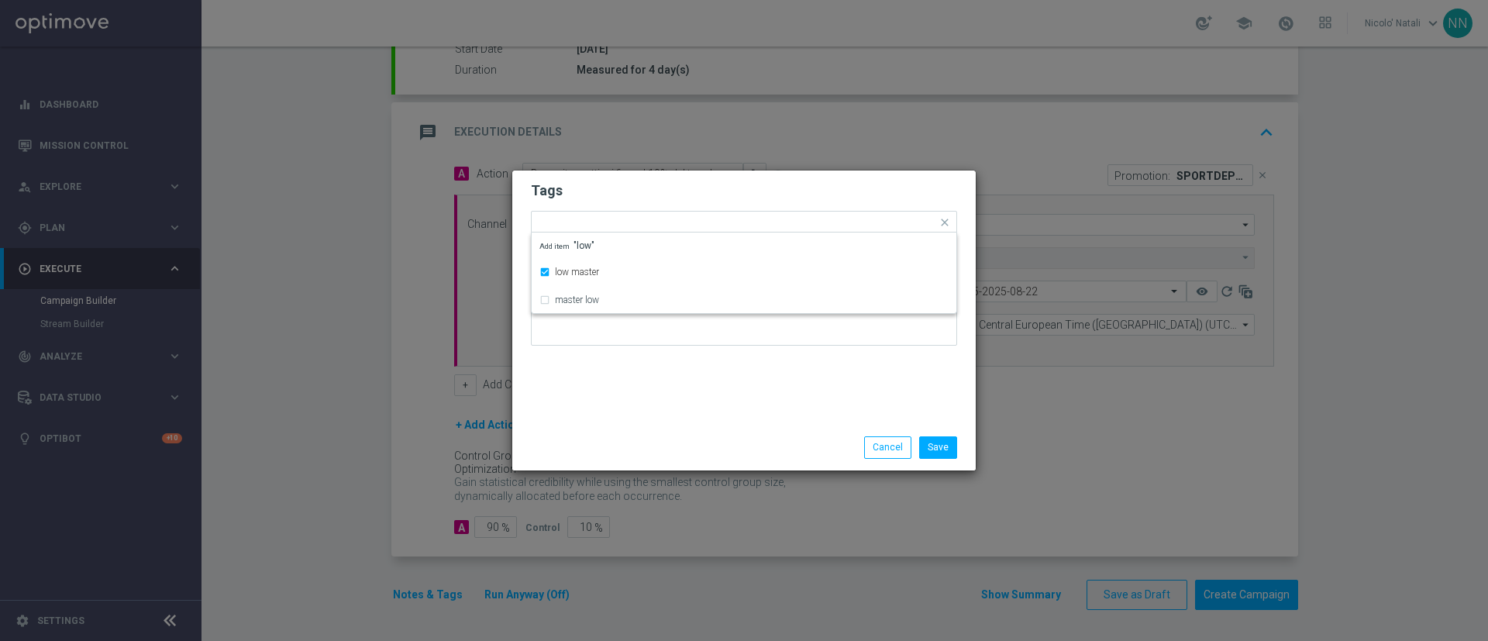
click at [604, 419] on div "Tags Quick find × low master low master master low Add item "low" Notes" at bounding box center [743, 297] width 463 height 254
click at [669, 206] on form "Tags Add a new tag × low master Notes" at bounding box center [744, 267] width 426 height 181
click at [662, 224] on input "text" at bounding box center [778, 223] width 317 height 13
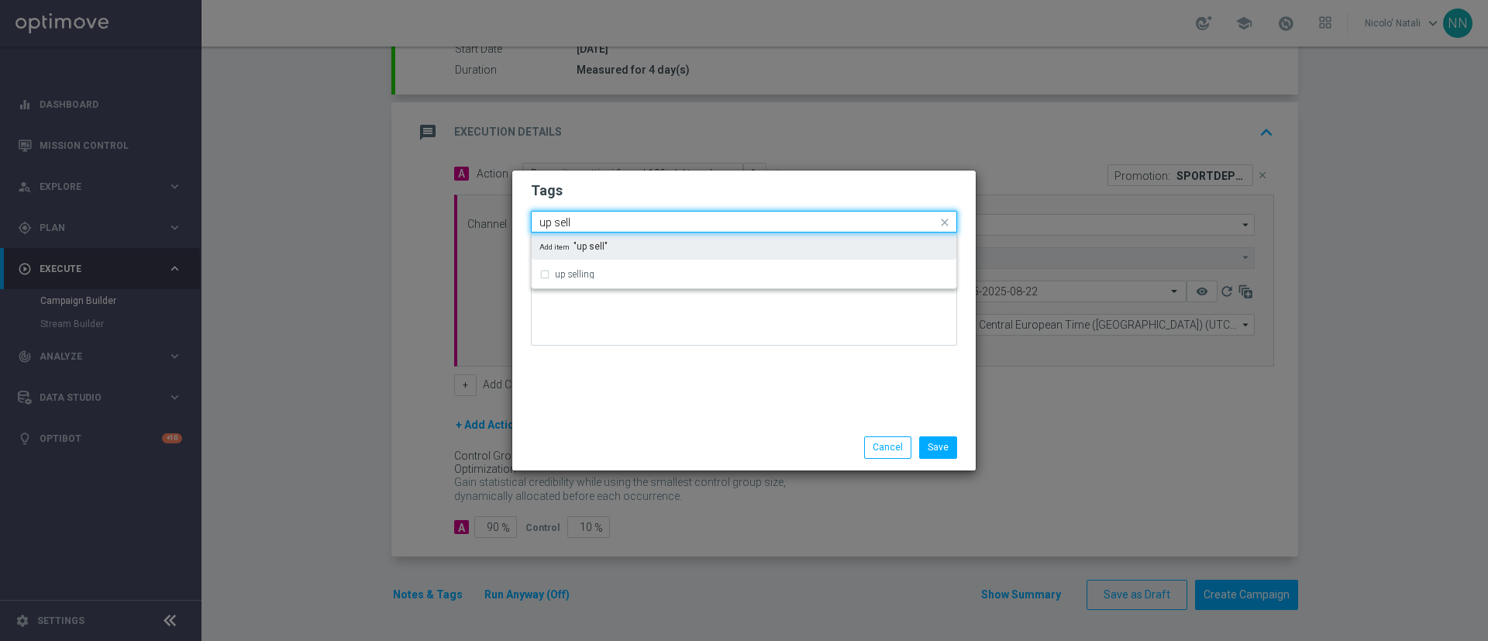
type input "up sell"
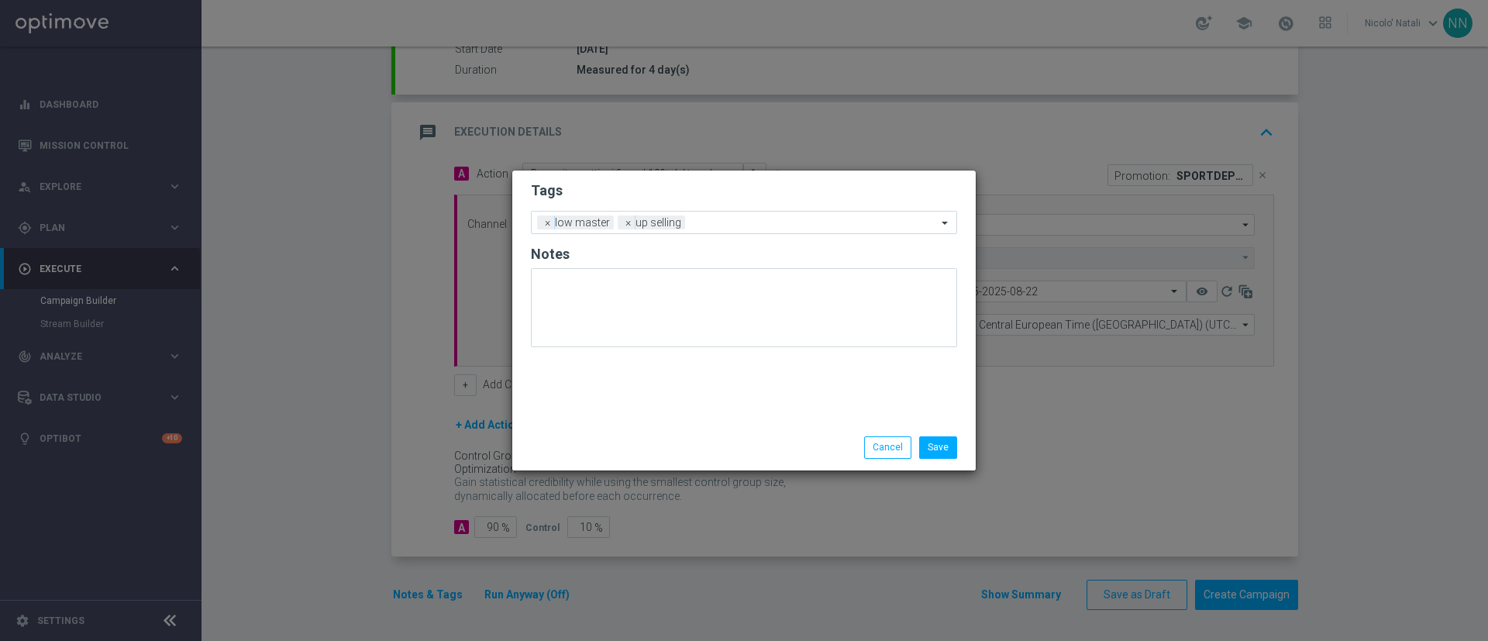
click at [647, 383] on div "Tags Add a new tag × low master × up selling Notes" at bounding box center [743, 297] width 463 height 254
click at [703, 222] on input "text" at bounding box center [814, 223] width 246 height 13
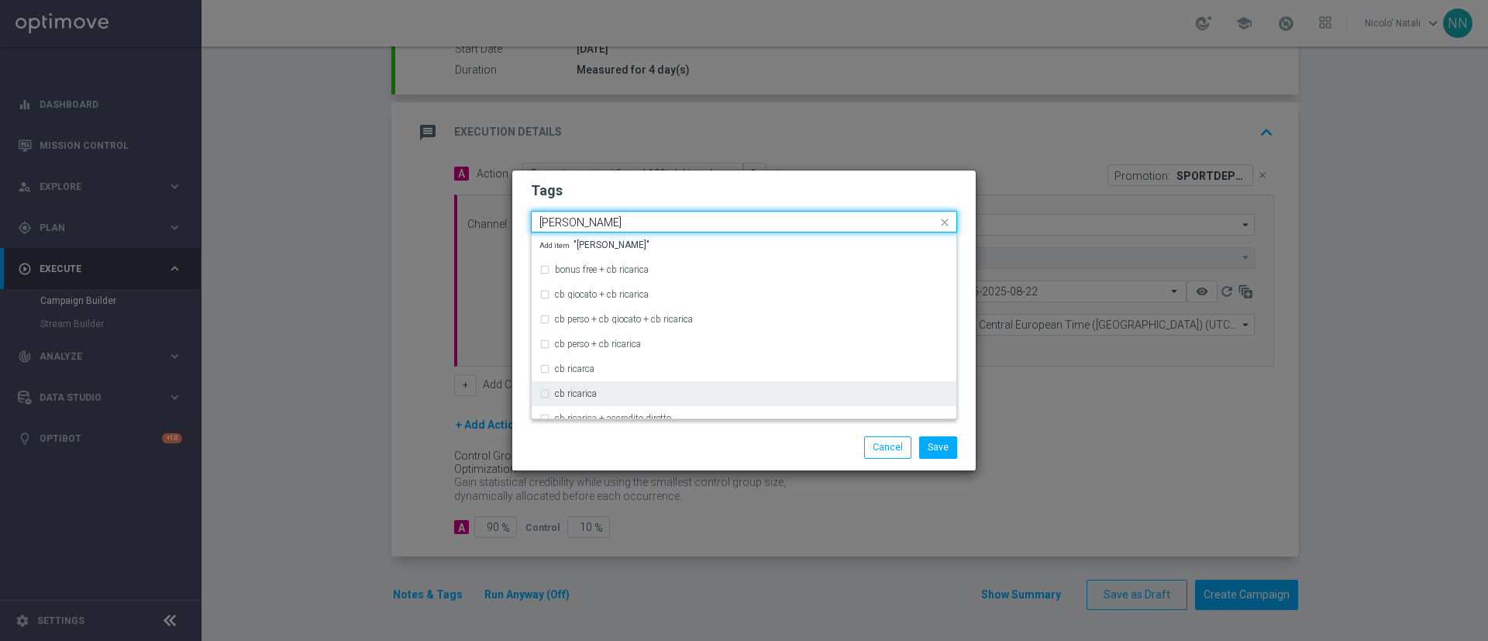
click at [590, 400] on div "cb ricarica" at bounding box center [743, 393] width 409 height 25
type input "cb ricar"
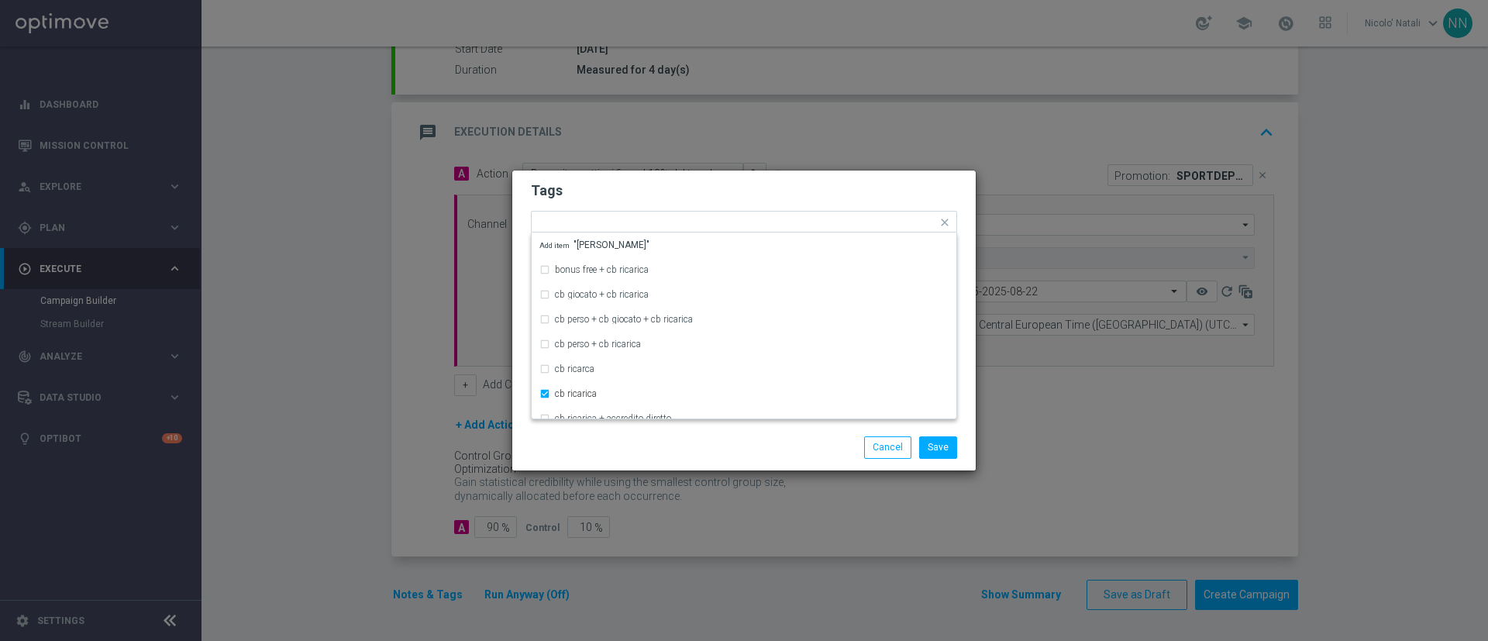
click at [600, 443] on div "Save Cancel" at bounding box center [743, 447] width 449 height 22
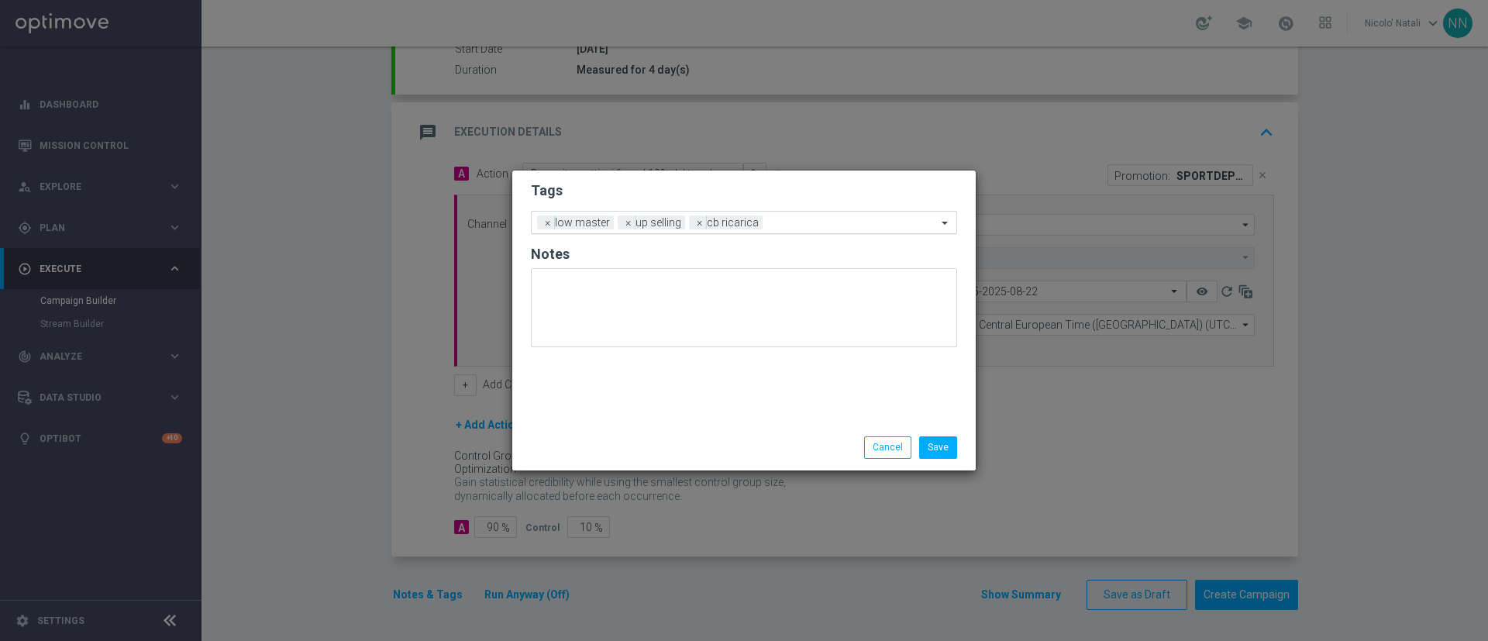
click at [779, 225] on input "text" at bounding box center [853, 223] width 168 height 13
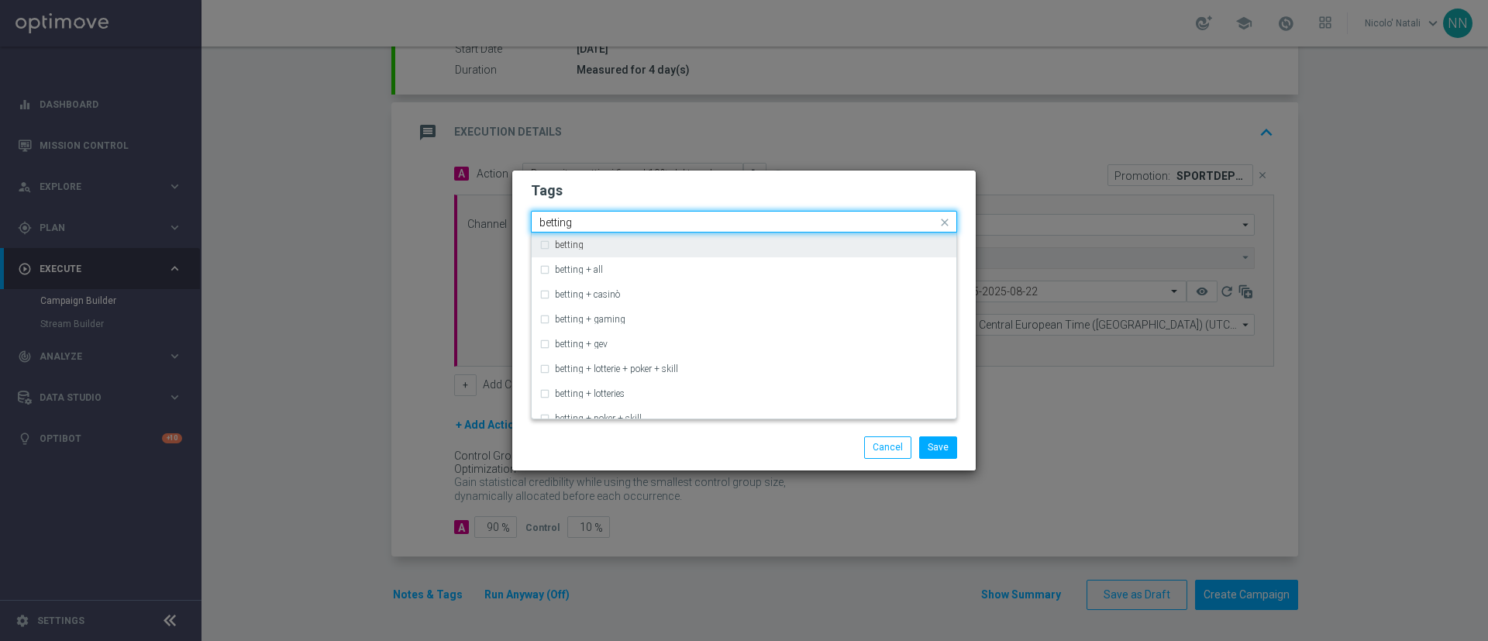
type input "betting"
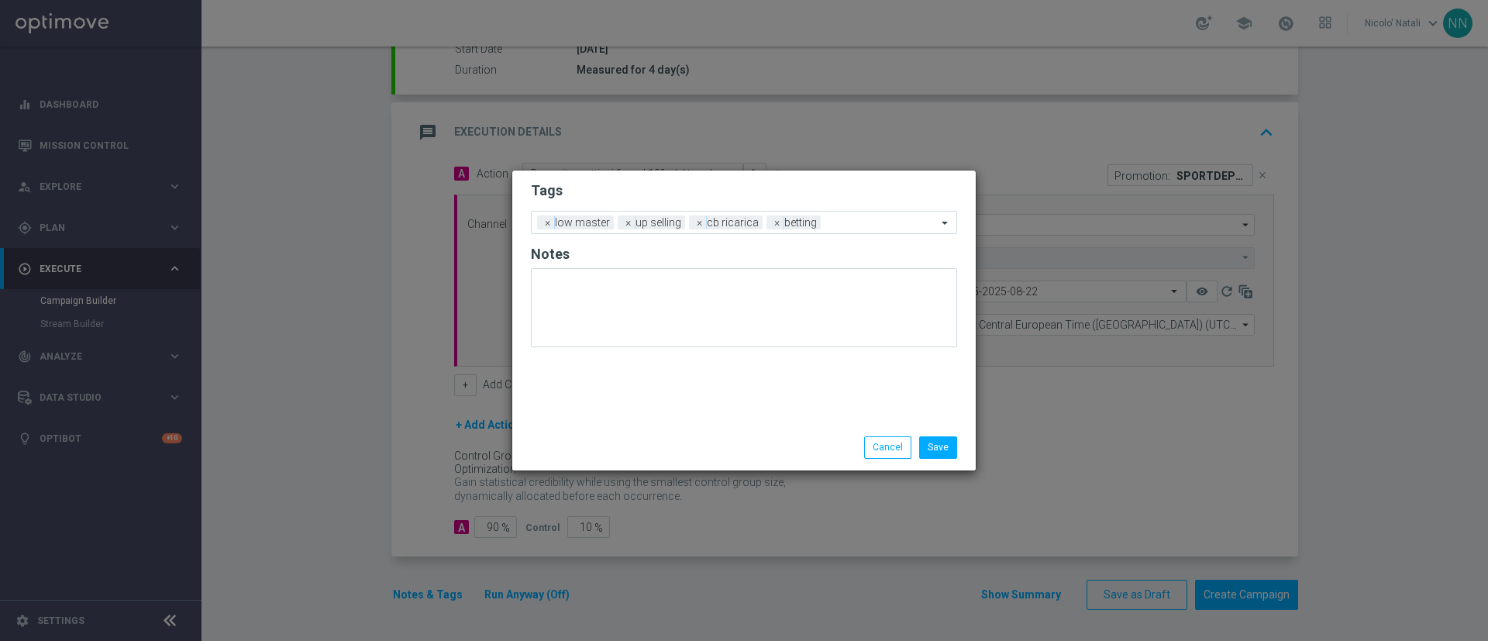
click at [731, 445] on div "Save Cancel" at bounding box center [819, 447] width 300 height 22
click at [847, 227] on input "text" at bounding box center [882, 223] width 110 height 13
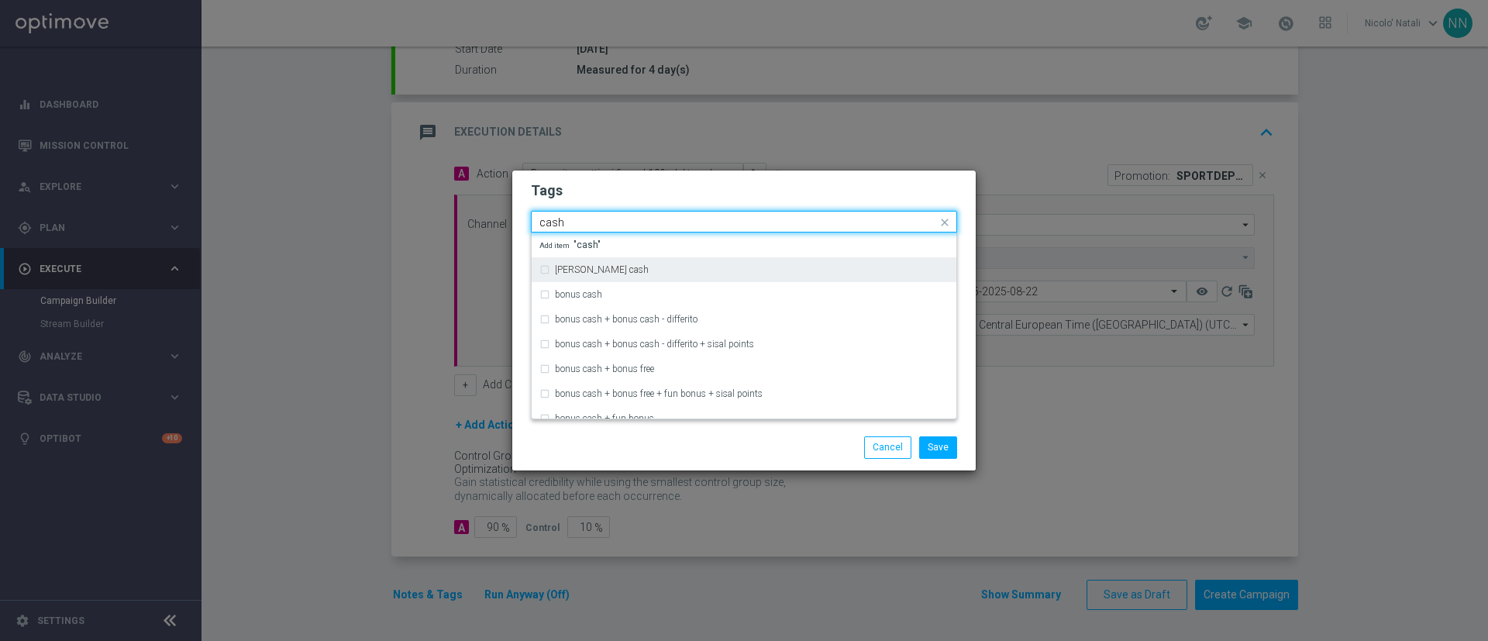
type input "cash"
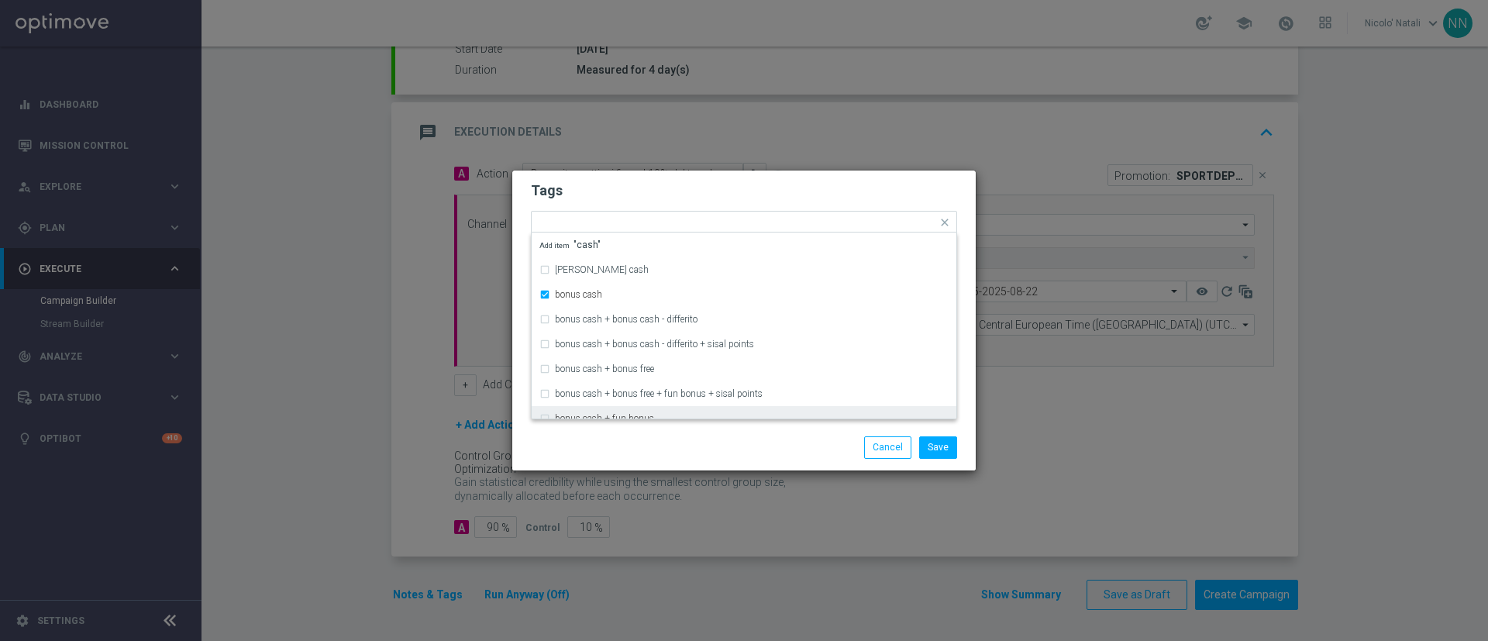
click at [779, 430] on div "Save Cancel" at bounding box center [743, 447] width 463 height 45
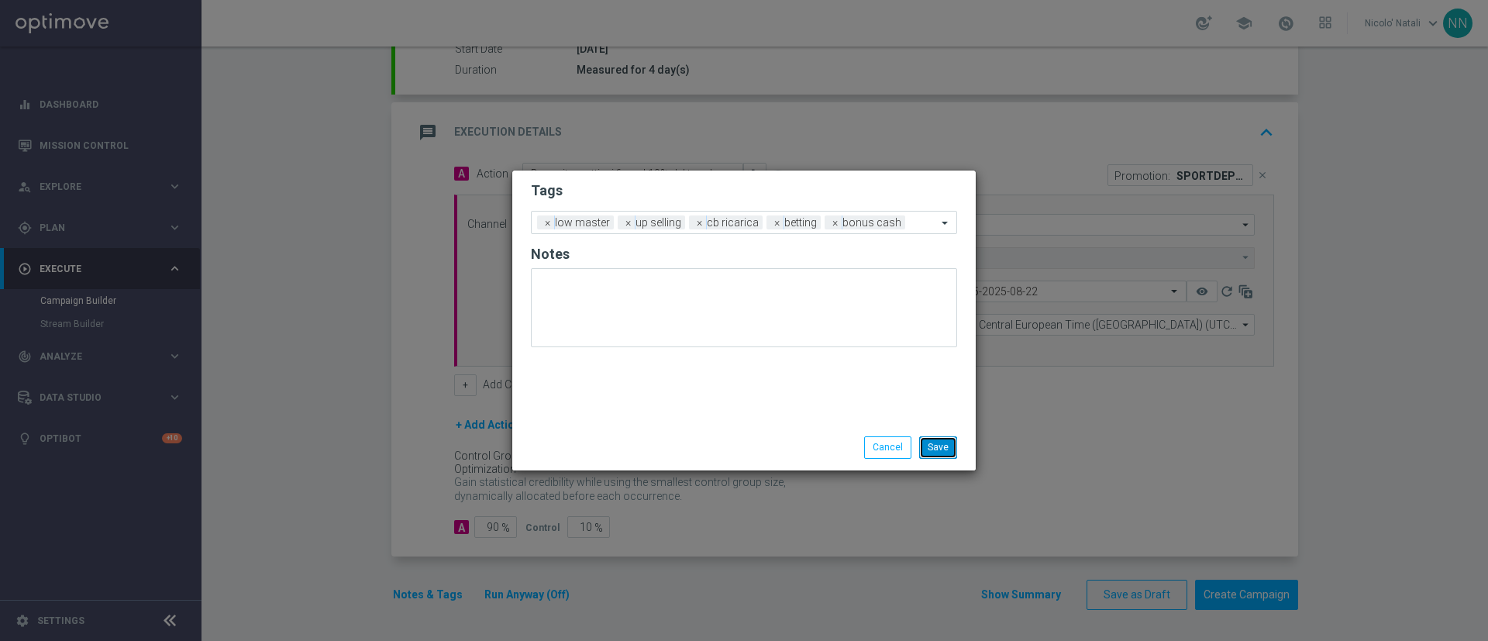
click at [933, 439] on button "Save" at bounding box center [938, 447] width 38 height 22
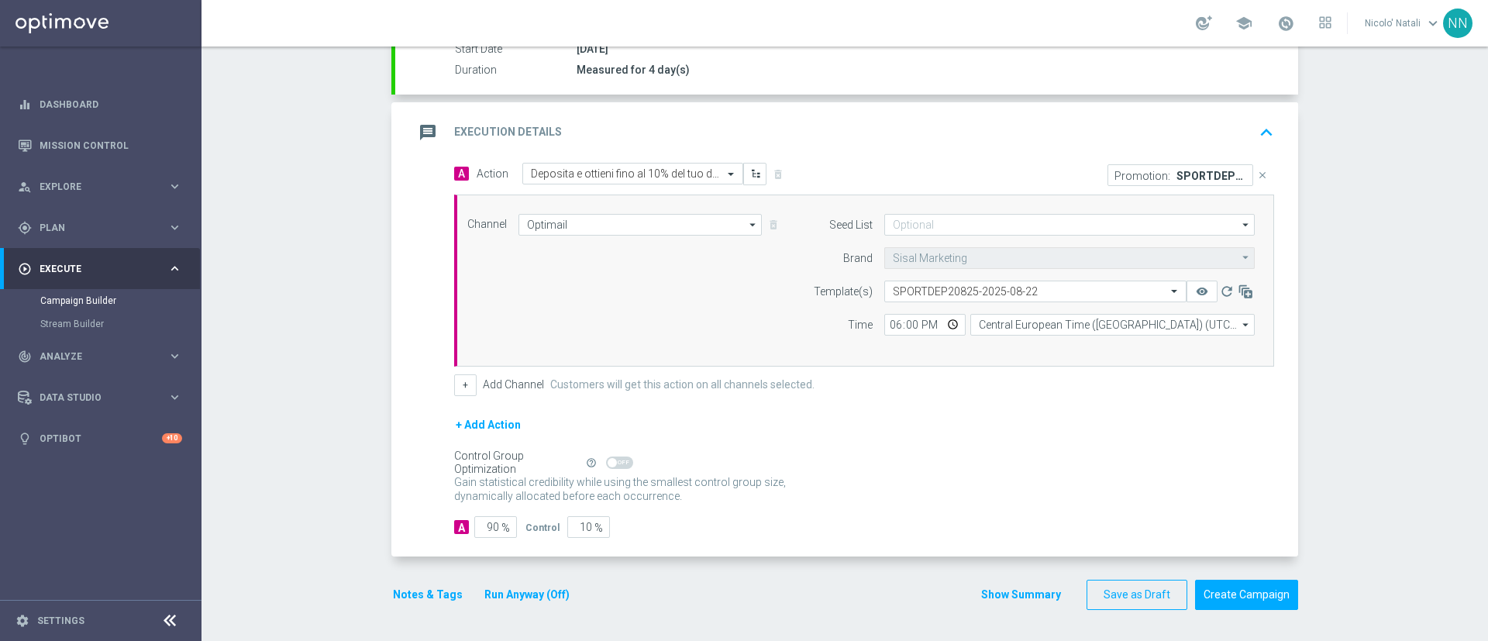
scroll to position [0, 0]
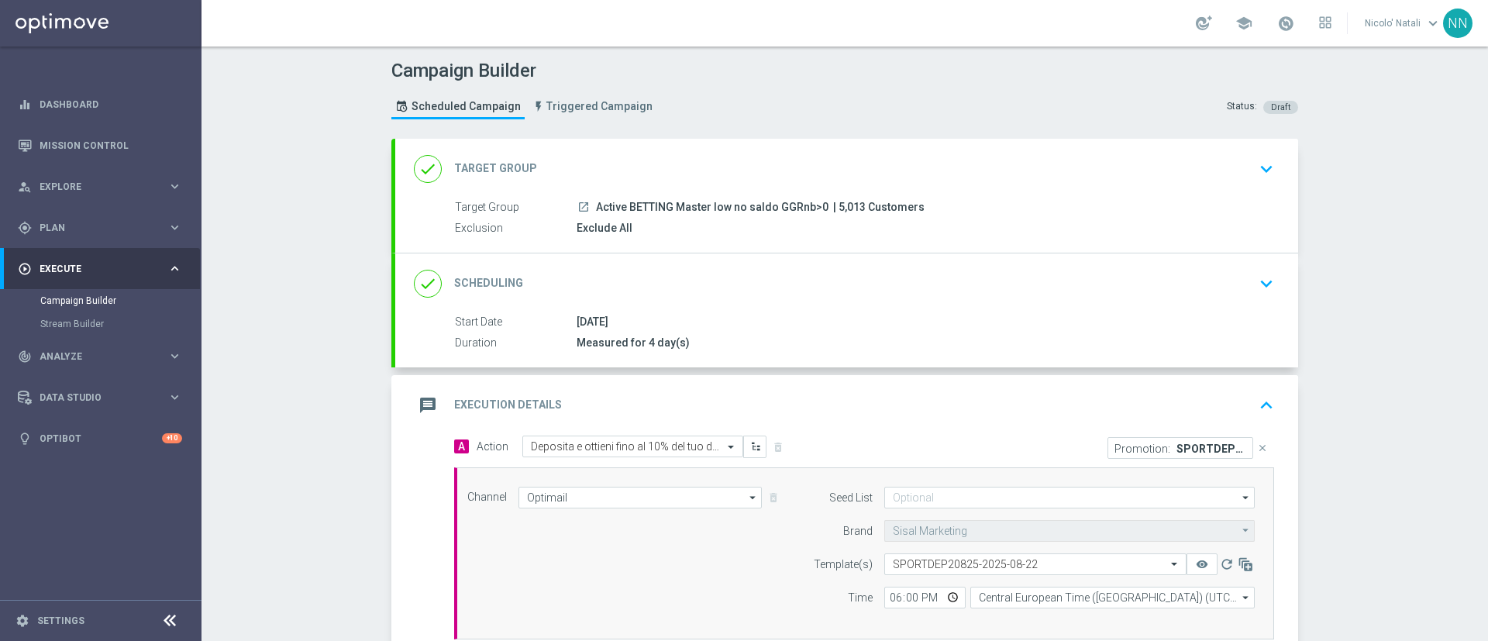
click at [841, 282] on div "done Scheduling keyboard_arrow_down" at bounding box center [846, 283] width 865 height 29
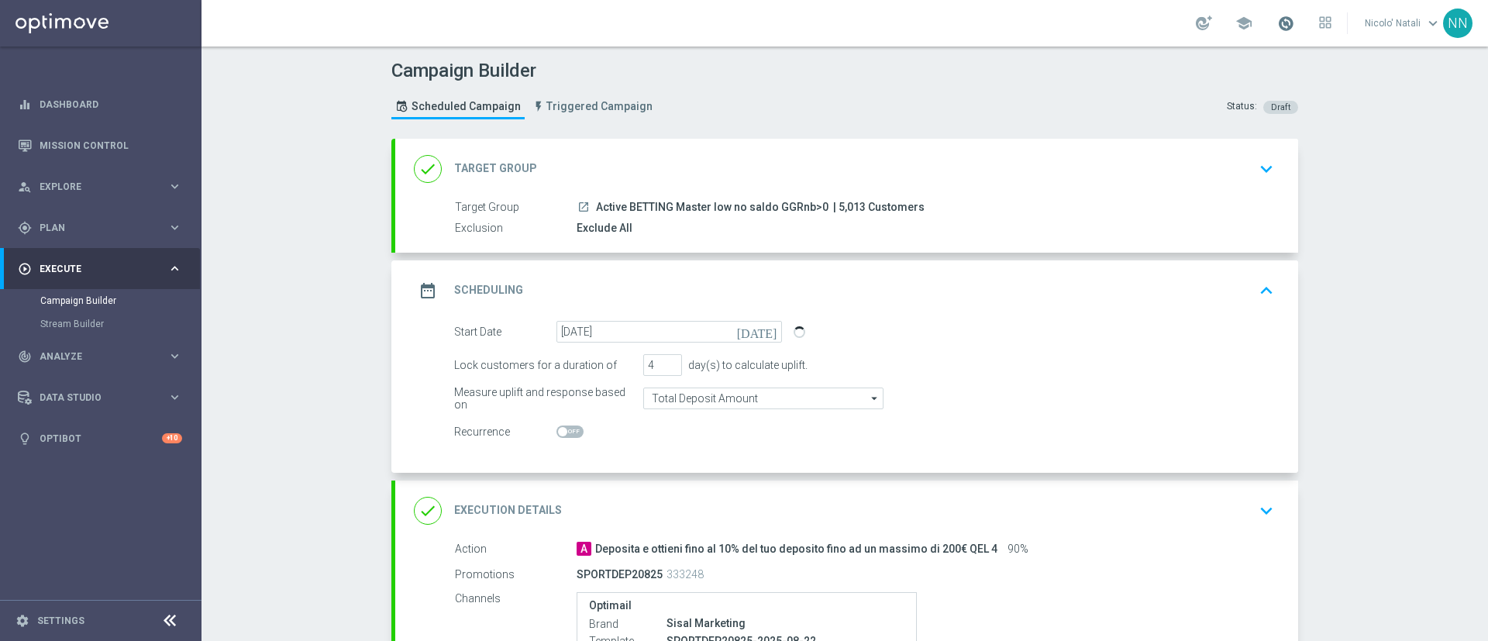
click at [1293, 29] on span at bounding box center [1285, 23] width 17 height 17
click at [1419, 242] on div "Campaign Builder Scheduled Campaign Triggered Campaign Status: Draft done Targe…" at bounding box center [844, 343] width 1286 height 594
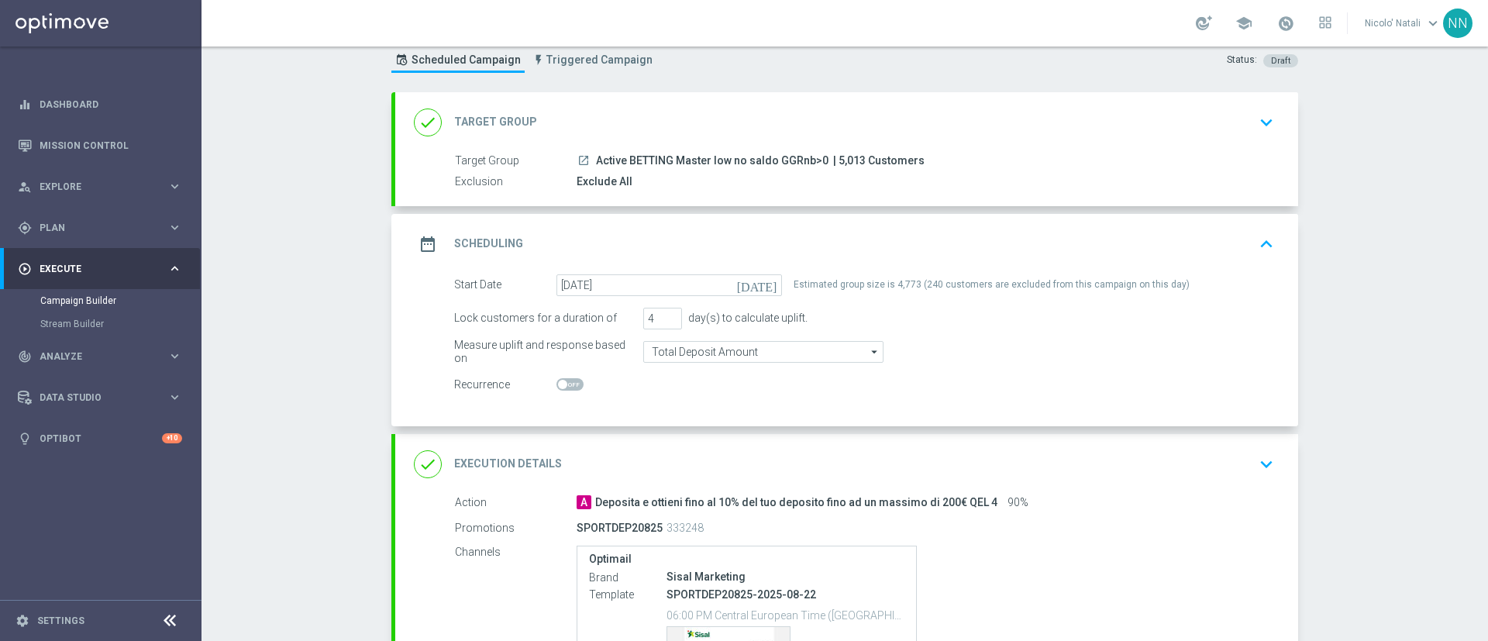
scroll to position [256, 0]
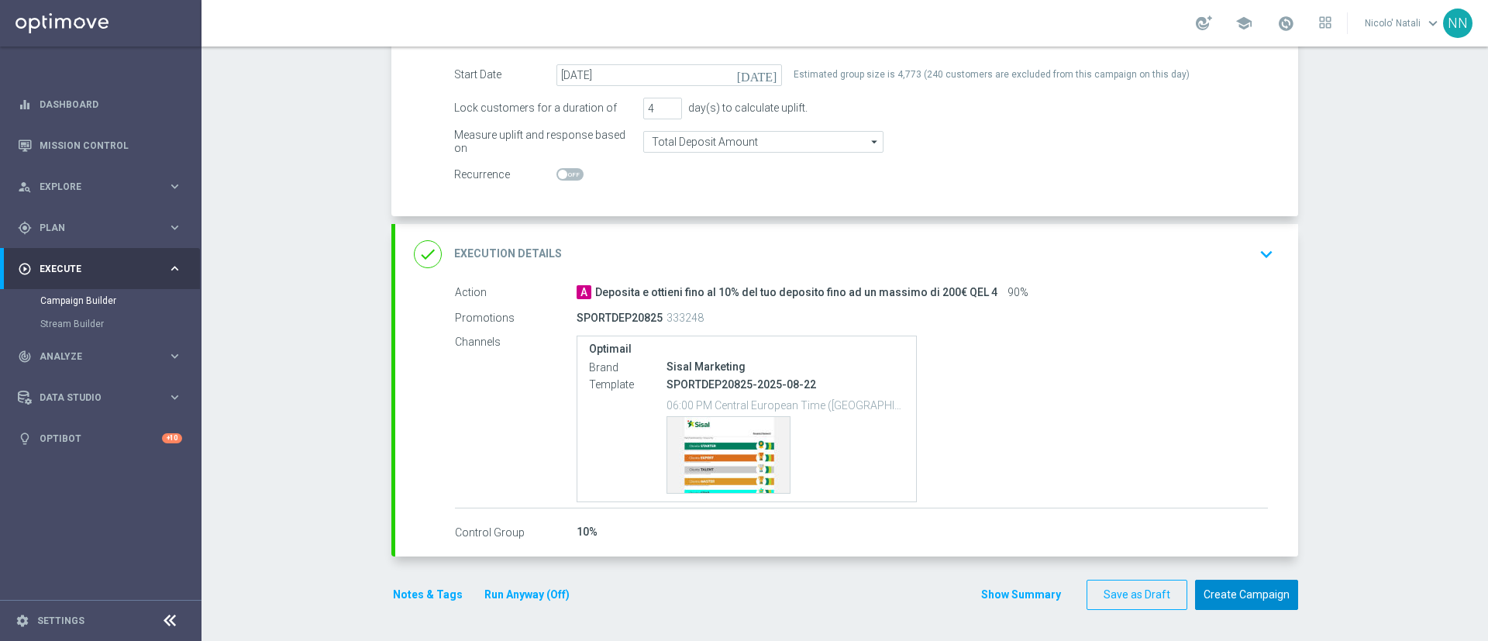
click at [1257, 594] on button "Create Campaign" at bounding box center [1246, 595] width 103 height 30
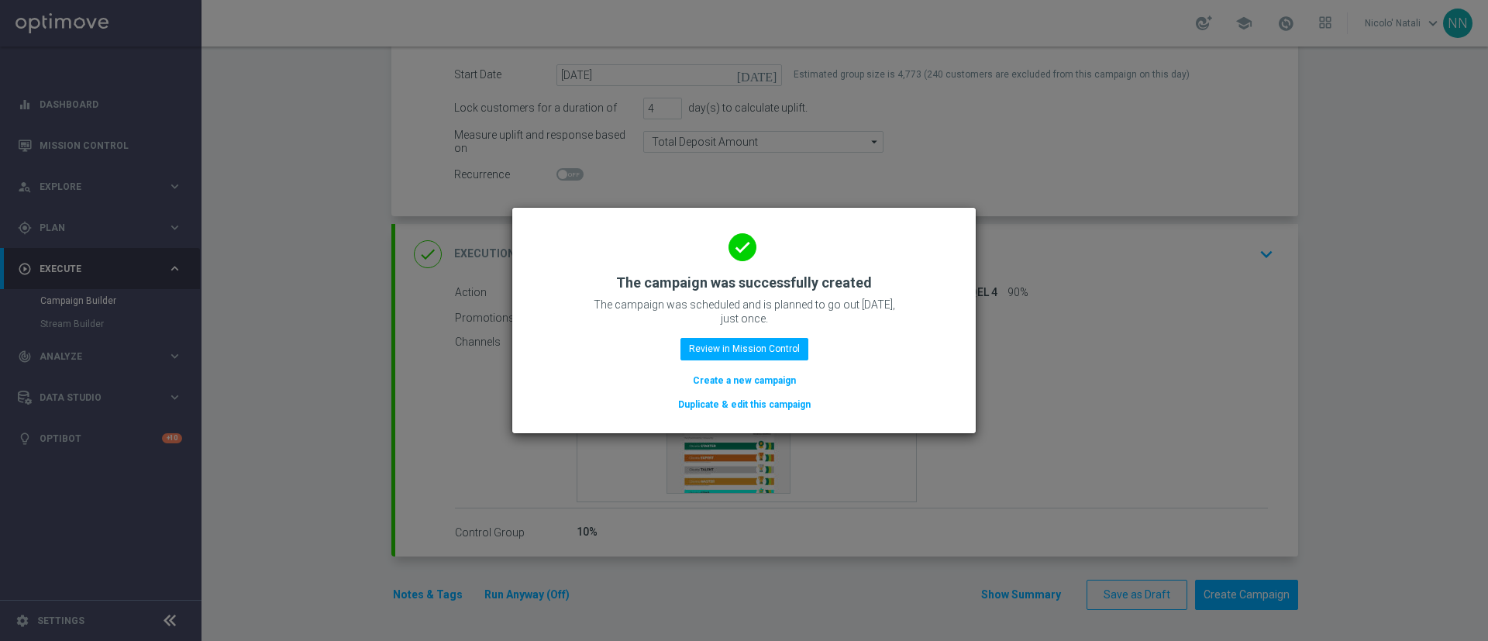
click at [787, 386] on button "Create a new campaign" at bounding box center [744, 380] width 106 height 17
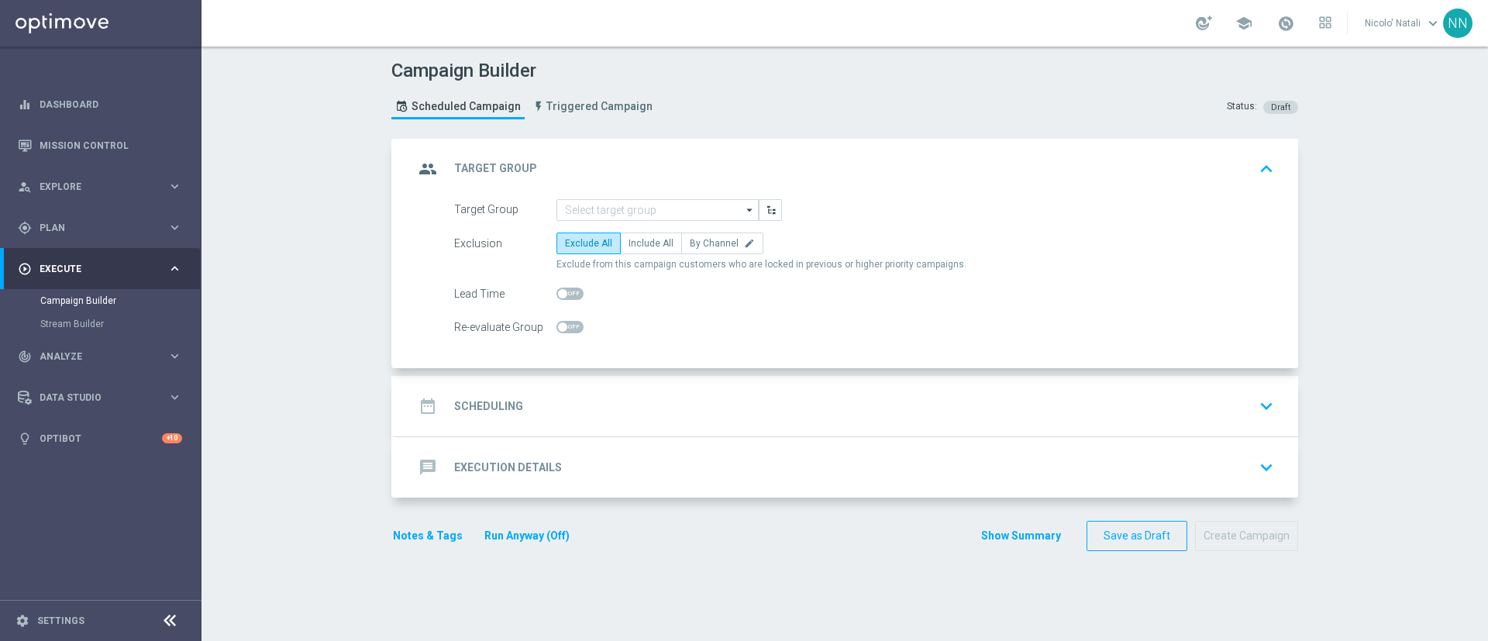
scroll to position [0, 0]
click at [648, 215] on input at bounding box center [657, 210] width 202 height 22
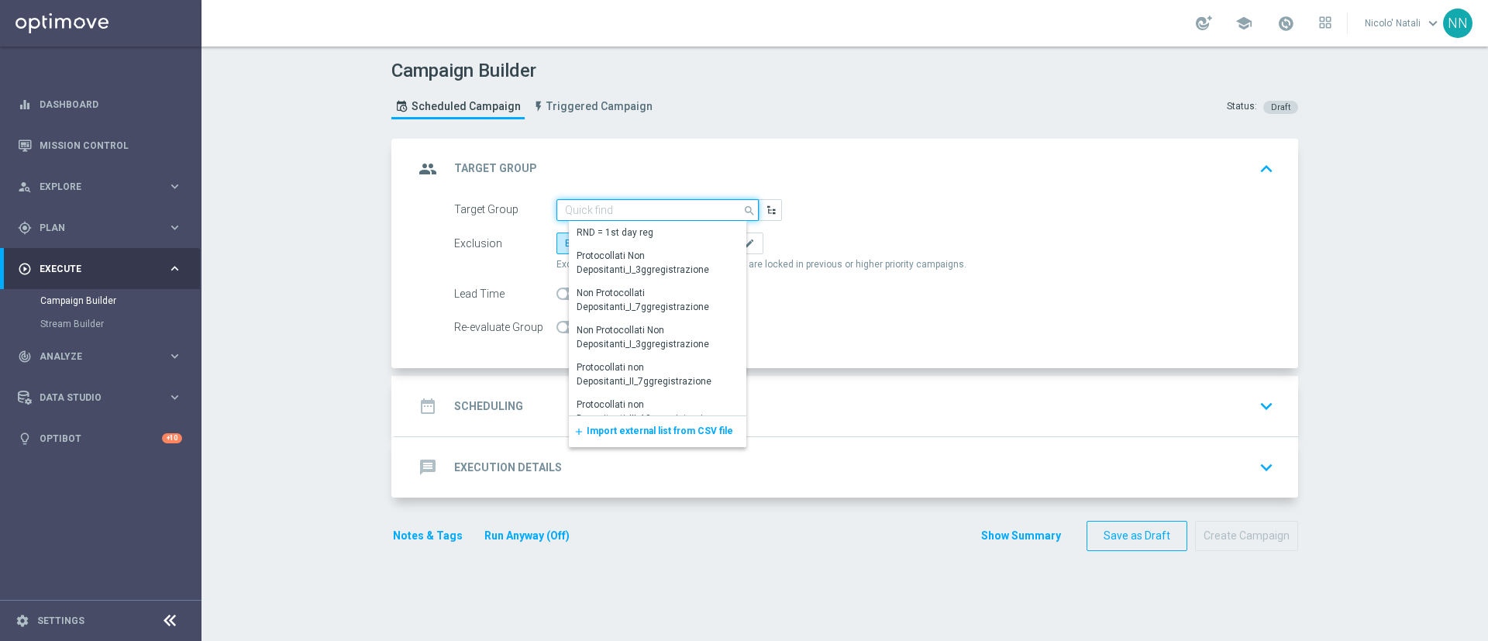
paste input "Active BETTING Master low saldo GGRnb>0"
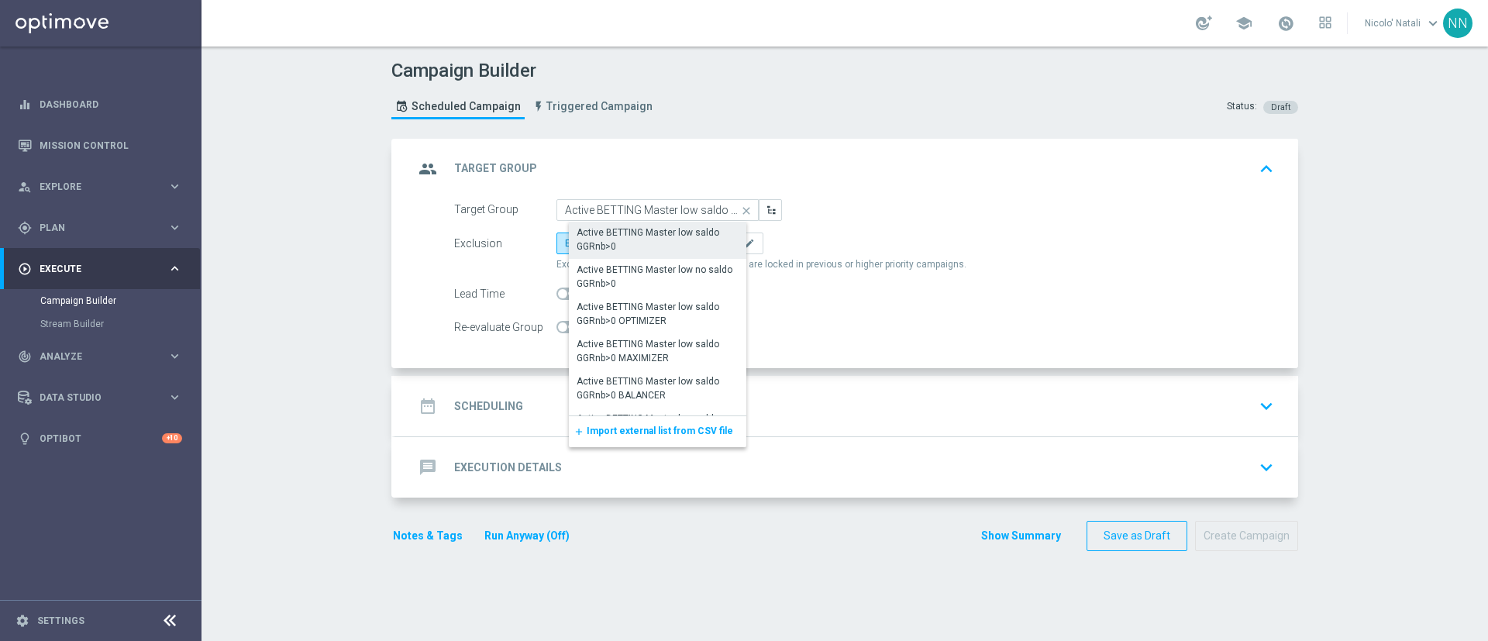
click at [657, 248] on div "Active BETTING Master low saldo GGRnb>0" at bounding box center [663, 239] width 174 height 28
type input "Active BETTING Master low saldo GGRnb>0"
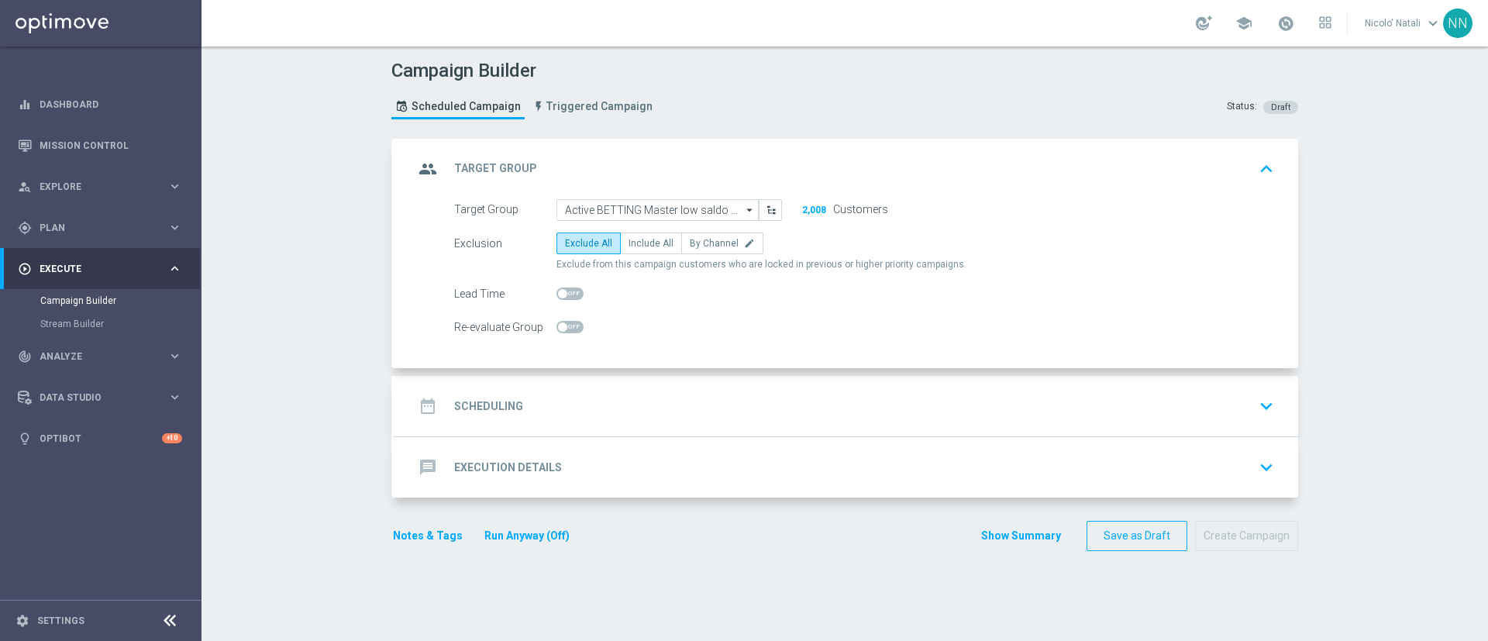
click at [589, 396] on div "date_range Scheduling keyboard_arrow_down" at bounding box center [846, 405] width 865 height 29
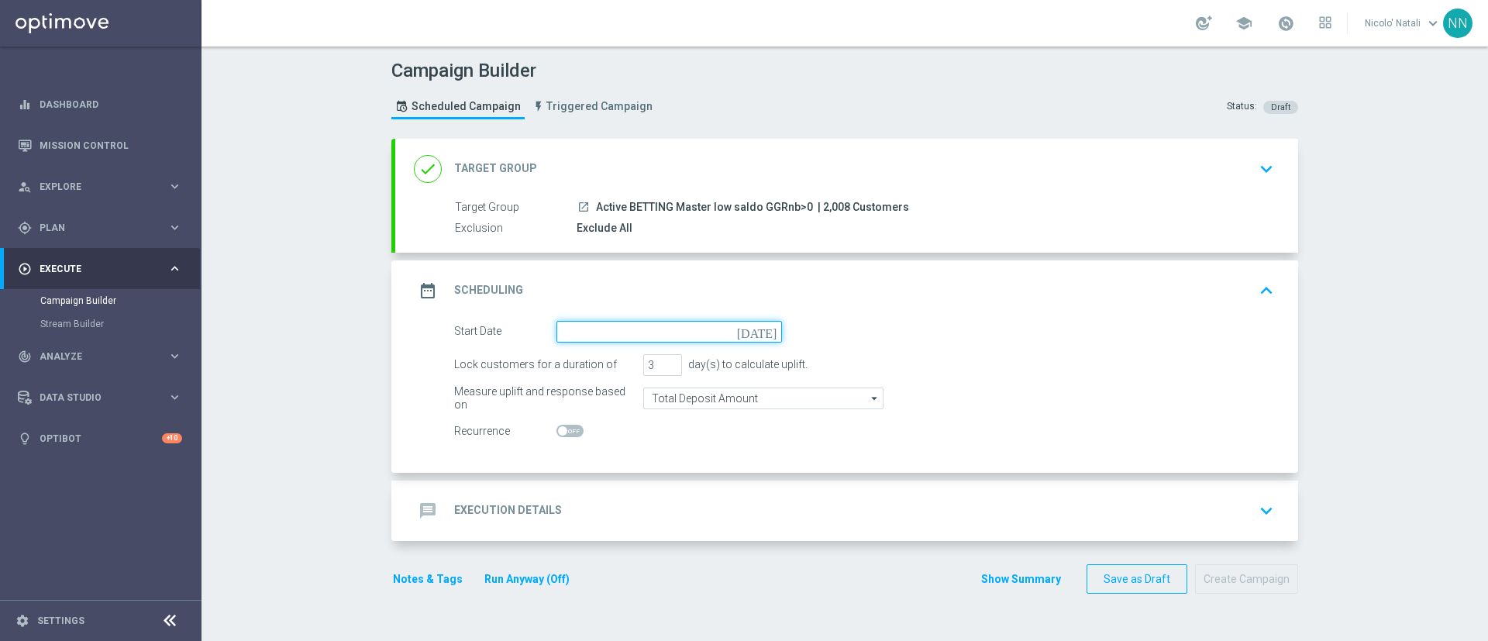
click at [586, 327] on input at bounding box center [668, 332] width 225 height 22
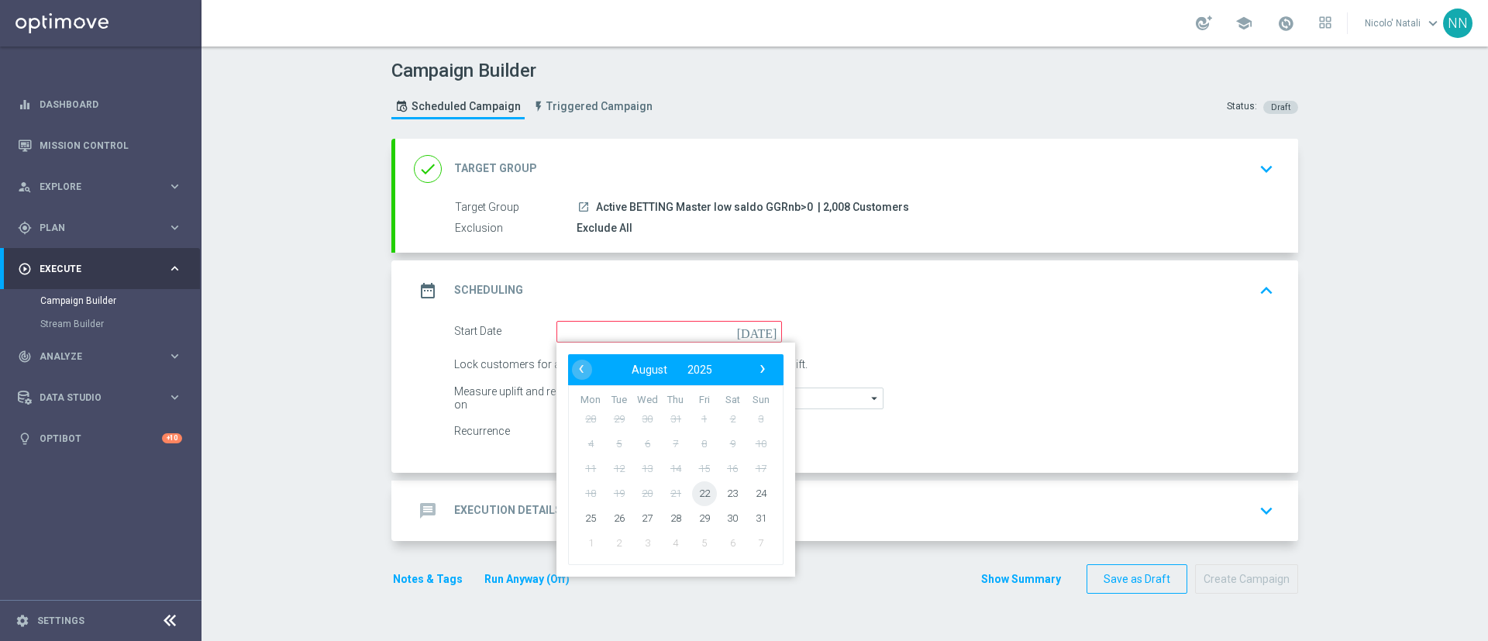
click at [692, 487] on span "22" at bounding box center [704, 492] width 25 height 25
type input "22 Aug 2025"
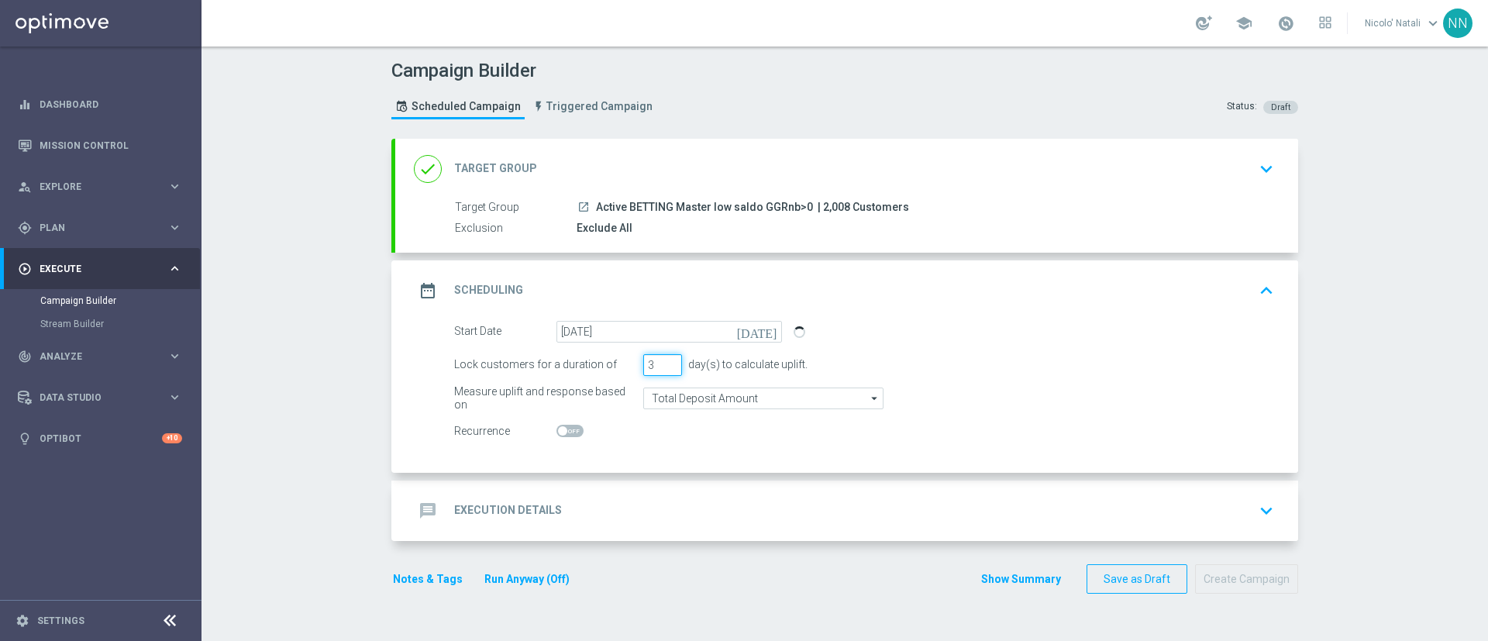
click at [669, 362] on input "3" at bounding box center [662, 365] width 39 height 22
type input "4"
click at [659, 361] on input "4" at bounding box center [662, 365] width 39 height 22
click at [661, 400] on input "Total Deposit Amount" at bounding box center [763, 398] width 240 height 22
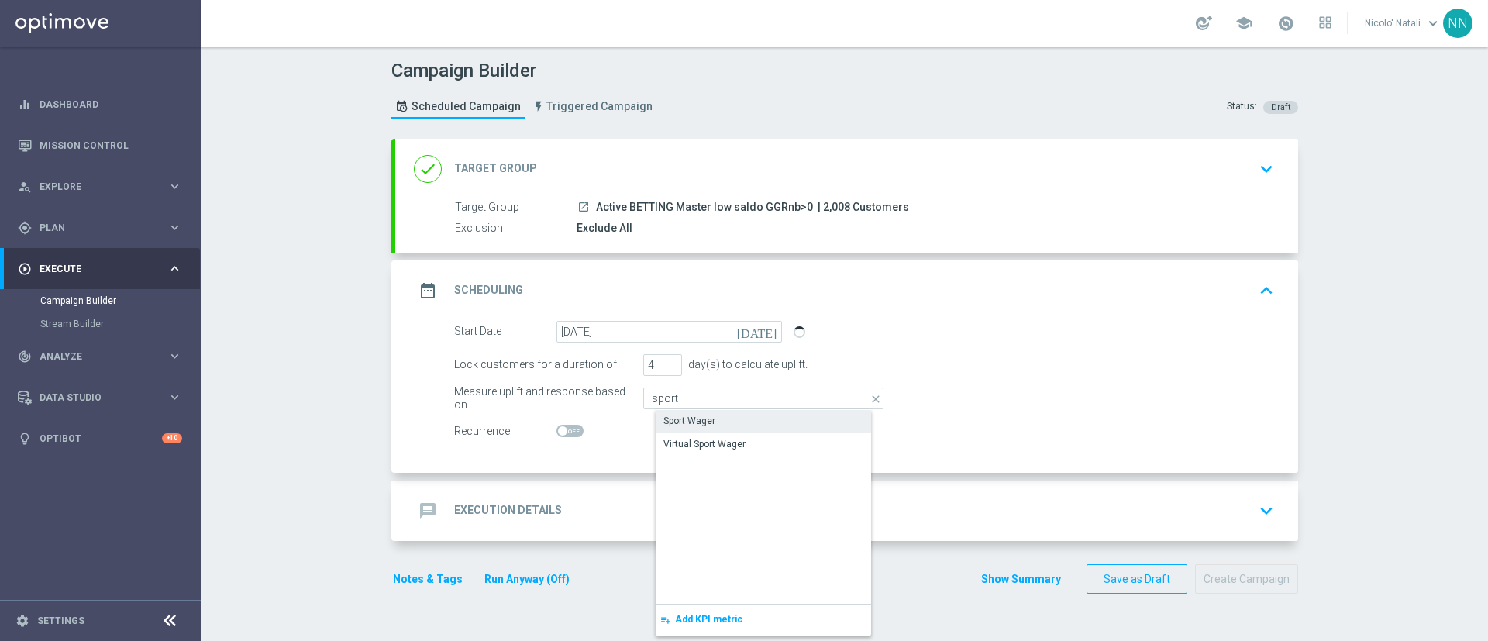
click at [678, 413] on div "Sport Wager" at bounding box center [775, 421] width 240 height 22
type input "Sport Wager"
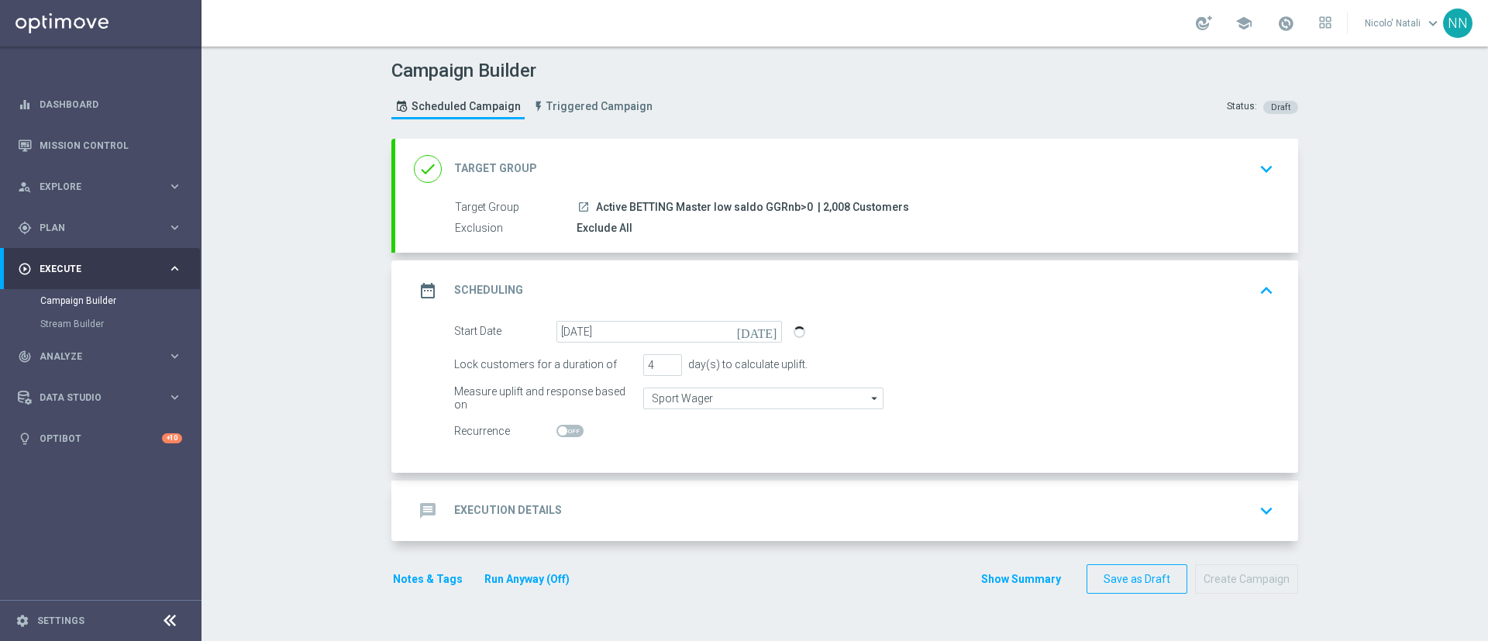
click at [695, 494] on div "message Execution Details keyboard_arrow_down" at bounding box center [846, 510] width 903 height 60
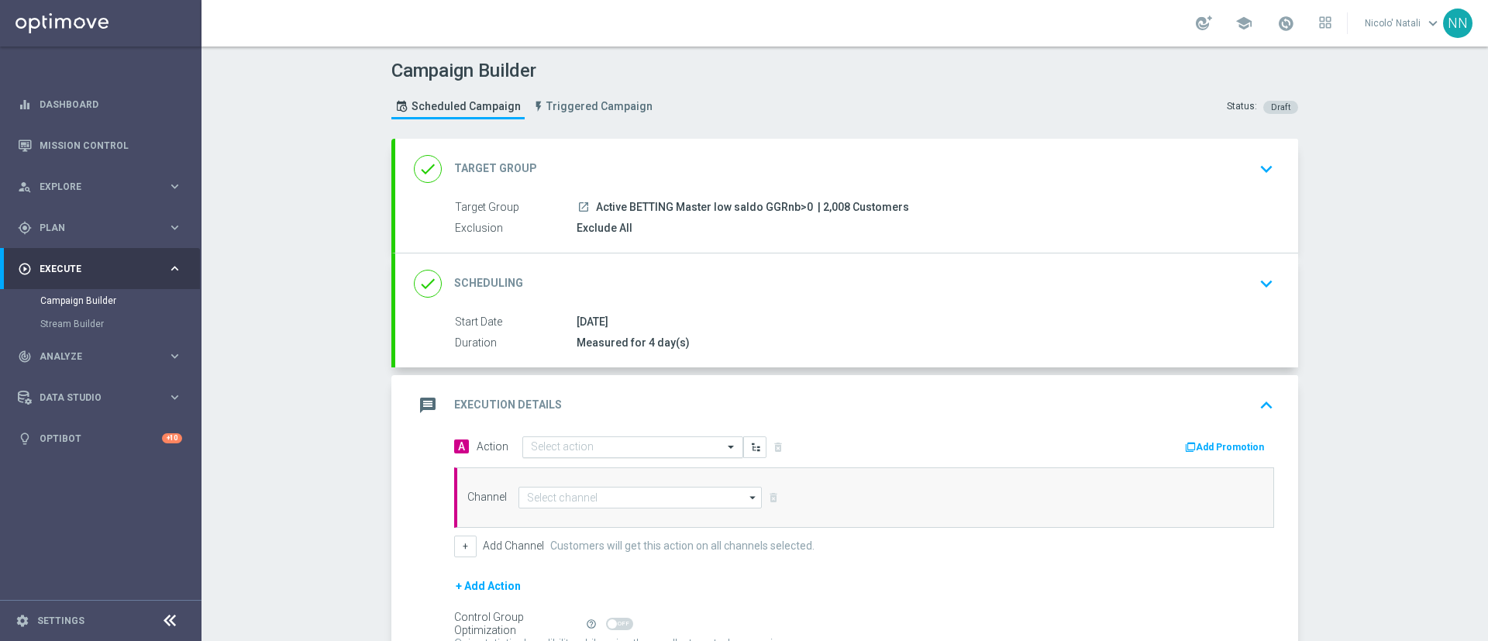
click at [647, 440] on div "Select action" at bounding box center [623, 446] width 200 height 13
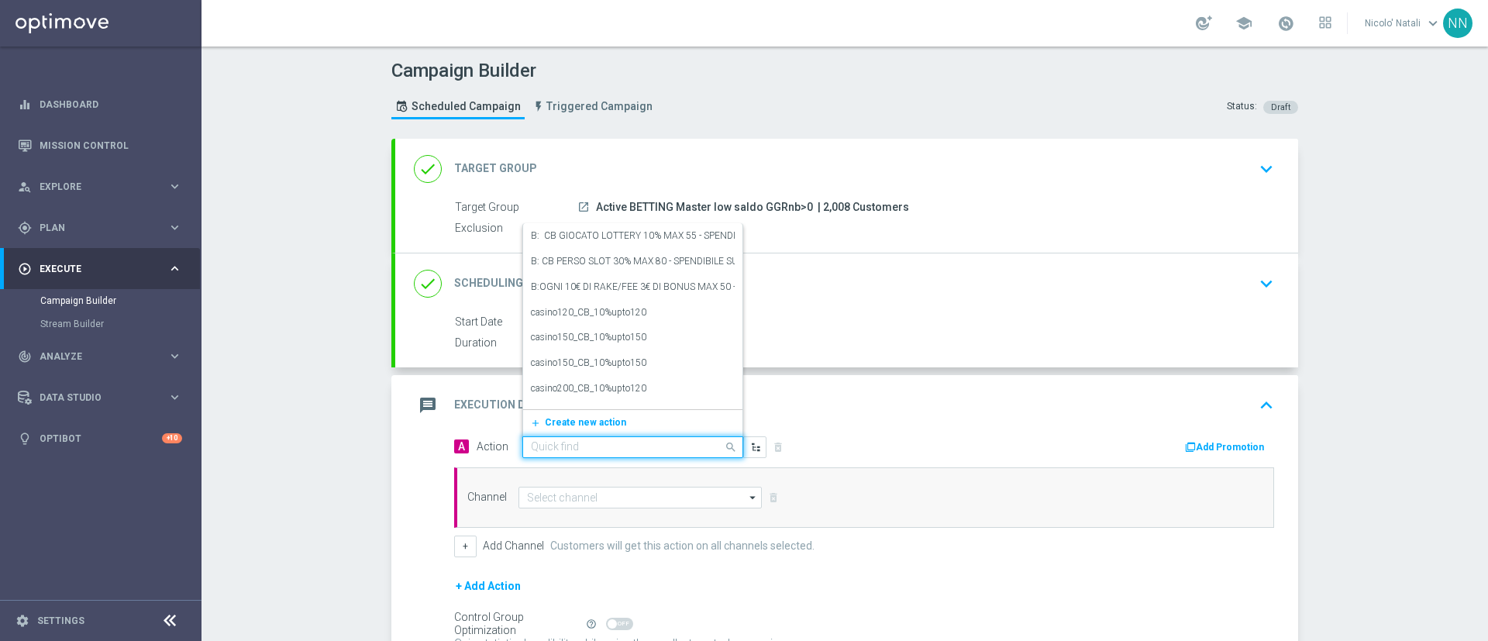
paste input "Gioca e ricevi il 20% dell'importo giocato sul perso fino ad un massimo di 150€…"
type input "Gioca e ricevi il 20% dell'importo giocato sul perso fino ad un massimo di 150€…"
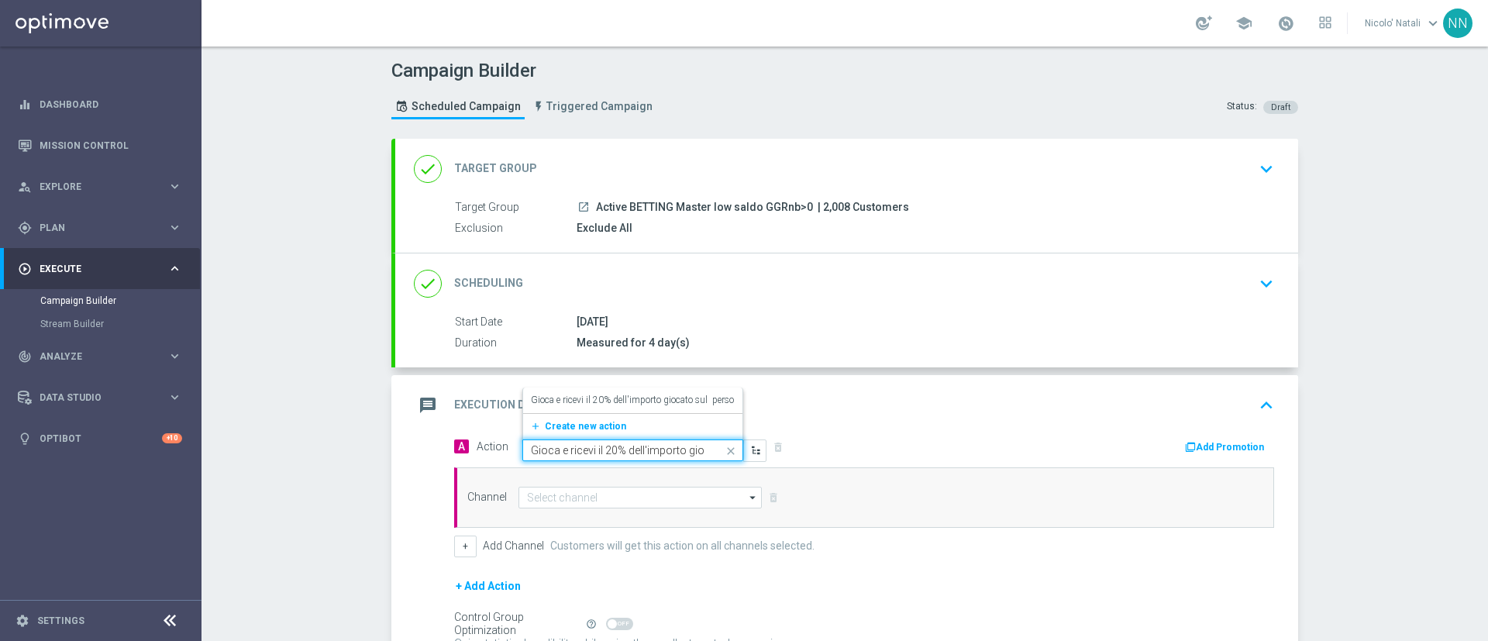
scroll to position [0, 231]
click at [619, 387] on div "Gioca e ricevi il 20% dell'importo giocato sul perso fino ad un massimo di 150€…" at bounding box center [633, 400] width 204 height 26
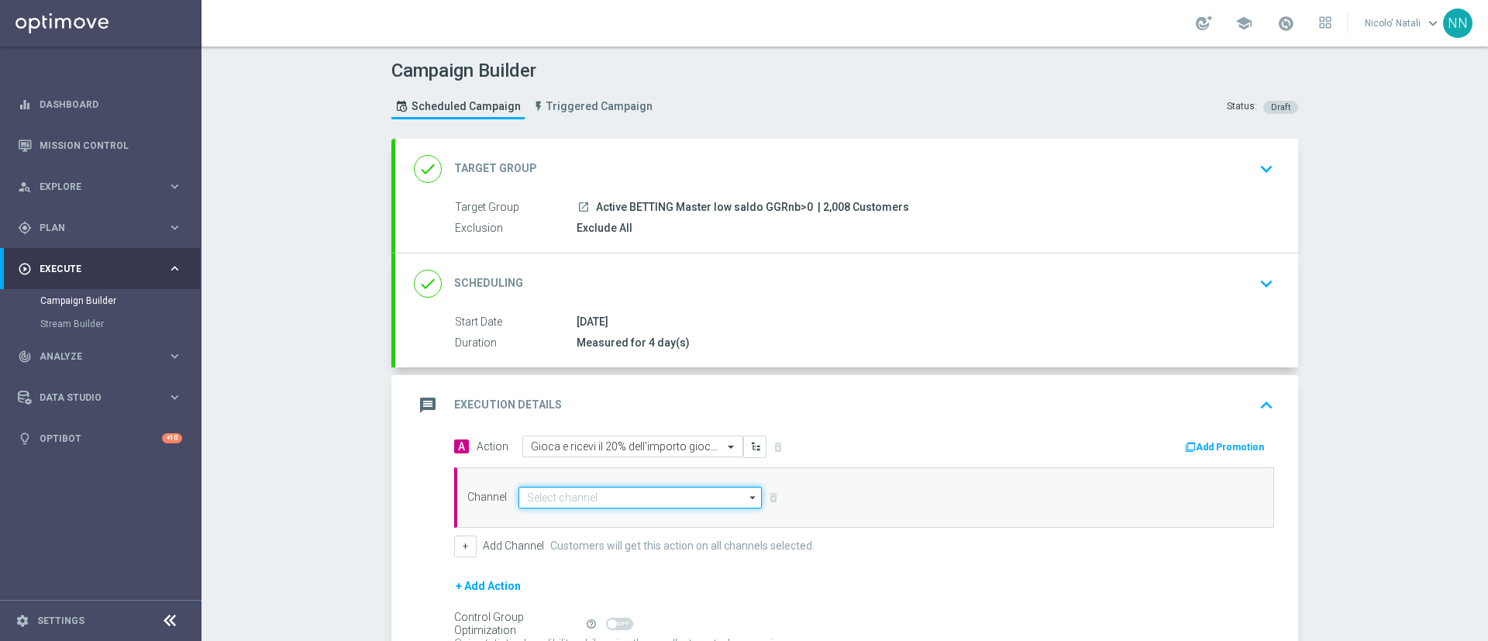
click at [585, 494] on input at bounding box center [639, 498] width 243 height 22
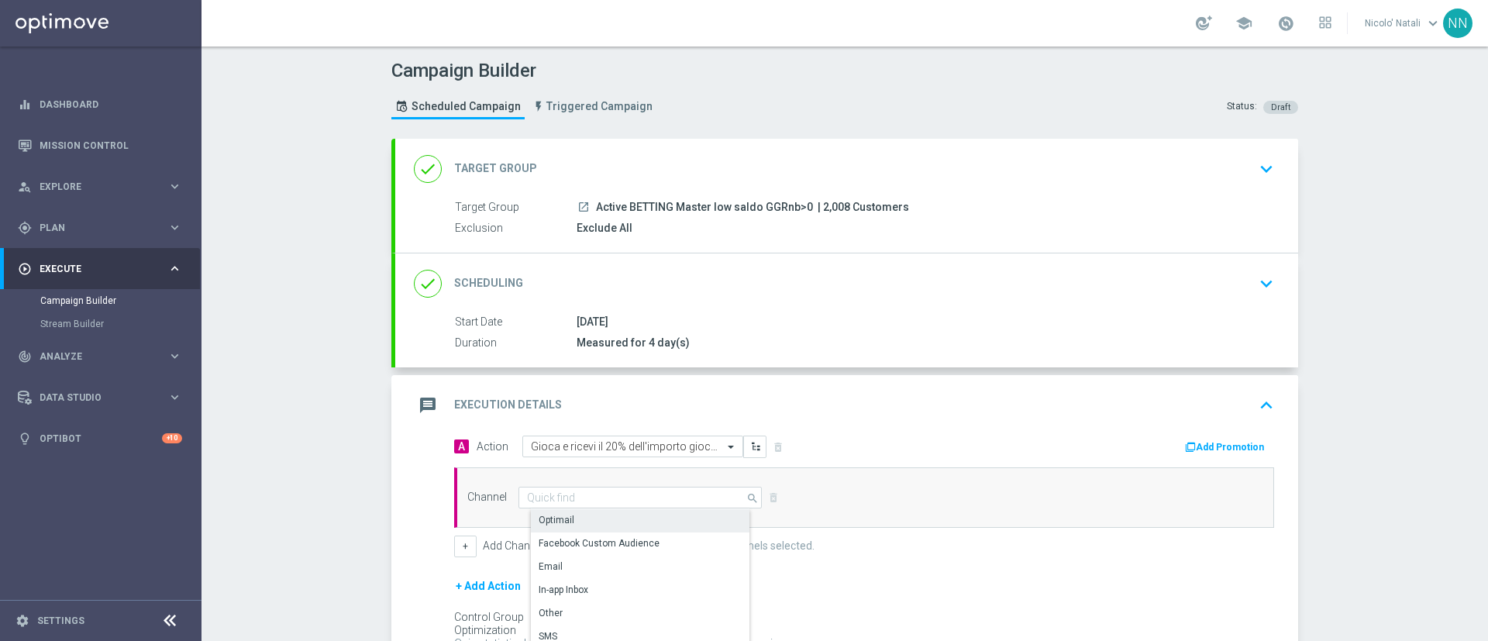
click at [573, 517] on div "Optimail" at bounding box center [646, 520] width 231 height 22
type input "Optimail"
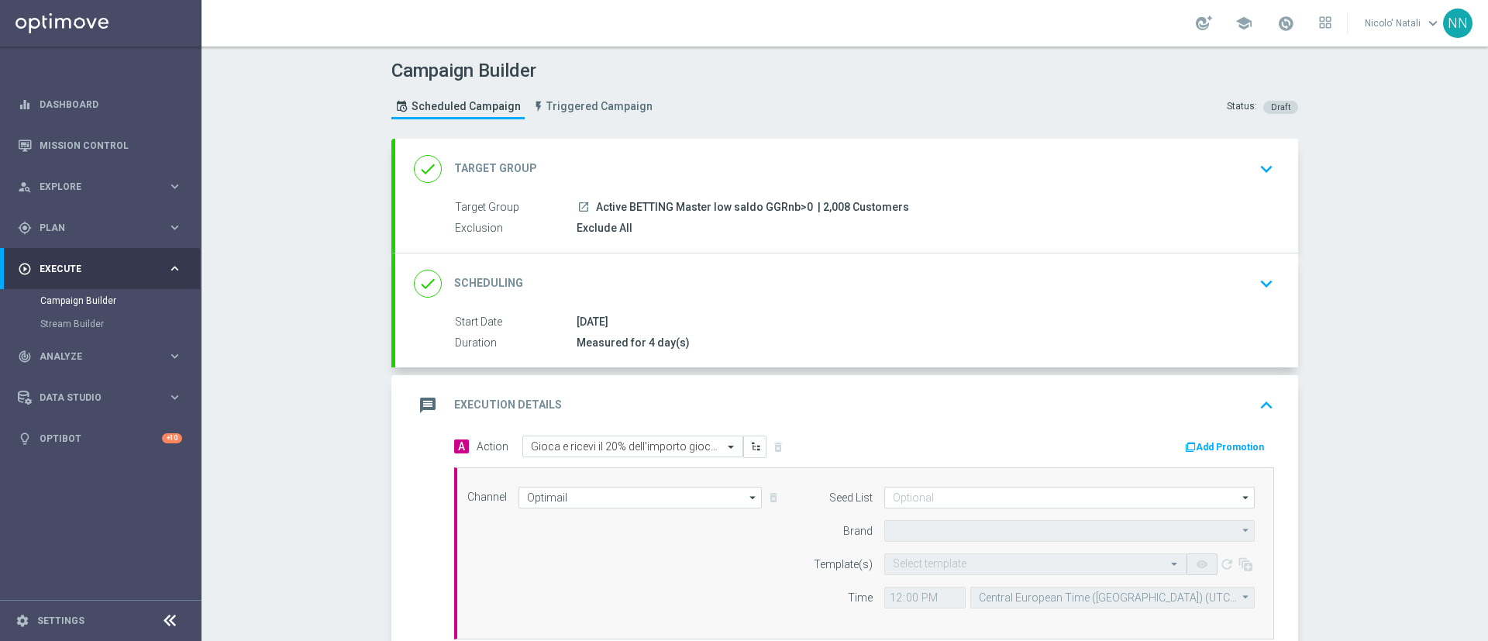
type input "Sisal Marketing"
click at [1228, 449] on button "Add Promotion" at bounding box center [1226, 447] width 86 height 17
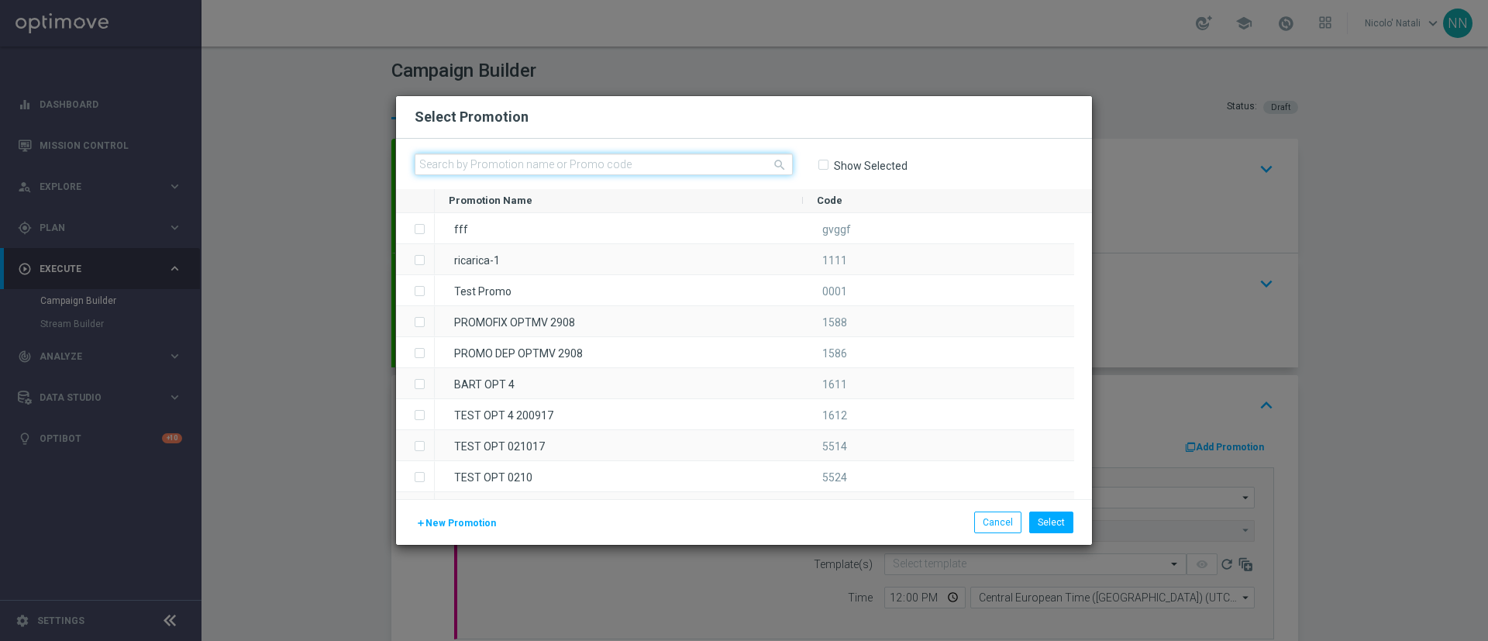
click at [710, 162] on input "text" at bounding box center [603, 164] width 378 height 22
paste input "CBSPORT2208"
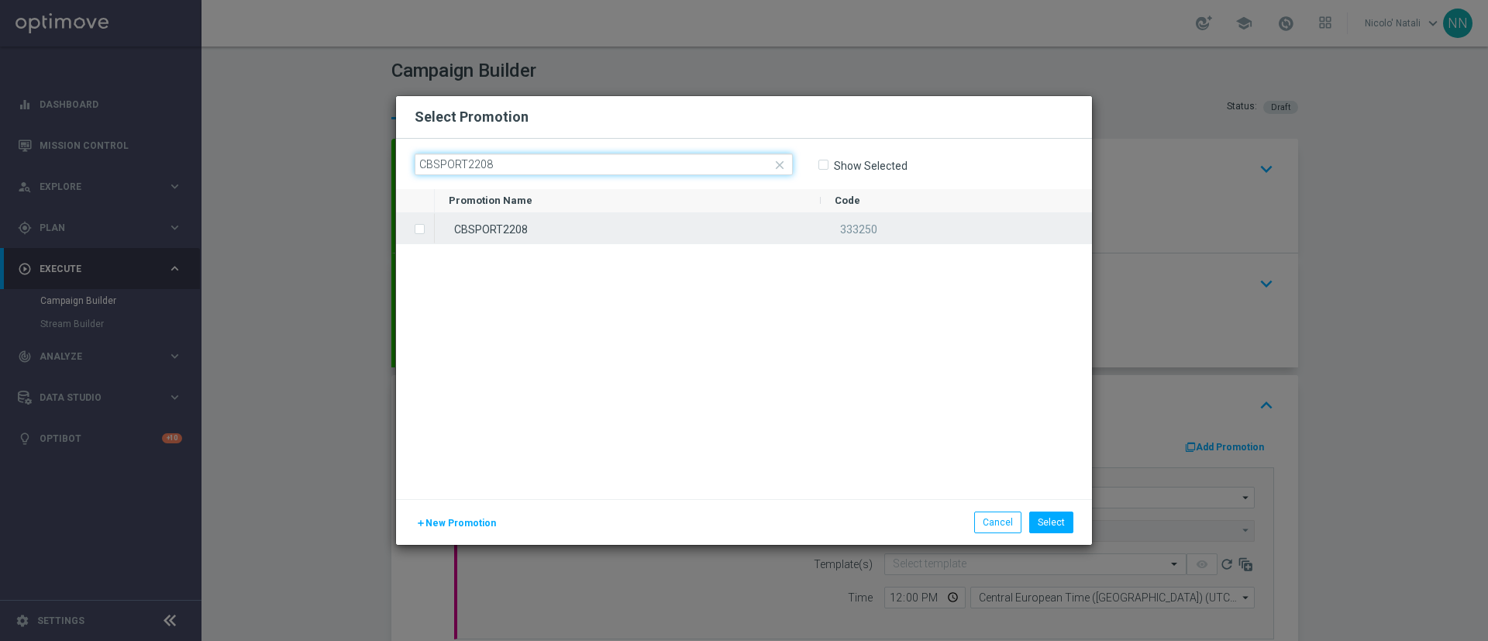
type input "CBSPORT2208"
click at [663, 236] on div "CBSPORT2208" at bounding box center [628, 228] width 386 height 30
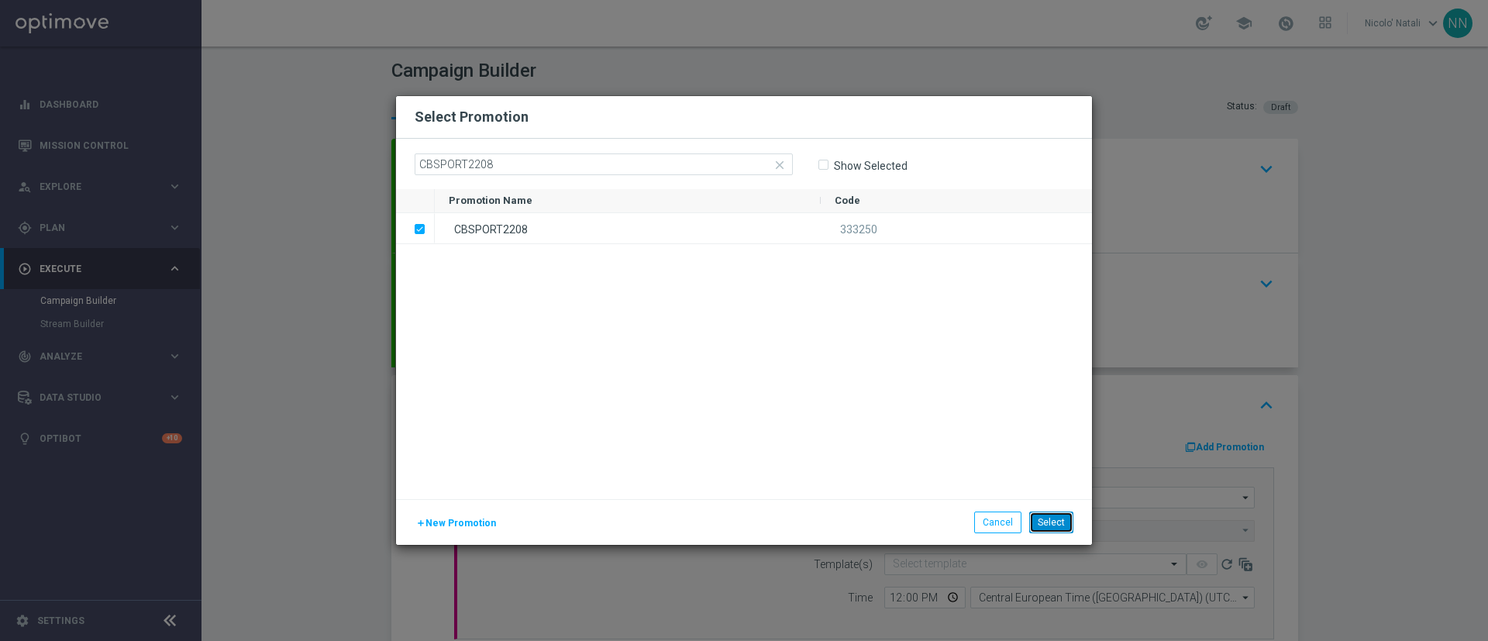
click at [1046, 522] on button "Select" at bounding box center [1051, 522] width 44 height 22
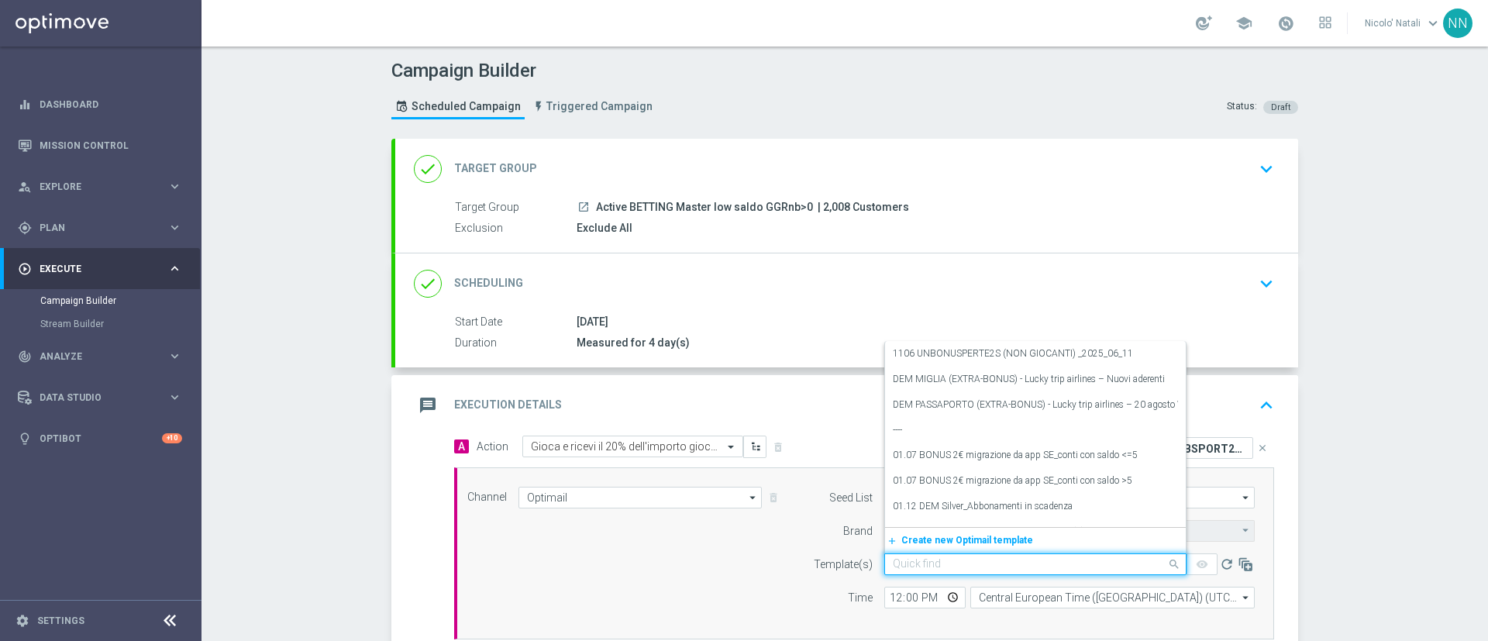
click at [958, 566] on input "text" at bounding box center [1020, 564] width 254 height 13
paste input "CBSPORT2208"
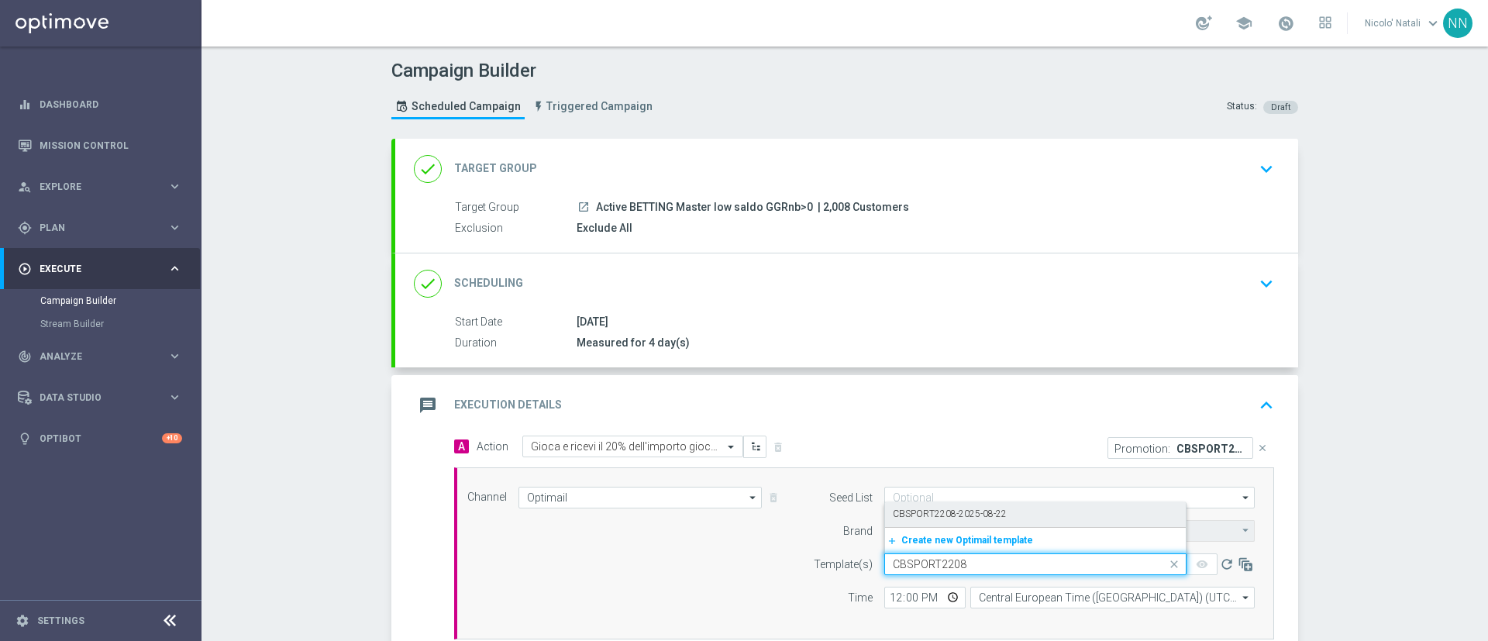
click at [949, 509] on label "CBSPORT2208-2025-08-22" at bounding box center [950, 513] width 114 height 13
type input "CBSPORT2208"
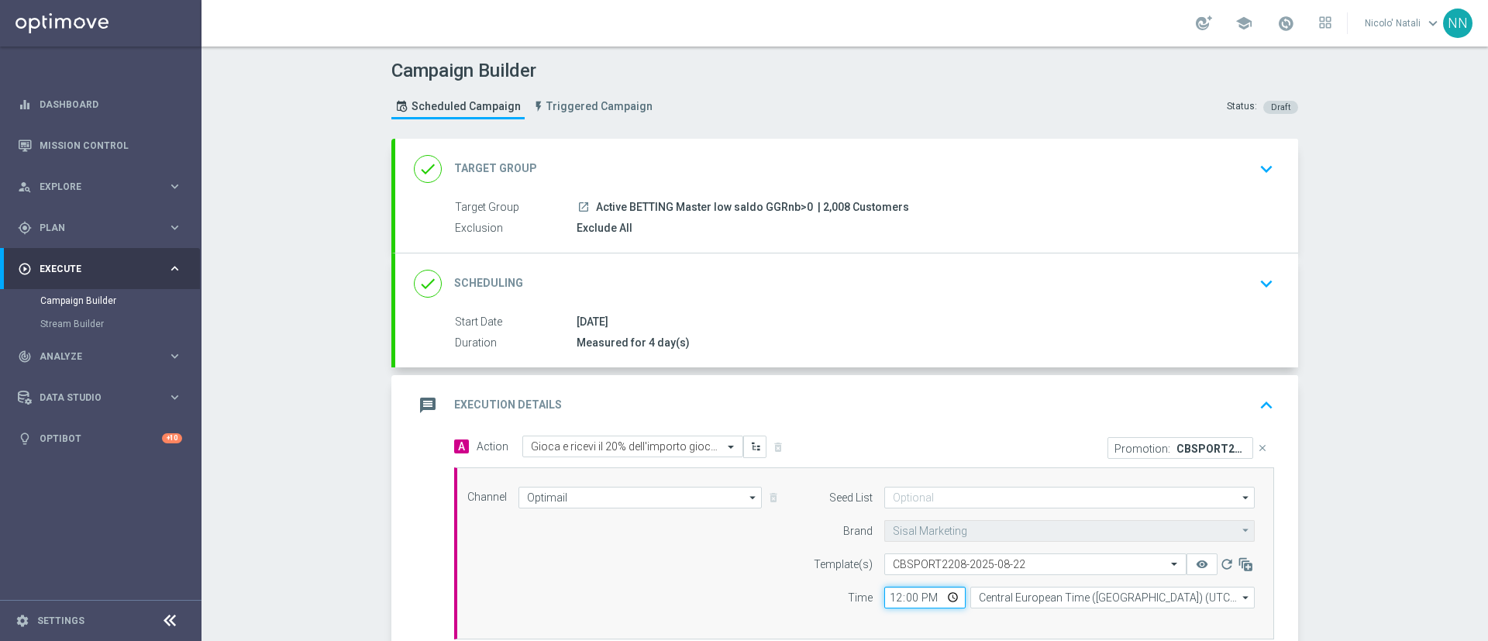
click at [887, 593] on input "12:00" at bounding box center [924, 597] width 81 height 22
type input "18:00"
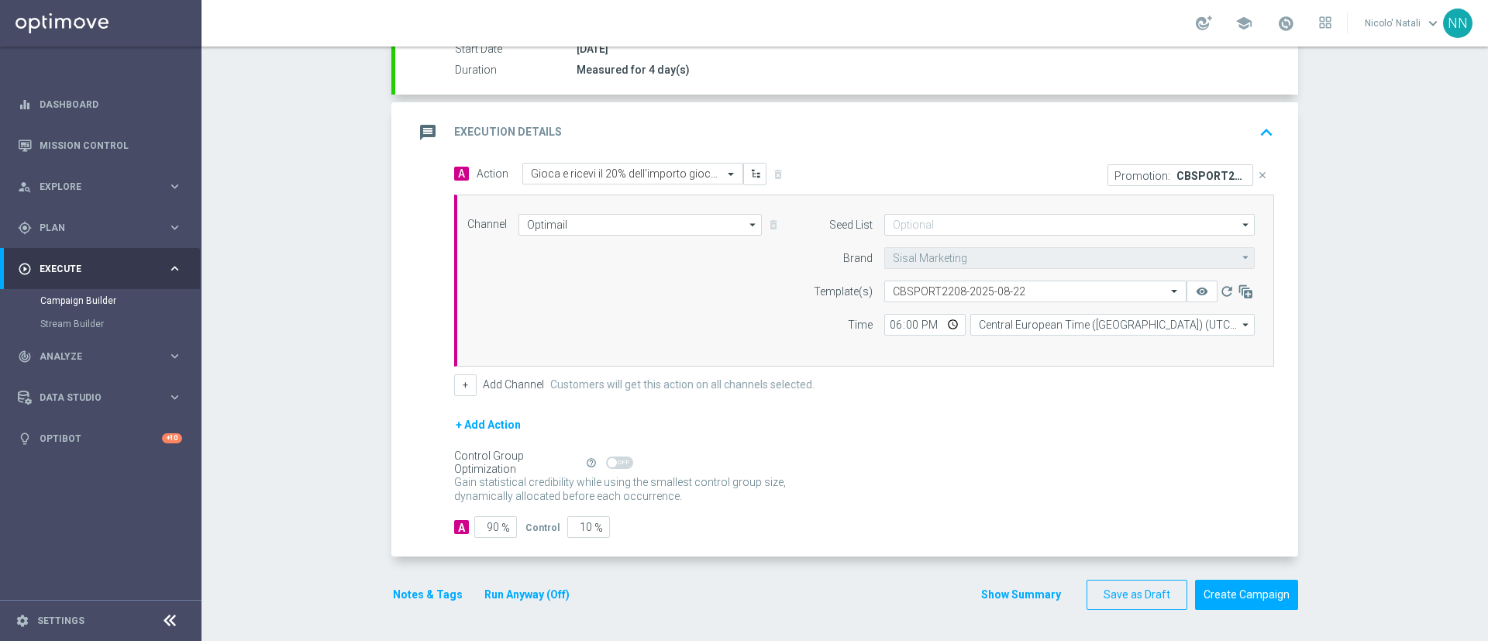
click at [428, 597] on button "Notes & Tags" at bounding box center [427, 594] width 73 height 19
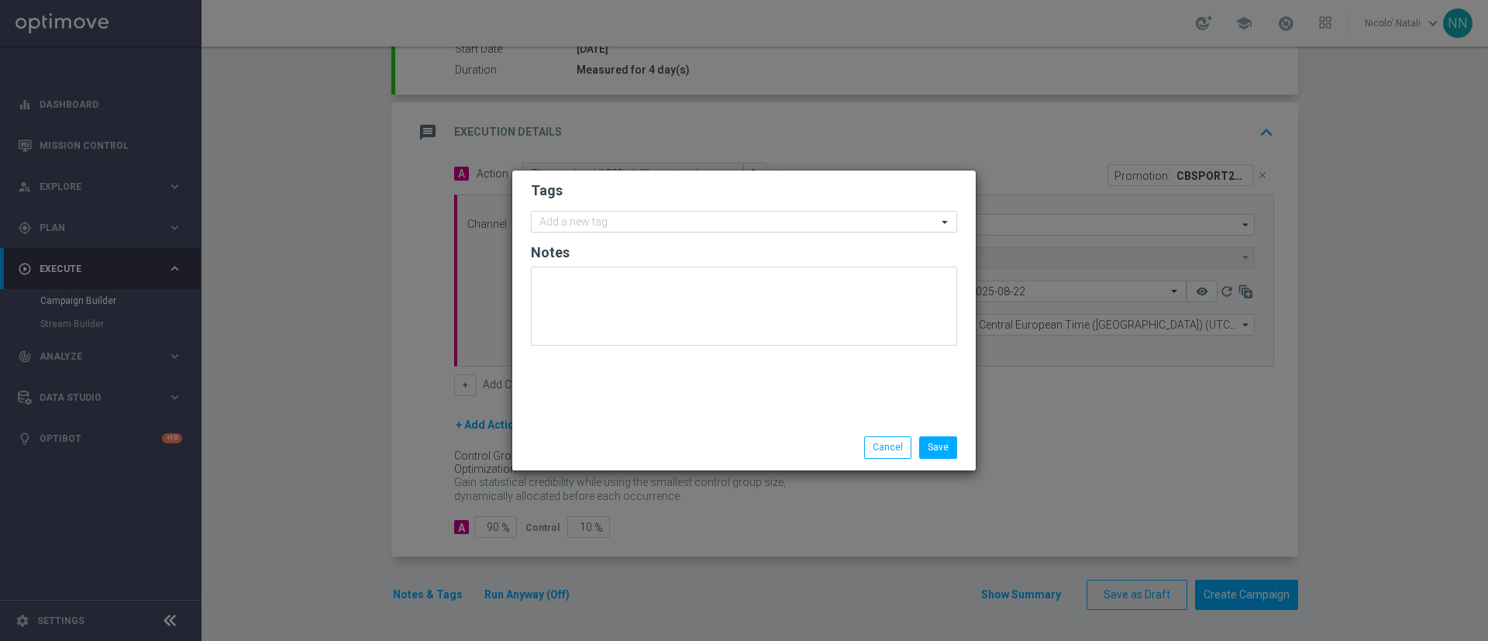
click at [562, 225] on input "text" at bounding box center [737, 222] width 397 height 13
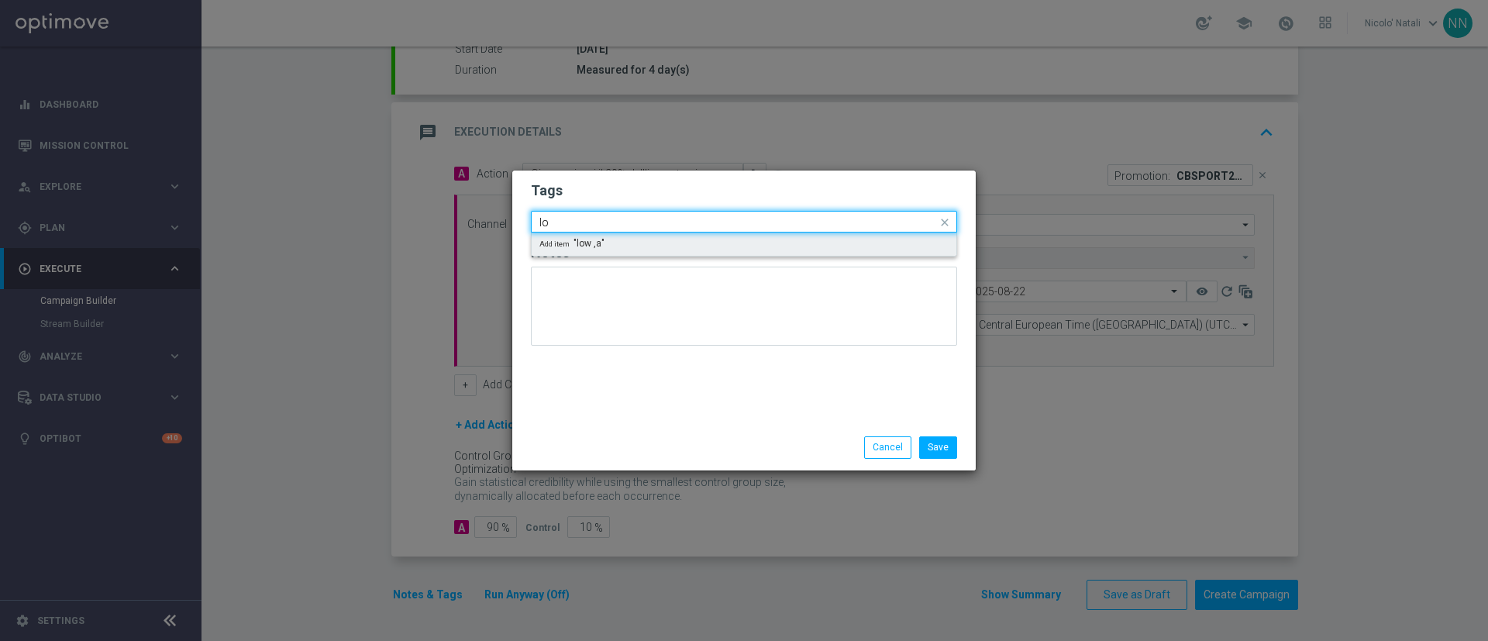
type input "l"
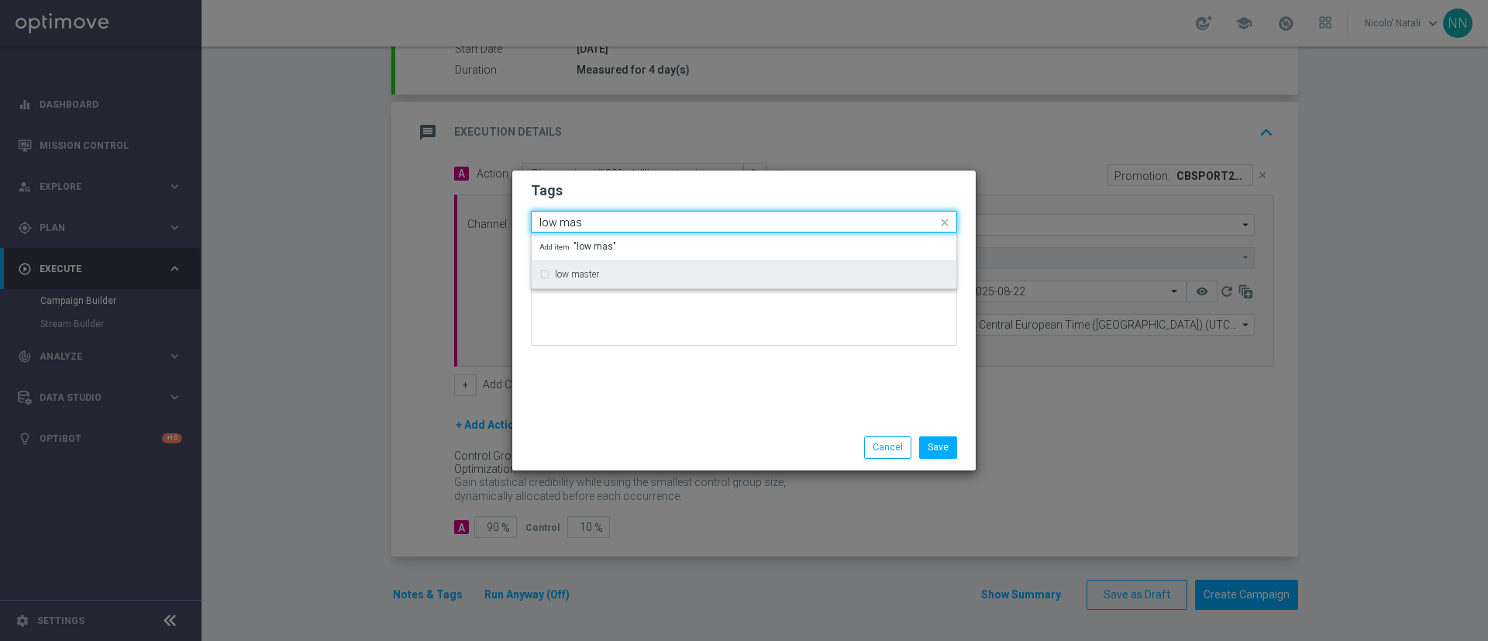
click at [570, 277] on label "low master" at bounding box center [577, 274] width 44 height 9
type input "low mas"
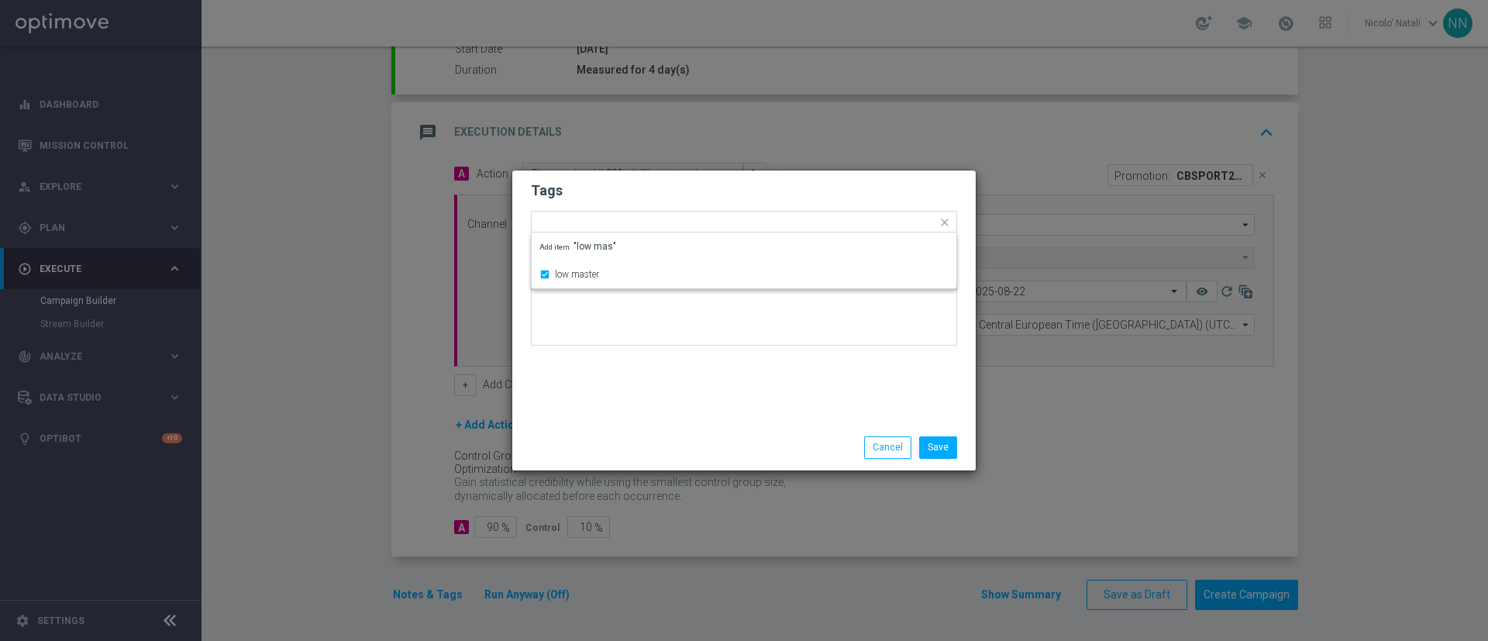
click at [608, 369] on div "Tags Quick find × low master low master Add item "low mas" Notes" at bounding box center [743, 297] width 463 height 254
click at [669, 228] on input "text" at bounding box center [778, 223] width 317 height 13
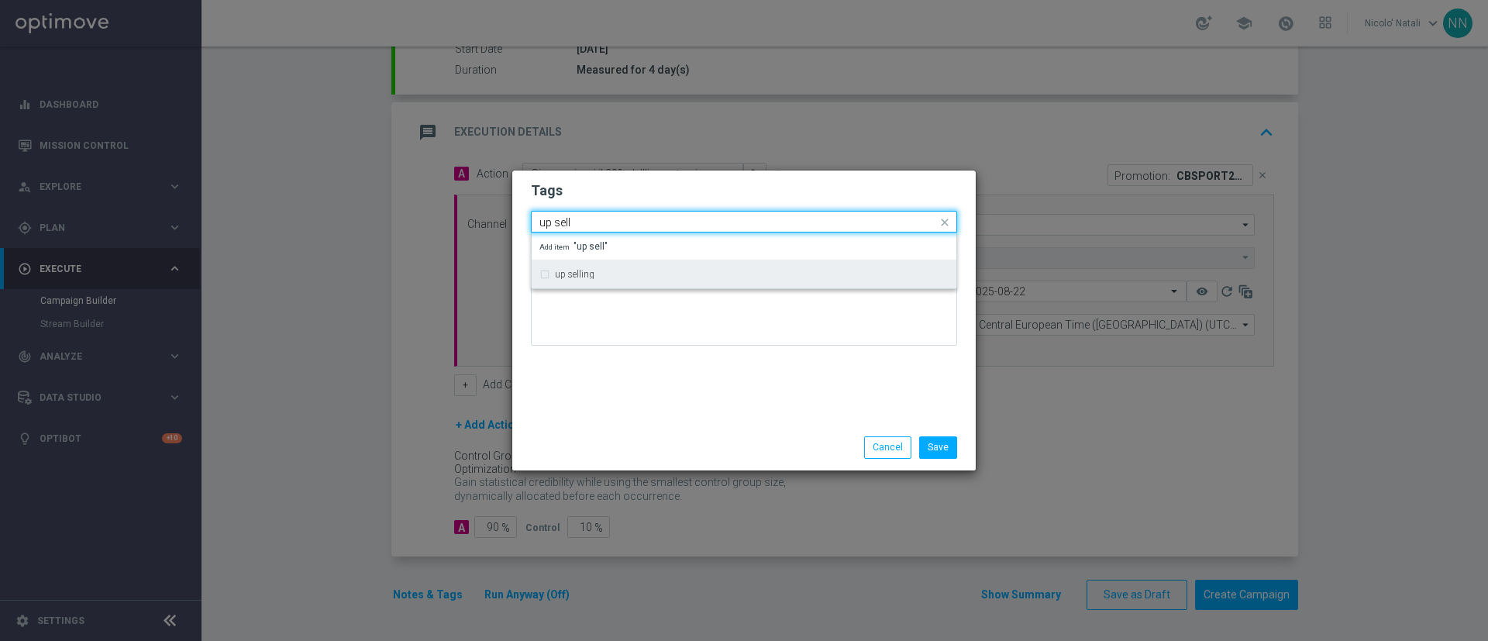
click at [654, 280] on div "up selling" at bounding box center [743, 274] width 409 height 25
type input "up sell"
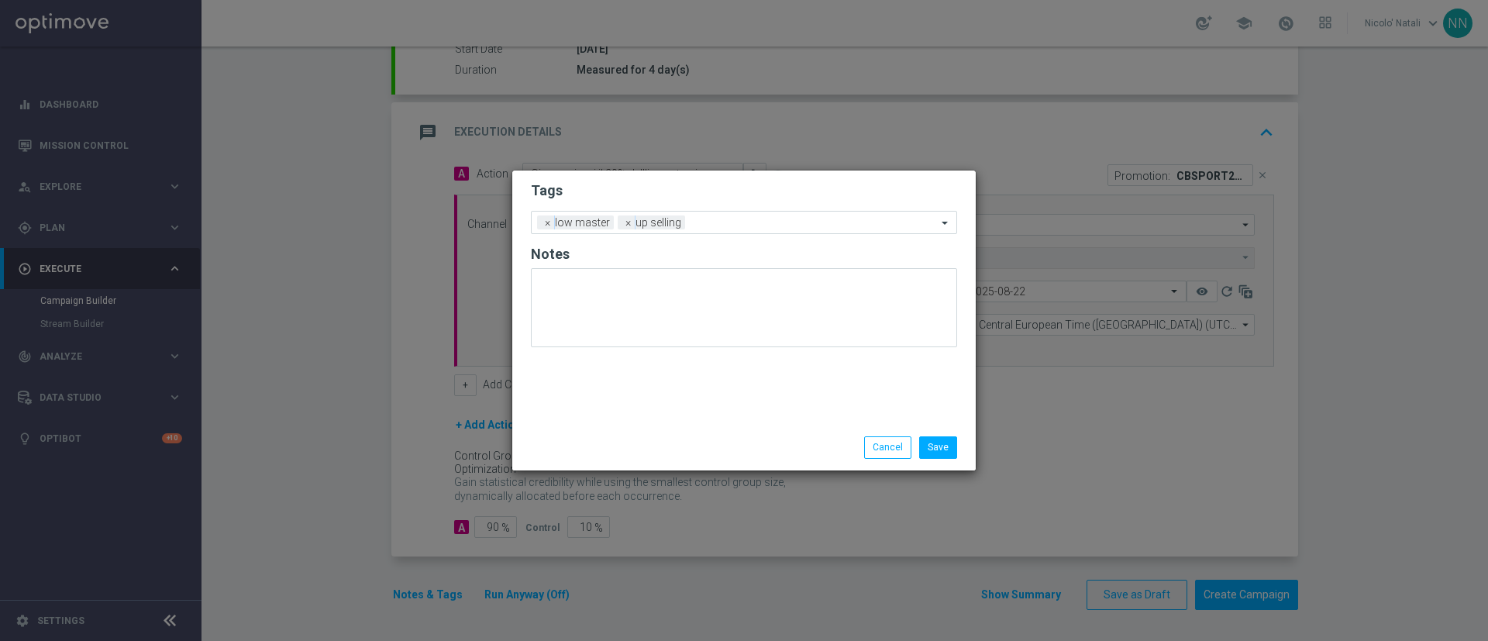
click at [671, 393] on div "Tags Add a new tag × low master × up selling Notes" at bounding box center [743, 297] width 463 height 254
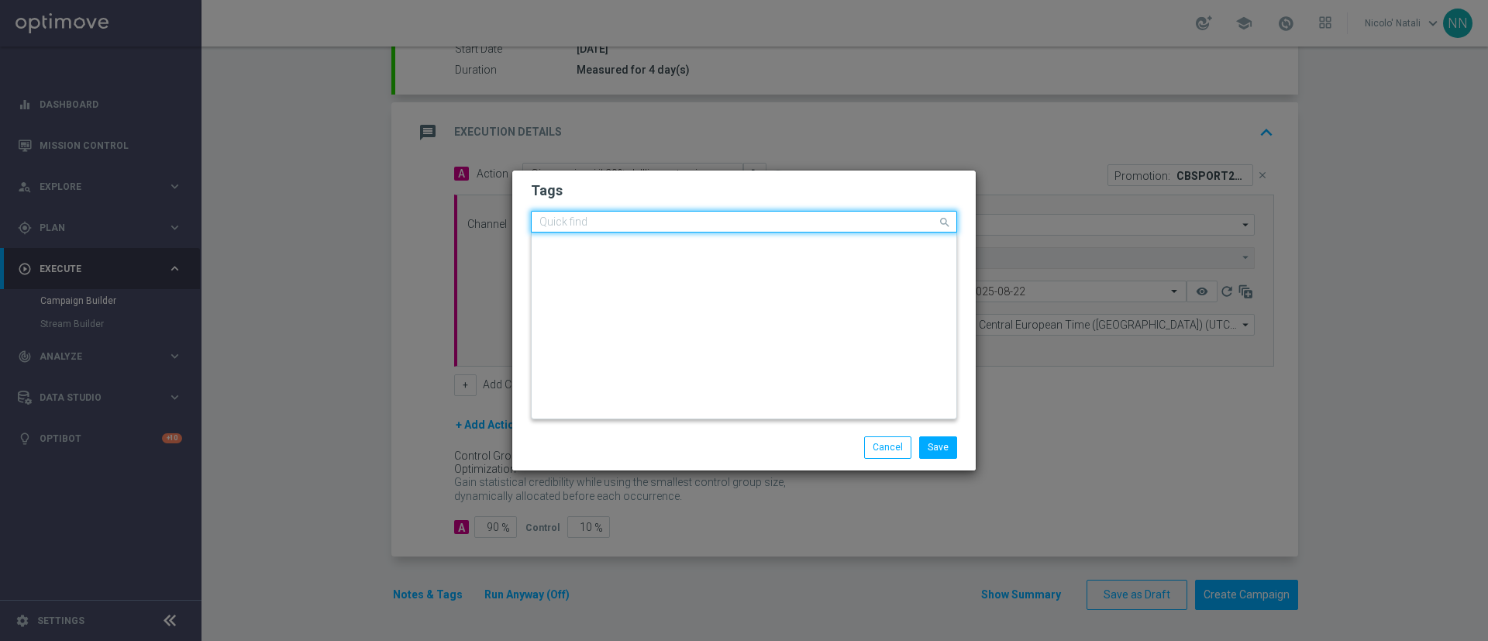
click at [734, 226] on input "text" at bounding box center [737, 222] width 397 height 13
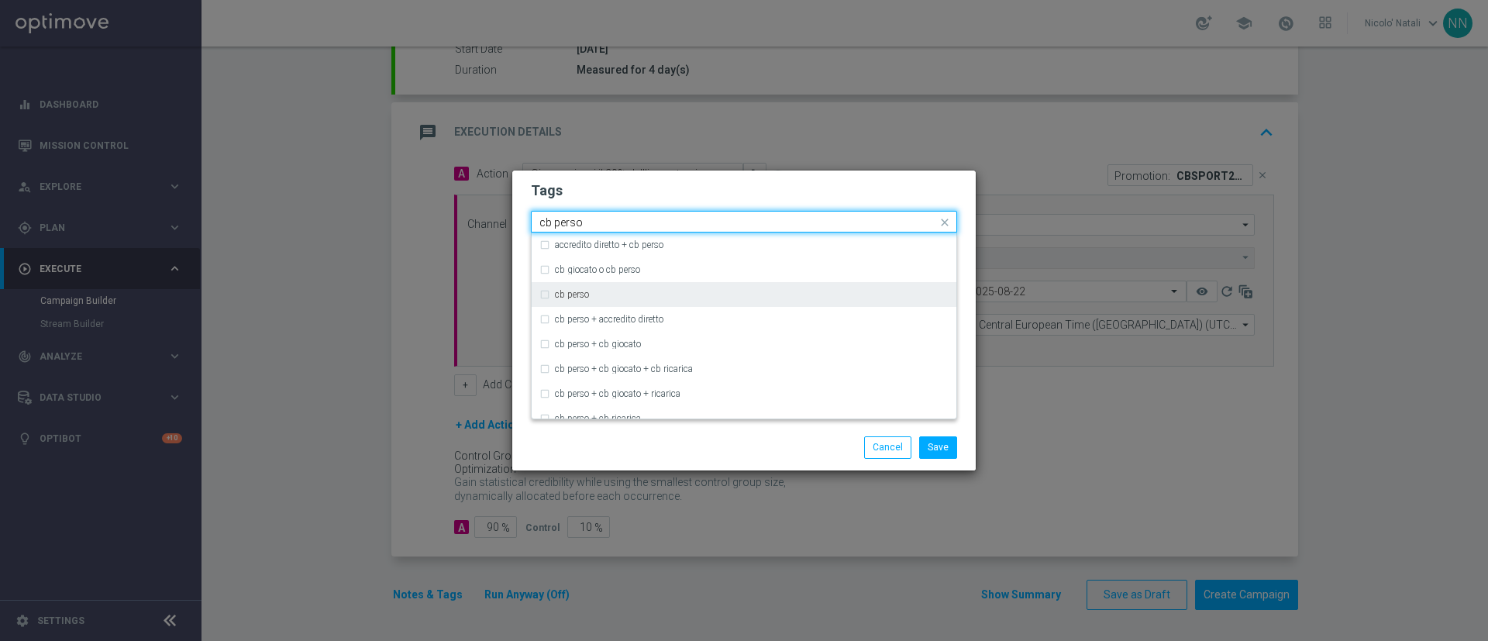
type input "cb perso"
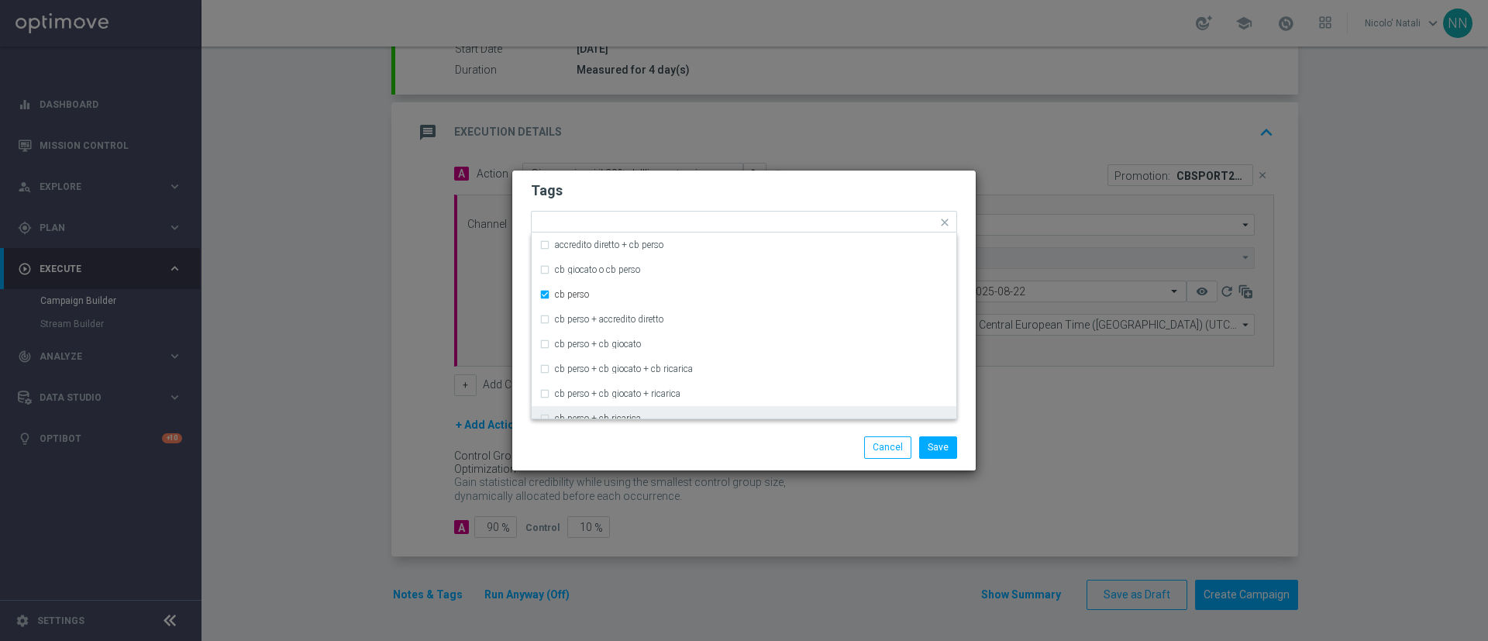
click at [659, 425] on div "Save Cancel" at bounding box center [743, 447] width 463 height 45
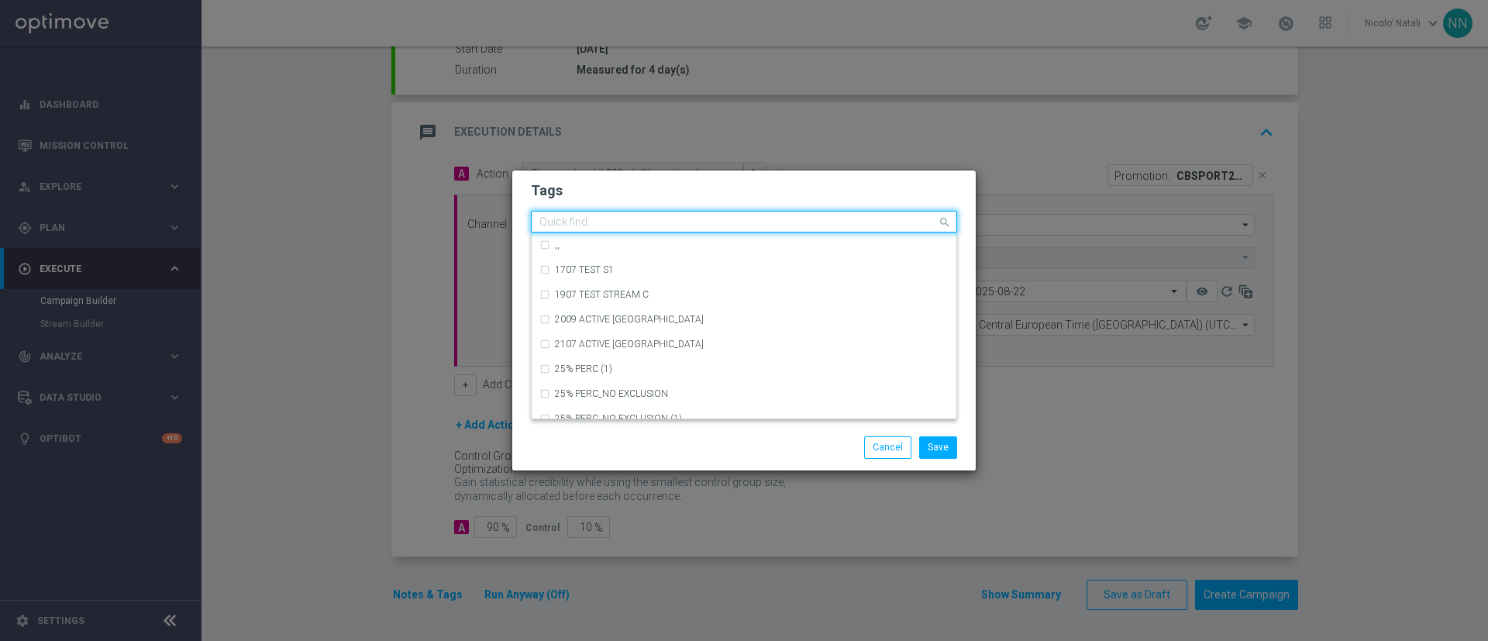
click at [776, 221] on input "text" at bounding box center [737, 222] width 397 height 13
type input "betting"
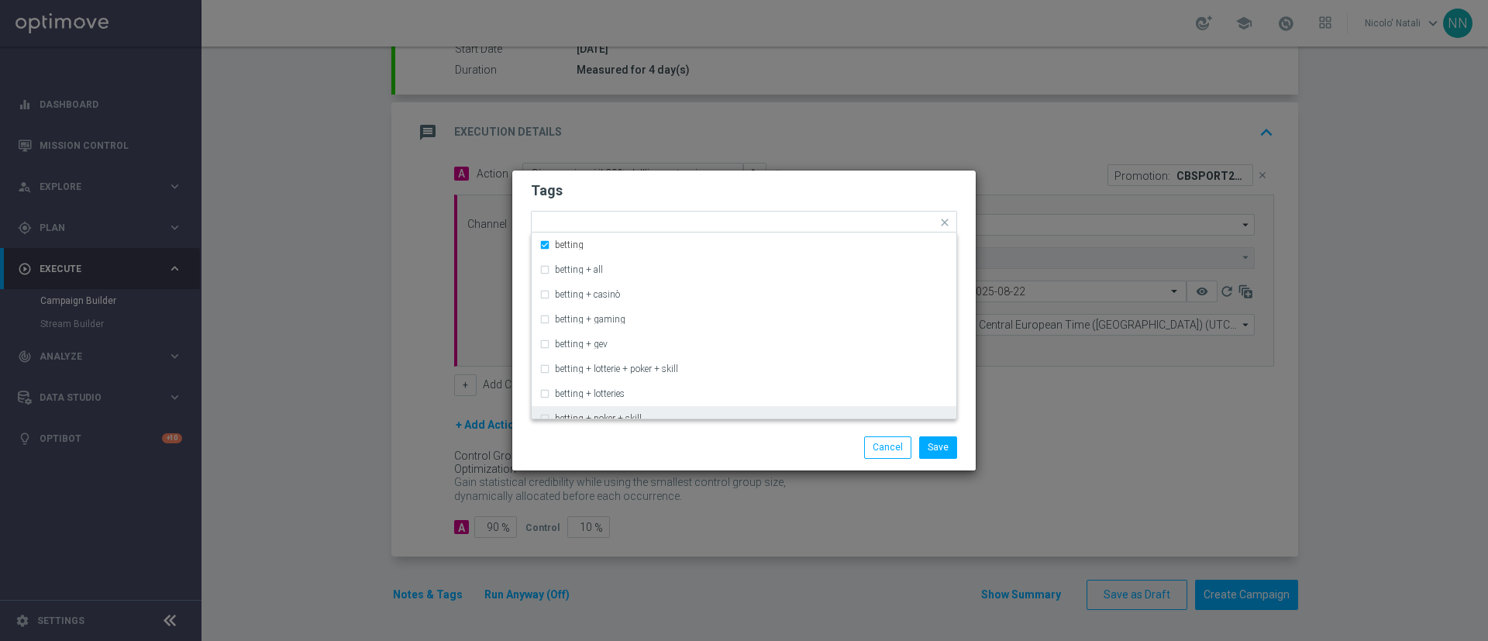
click at [738, 435] on div "Save Cancel" at bounding box center [743, 447] width 463 height 45
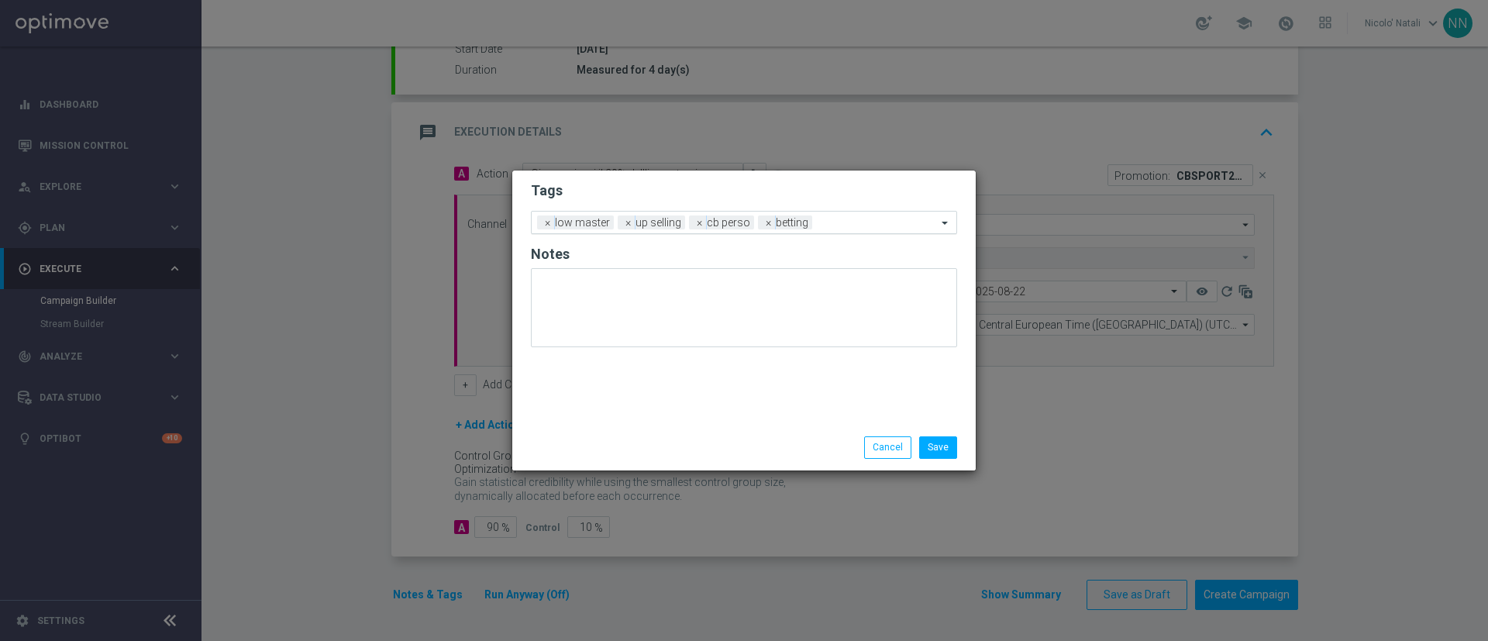
click at [833, 224] on input "text" at bounding box center [877, 223] width 119 height 13
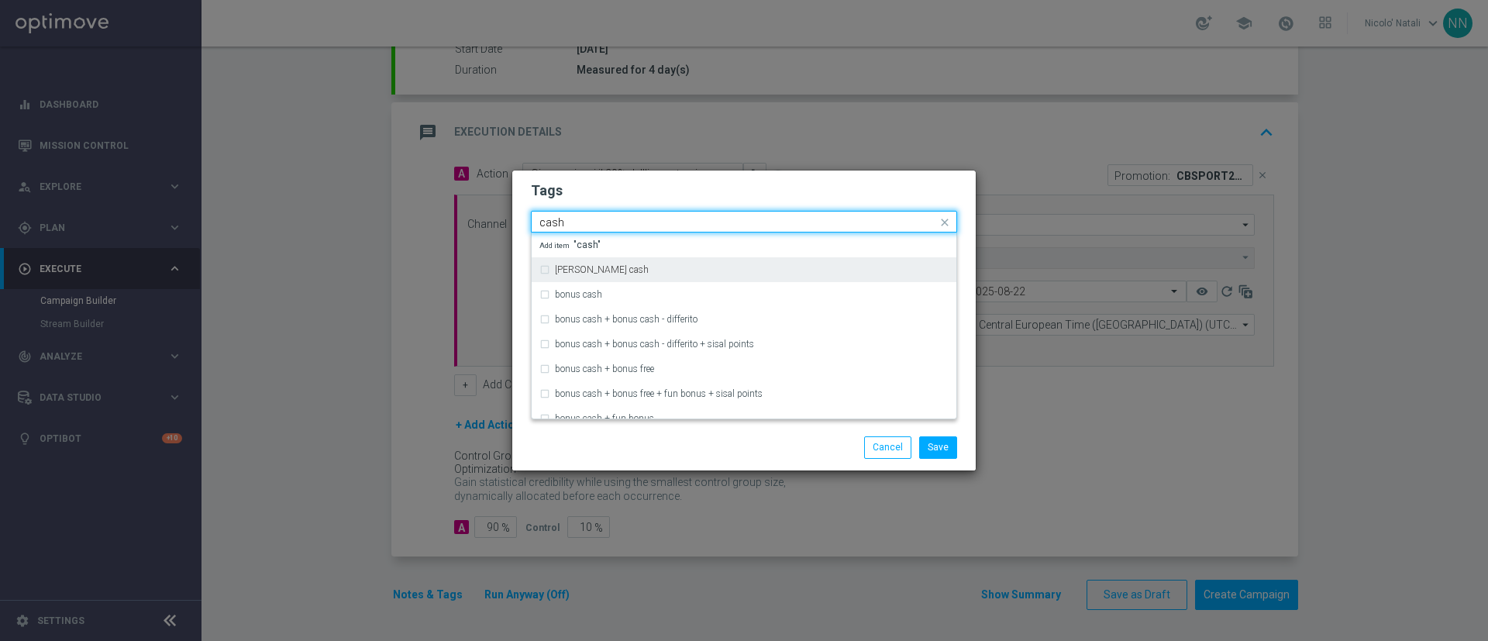
type input "cash"
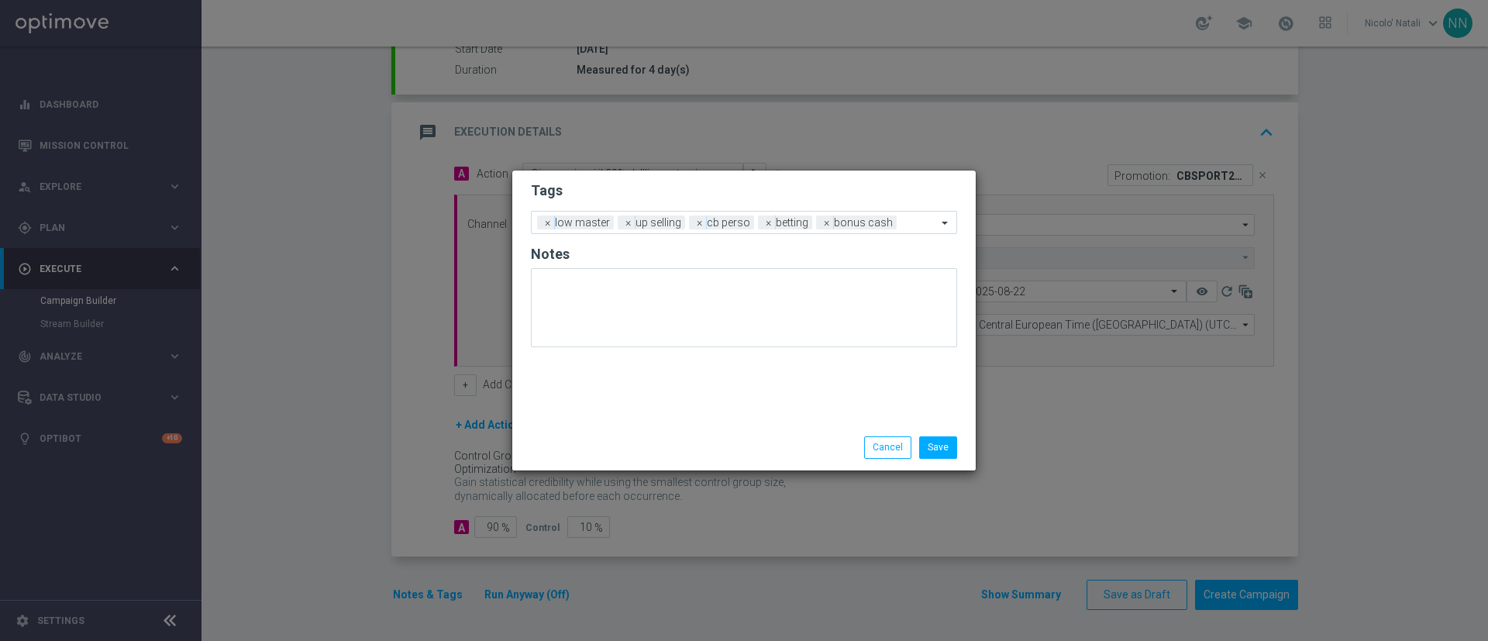
click at [769, 439] on div "Save Cancel" at bounding box center [819, 447] width 300 height 22
click at [931, 452] on button "Save" at bounding box center [938, 447] width 38 height 22
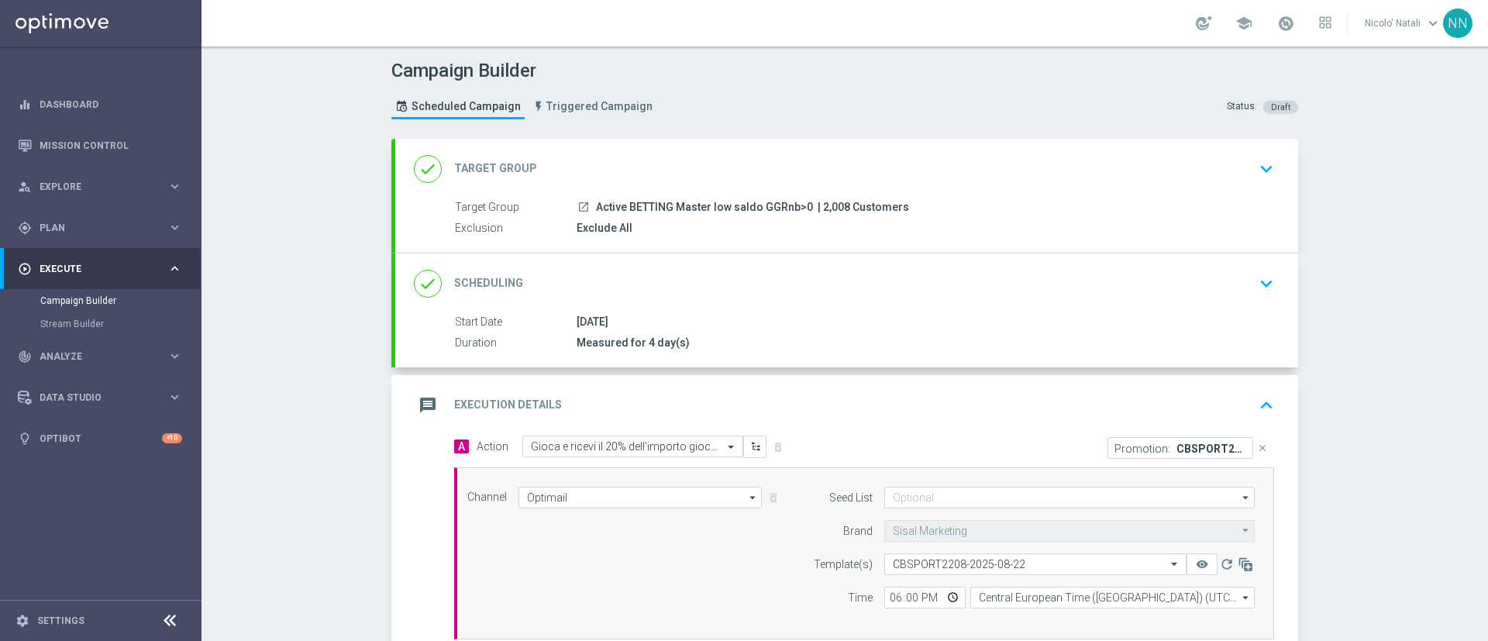
click at [886, 320] on div "22 Aug 2025" at bounding box center [921, 321] width 691 height 15
click at [876, 301] on div "done Scheduling keyboard_arrow_down" at bounding box center [846, 283] width 903 height 60
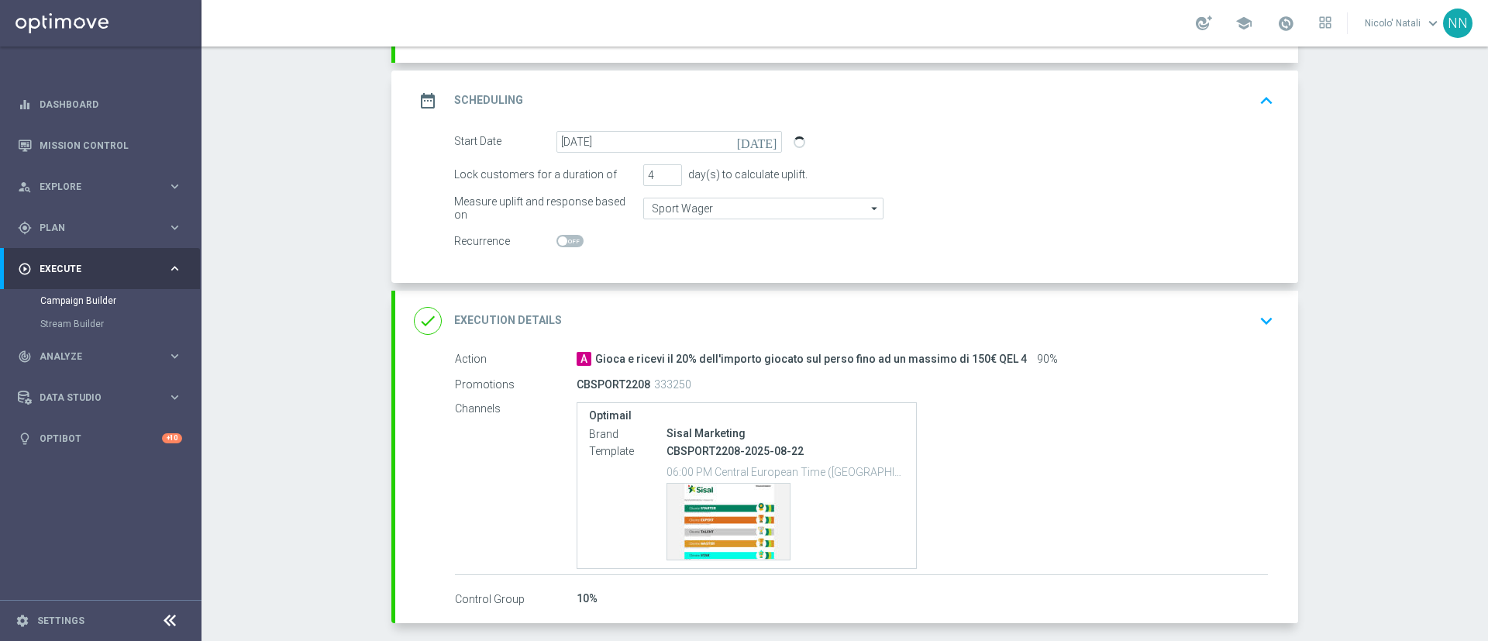
scroll to position [256, 0]
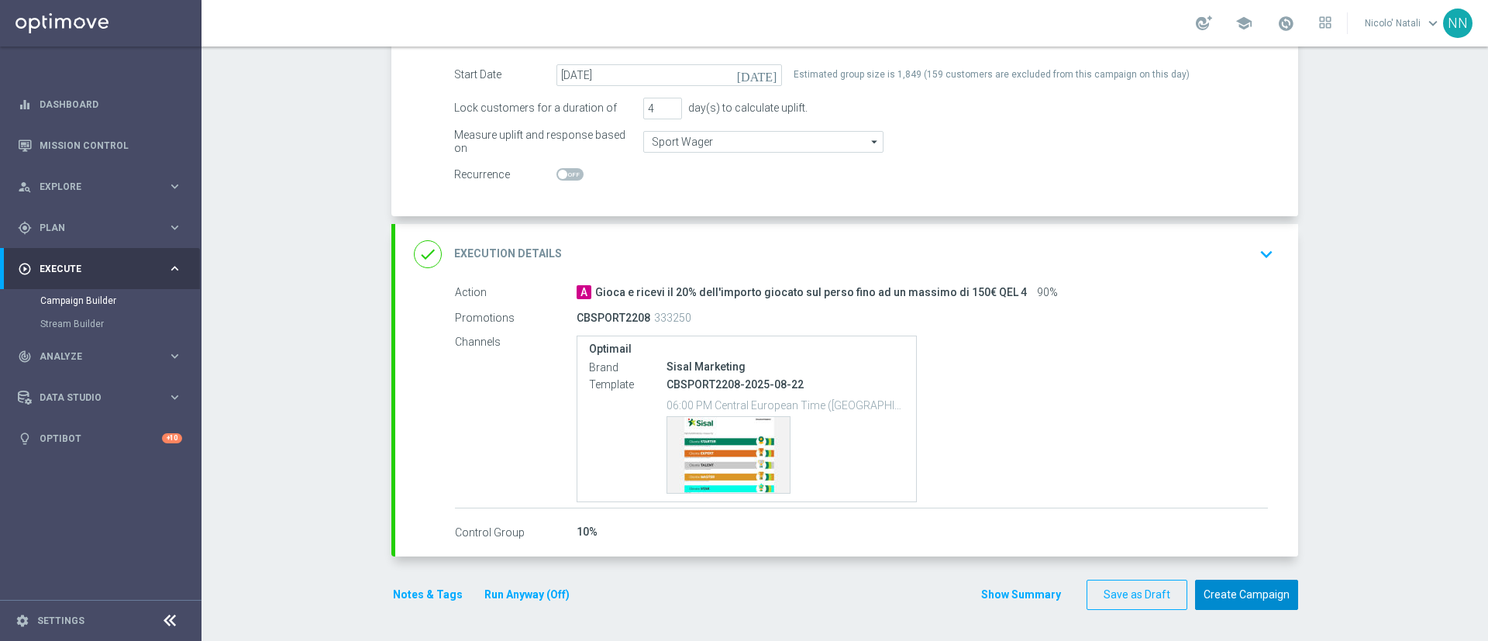
click at [1226, 586] on button "Create Campaign" at bounding box center [1246, 595] width 103 height 30
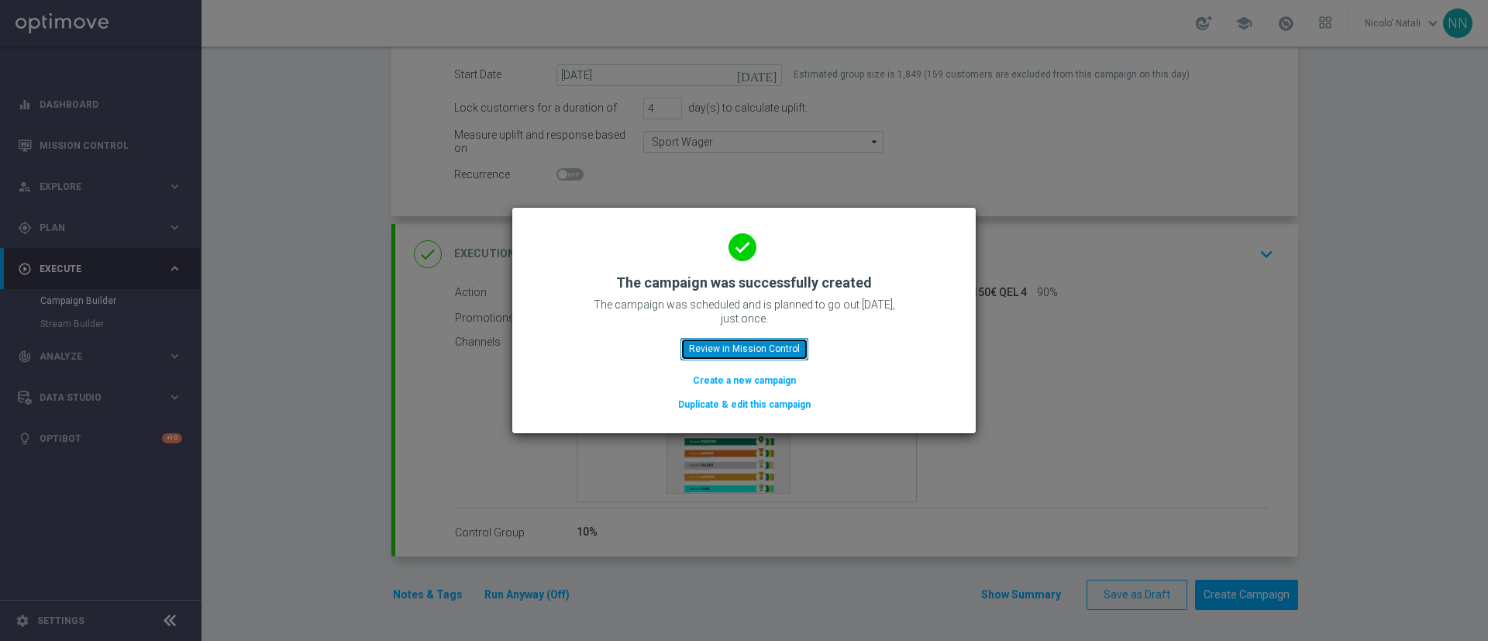
click at [789, 343] on button "Review in Mission Control" at bounding box center [744, 349] width 128 height 22
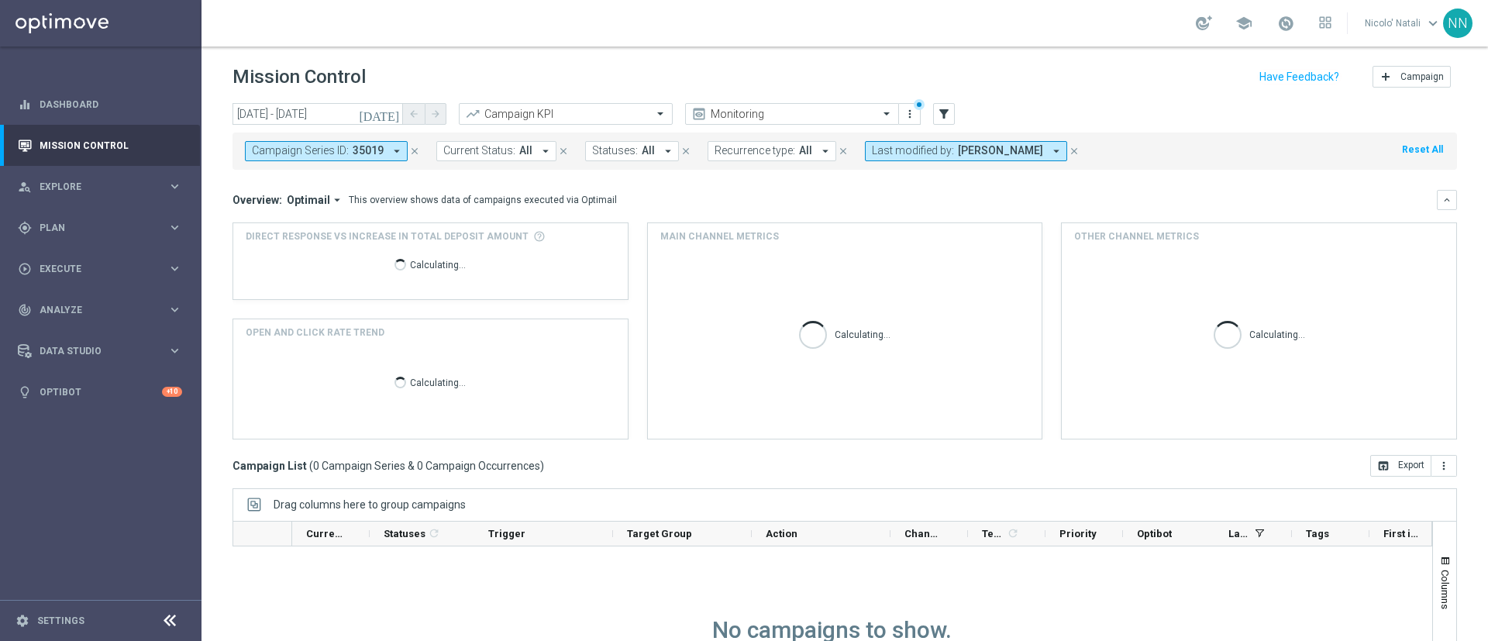
click at [356, 144] on span "35019" at bounding box center [368, 150] width 31 height 13
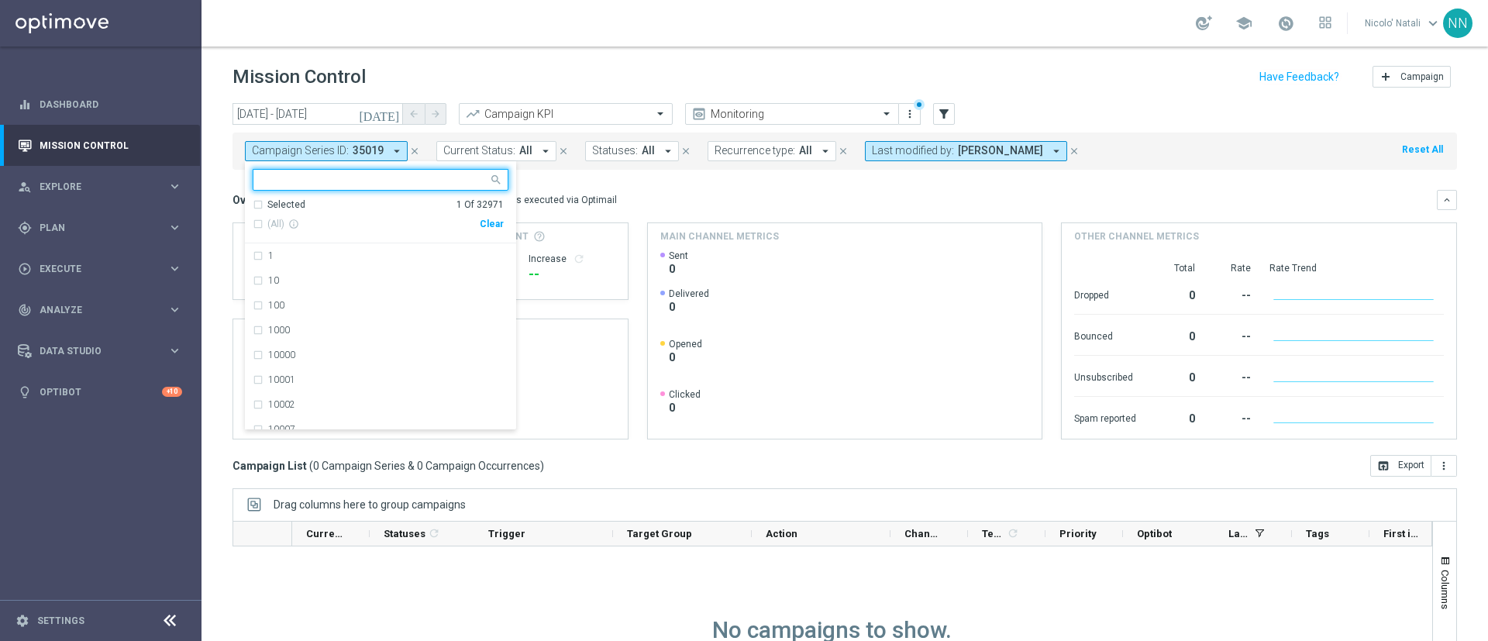
click at [410, 150] on icon "close" at bounding box center [414, 151] width 11 height 11
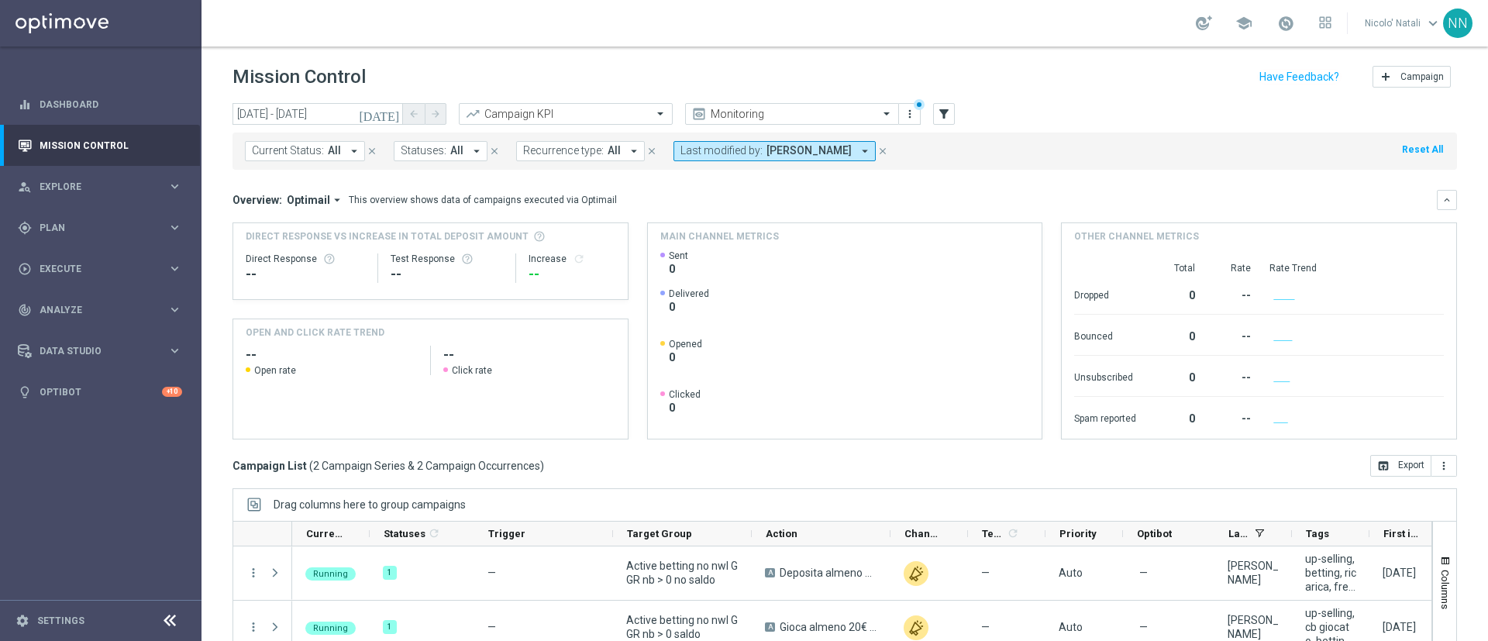
click at [748, 157] on button "Last modified by: Lorenzo Carlevale arrow_drop_down" at bounding box center [774, 151] width 202 height 20
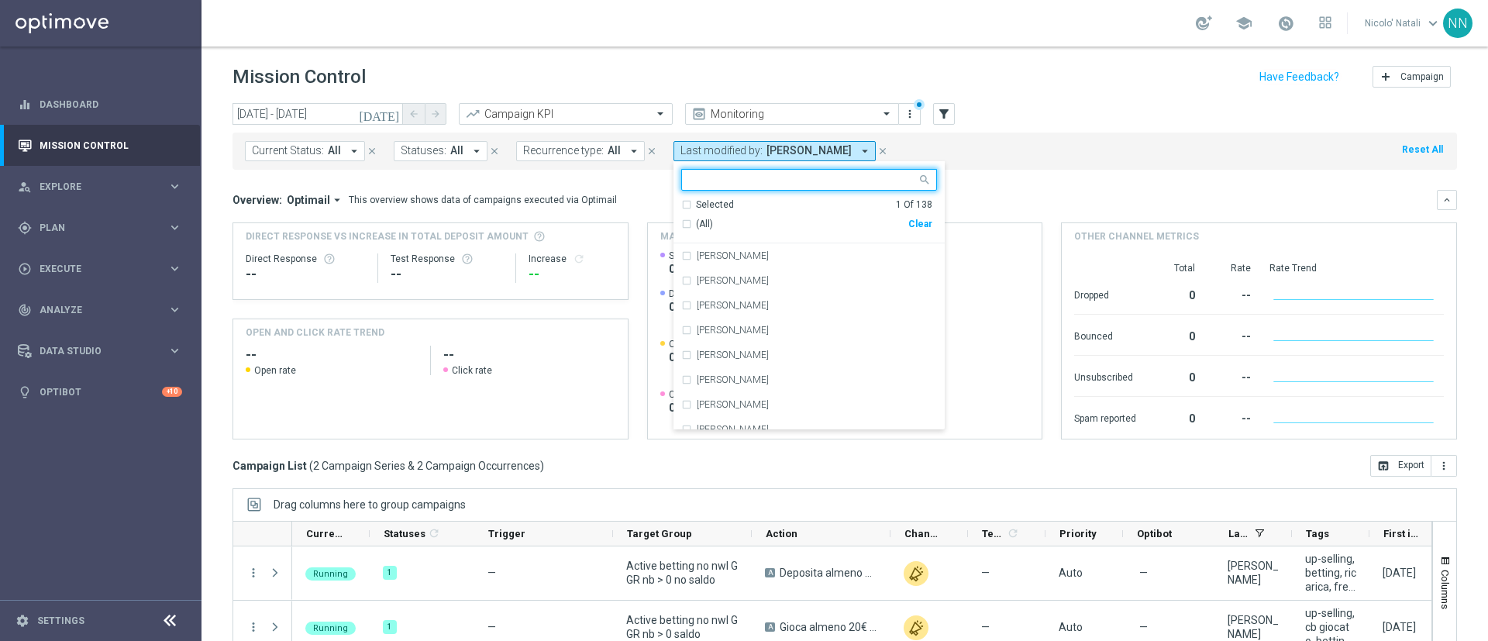
click at [913, 216] on div "(All) Clear" at bounding box center [806, 225] width 251 height 26
click at [0, 0] on div "Clear" at bounding box center [0, 0] width 0 height 0
click at [841, 177] on input "text" at bounding box center [803, 180] width 227 height 13
click at [841, 177] on input "n" at bounding box center [803, 180] width 227 height 13
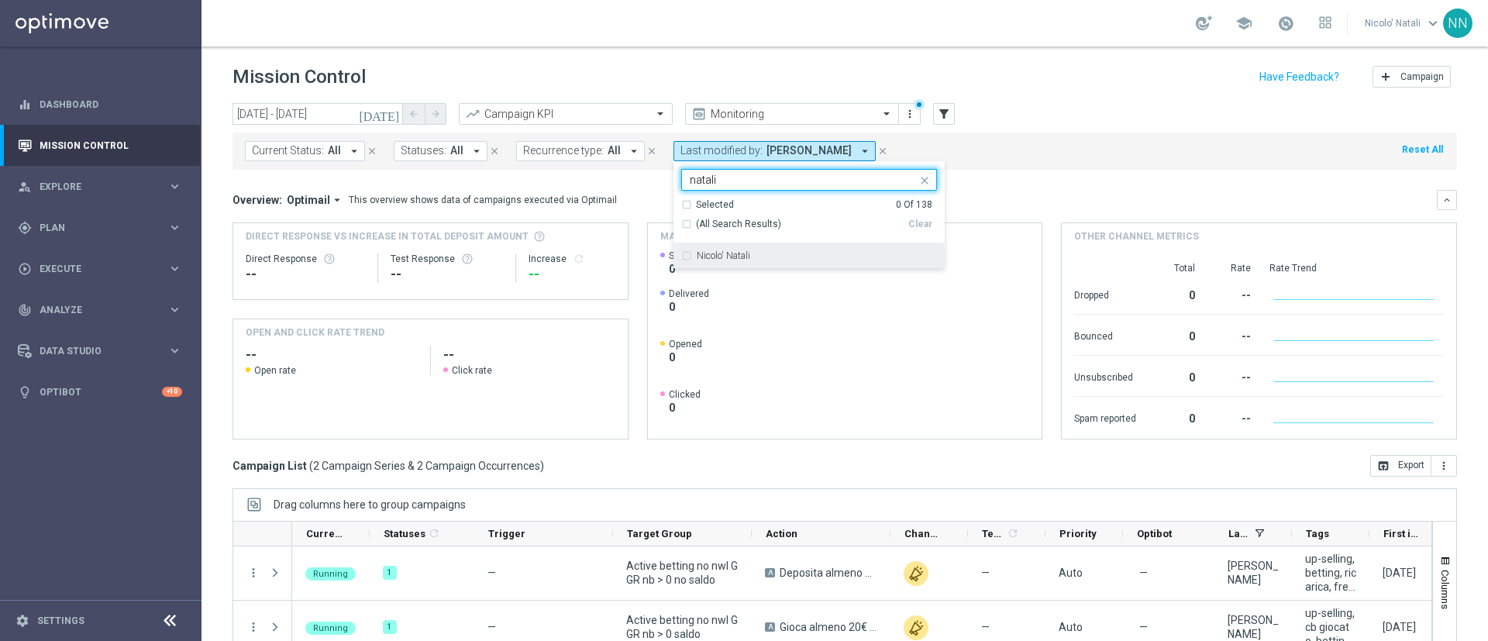
click at [776, 253] on div "Nicolo' Natali" at bounding box center [817, 255] width 240 height 9
type input "natali"
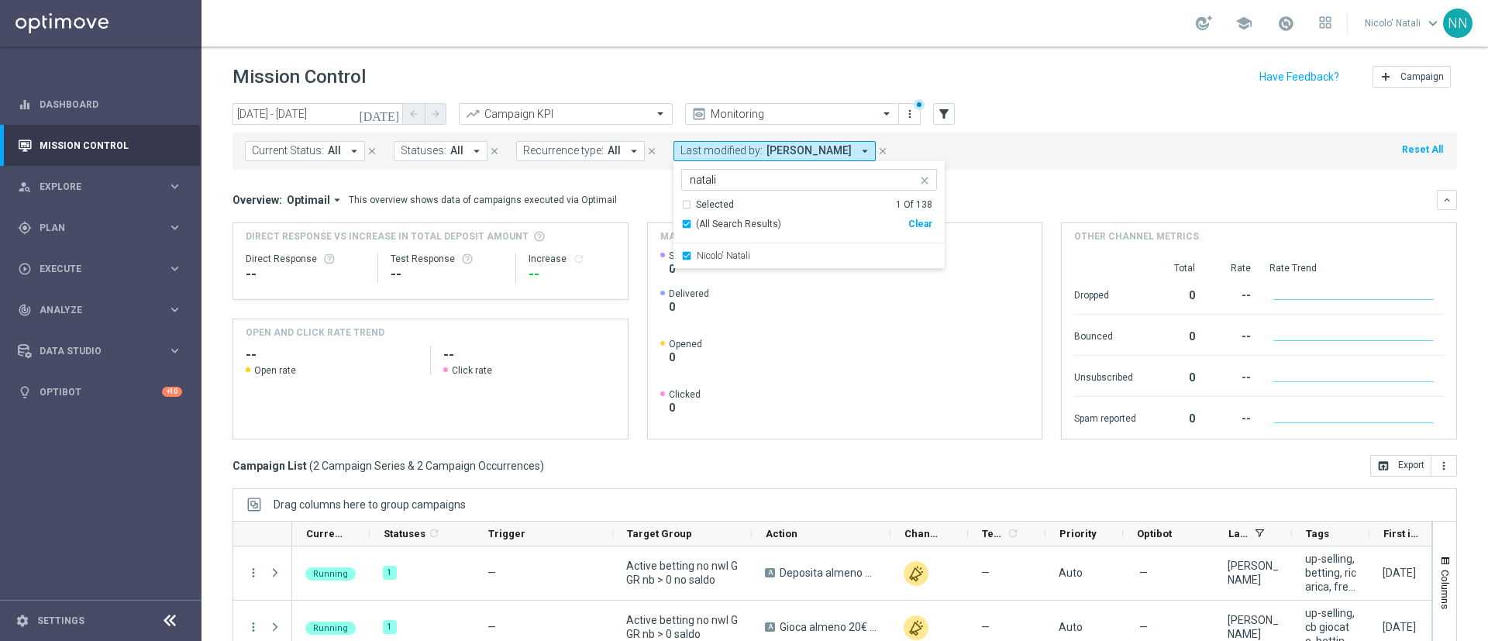
click at [1104, 146] on div "Current Status: All arrow_drop_down close Statuses: All arrow_drop_down close R…" at bounding box center [844, 150] width 1224 height 37
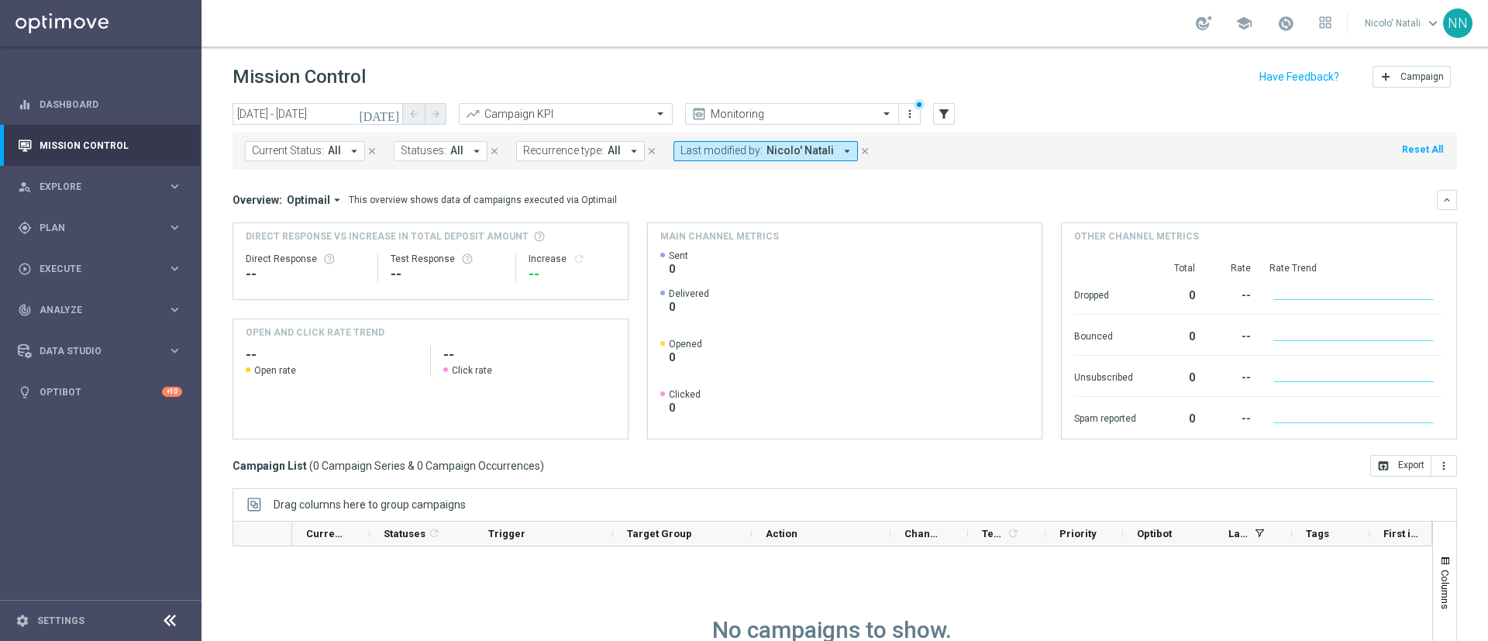
click at [388, 118] on icon "[DATE]" at bounding box center [380, 114] width 42 height 14
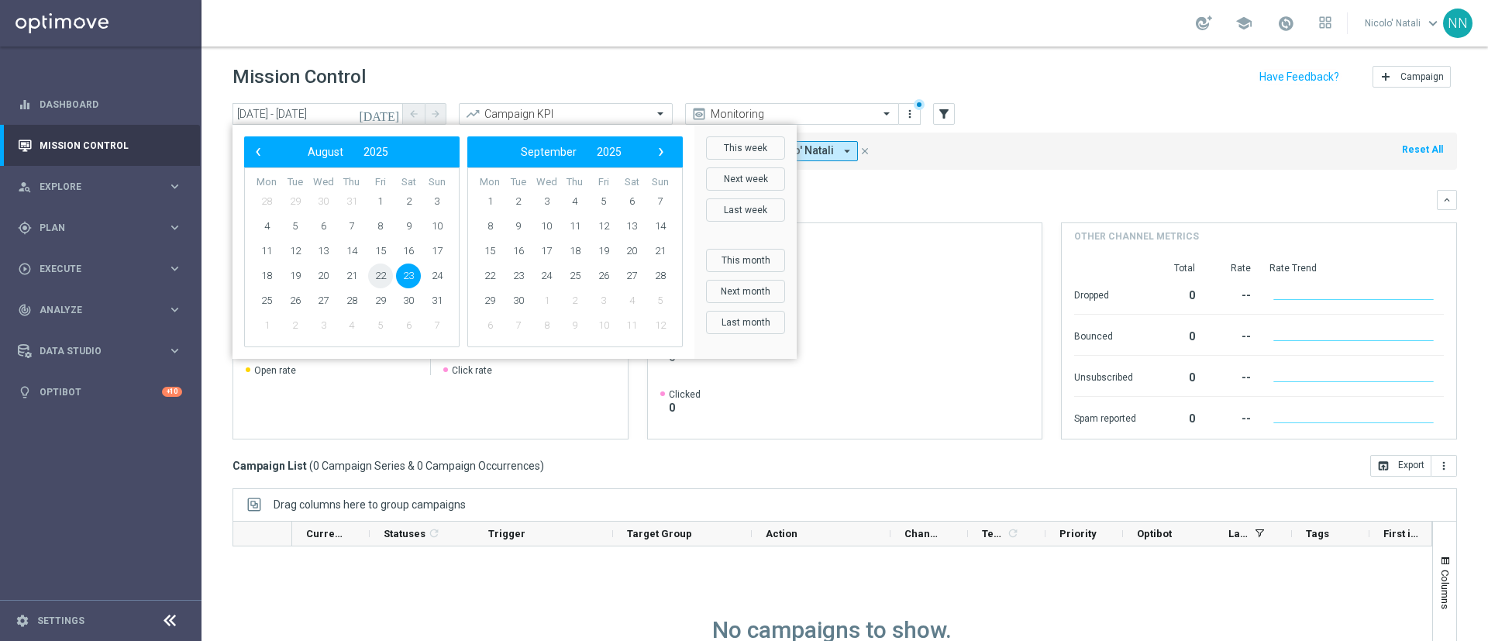
click at [378, 277] on span "22" at bounding box center [380, 275] width 25 height 25
type input "[DATE] - [DATE]"
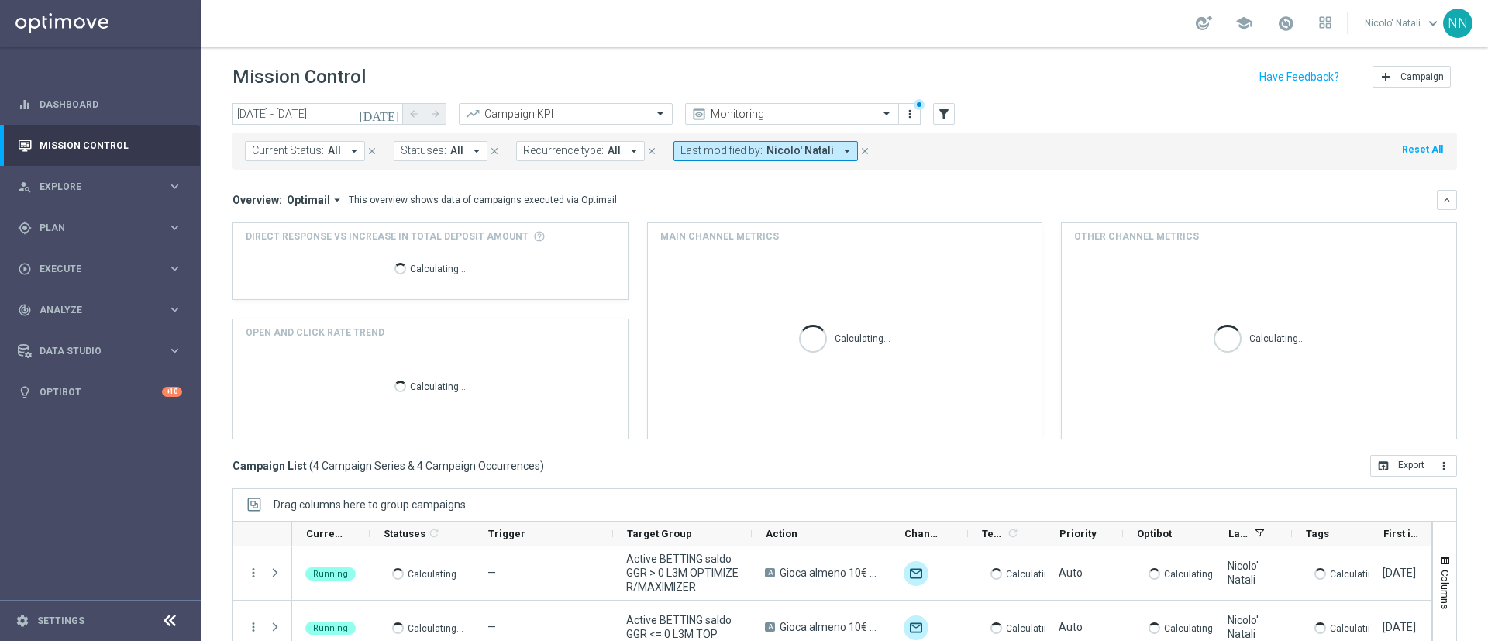
scroll to position [134, 0]
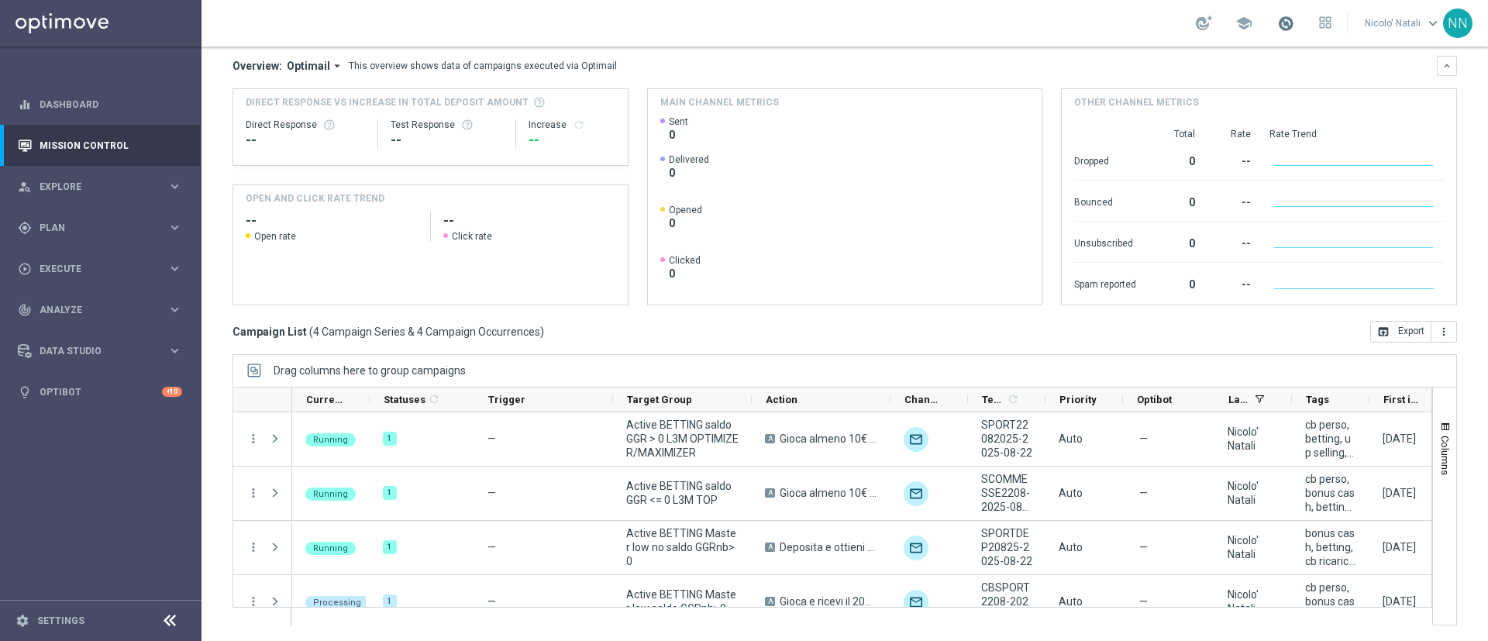
click at [1285, 30] on span at bounding box center [1285, 23] width 17 height 17
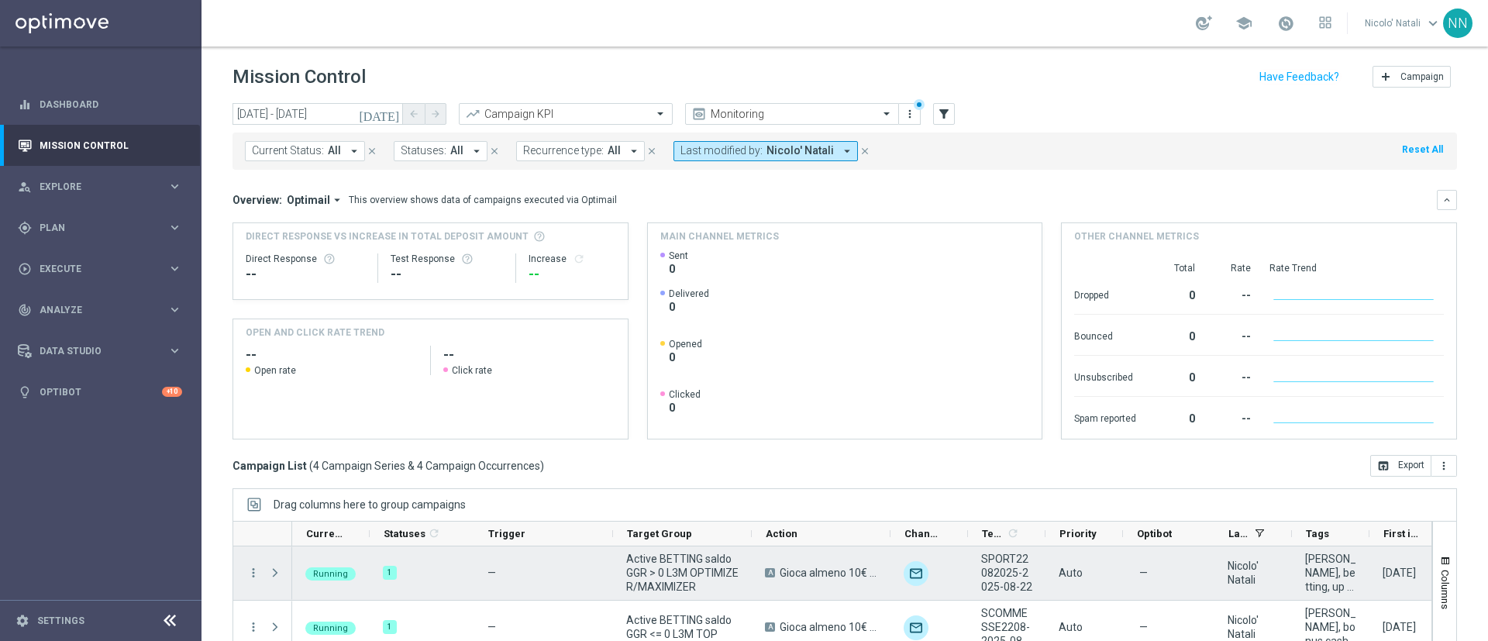
scroll to position [0, 205]
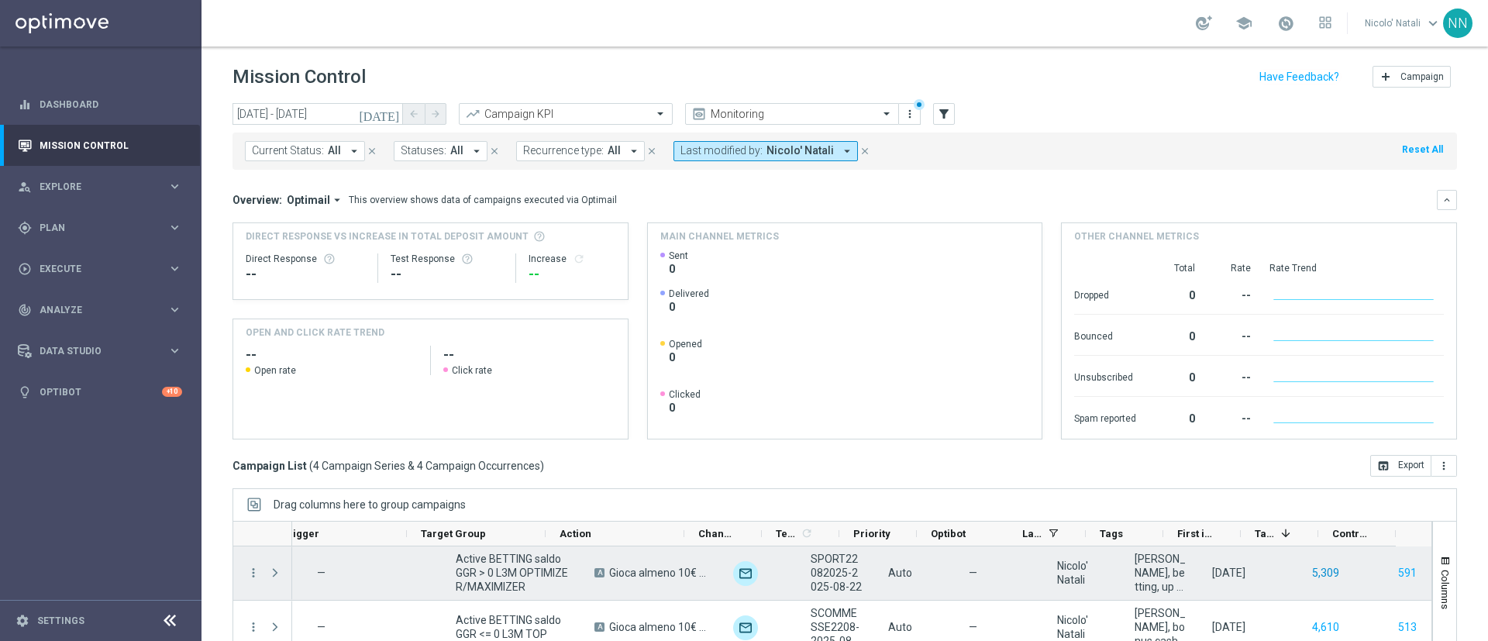
click at [1310, 574] on button "5,309" at bounding box center [1325, 572] width 30 height 19
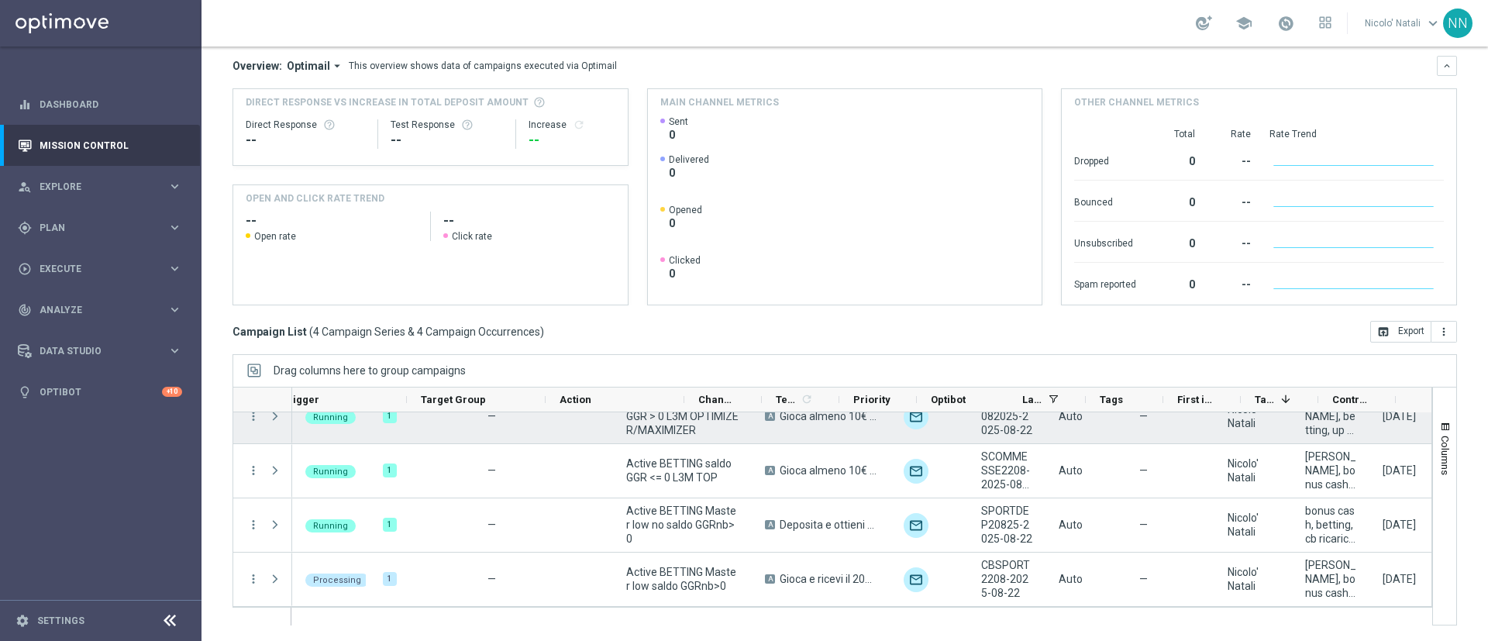
scroll to position [0, 0]
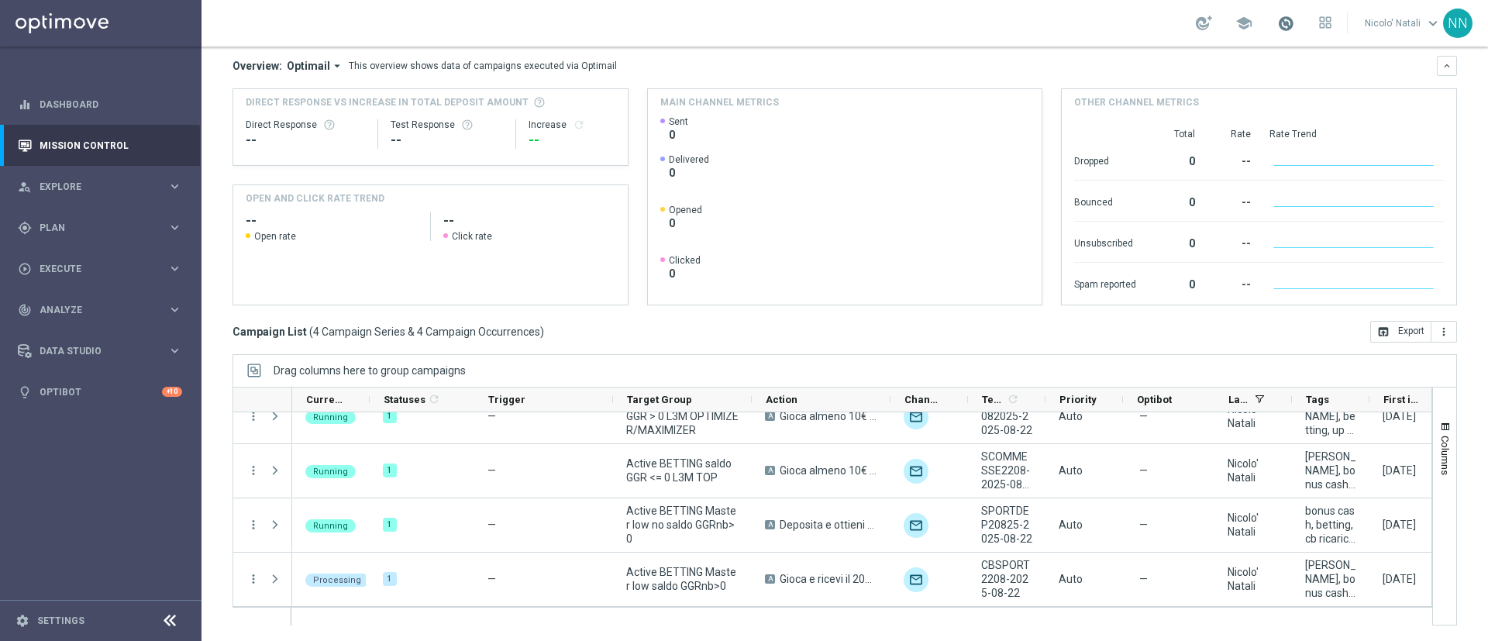
click at [1281, 21] on span at bounding box center [1285, 23] width 17 height 17
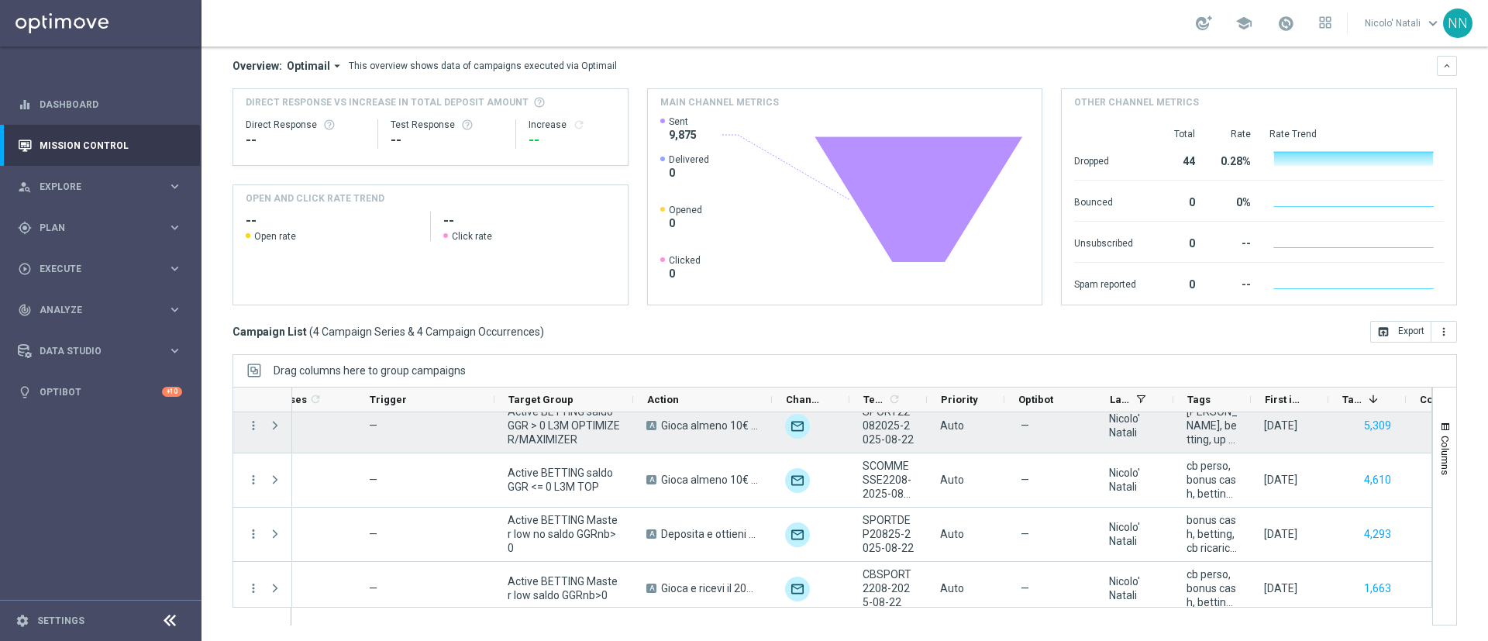
scroll to position [14, 0]
